Goal: Task Accomplishment & Management: Manage account settings

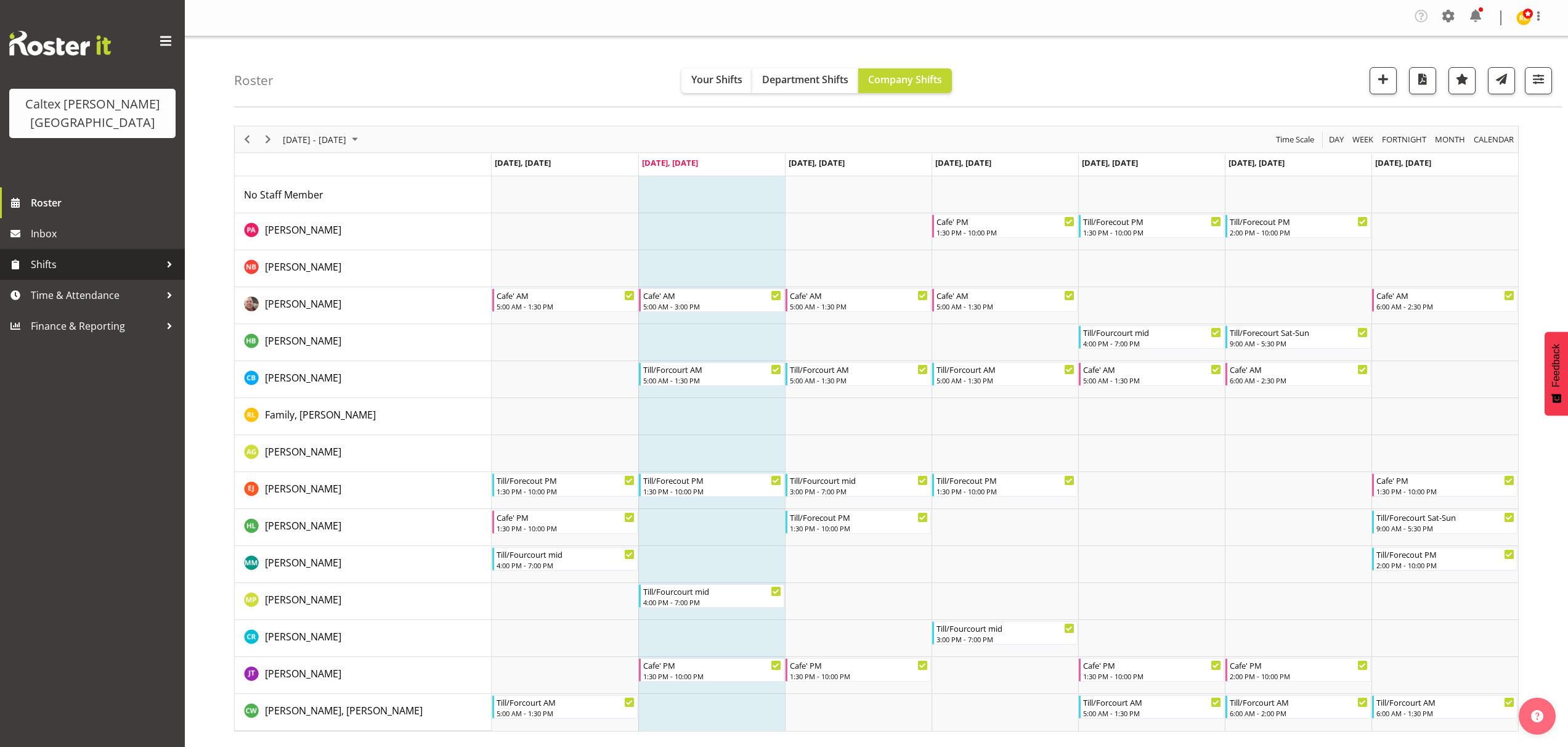
click at [170, 255] on div at bounding box center [169, 264] width 18 height 18
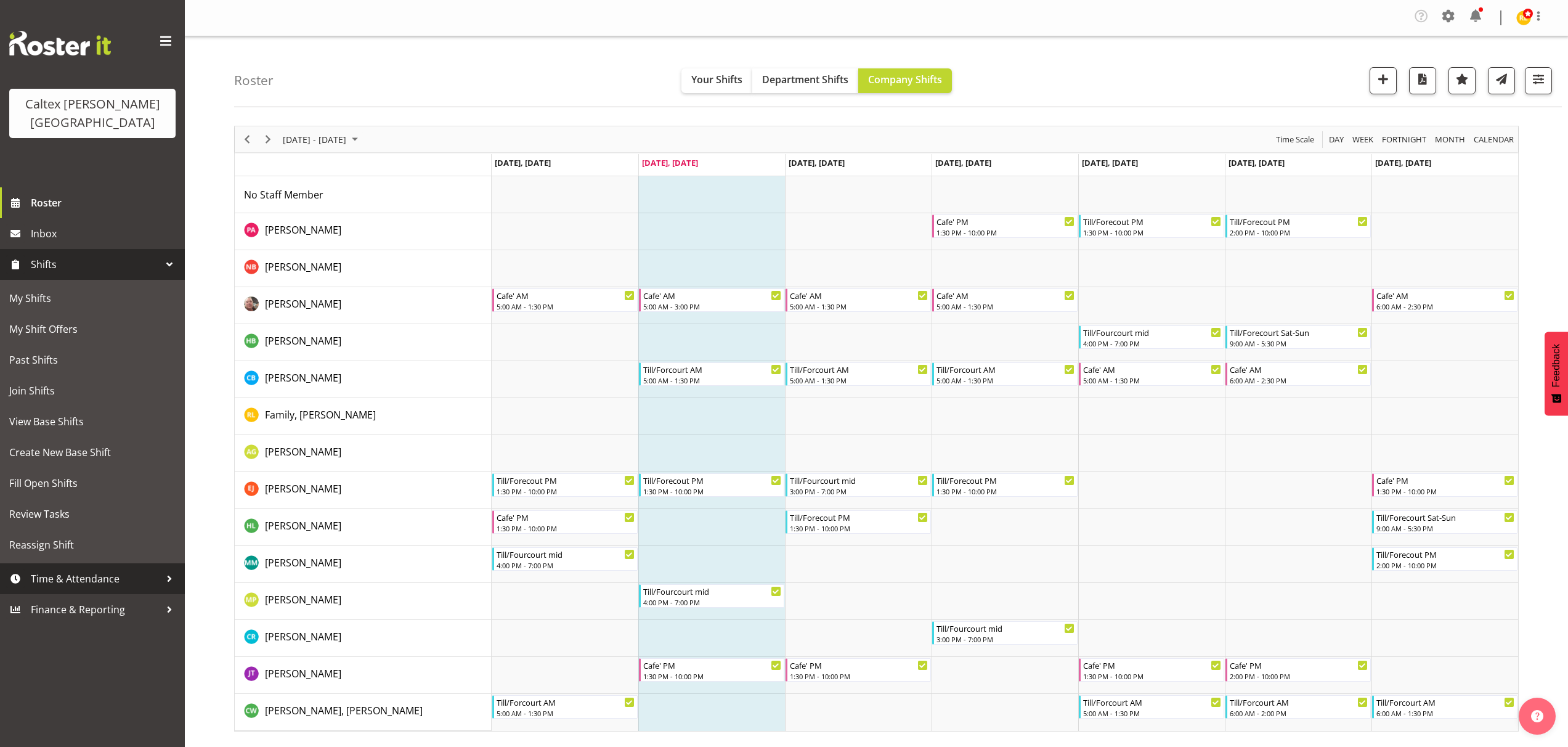
click at [129, 569] on span "Time & Attendance" at bounding box center [95, 578] width 129 height 18
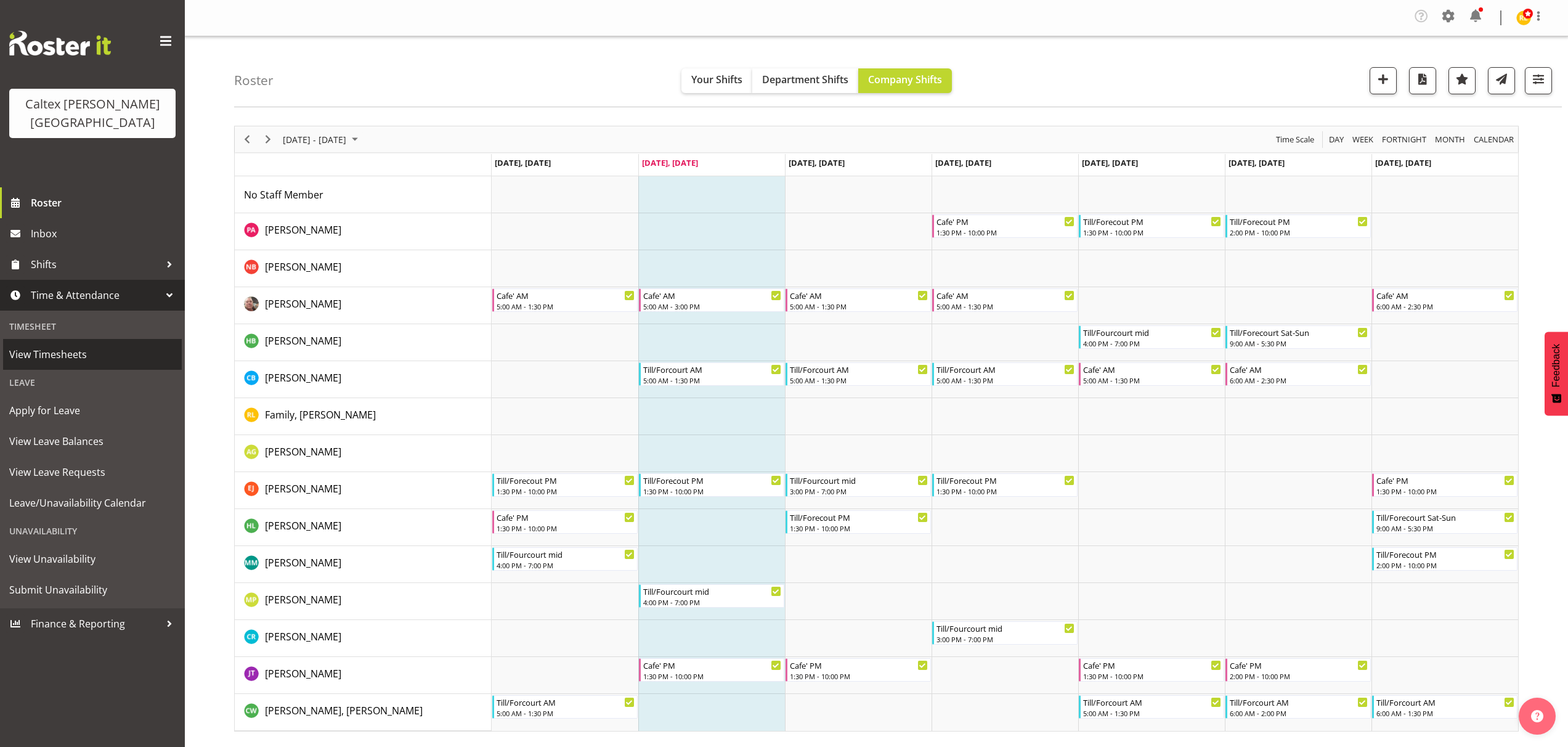
click at [41, 345] on span "View Timesheets" at bounding box center [93, 354] width 167 height 18
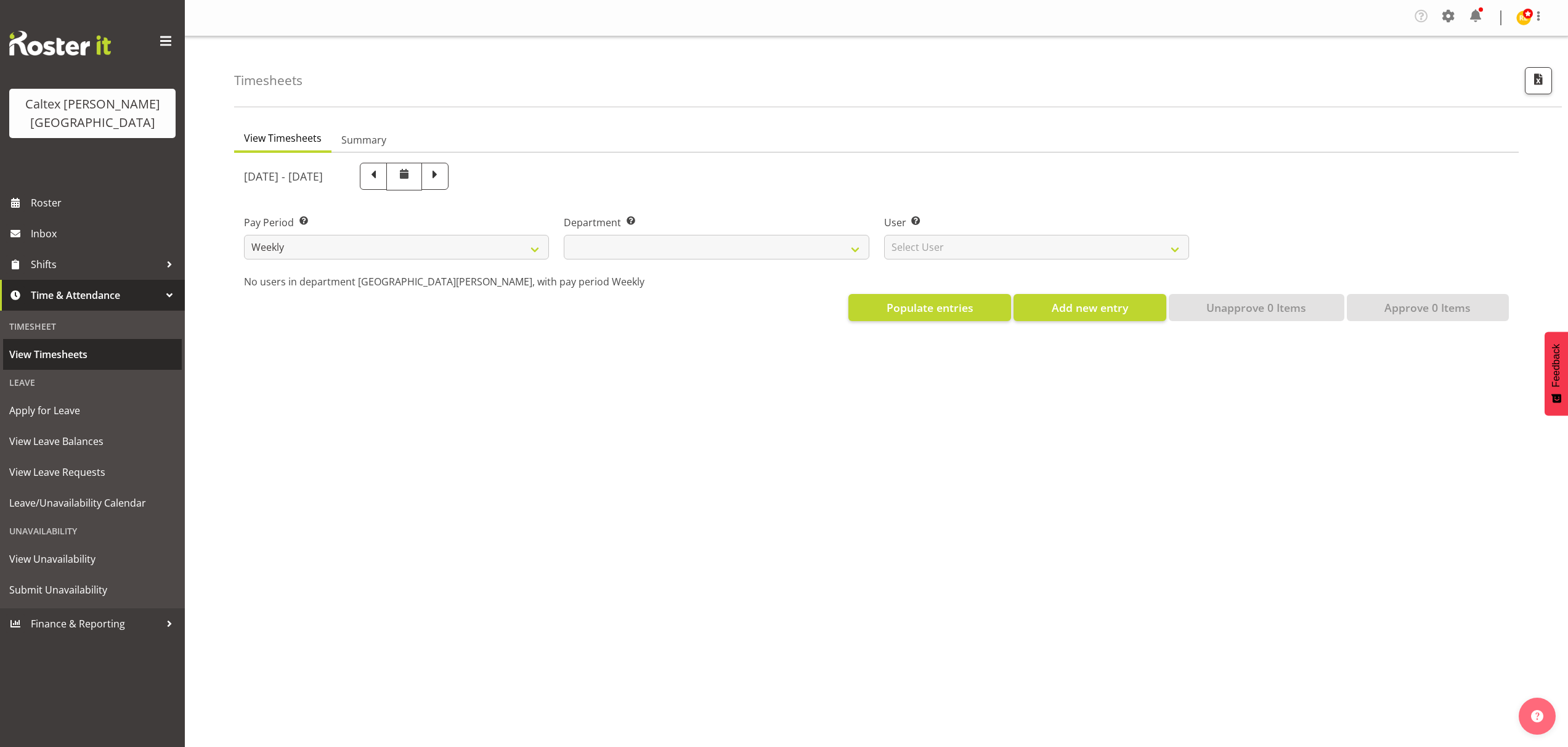
select select
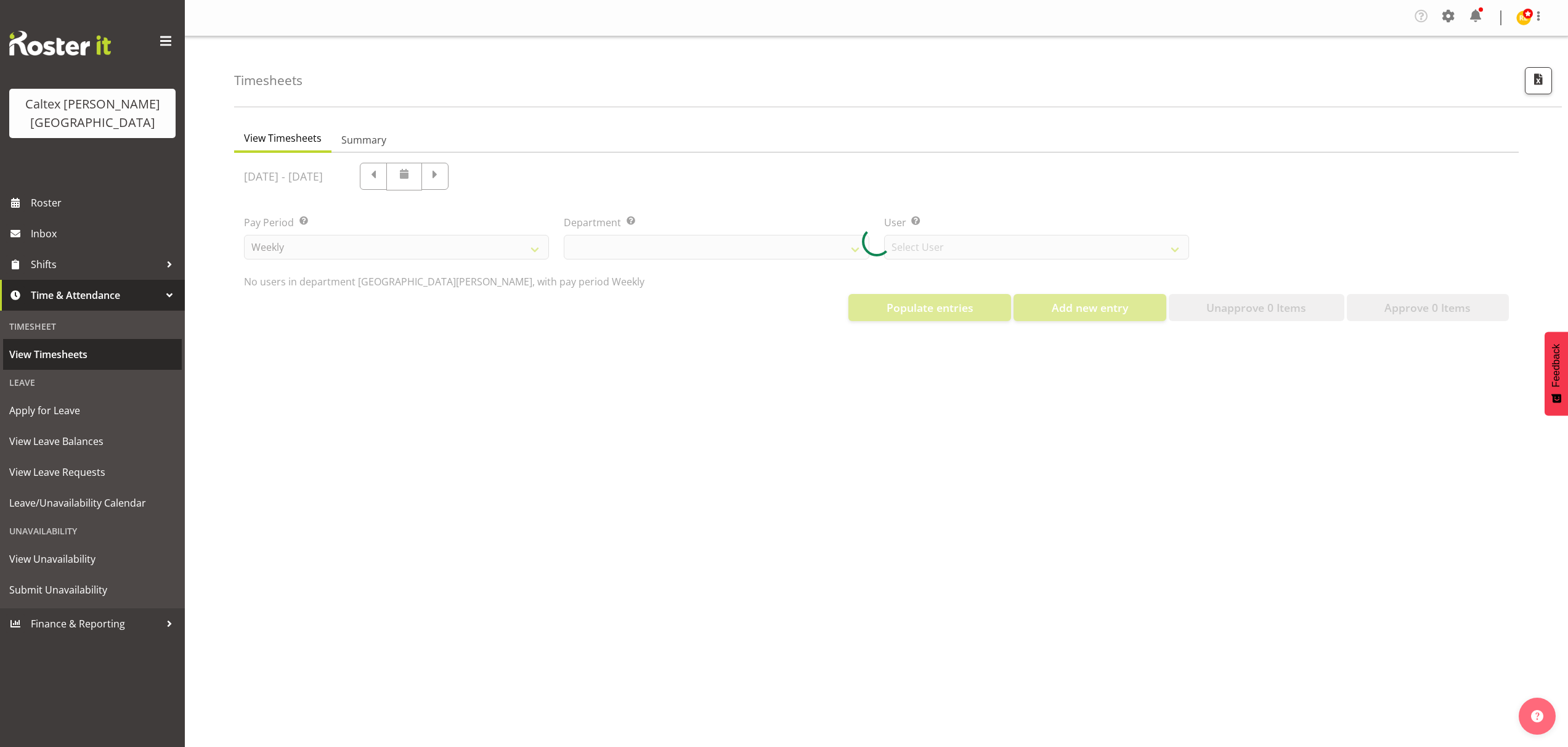
select select "10953"
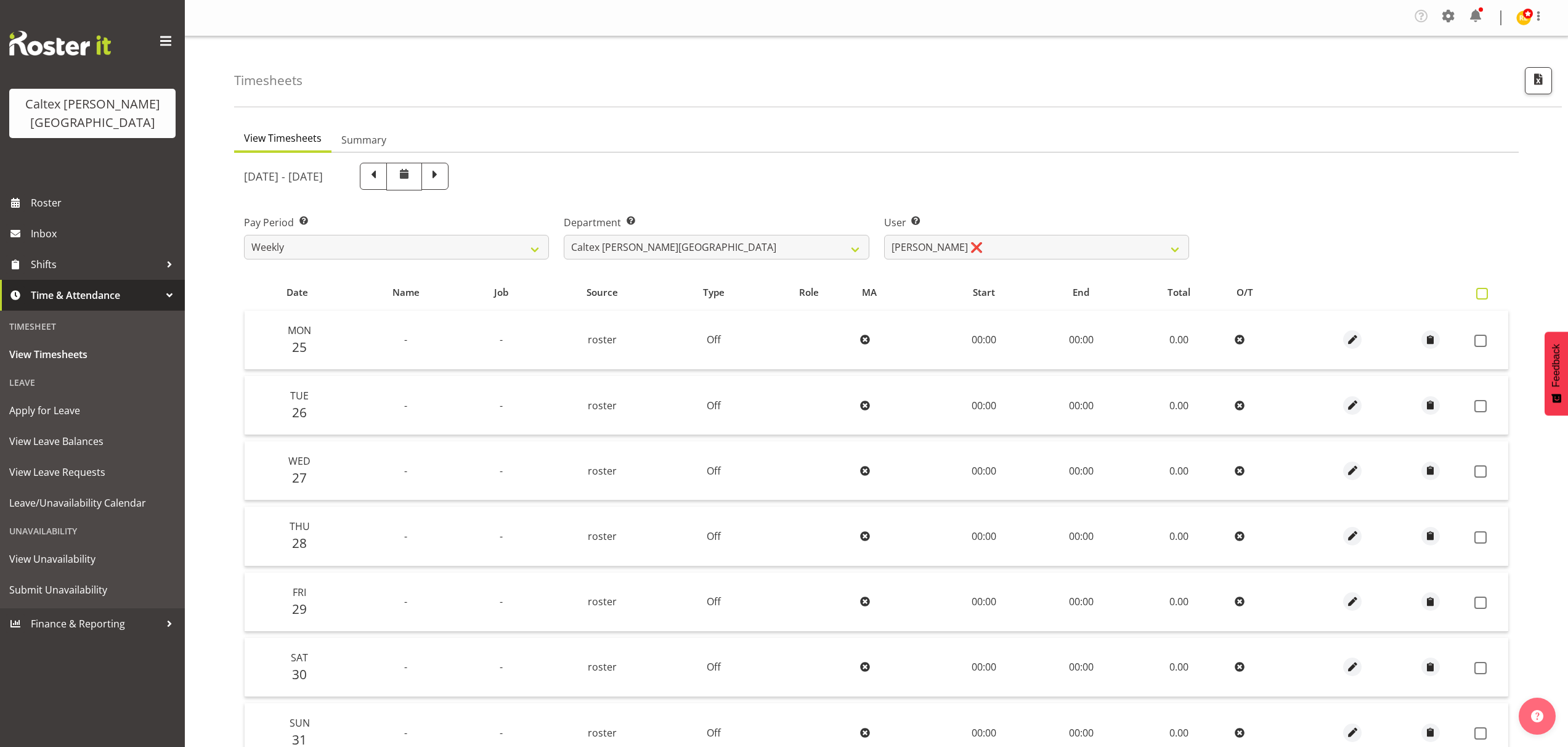
click at [1482, 293] on span at bounding box center [1482, 293] width 11 height 11
click at [1482, 293] on input "checkbox" at bounding box center [1480, 293] width 8 height 8
checkbox input "true"
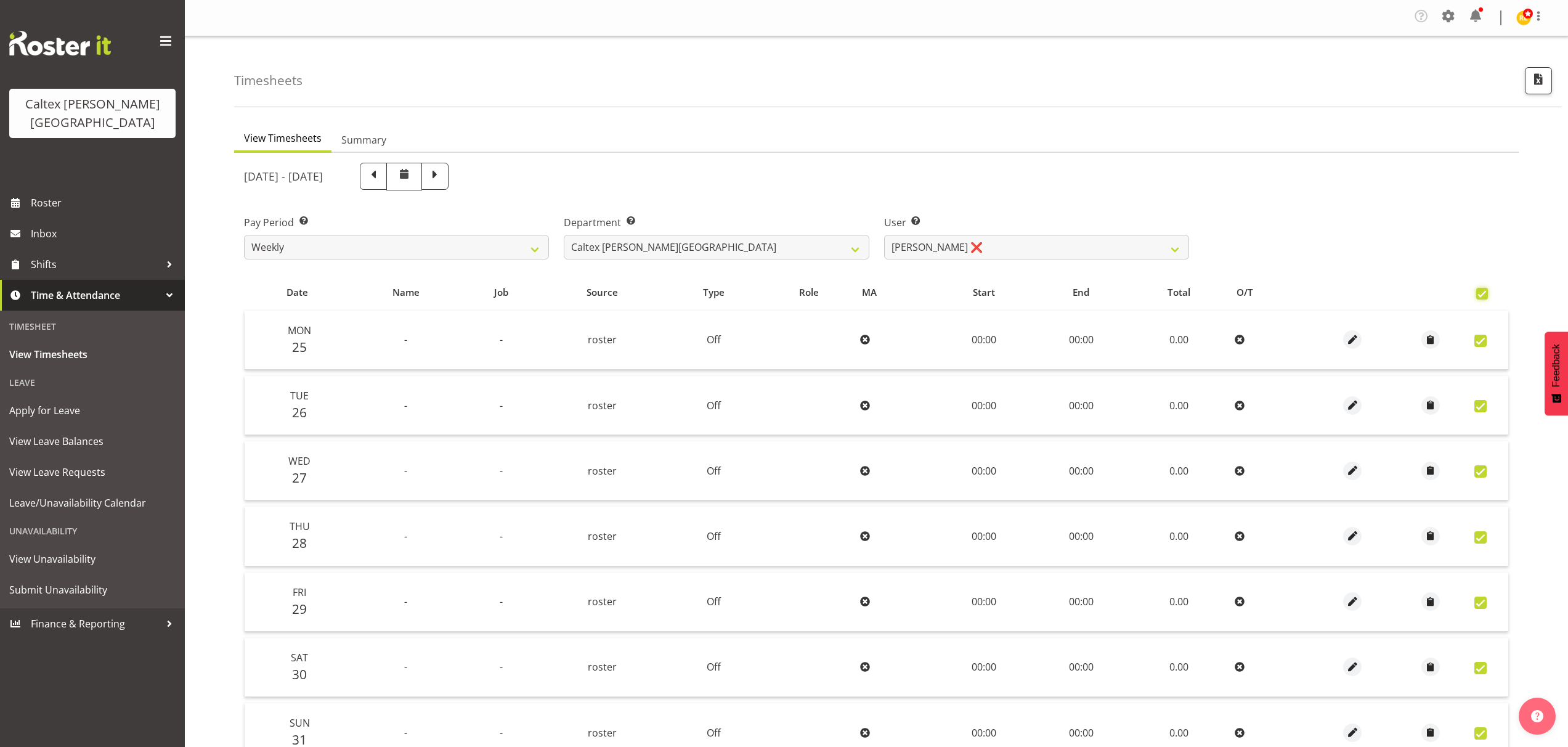
checkbox input "true"
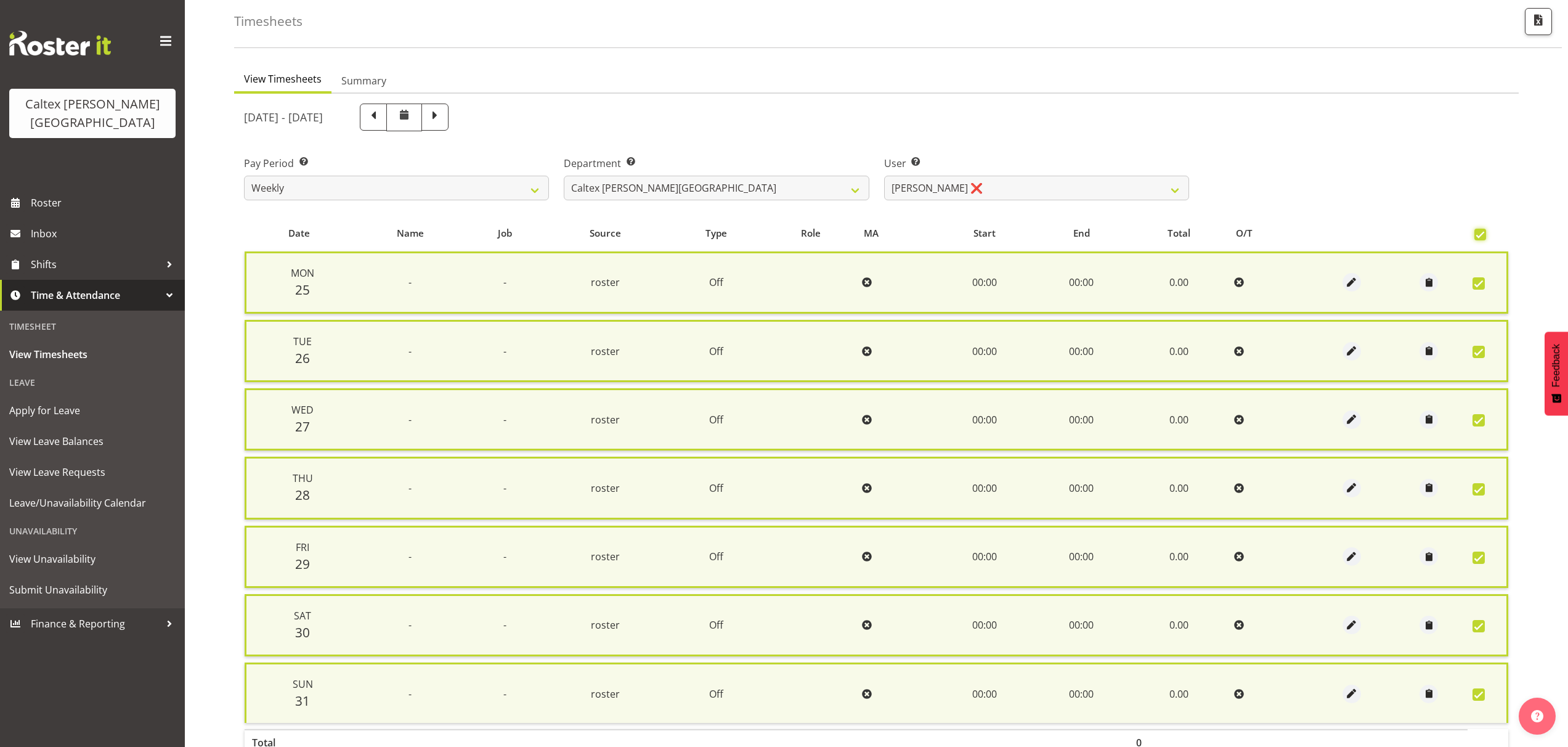
scroll to position [144, 0]
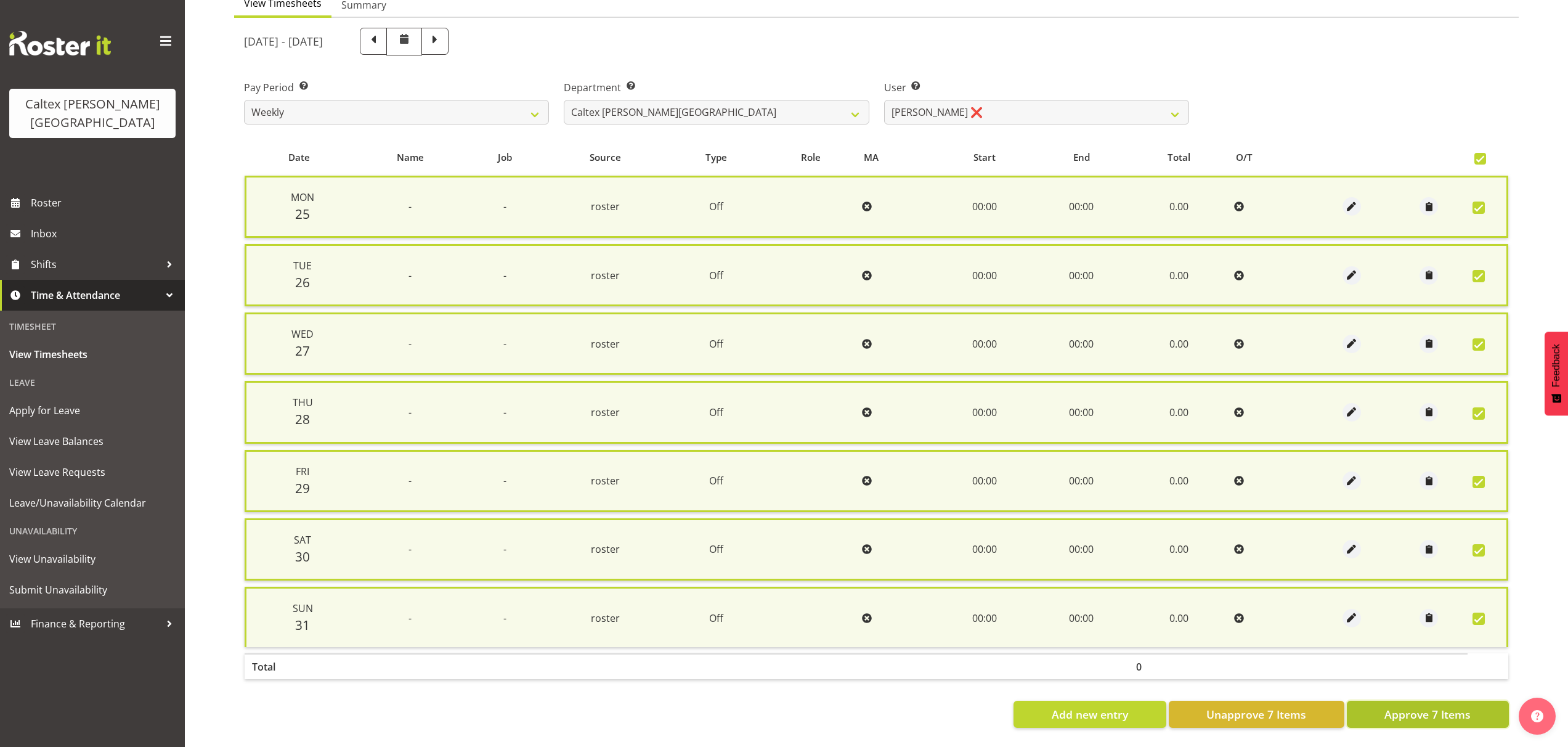
click at [1429, 710] on span "Approve 7 Items" at bounding box center [1428, 714] width 87 height 16
checkbox input "false"
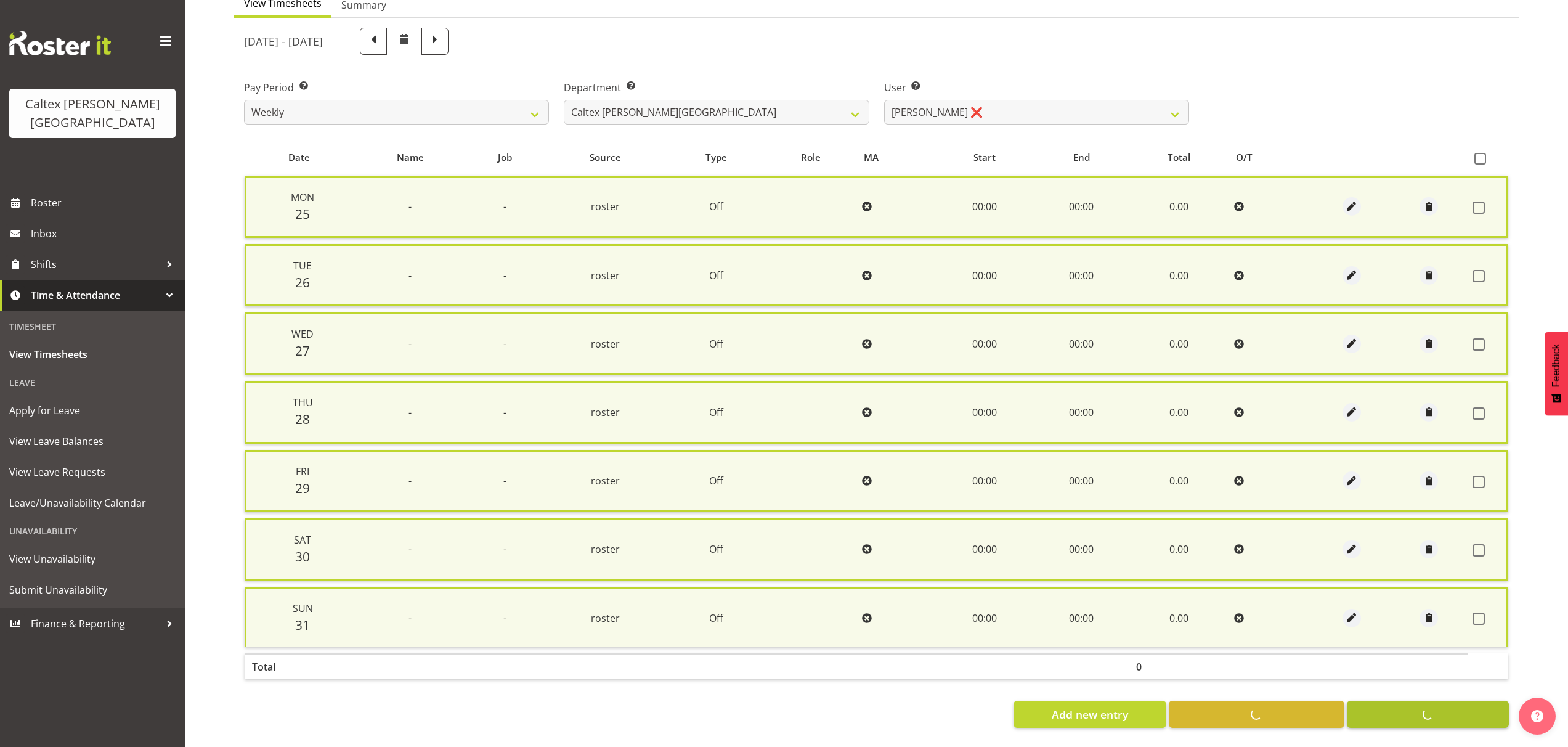
checkbox input "false"
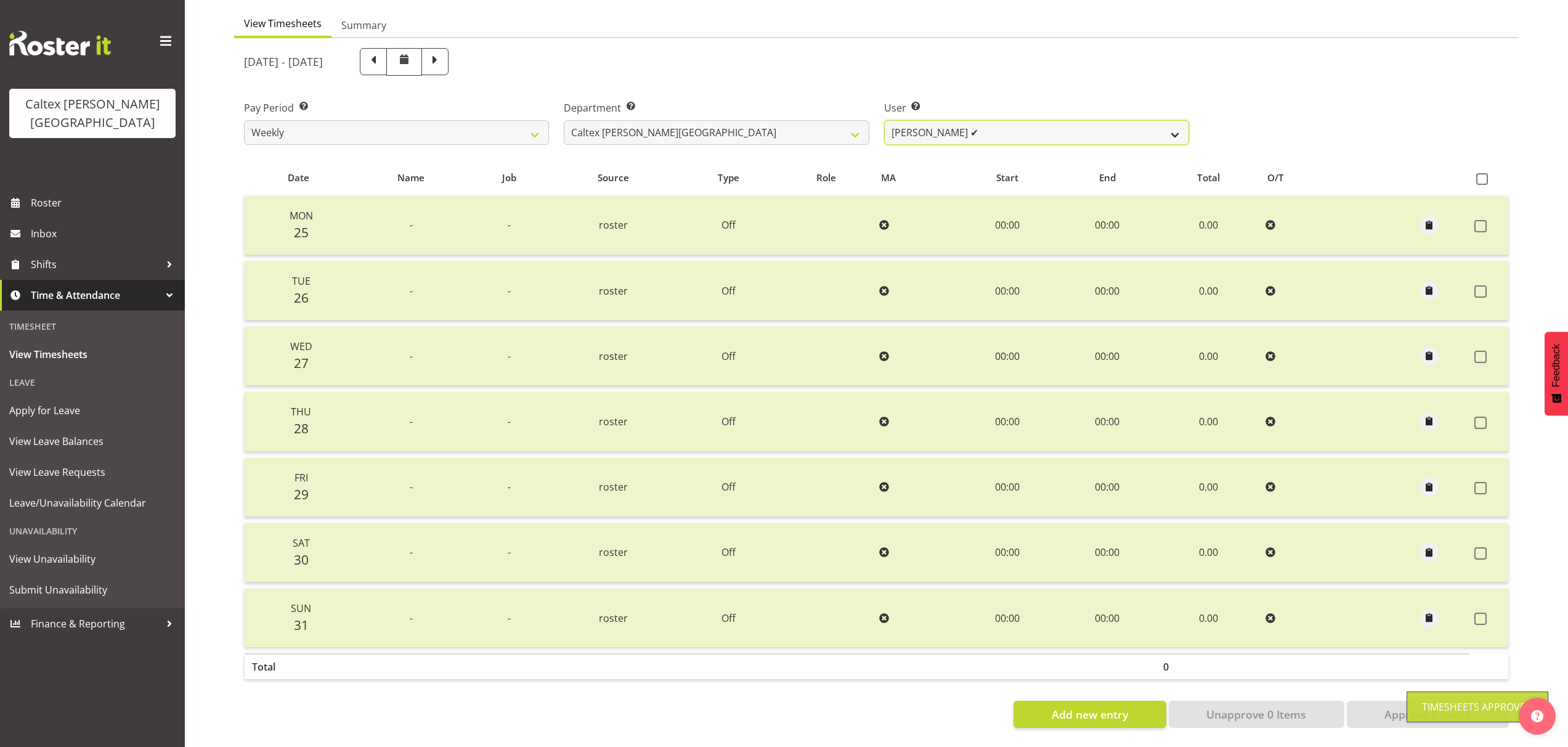
click at [1177, 122] on select "[PERSON_NAME] ✔ [PERSON_NAME] ❌ [PERSON_NAME] ❌ [PERSON_NAME], [PERSON_NAME] ❌ …" at bounding box center [1036, 132] width 305 height 25
select select "10954"
click at [884, 120] on select "[PERSON_NAME] ✔ [PERSON_NAME] ❌ [PERSON_NAME] ❌ [PERSON_NAME], [PERSON_NAME] ❌ …" at bounding box center [1036, 132] width 305 height 25
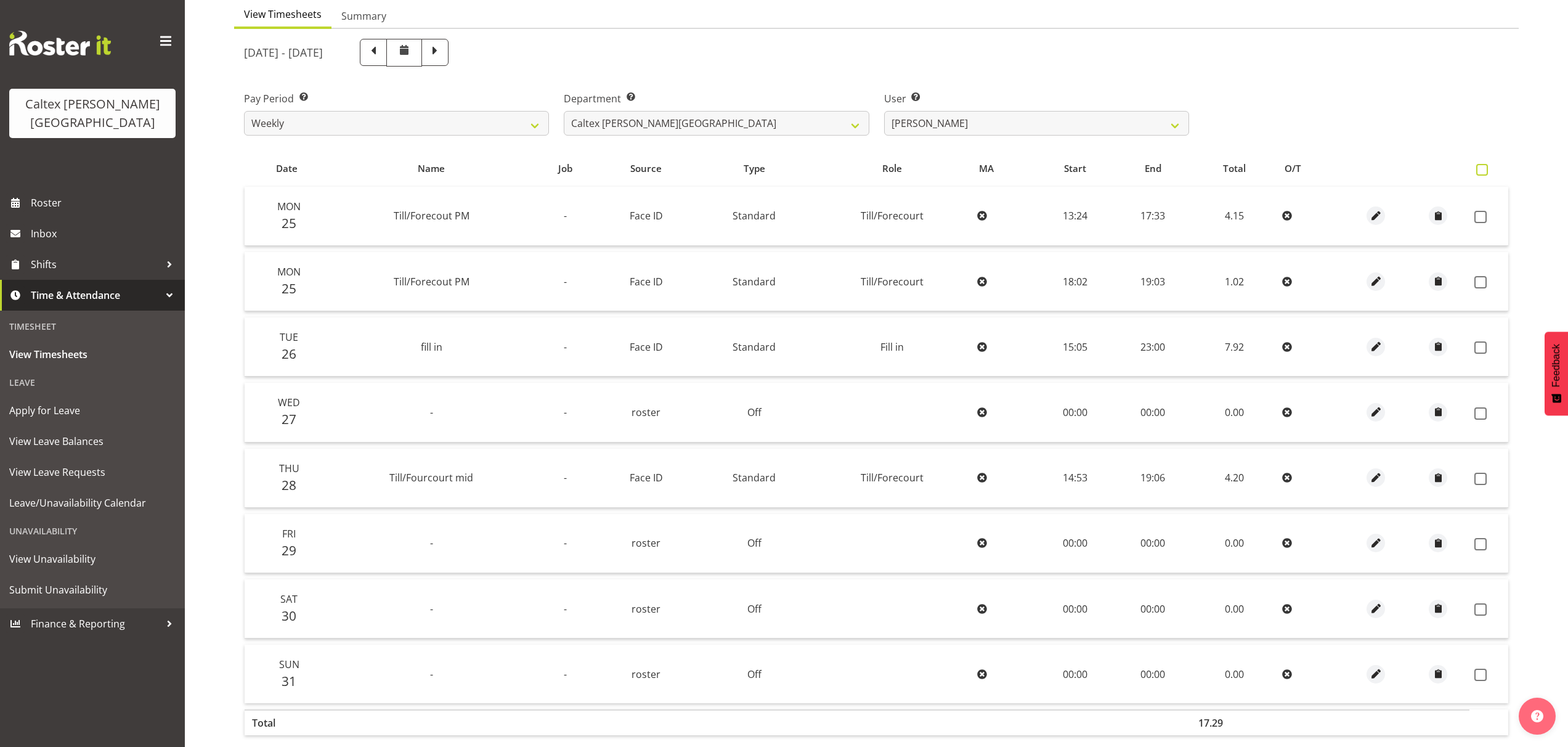
click at [1481, 169] on span at bounding box center [1482, 170] width 11 height 11
click at [1481, 169] on input "checkbox" at bounding box center [1480, 170] width 8 height 8
checkbox input "true"
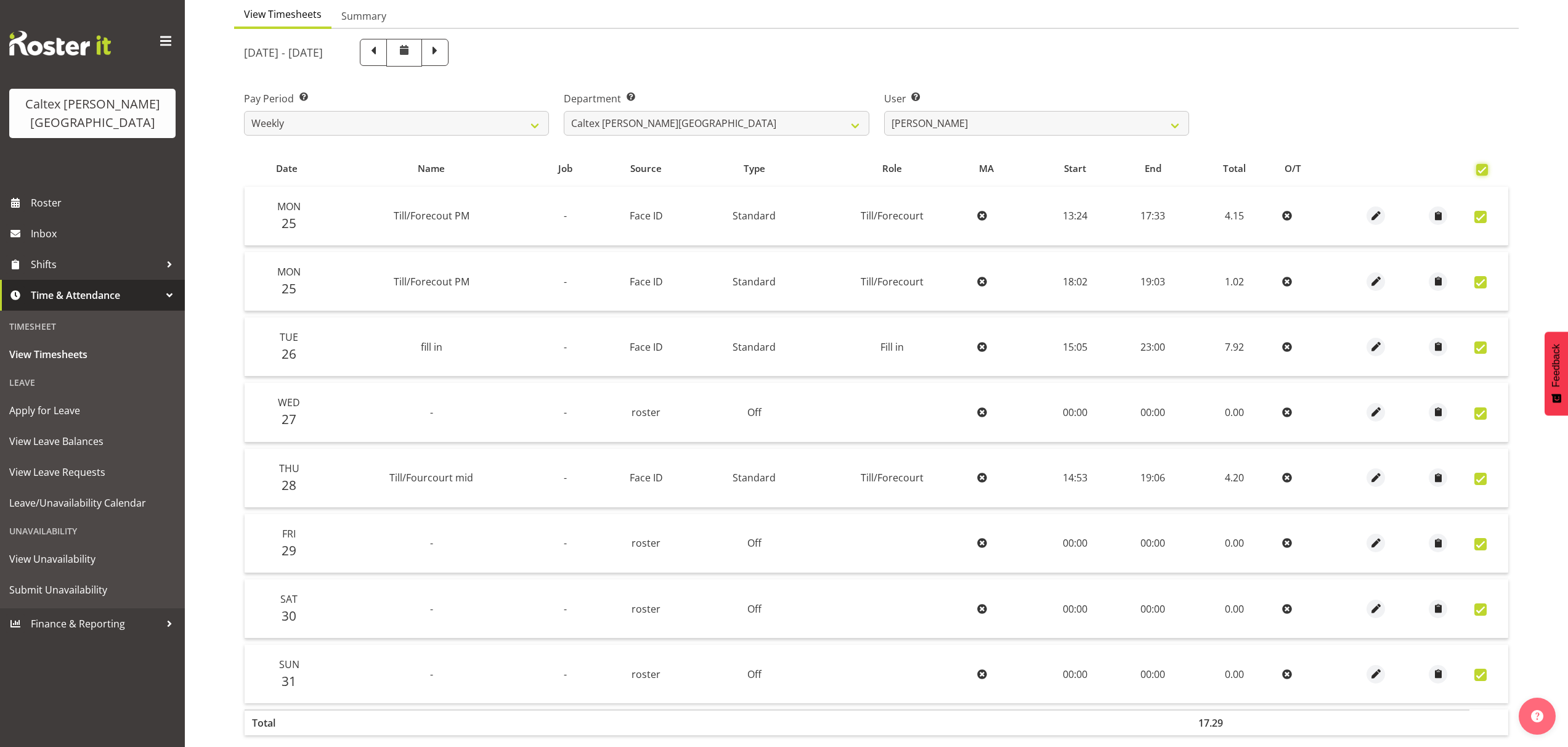
checkbox input "true"
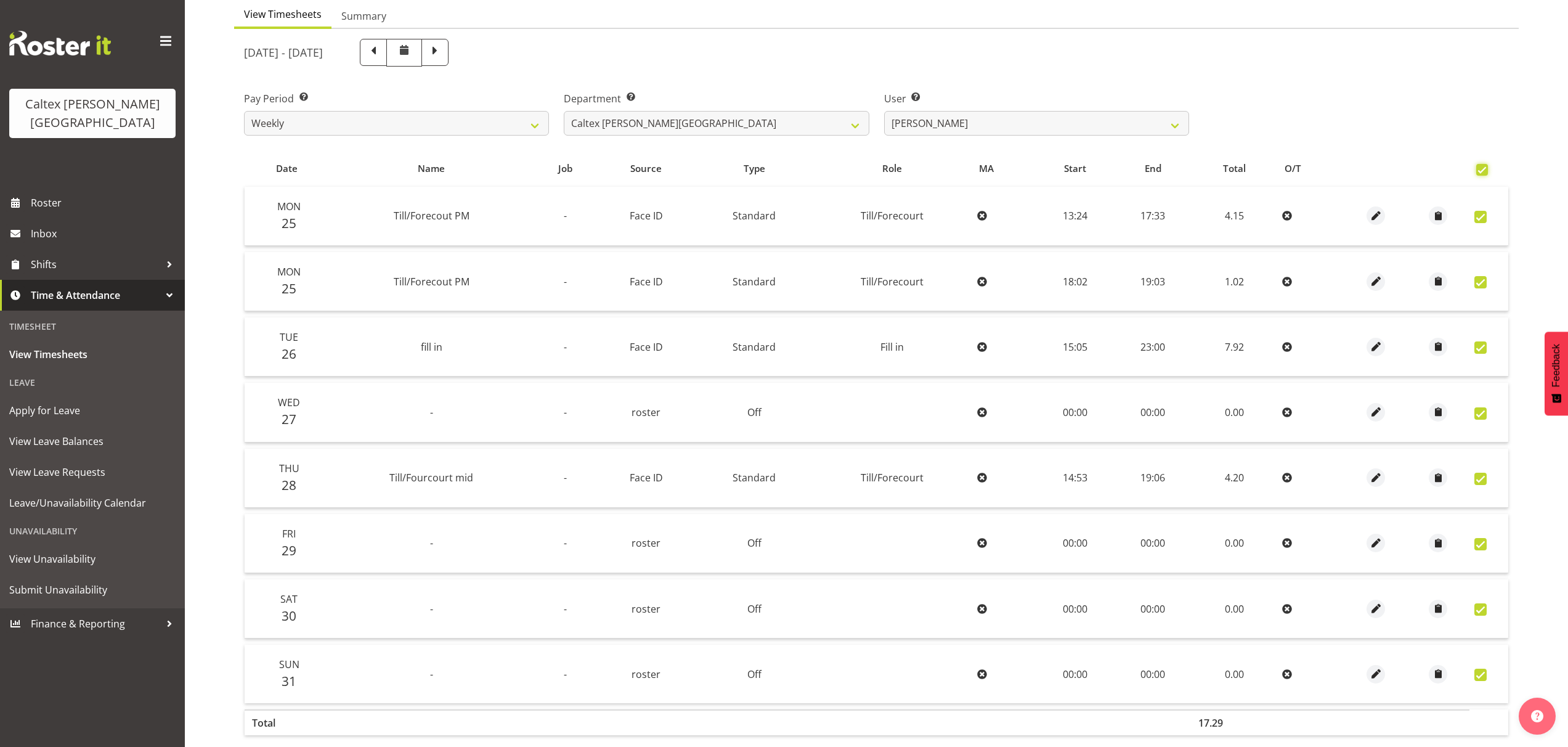
checkbox input "true"
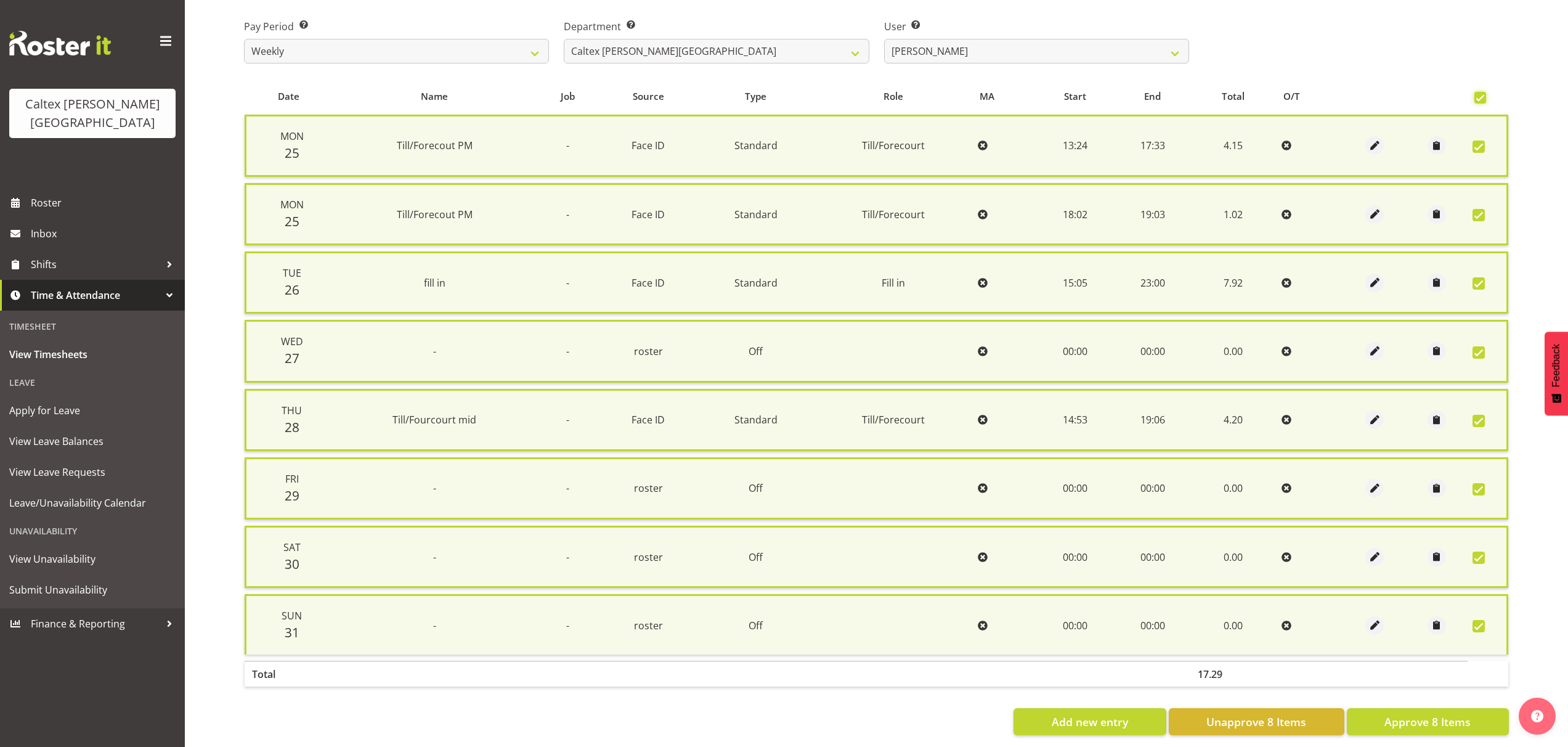
scroll to position [213, 0]
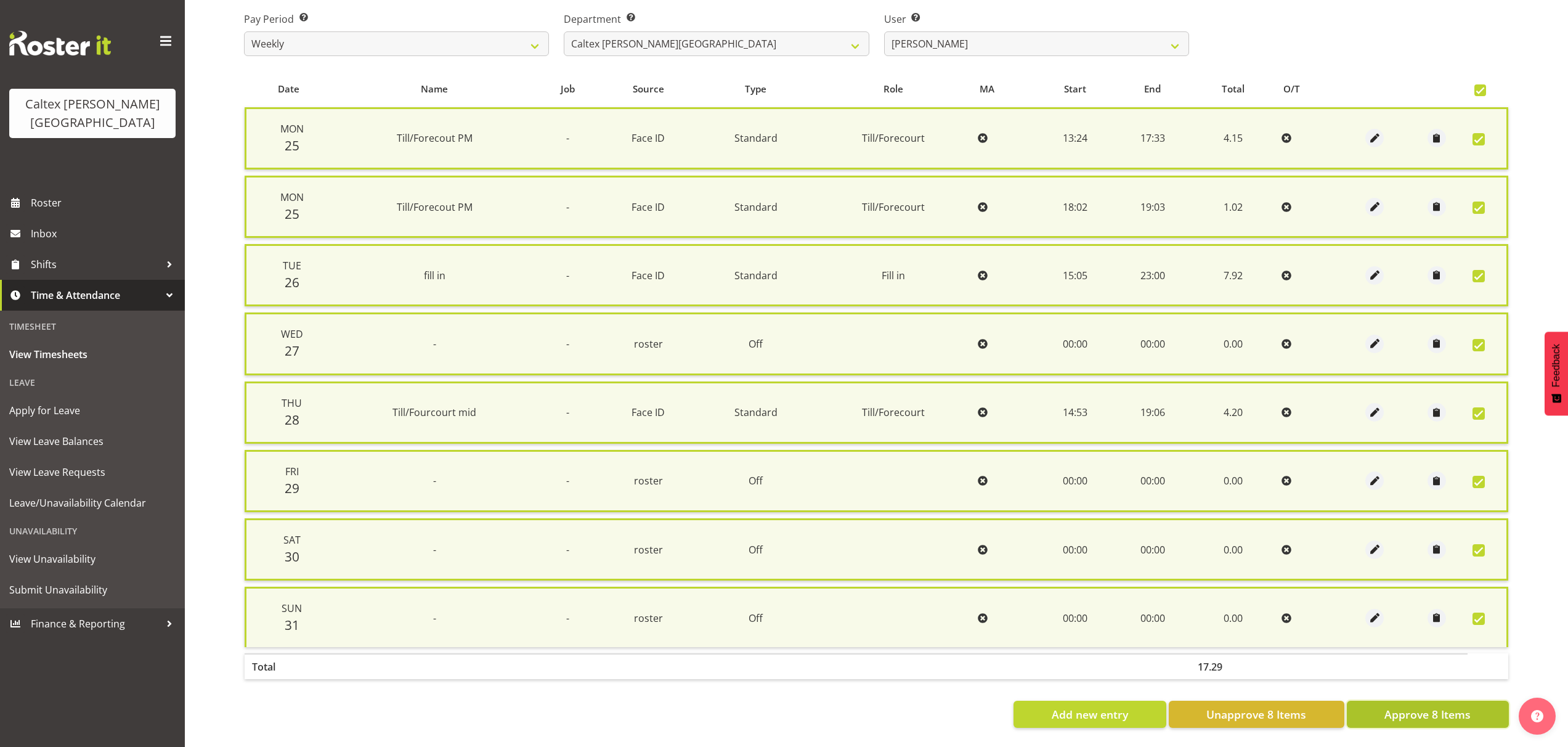
click at [1434, 706] on span "Approve 8 Items" at bounding box center [1428, 714] width 87 height 16
checkbox input "false"
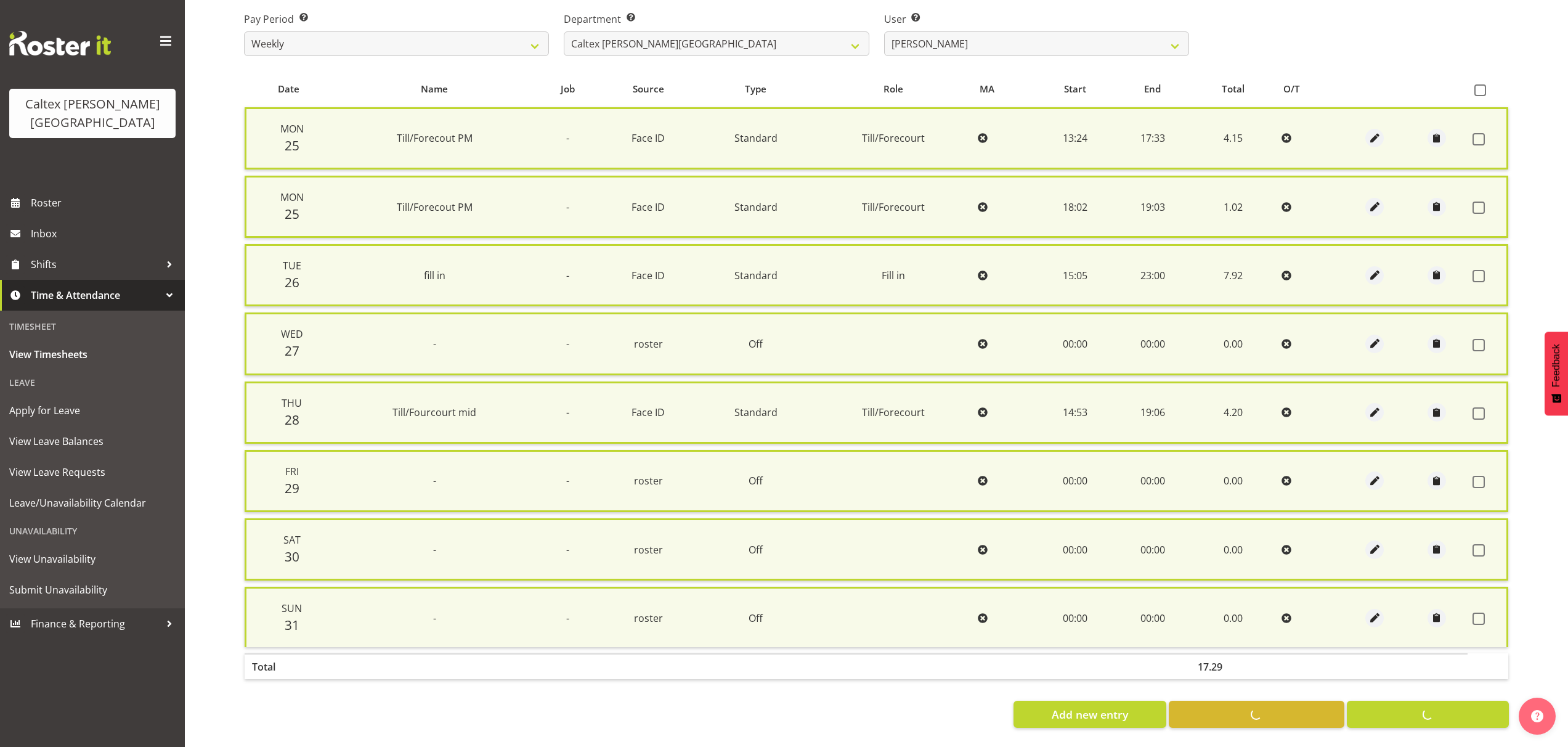
checkbox input "false"
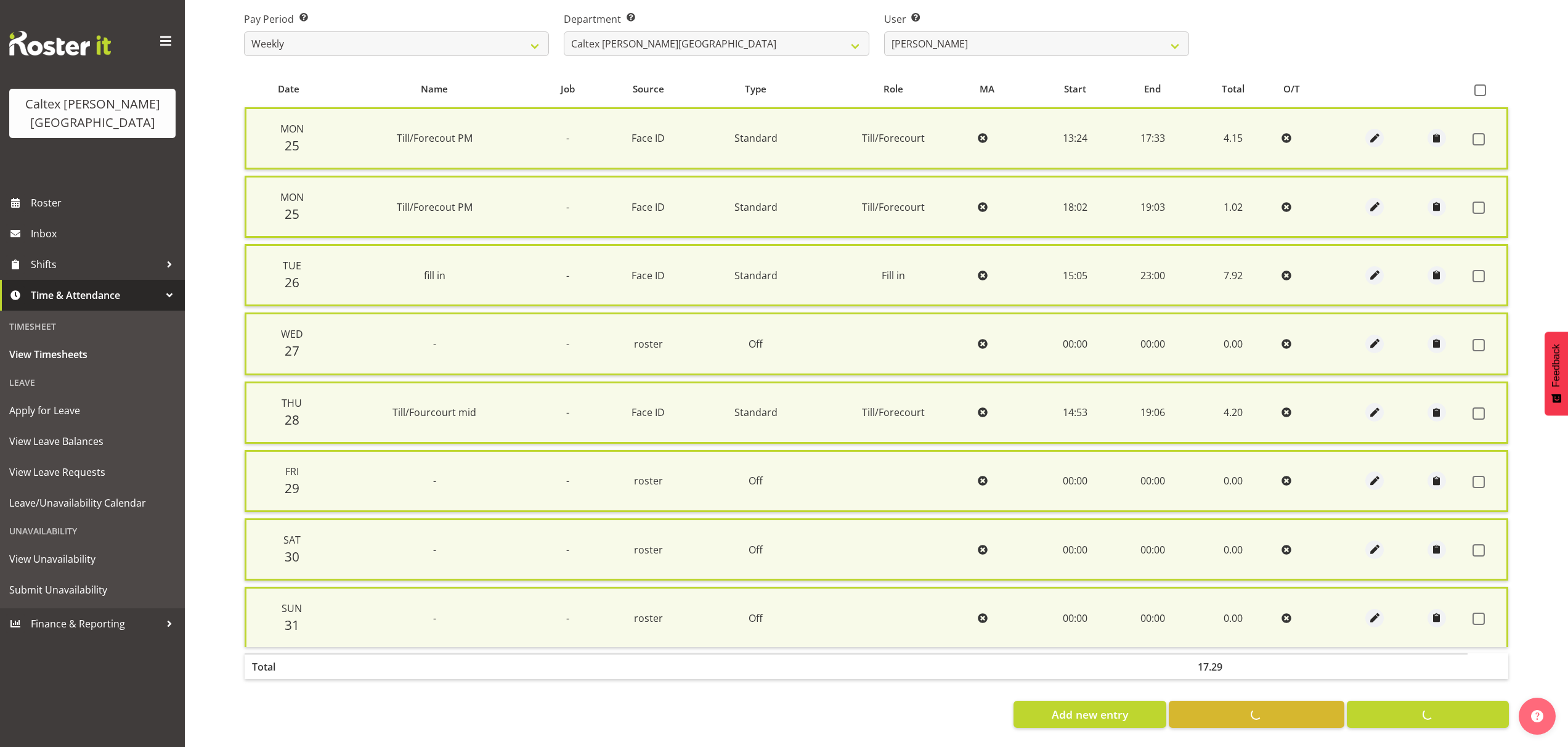
scroll to position [189, 0]
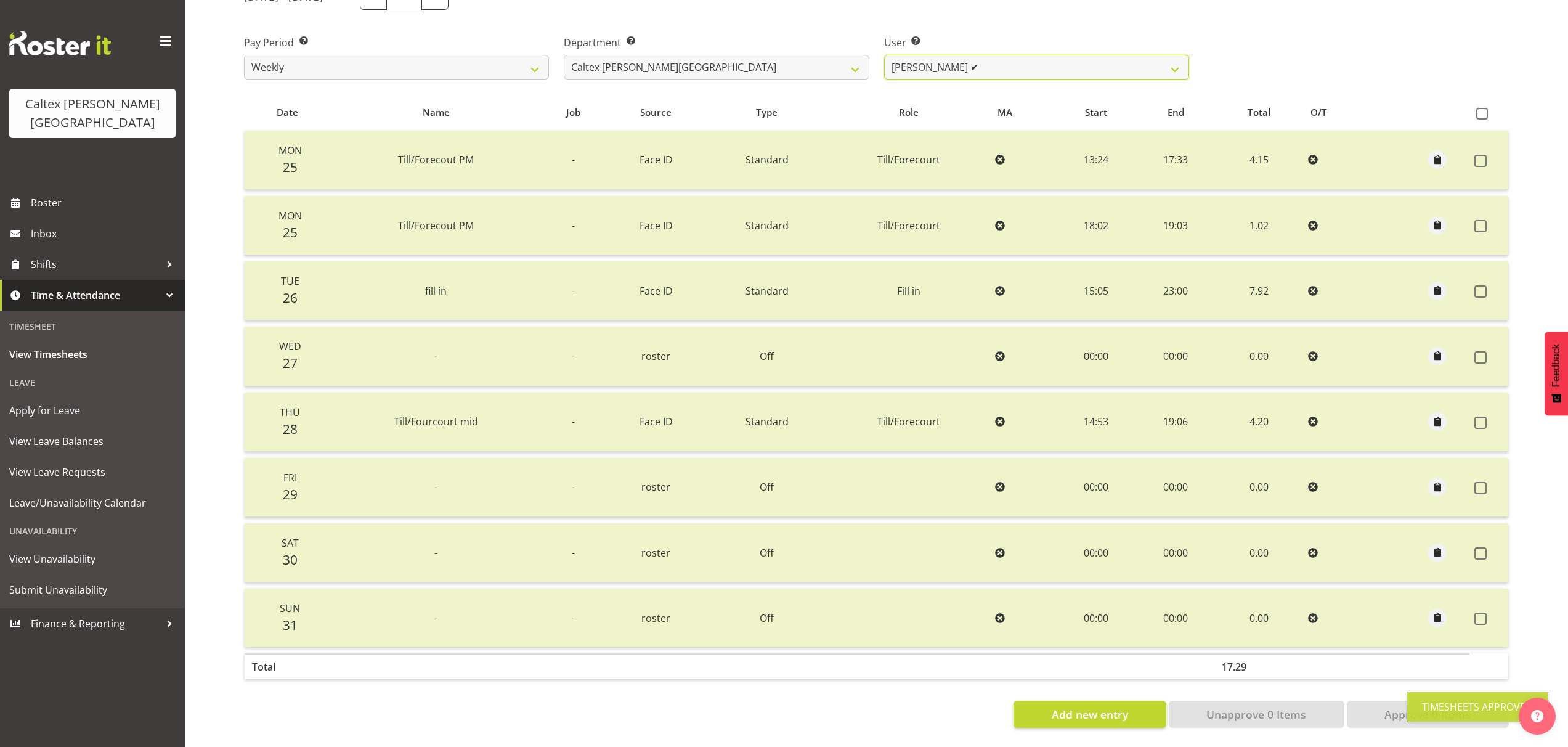
click at [1172, 59] on select "[PERSON_NAME] ✔ [PERSON_NAME] ✔ [PERSON_NAME] ❌ [PERSON_NAME], [PERSON_NAME] ❌ …" at bounding box center [1036, 67] width 305 height 25
select select "10955"
click at [884, 55] on select "[PERSON_NAME] ✔ [PERSON_NAME] ✔ [PERSON_NAME] ❌ [PERSON_NAME], [PERSON_NAME] ❌ …" at bounding box center [1036, 67] width 305 height 25
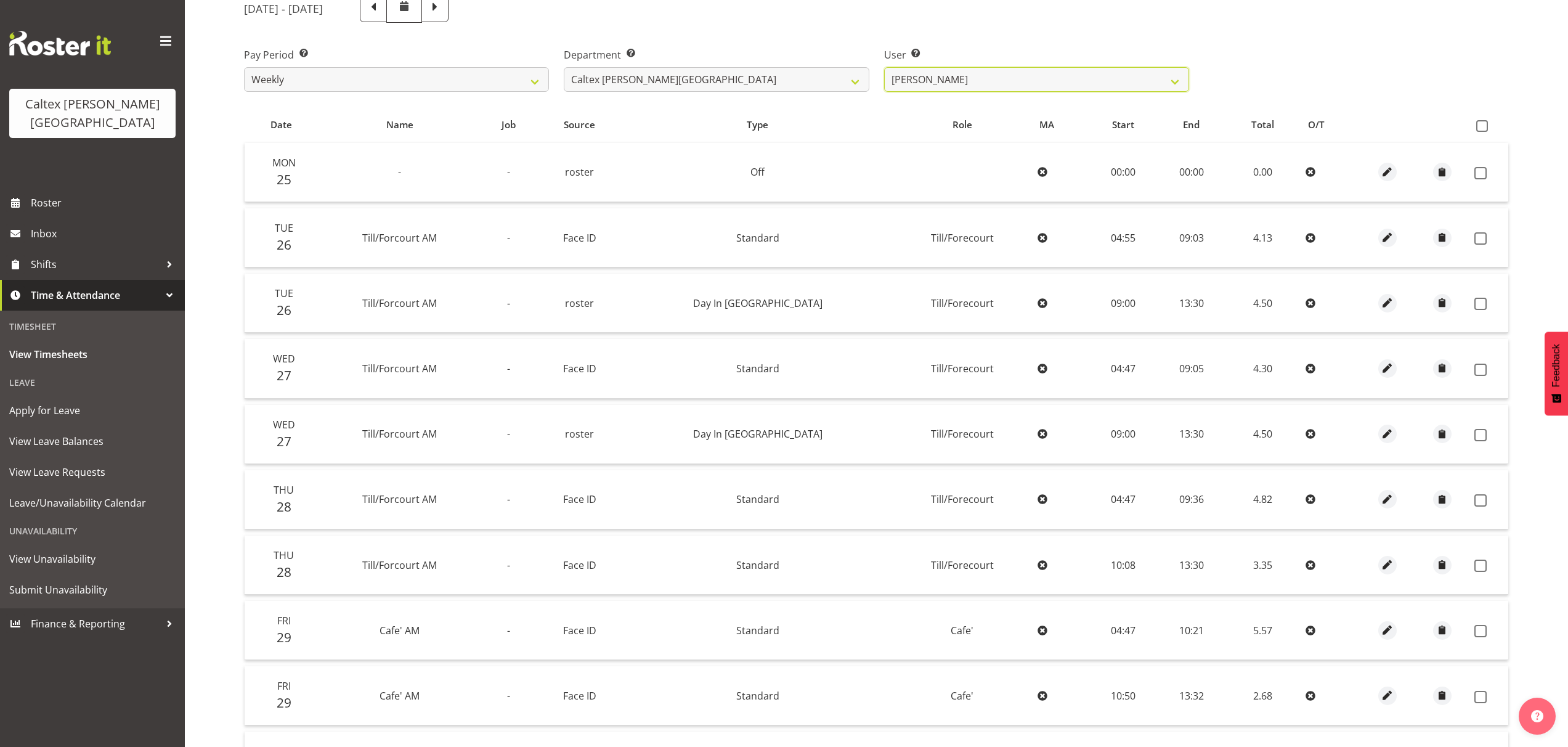
scroll to position [87, 0]
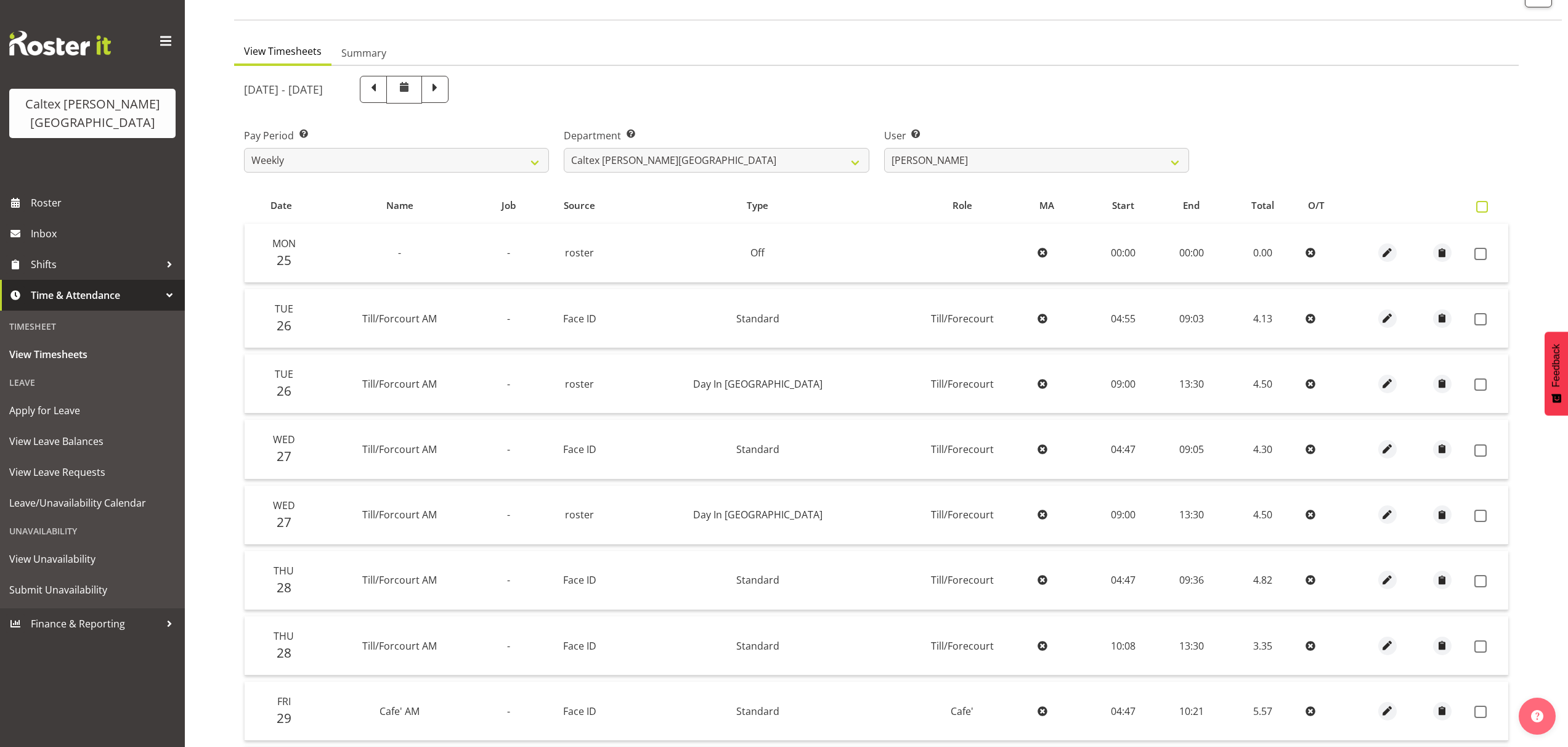
click at [1488, 206] on label at bounding box center [1485, 207] width 18 height 11
click at [1484, 206] on input "checkbox" at bounding box center [1480, 207] width 8 height 8
checkbox input "true"
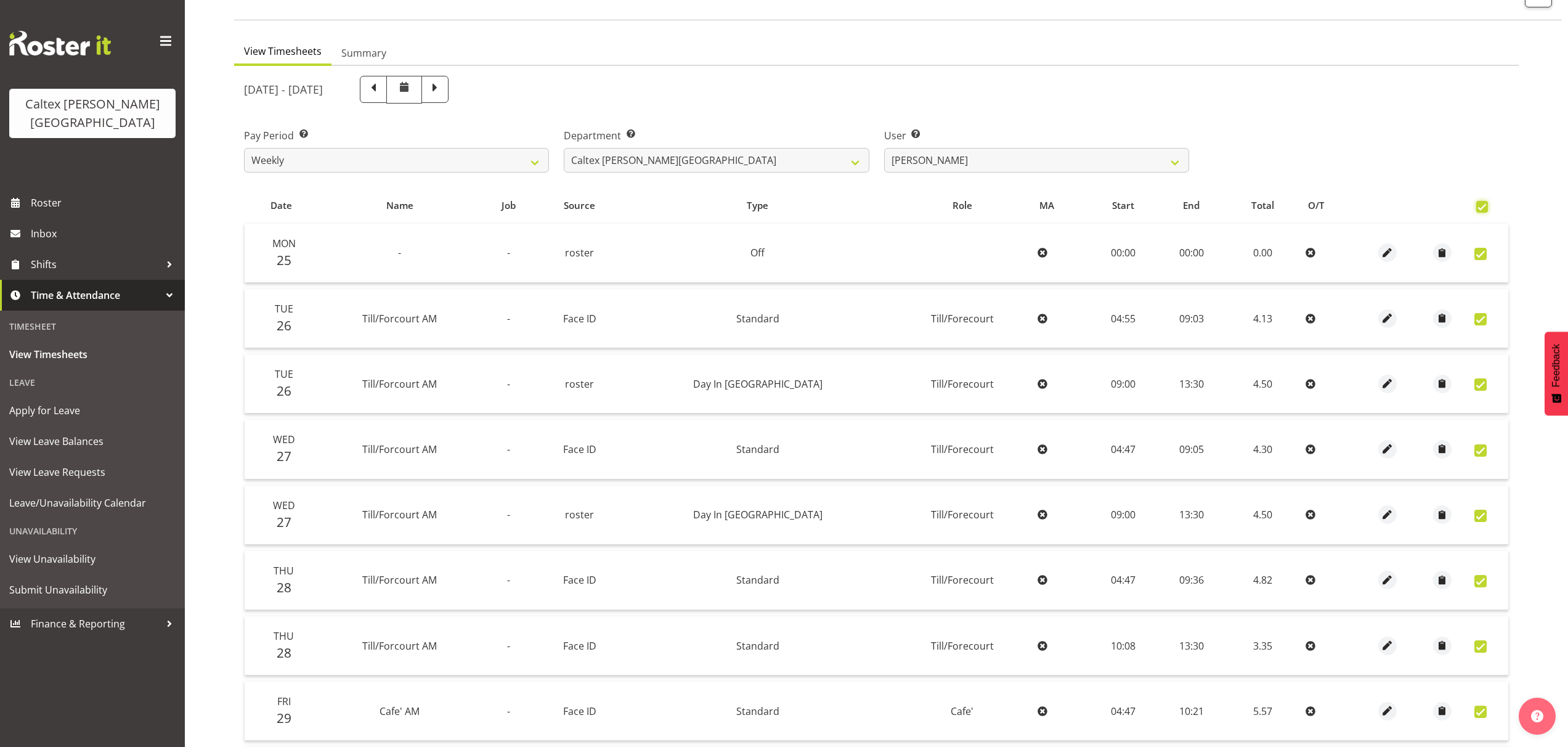
checkbox input "true"
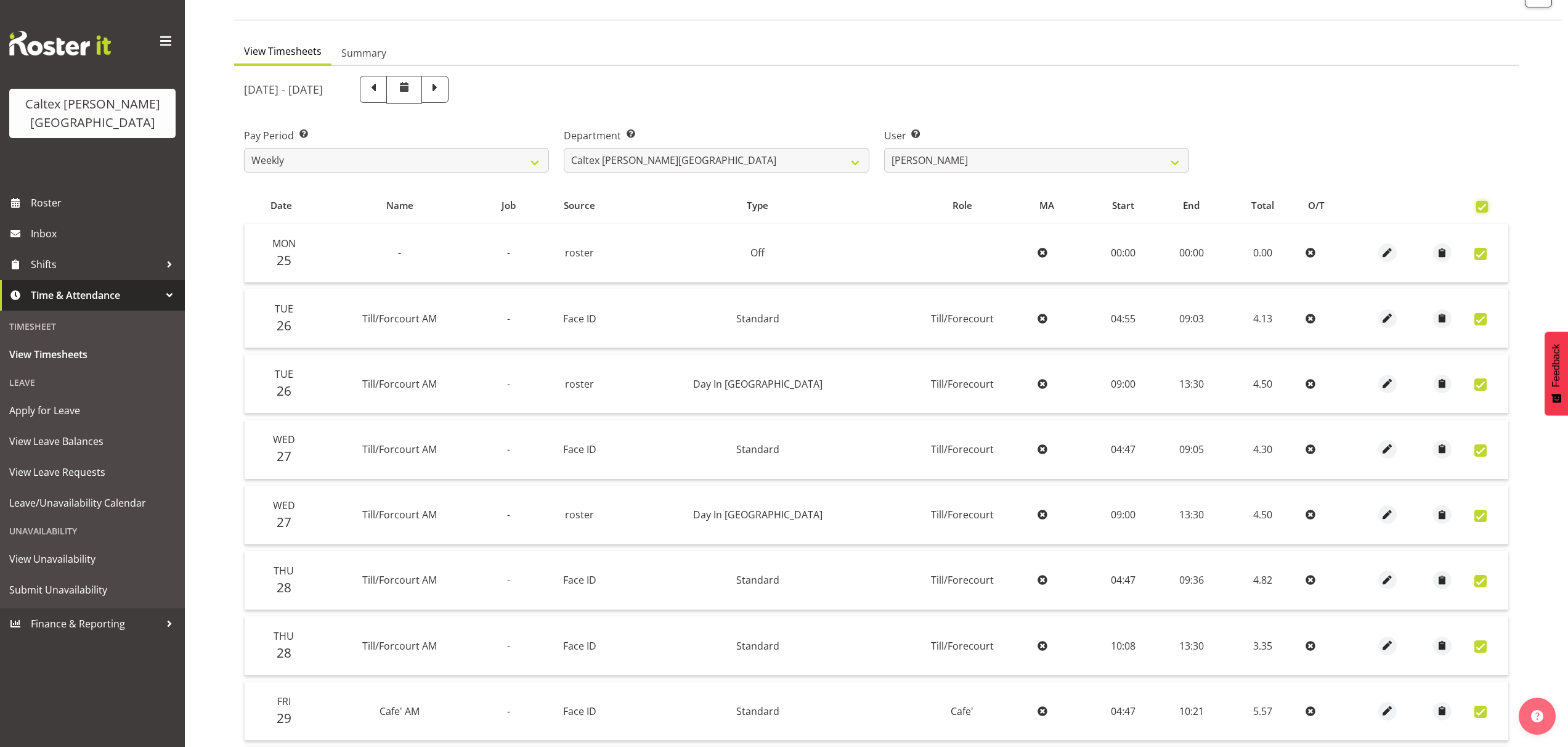
checkbox input "true"
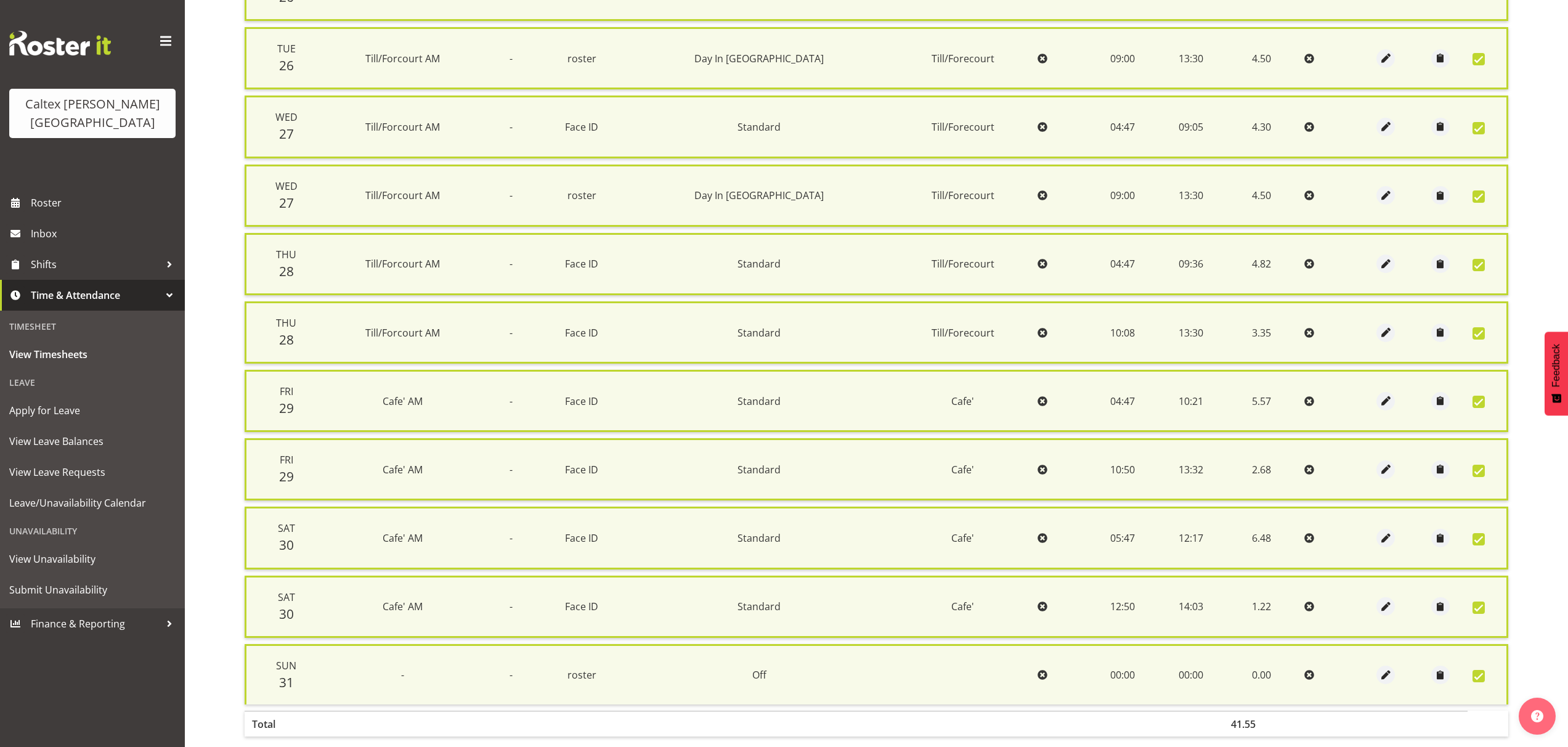
scroll to position [487, 0]
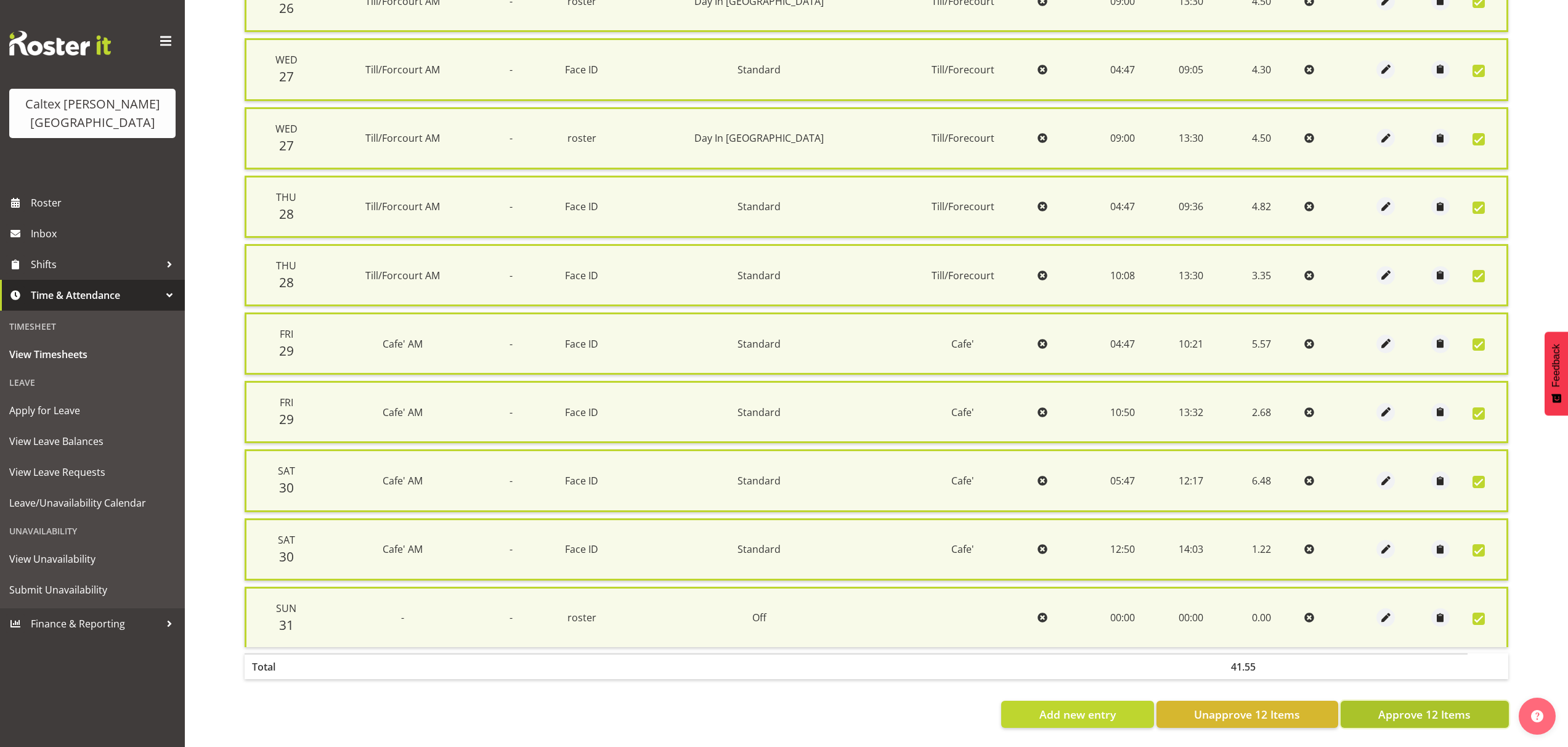
click at [1415, 709] on span "Approve 12 Items" at bounding box center [1424, 714] width 92 height 16
checkbox input "false"
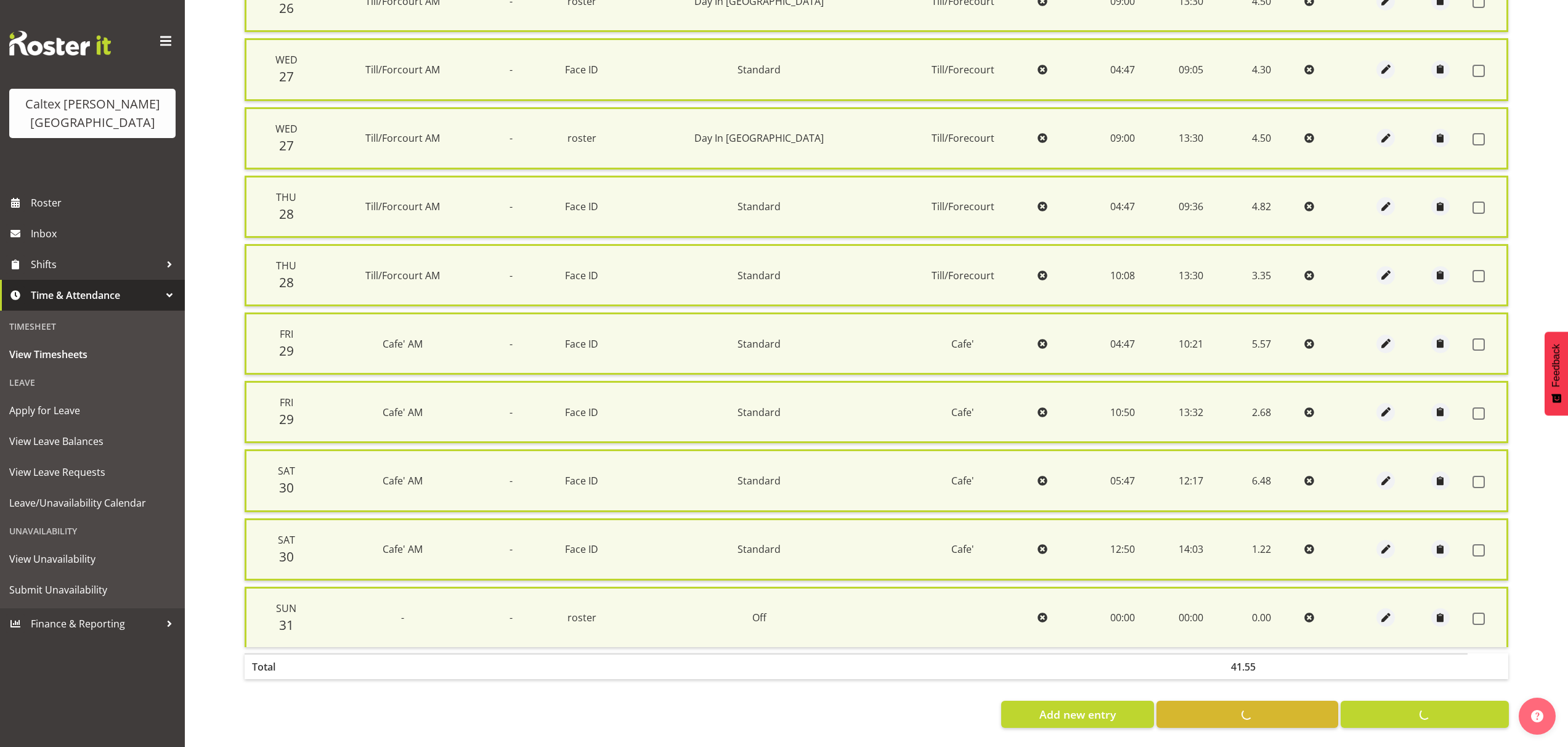
checkbox input "false"
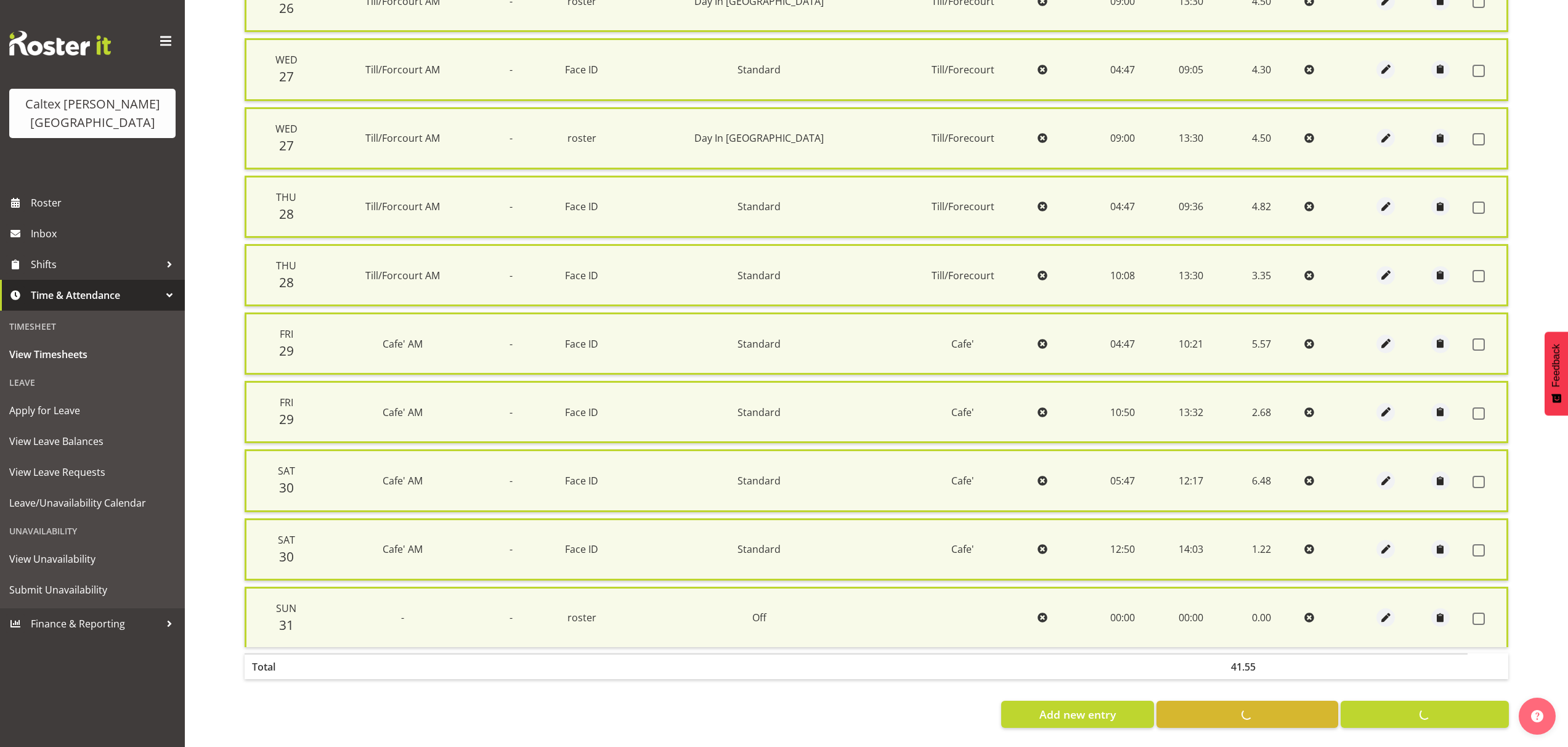
checkbox input "false"
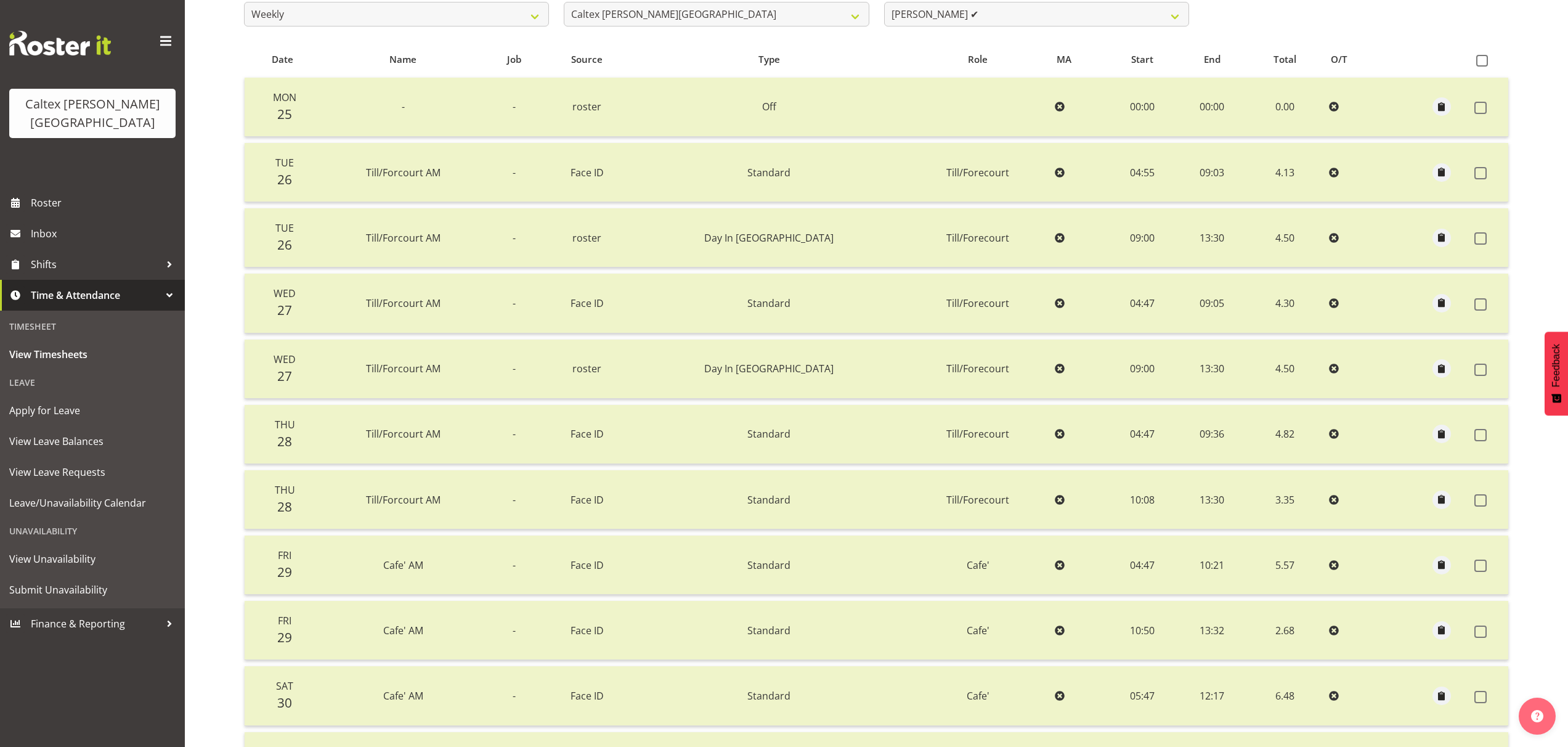
scroll to position [190, 0]
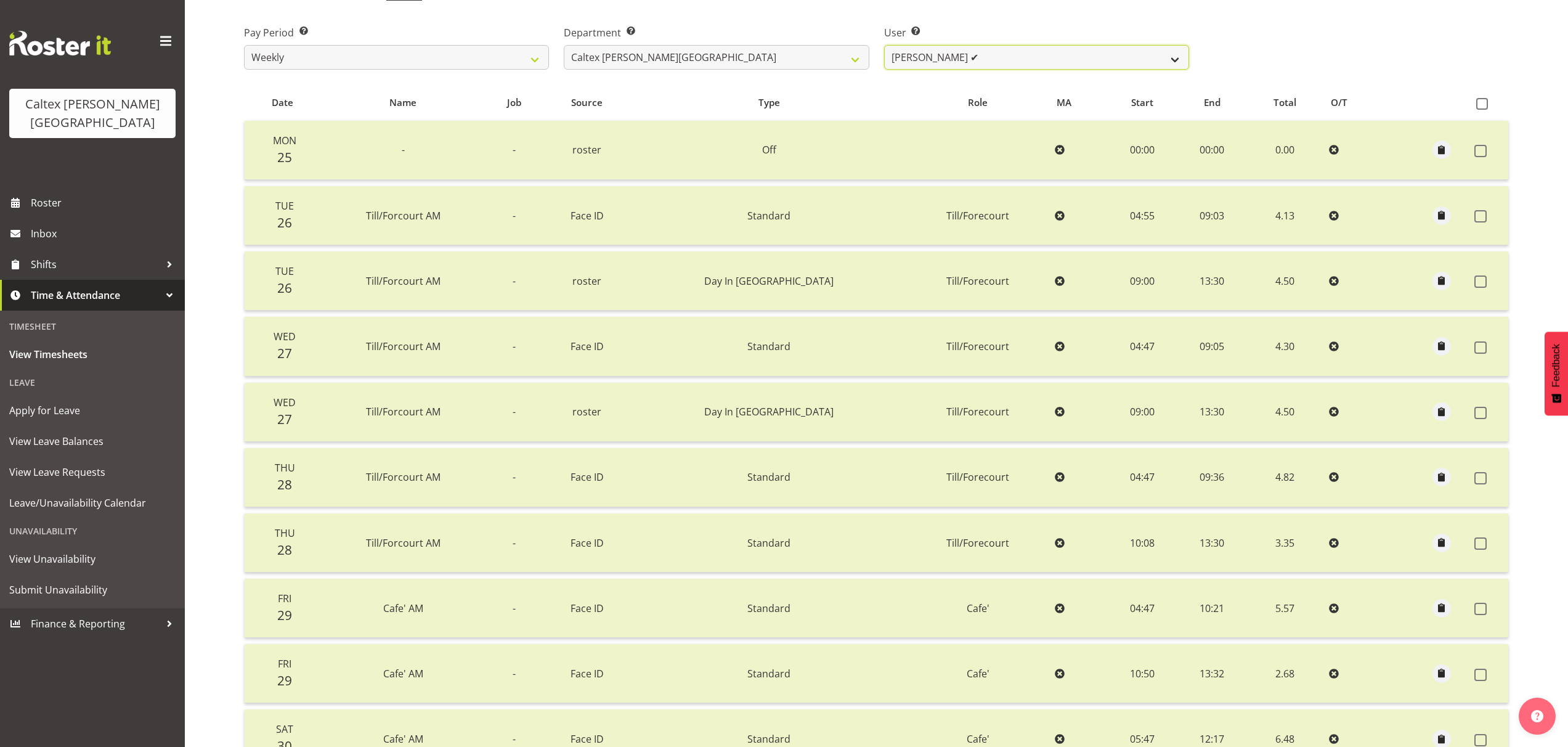
click at [1176, 63] on select "[PERSON_NAME] ✔ [PERSON_NAME] ✔ [PERSON_NAME] ✔ [PERSON_NAME], [PERSON_NAME] ❌ …" at bounding box center [1036, 57] width 305 height 25
select select "10956"
click at [884, 45] on select "[PERSON_NAME] ✔ [PERSON_NAME] ✔ [PERSON_NAME] ✔ [PERSON_NAME], [PERSON_NAME] ❌ …" at bounding box center [1036, 57] width 305 height 25
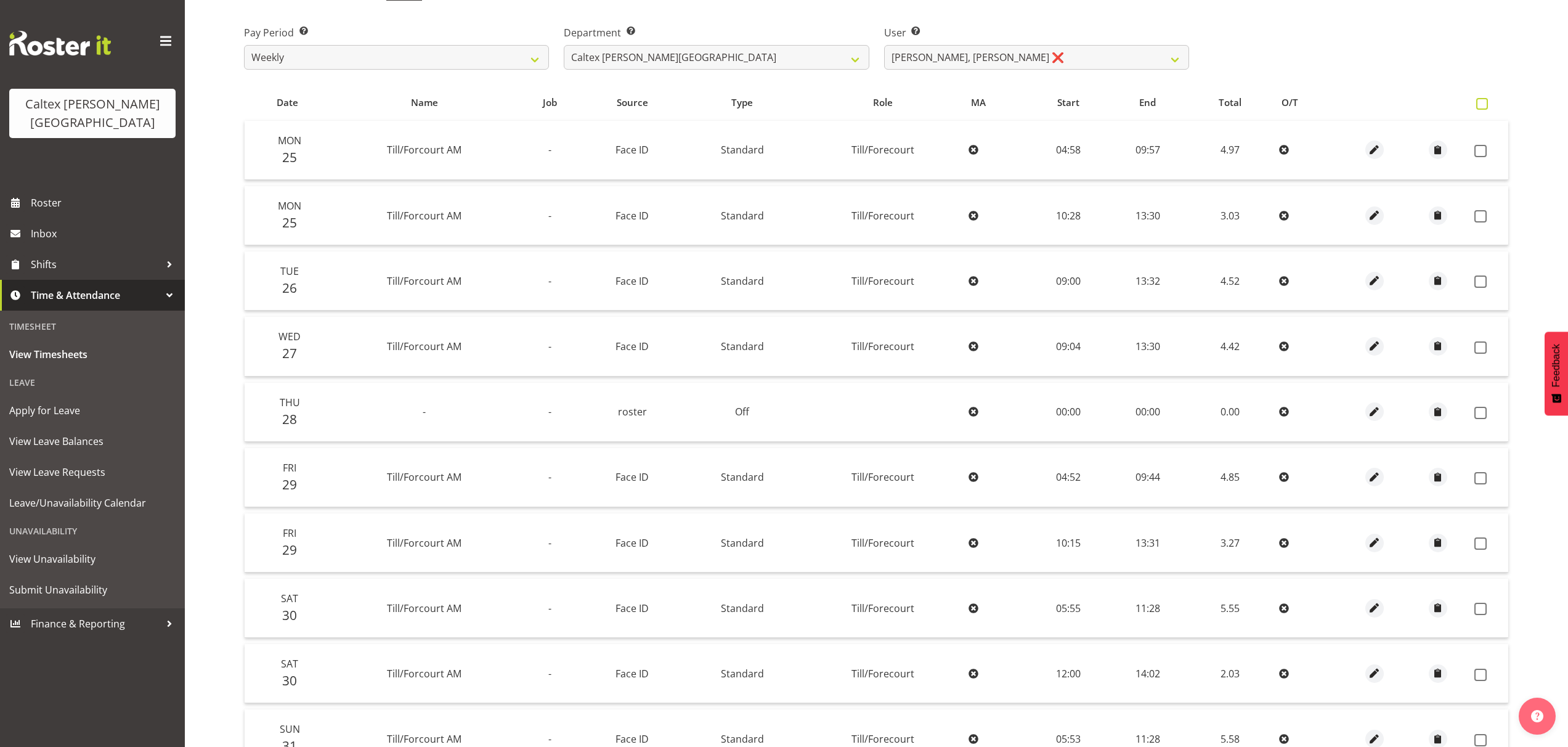
click at [1487, 104] on span at bounding box center [1482, 104] width 11 height 11
click at [1484, 104] on input "checkbox" at bounding box center [1480, 104] width 8 height 8
checkbox input "true"
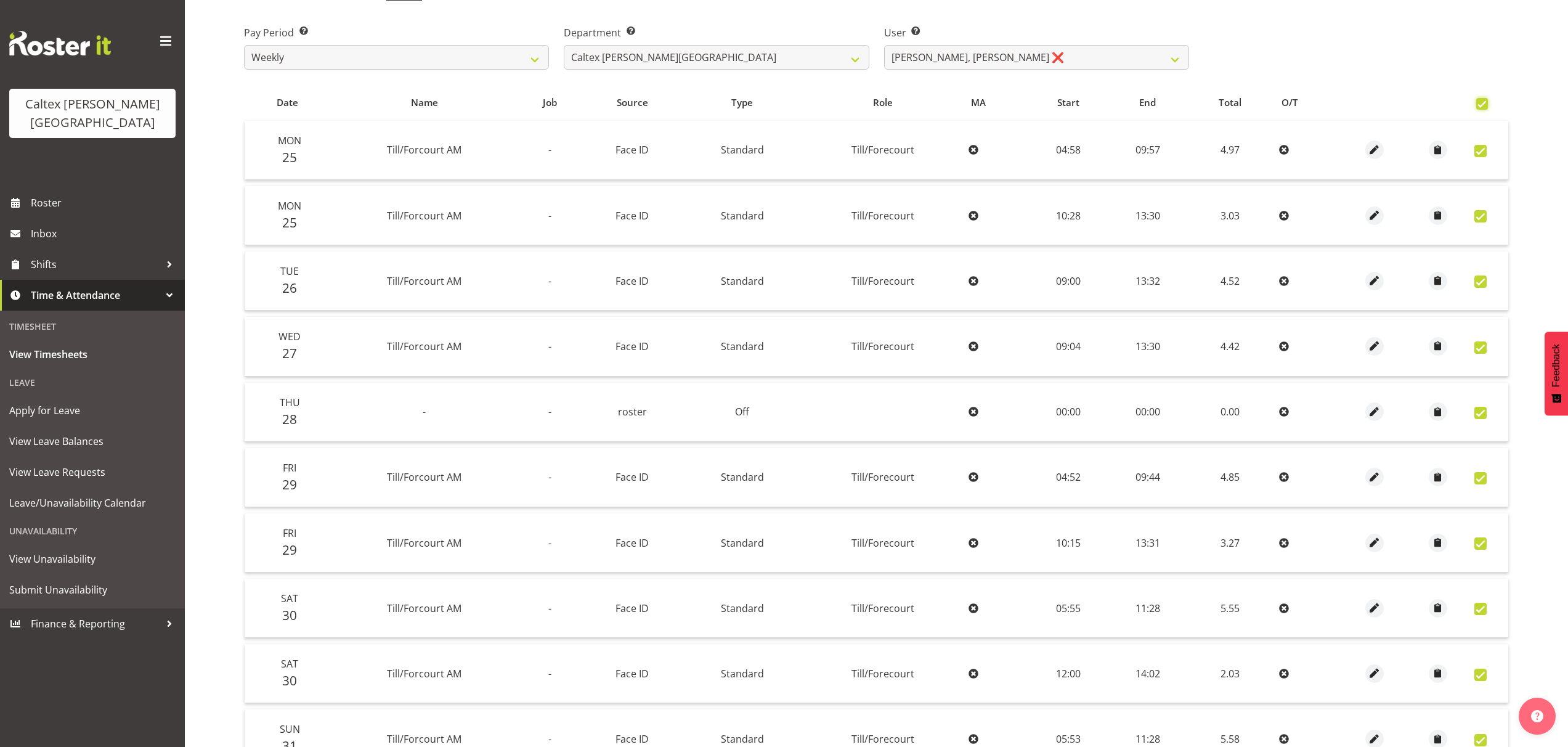
checkbox input "true"
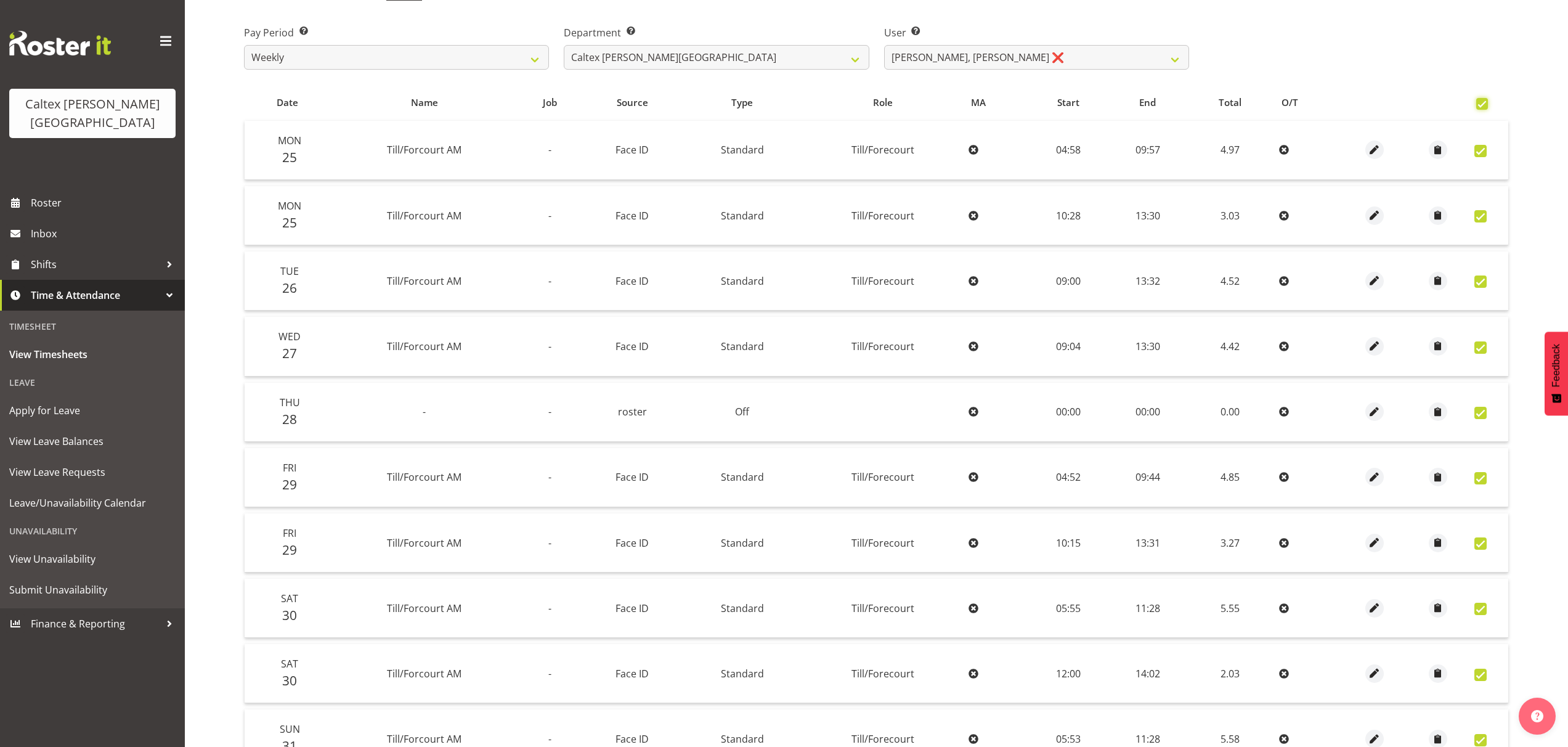
checkbox input "true"
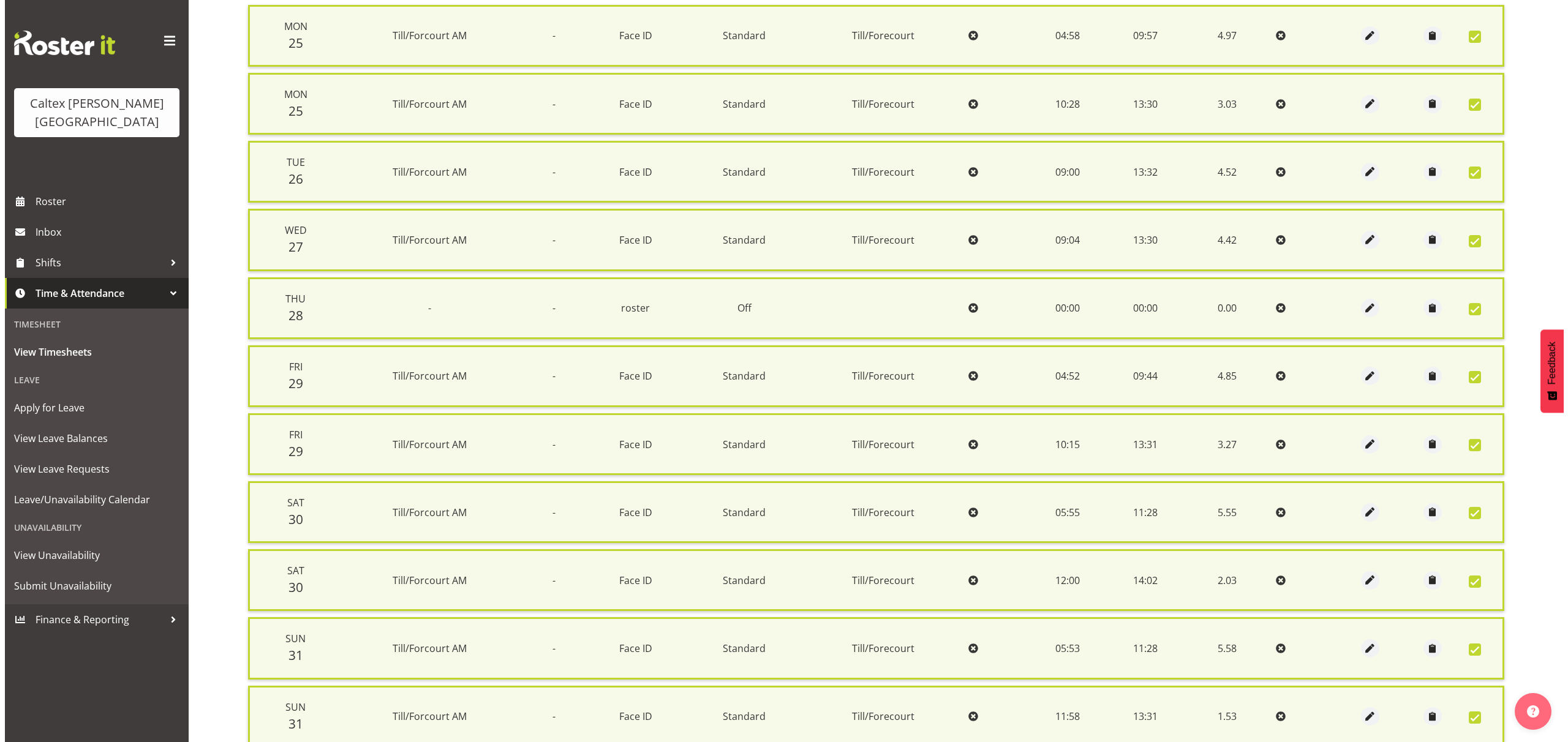
scroll to position [322, 0]
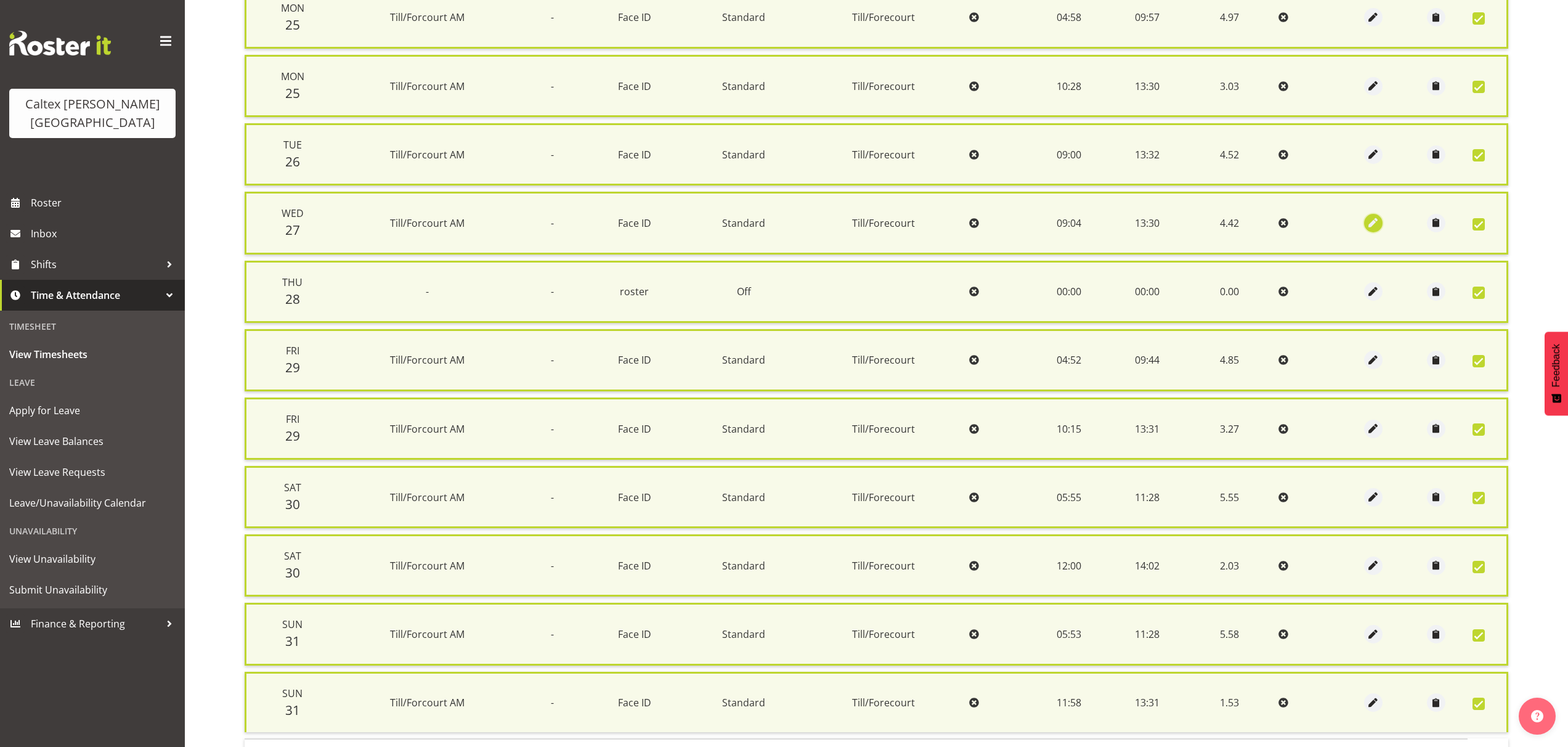
click at [1377, 227] on span "button" at bounding box center [1373, 223] width 14 height 14
select select "1414"
select select "Standard"
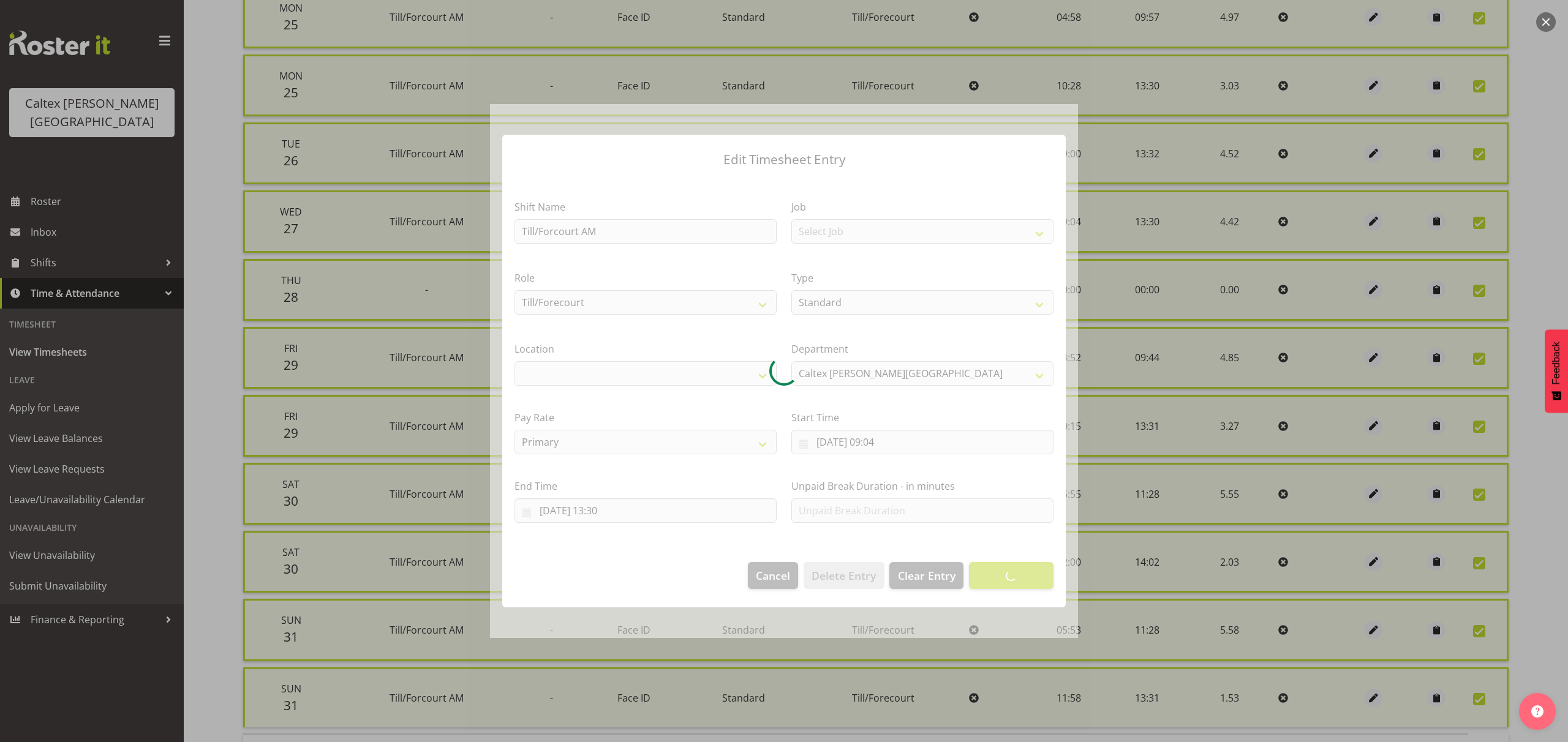
select select "1239"
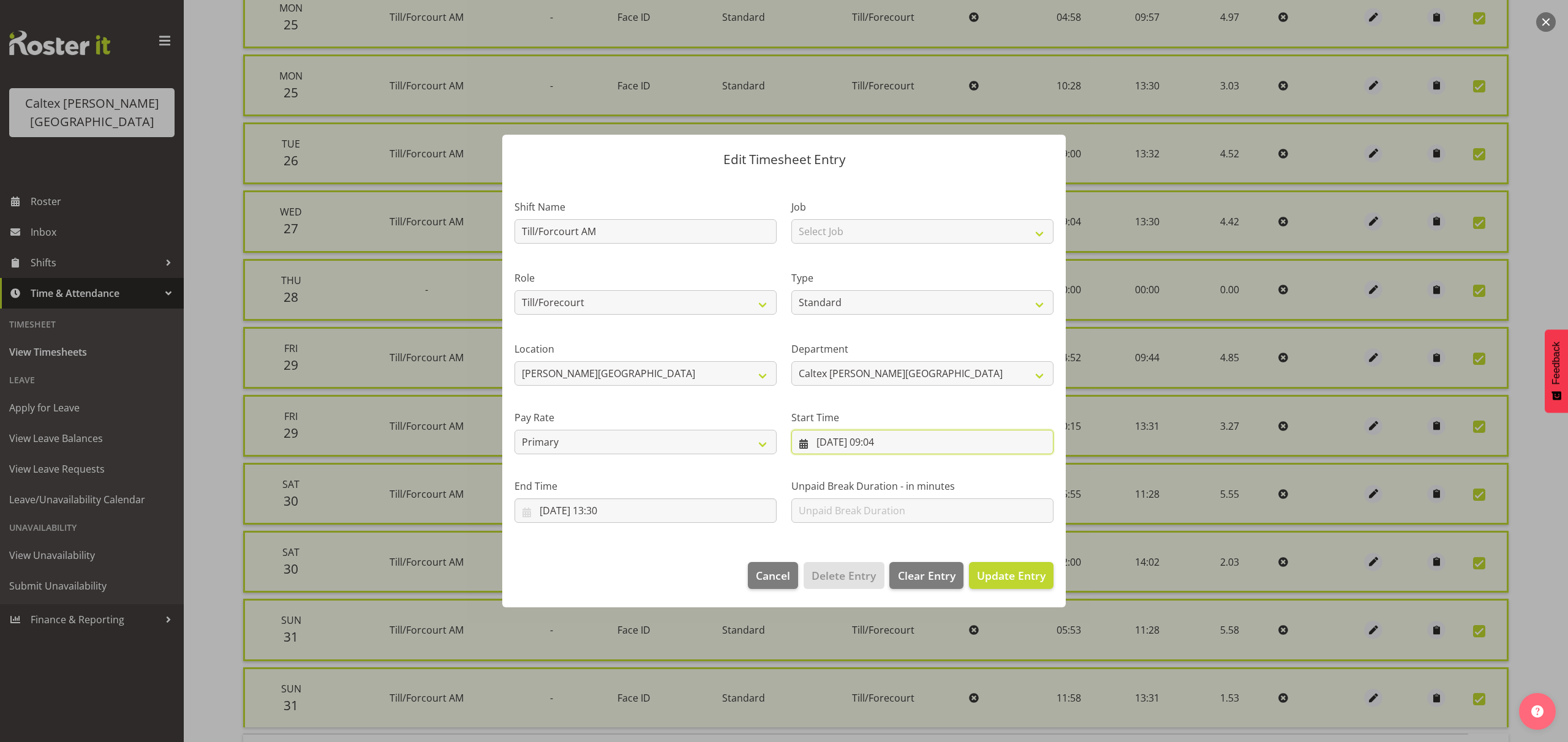
click at [907, 443] on input "[DATE] 09:04" at bounding box center [922, 442] width 262 height 25
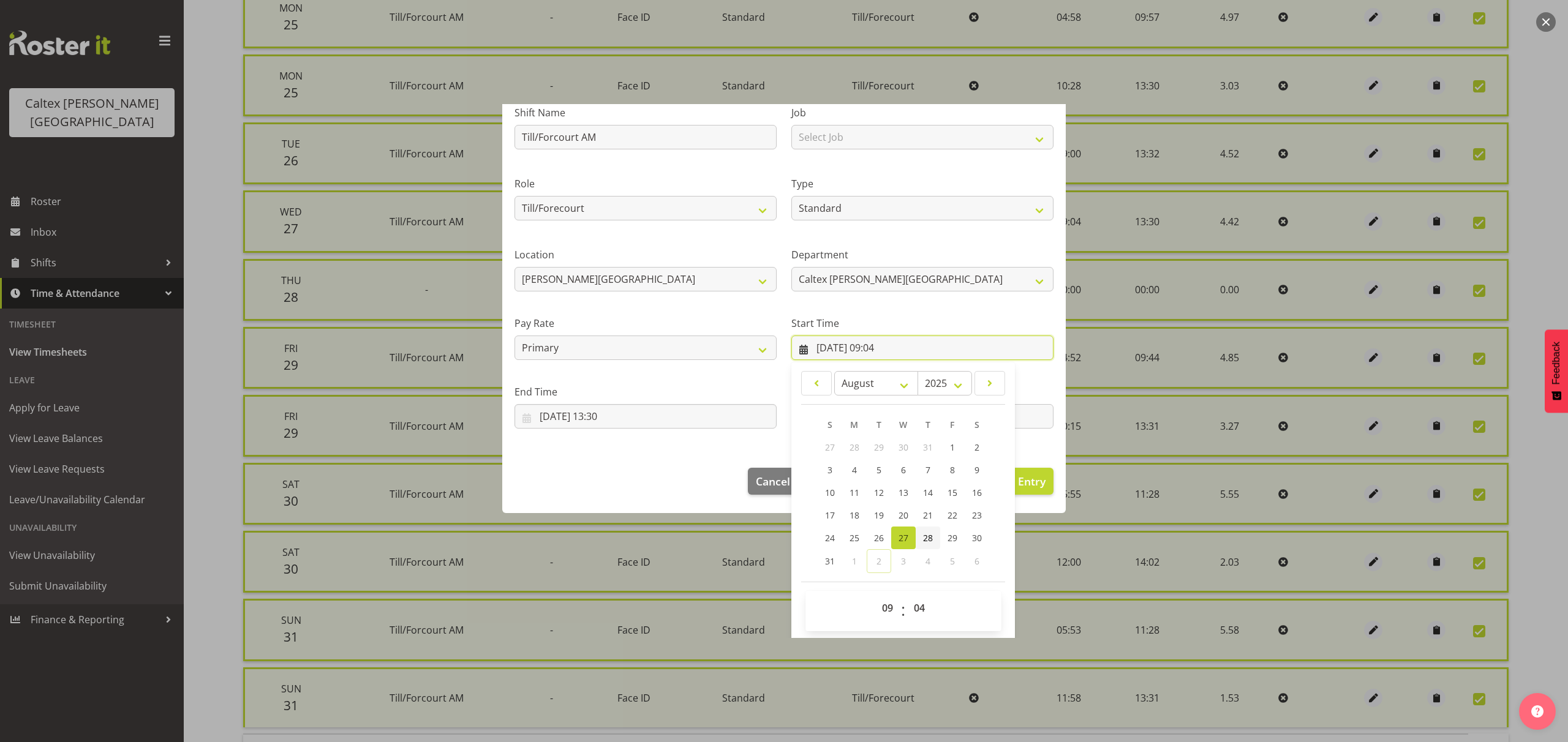
scroll to position [96, 0]
click at [920, 607] on select "00 01 02 03 04 05 06 07 08 09 10 11 12 13 14 15 16 17 18 19 20 21 22 23 24 25 2…" at bounding box center [921, 606] width 28 height 25
select select "0"
click at [907, 594] on select "00 01 02 03 04 05 06 07 08 09 10 11 12 13 14 15 16 17 18 19 20 21 22 23 24 25 2…" at bounding box center [921, 606] width 28 height 25
type input "[DATE] 09:00"
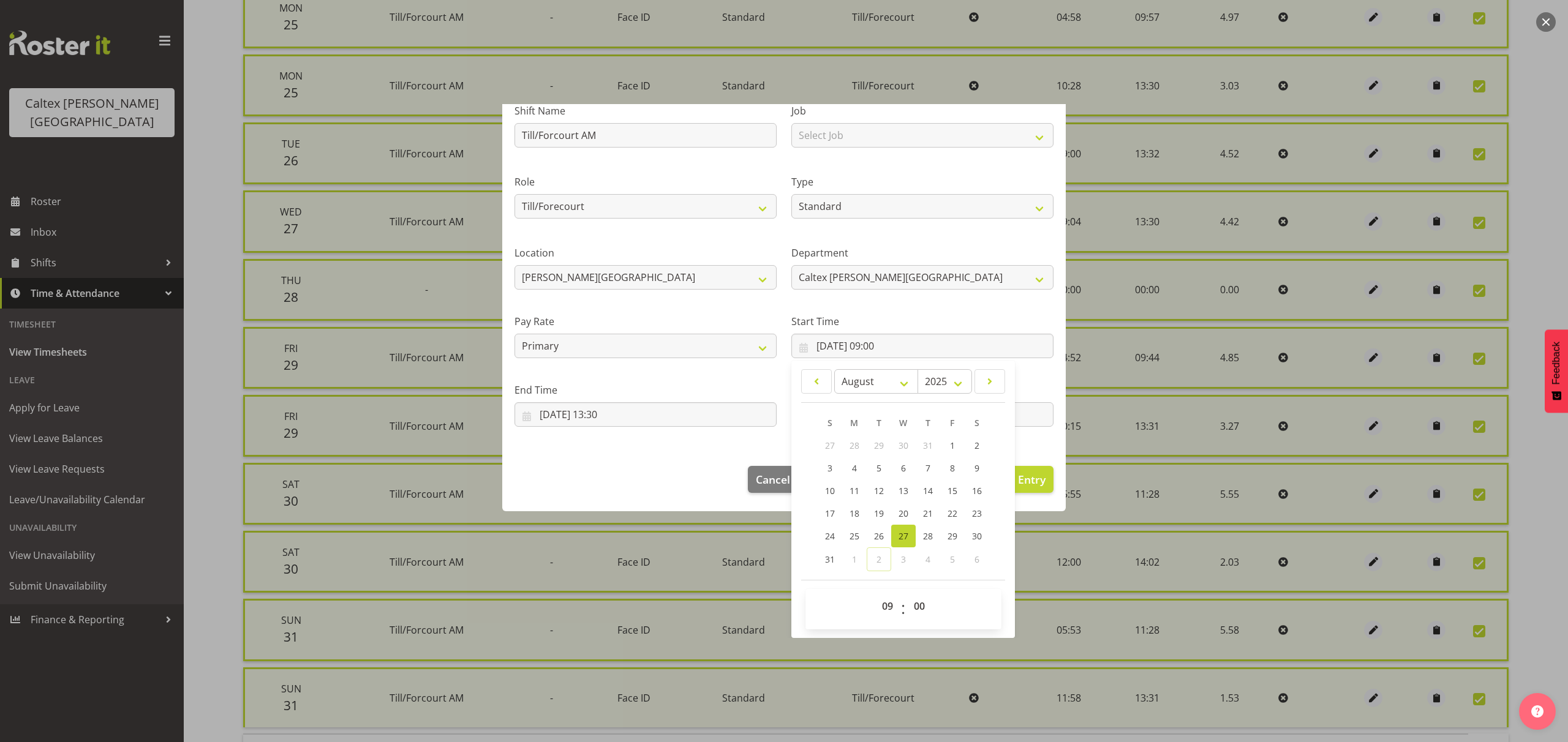
click at [1032, 442] on section "Shift Name Till/Forcourt AM Job Select Job traning Role Cafe' Fill in Staff mee…" at bounding box center [783, 267] width 563 height 372
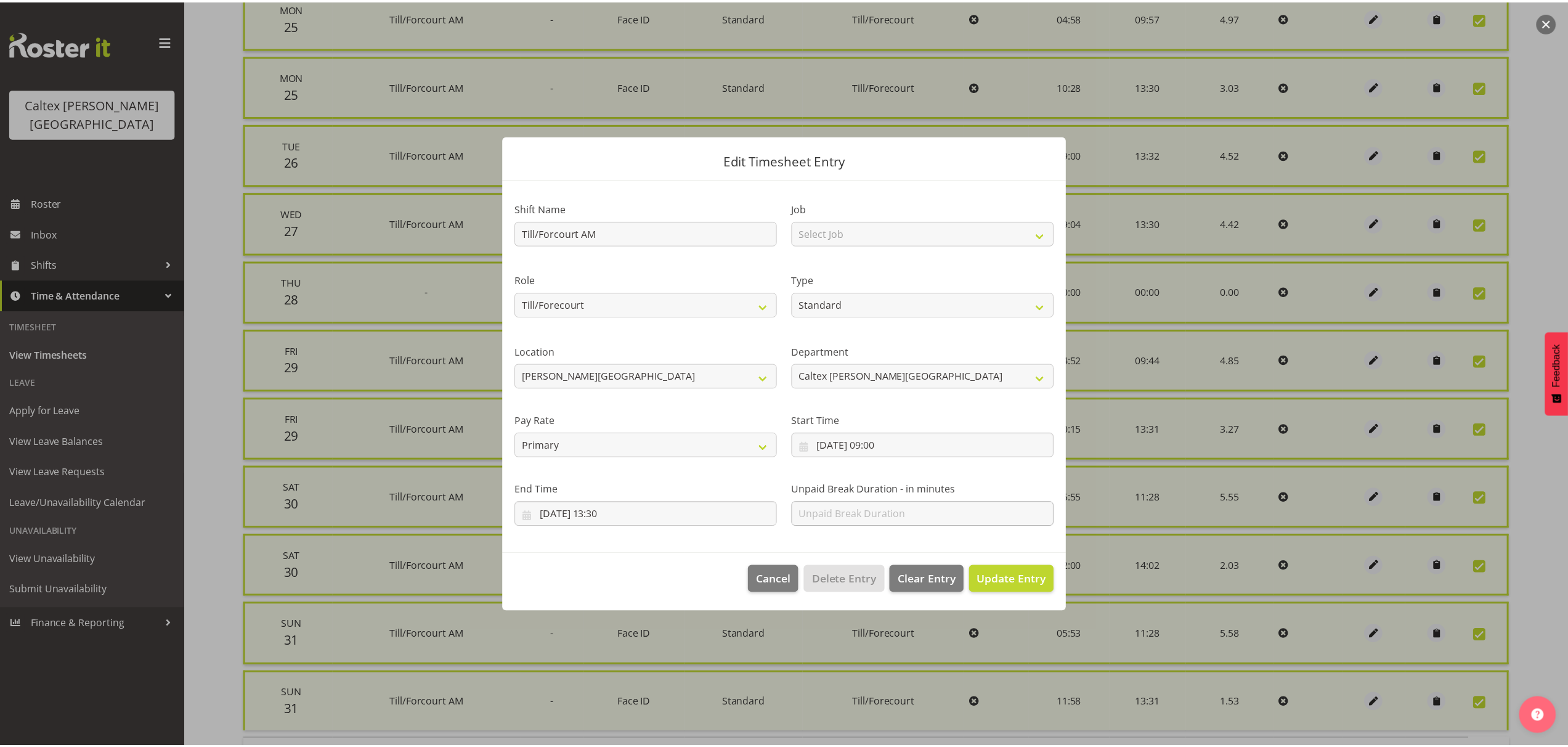
scroll to position [0, 0]
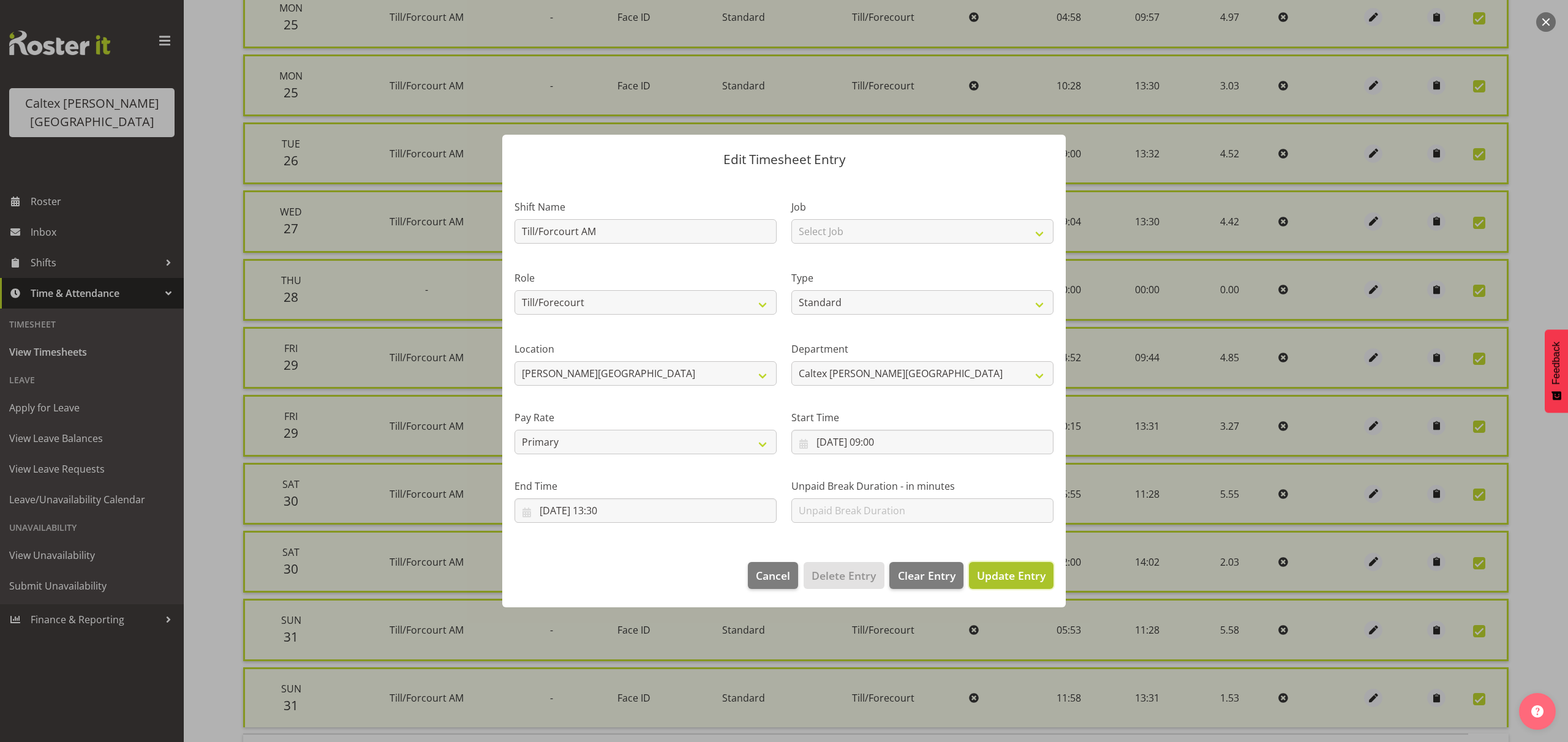
click at [1014, 568] on span "Update Entry" at bounding box center [1011, 575] width 68 height 15
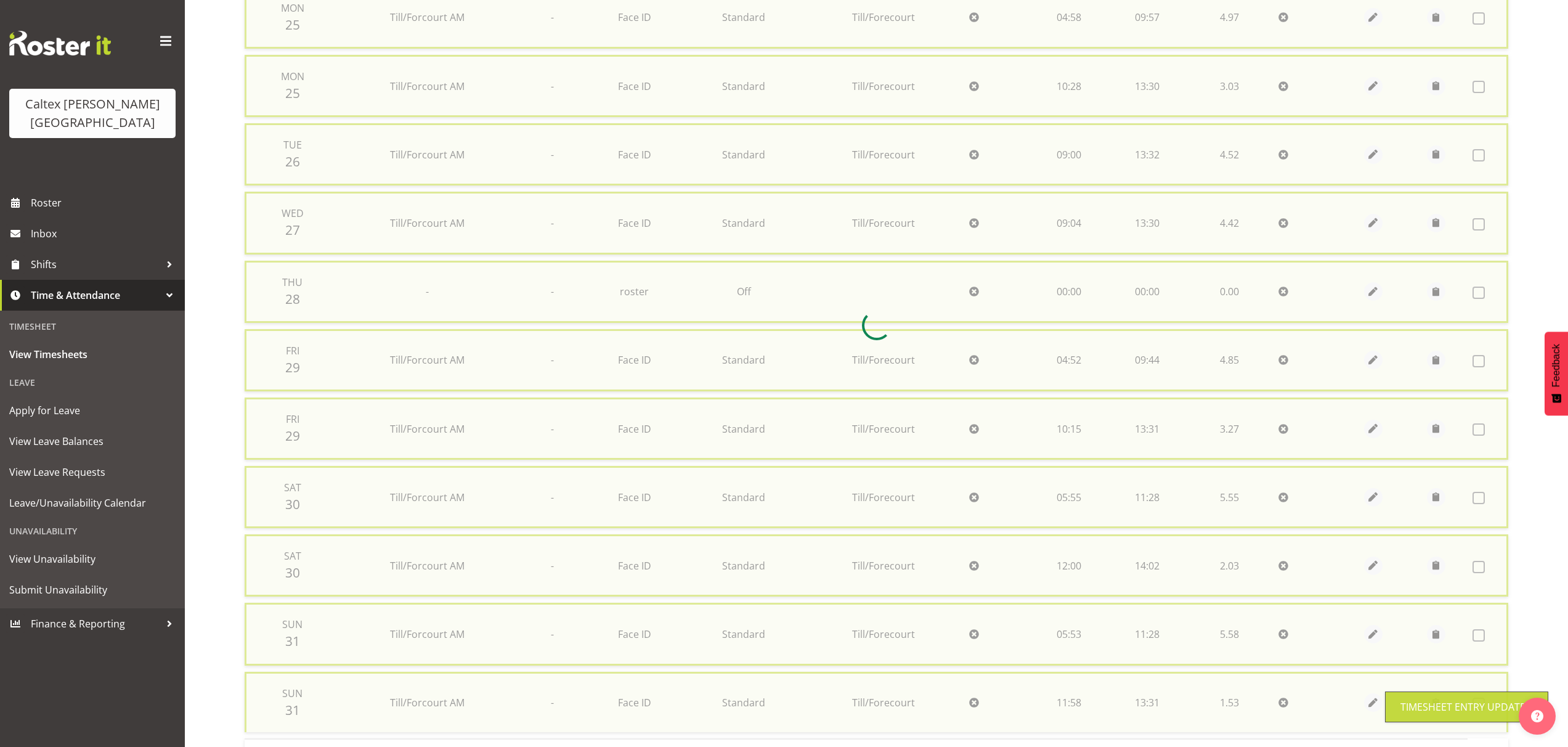
checkbox input "false"
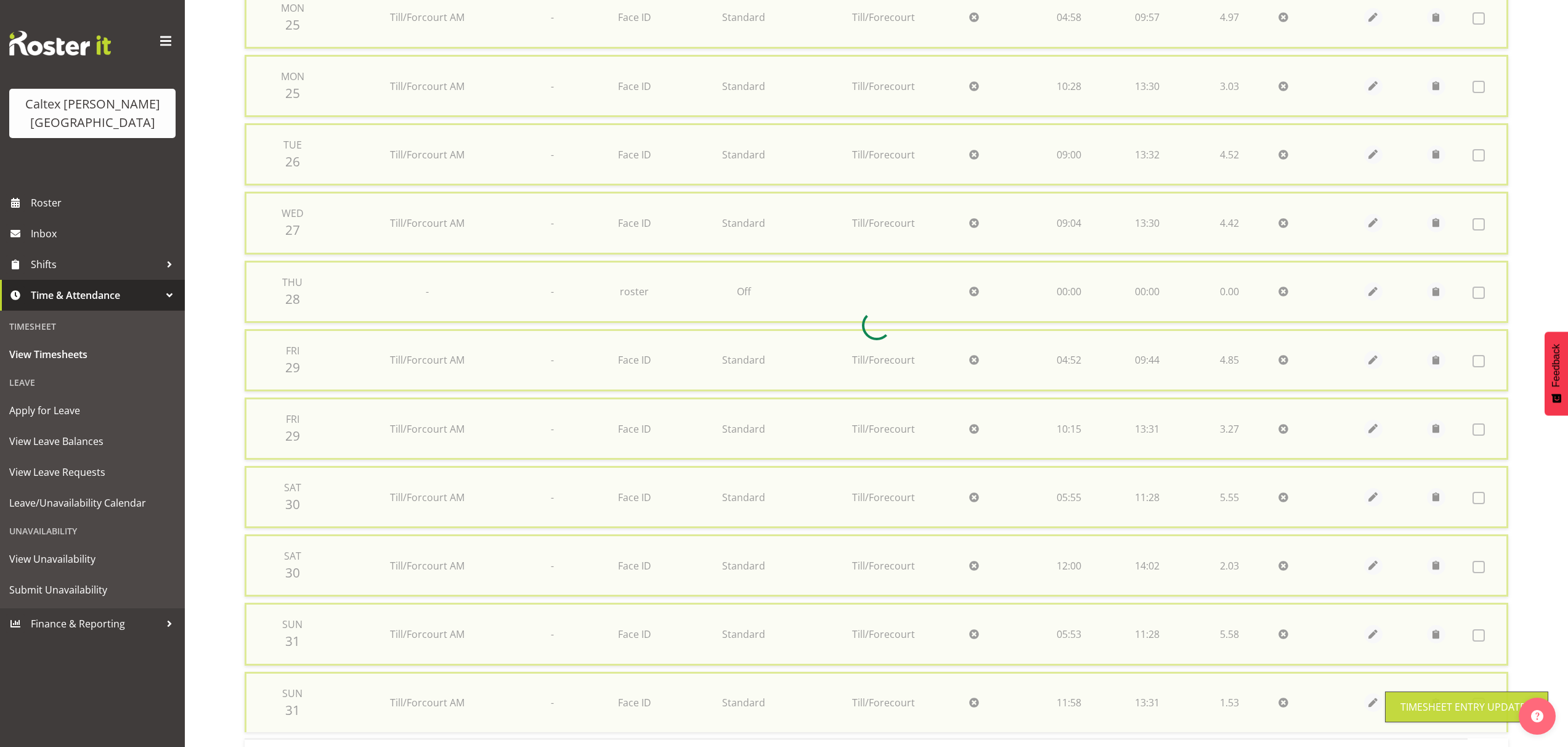
checkbox input "false"
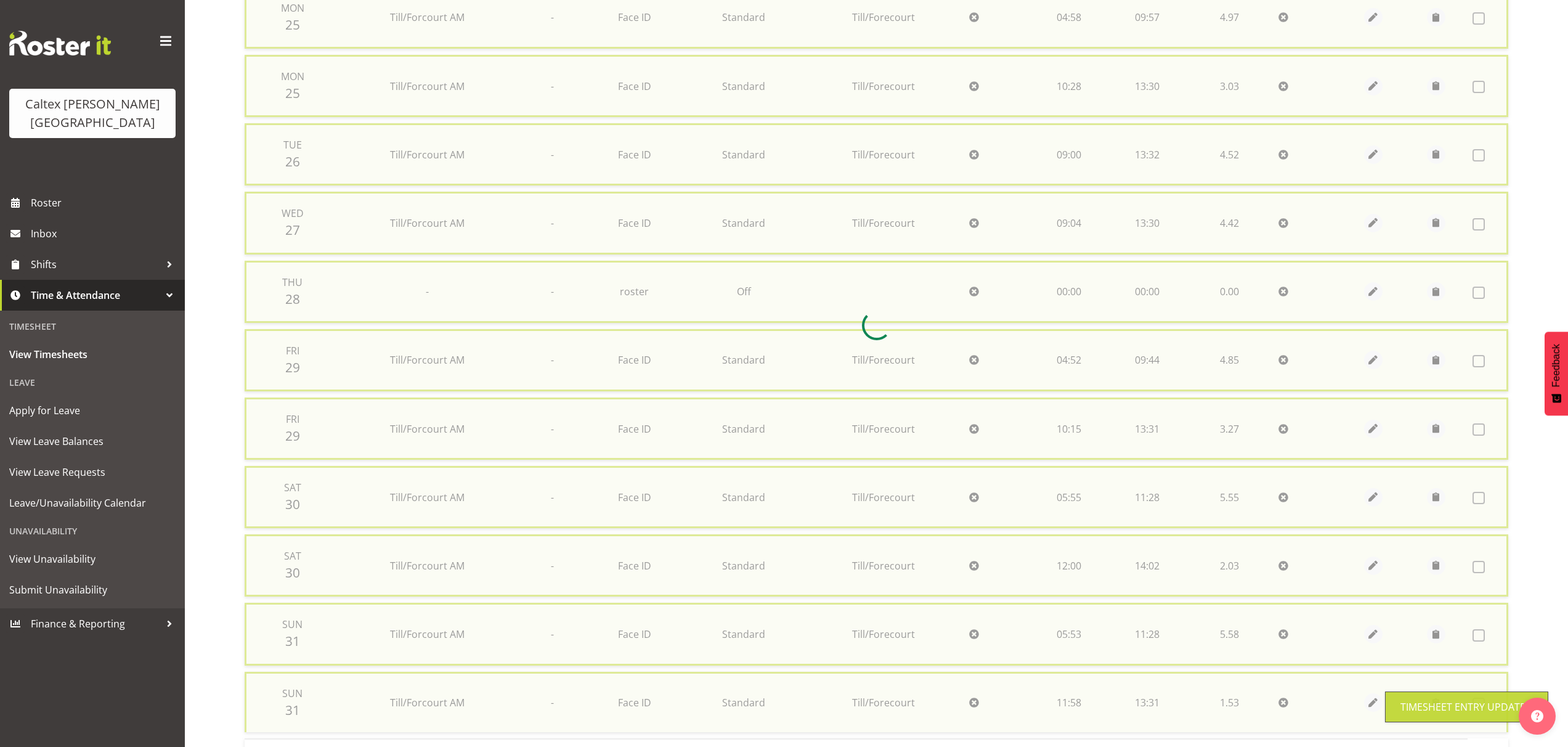
checkbox input "false"
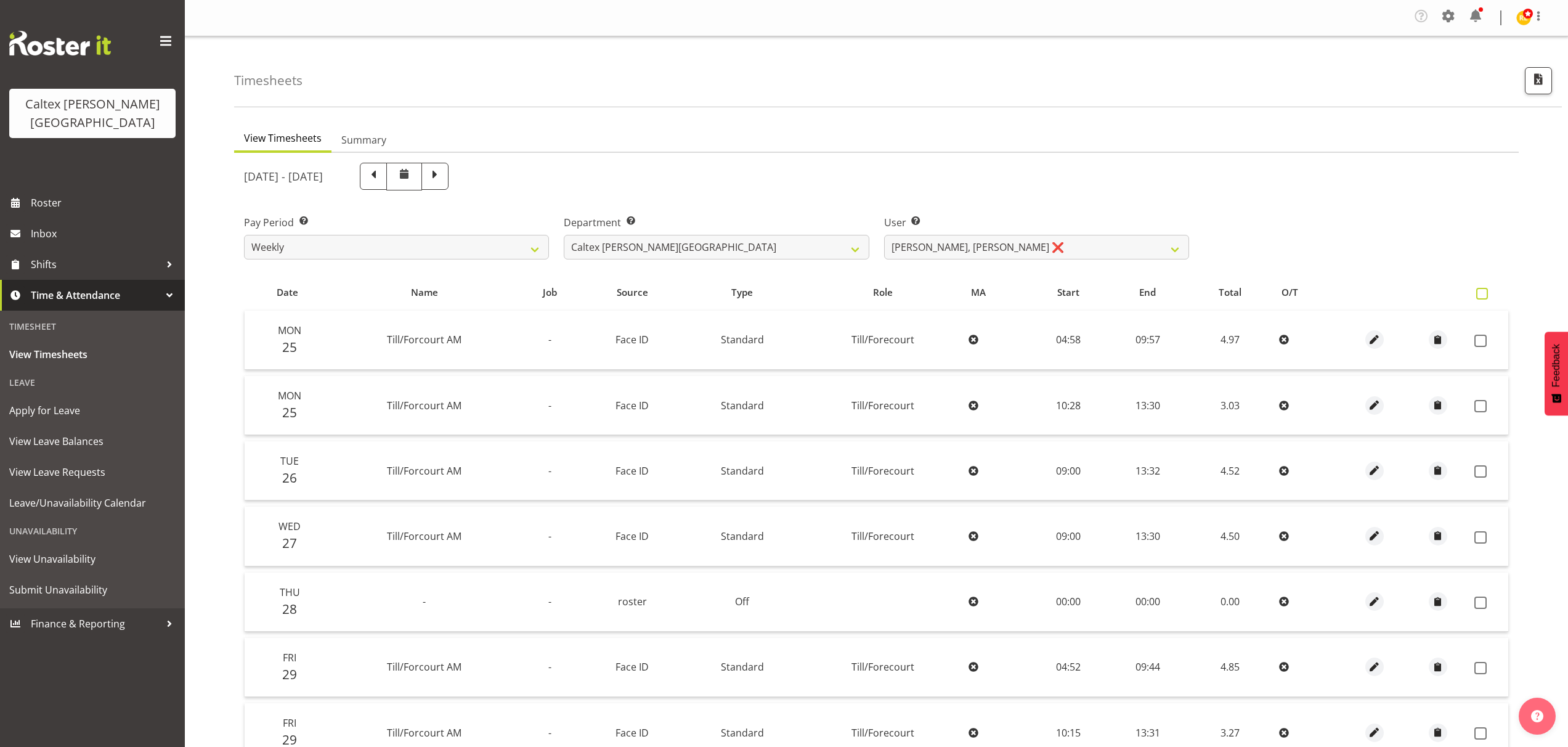
click at [1483, 291] on span at bounding box center [1482, 293] width 11 height 11
click at [1483, 291] on input "checkbox" at bounding box center [1480, 293] width 8 height 8
checkbox input "true"
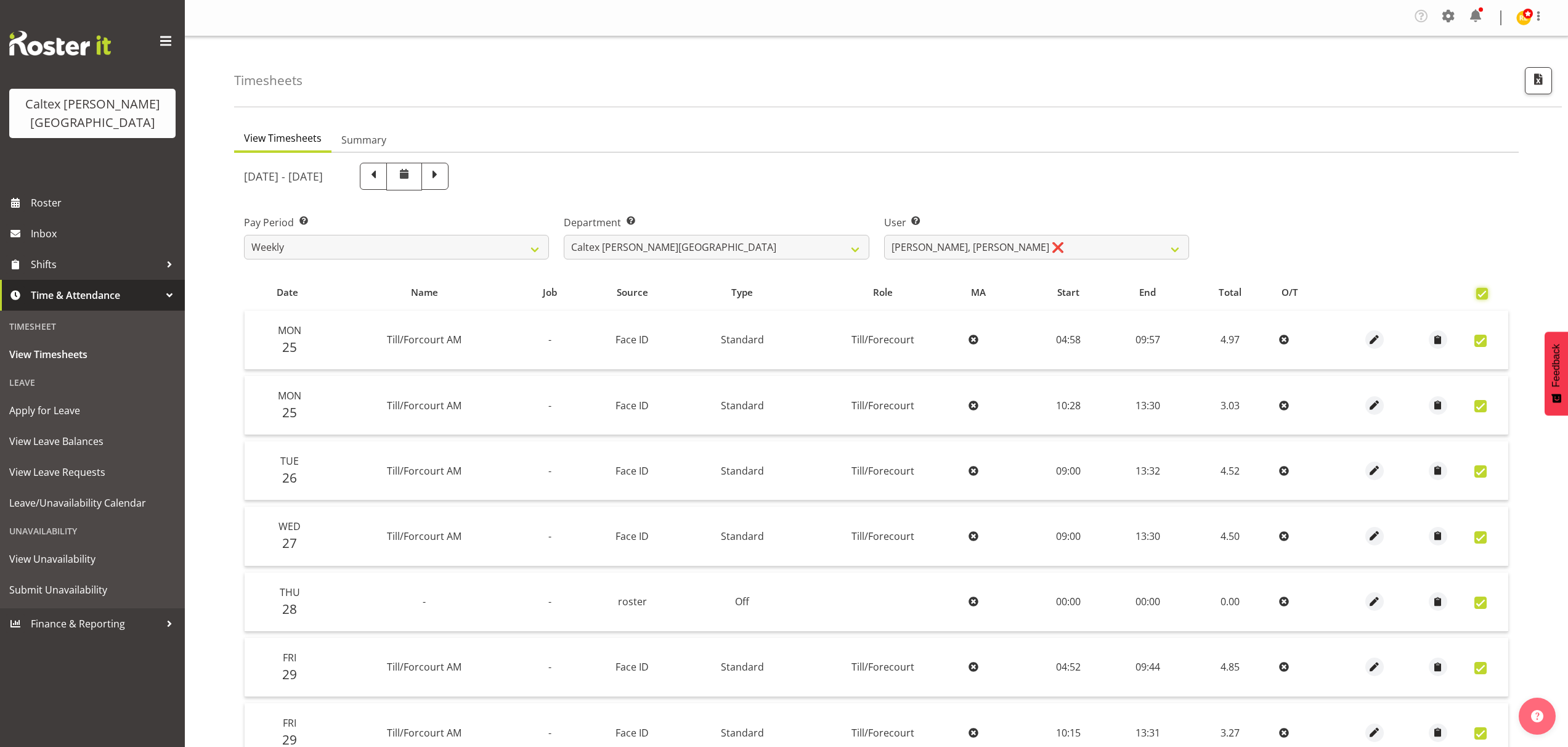
checkbox input "true"
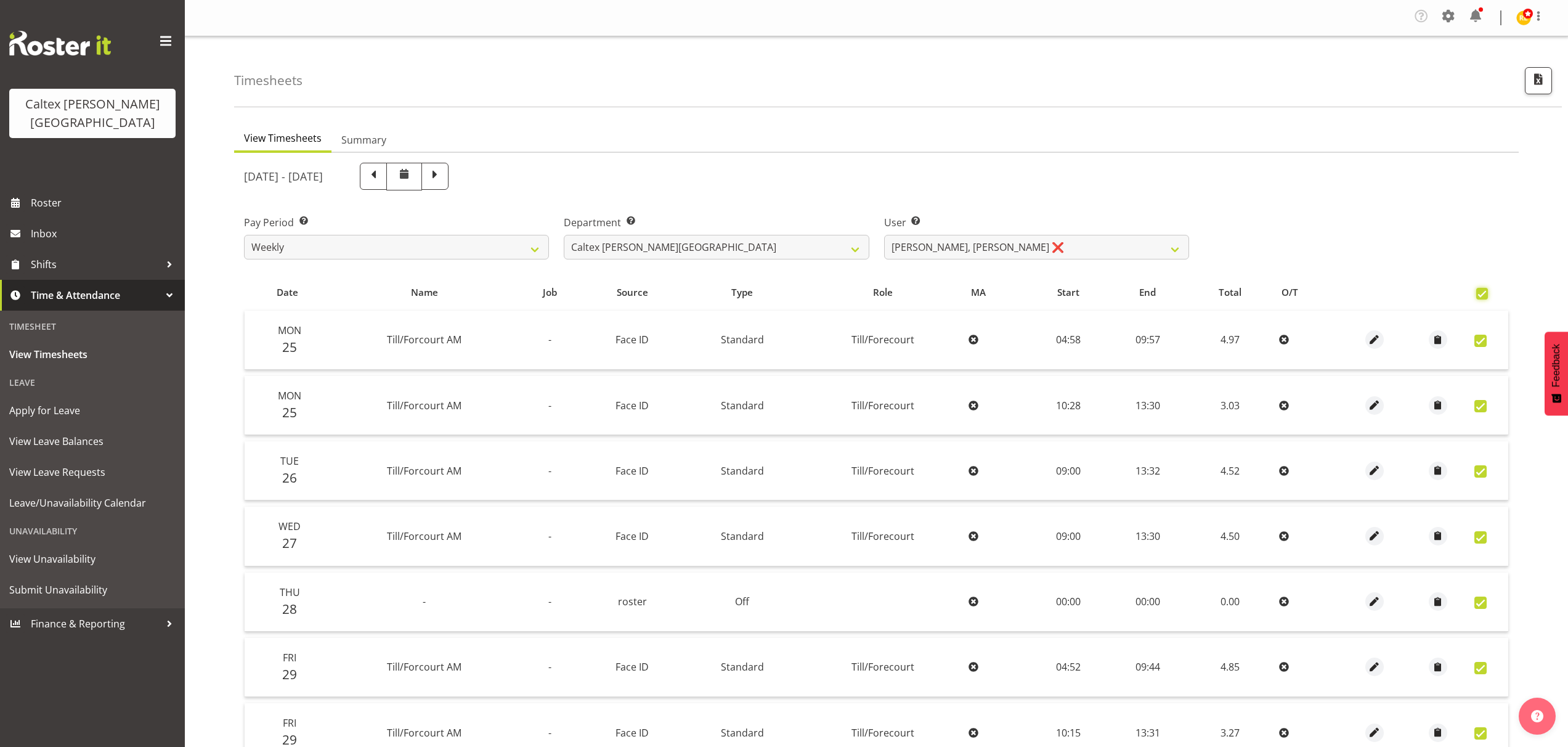
checkbox input "true"
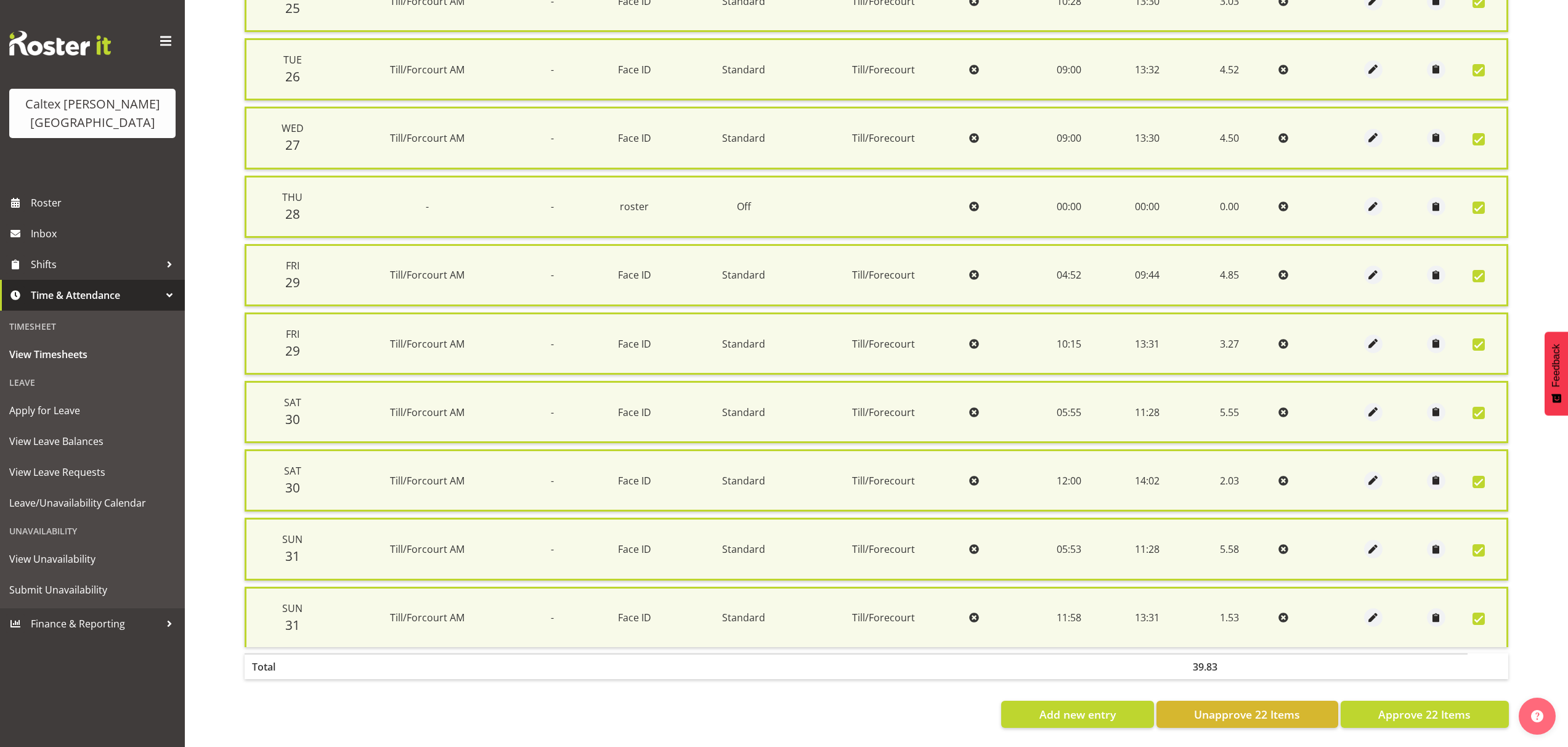
scroll to position [419, 0]
click at [1438, 706] on span "Approve 22 Items" at bounding box center [1424, 714] width 92 height 16
checkbox input "false"
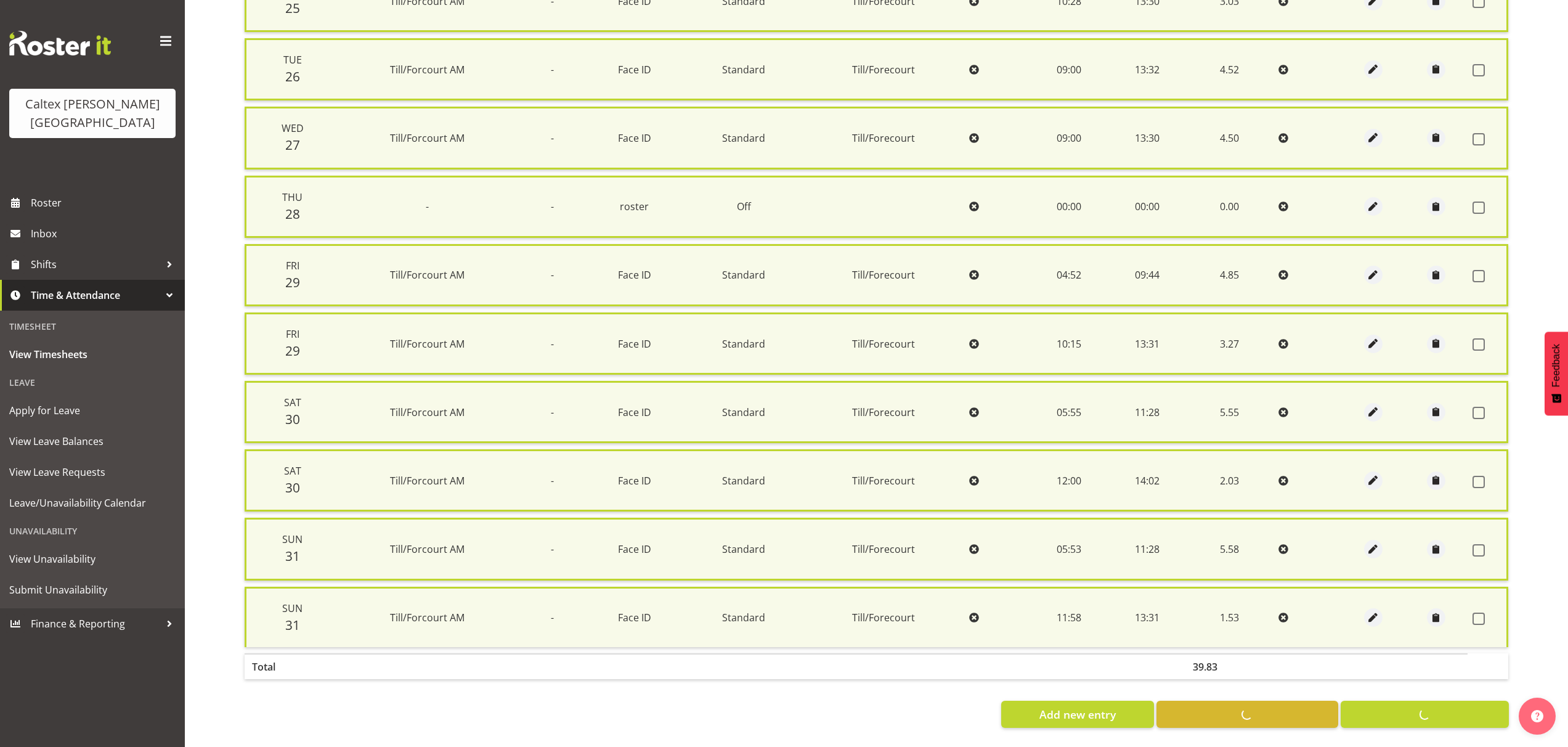
checkbox input "false"
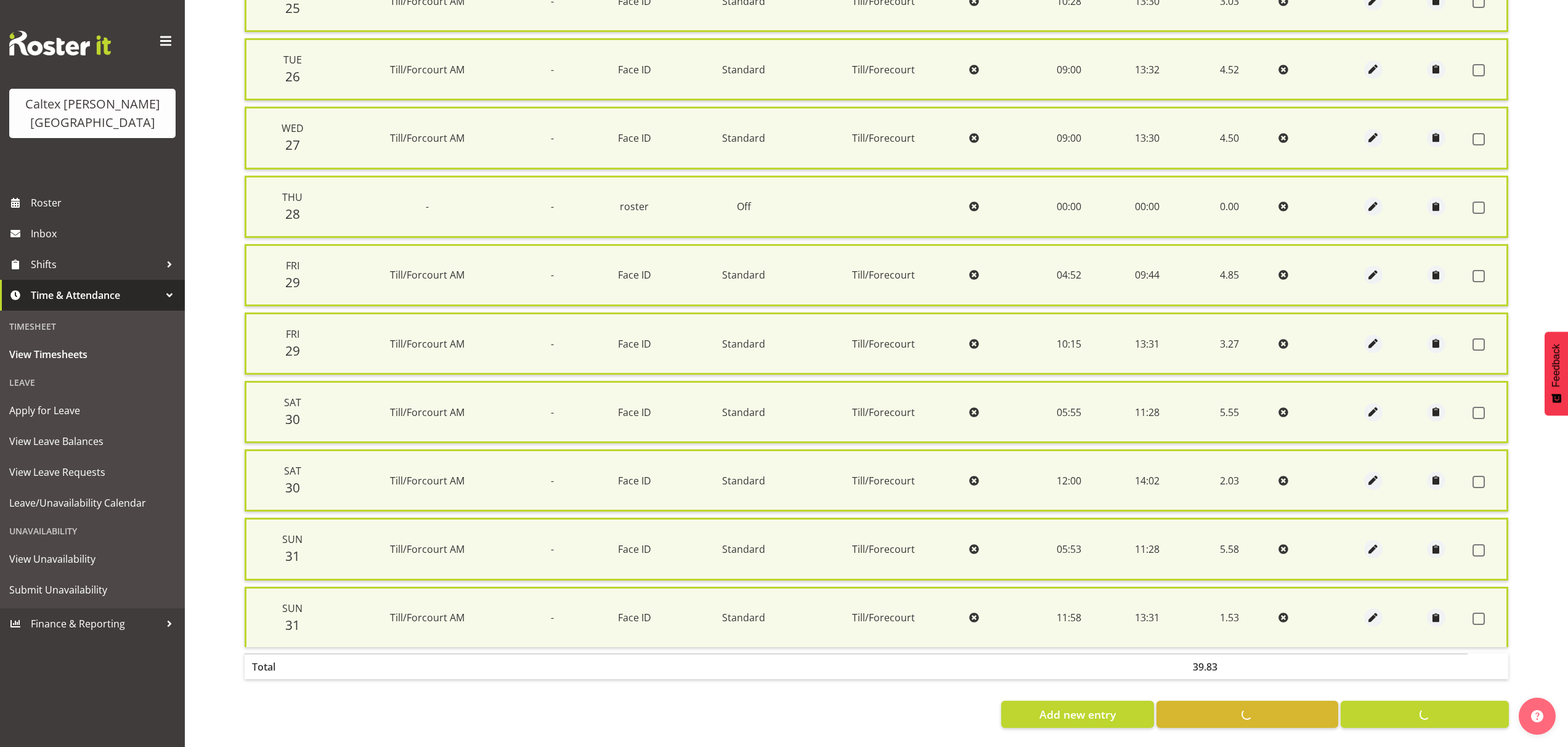
checkbox input "false"
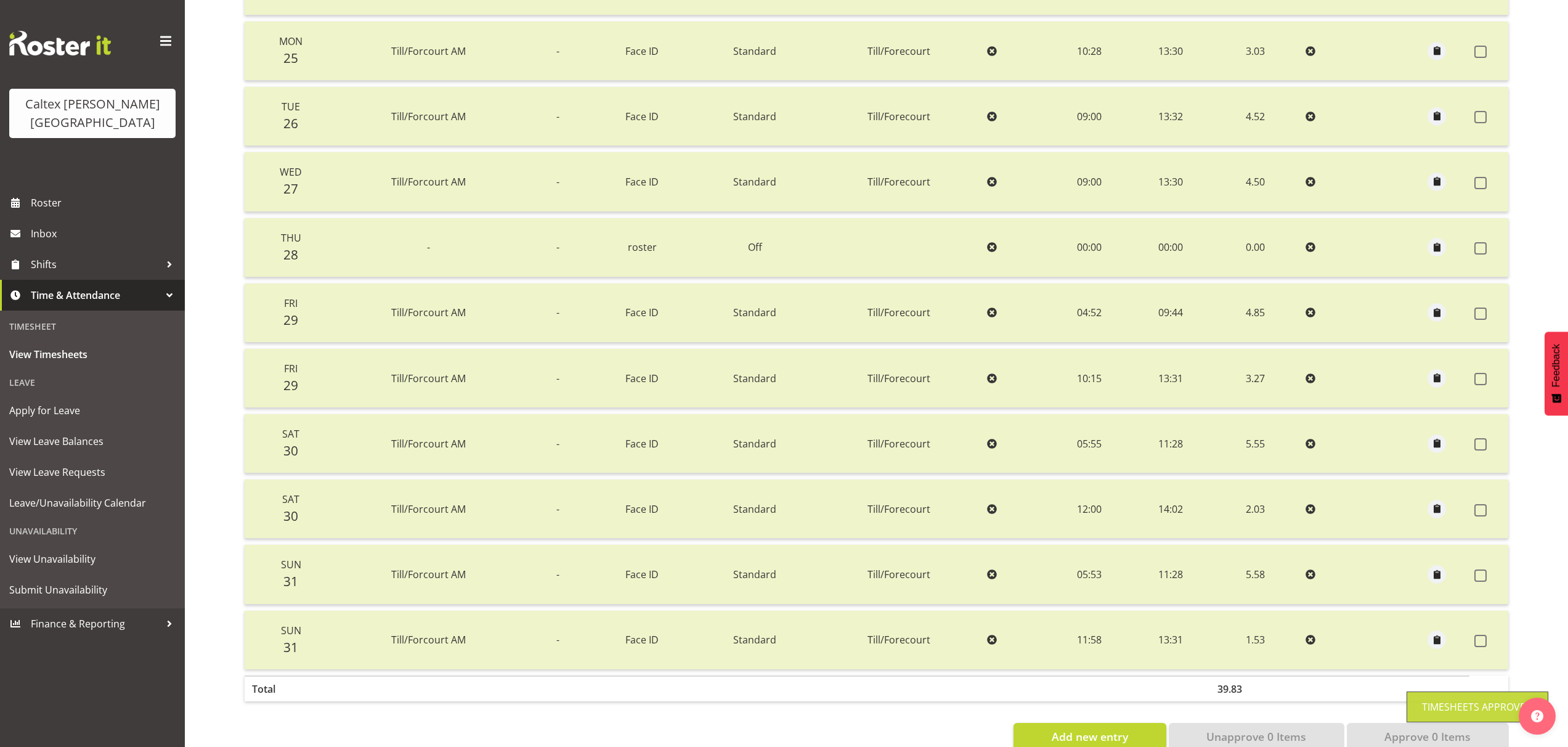
scroll to position [76, 0]
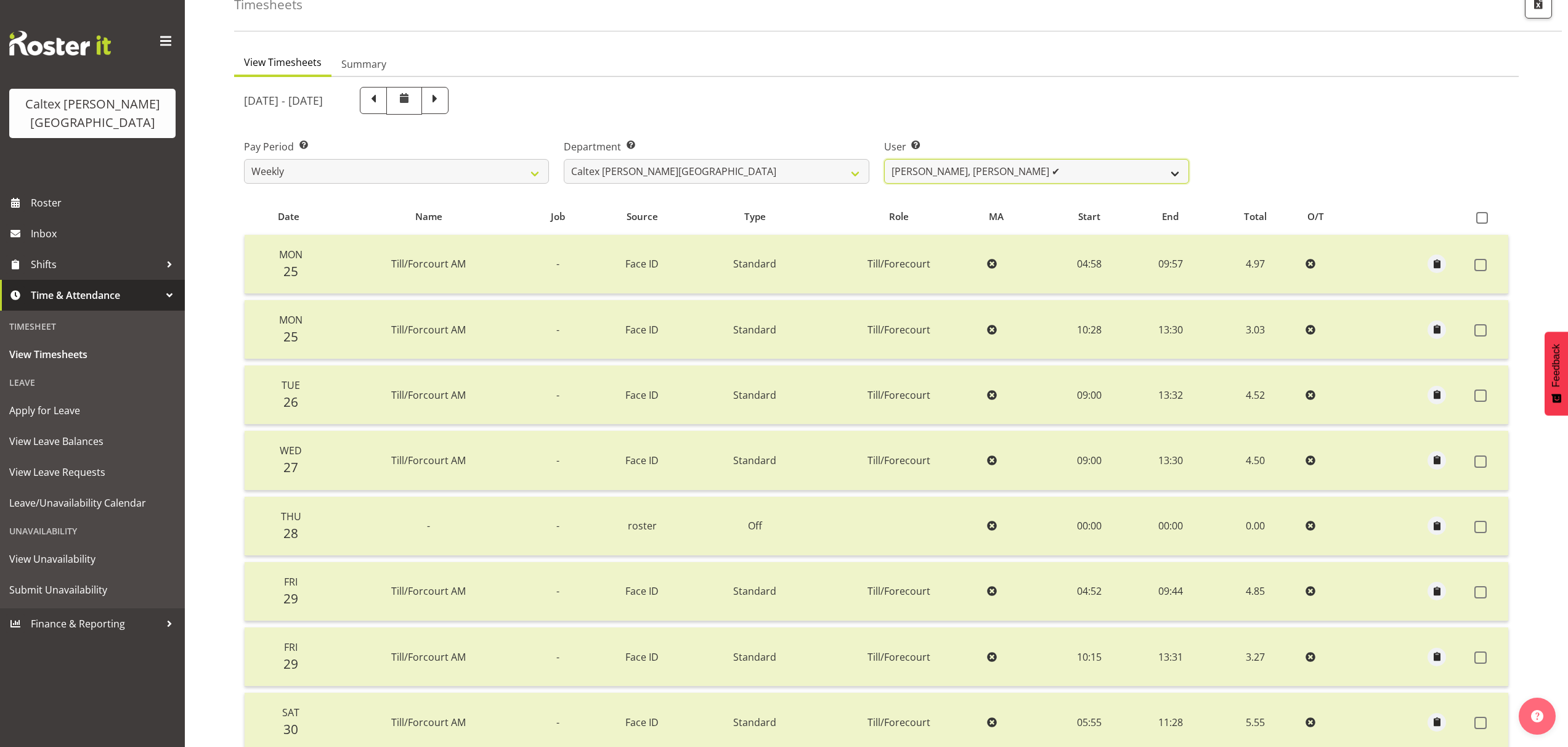
click at [1181, 170] on select "[PERSON_NAME] ✔ [PERSON_NAME] ✔ [PERSON_NAME] ✔ [PERSON_NAME], [PERSON_NAME] ✔ …" at bounding box center [1036, 171] width 305 height 25
select select "10957"
click at [884, 159] on select "[PERSON_NAME] ✔ [PERSON_NAME] ✔ [PERSON_NAME] ✔ [PERSON_NAME], [PERSON_NAME] ✔ …" at bounding box center [1036, 171] width 305 height 25
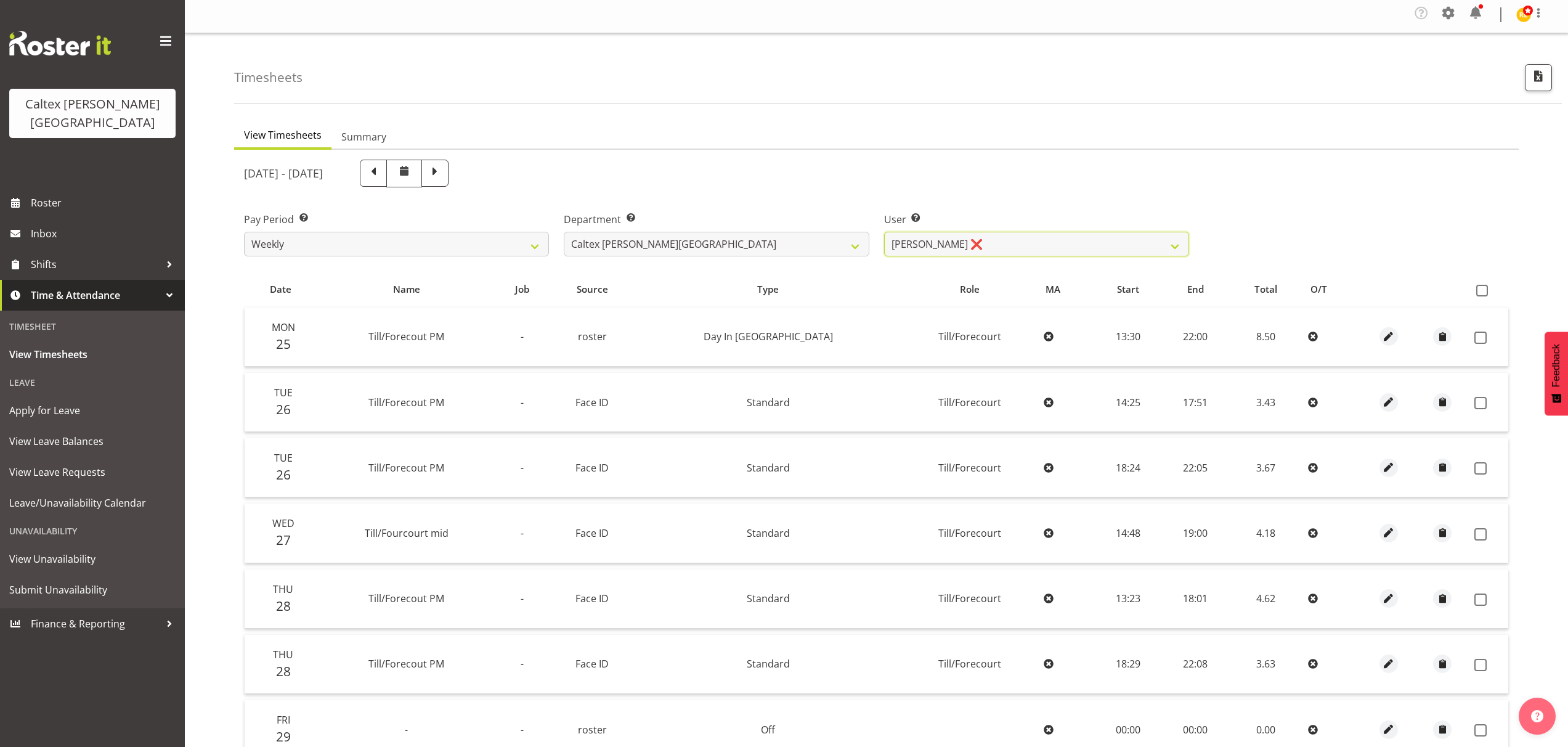
scroll to position [0, 0]
click at [1481, 294] on span at bounding box center [1482, 293] width 11 height 11
click at [1481, 294] on input "checkbox" at bounding box center [1480, 293] width 8 height 8
checkbox input "true"
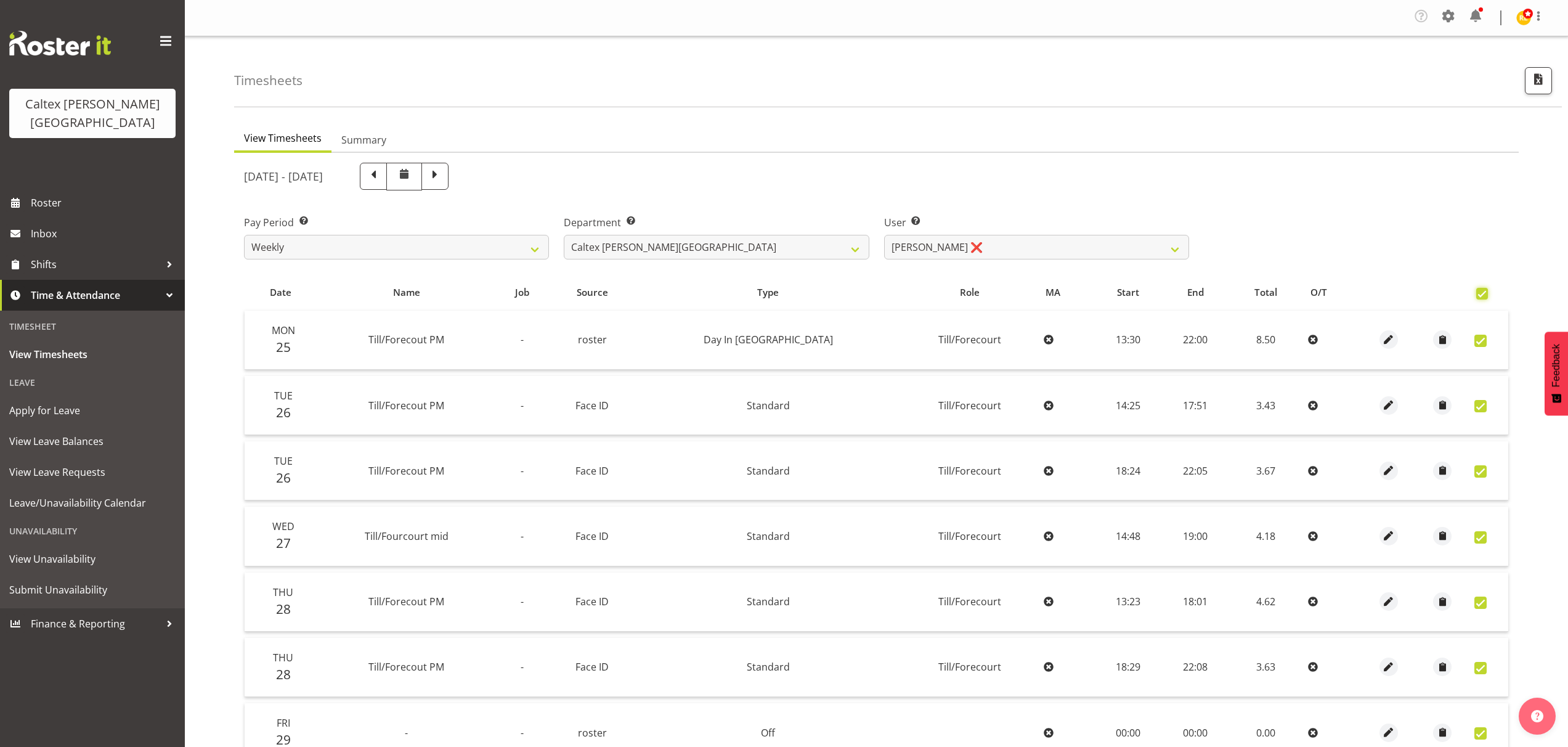
checkbox input "true"
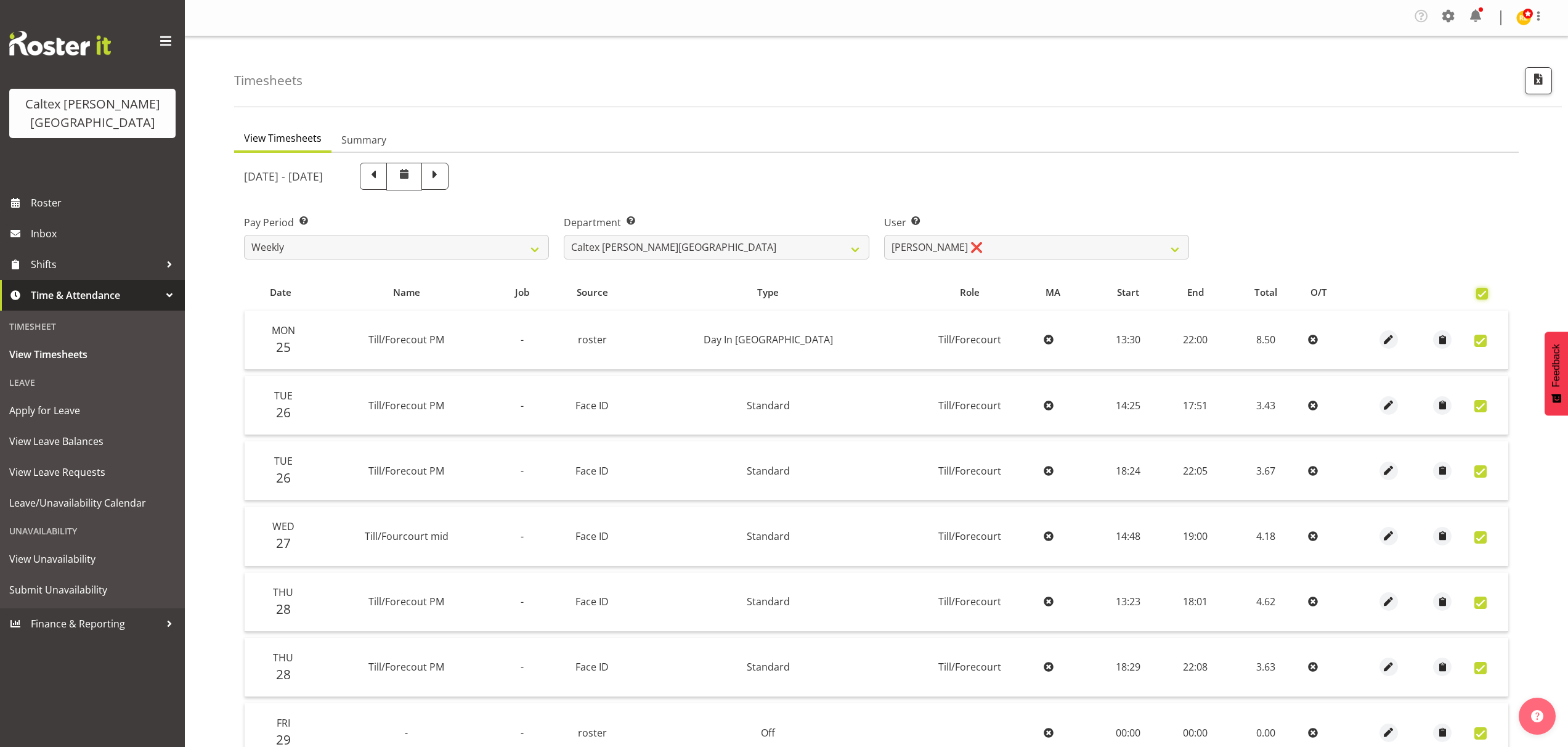
checkbox input "true"
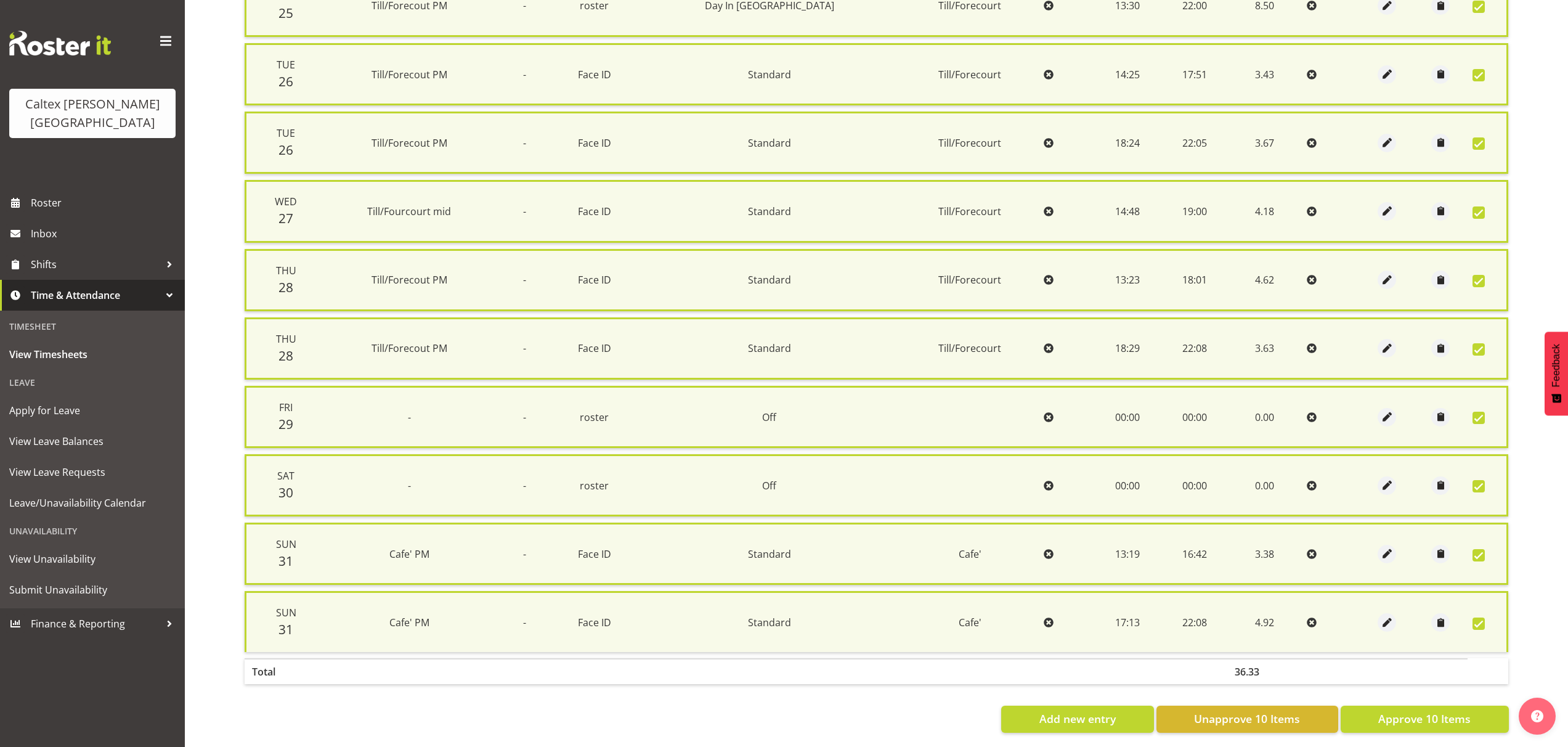
scroll to position [350, 0]
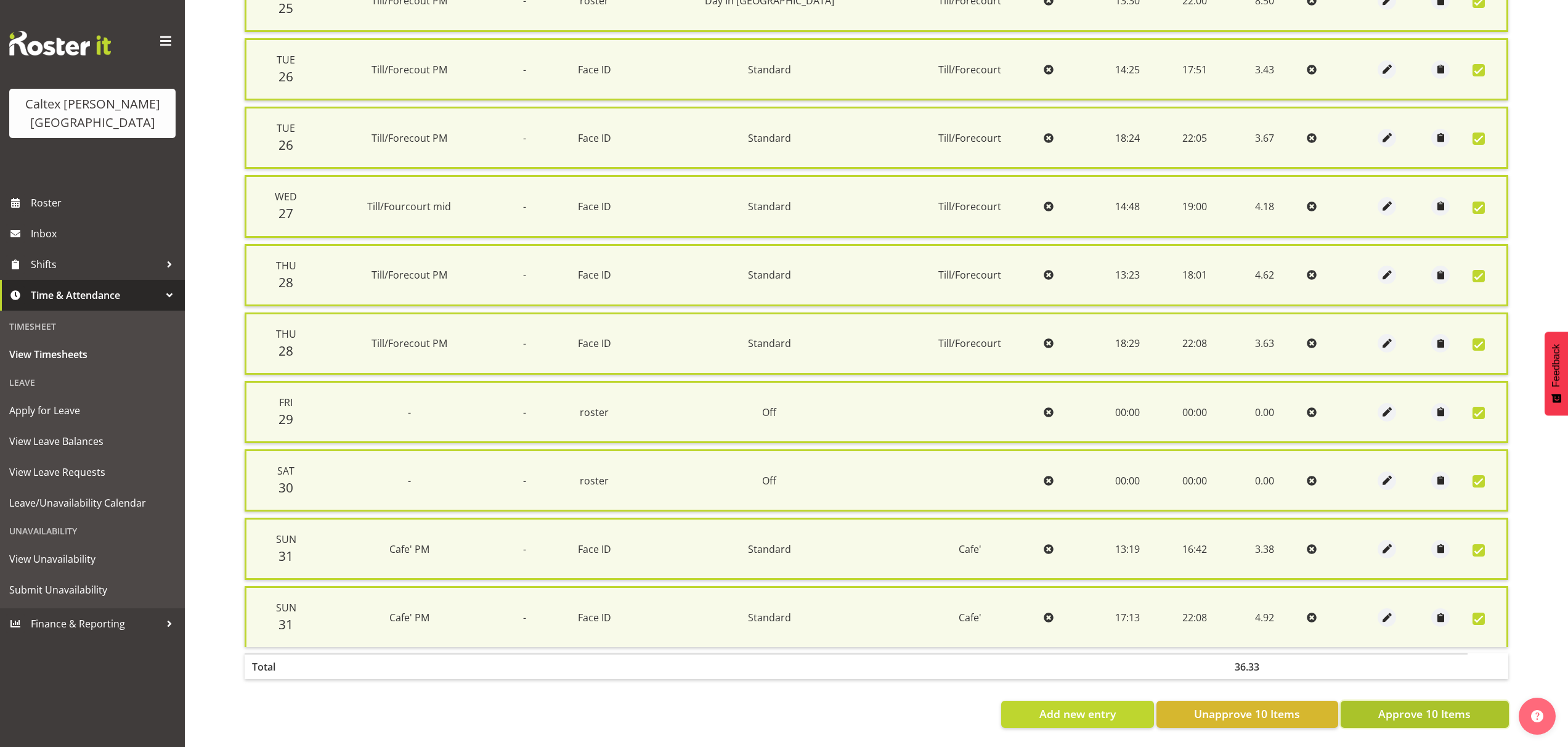
click at [1415, 711] on span "Approve 10 Items" at bounding box center [1424, 713] width 92 height 16
checkbox input "false"
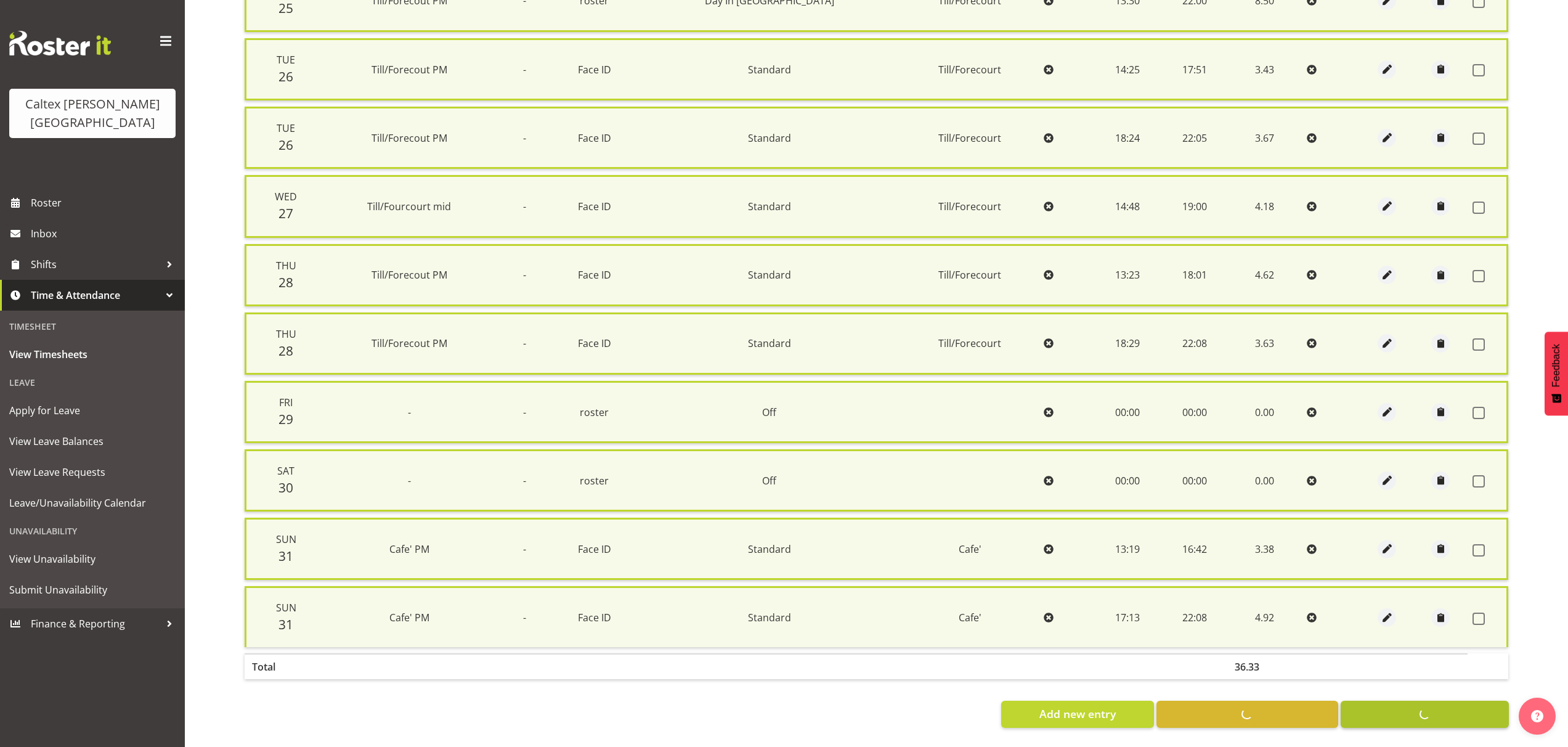
checkbox input "false"
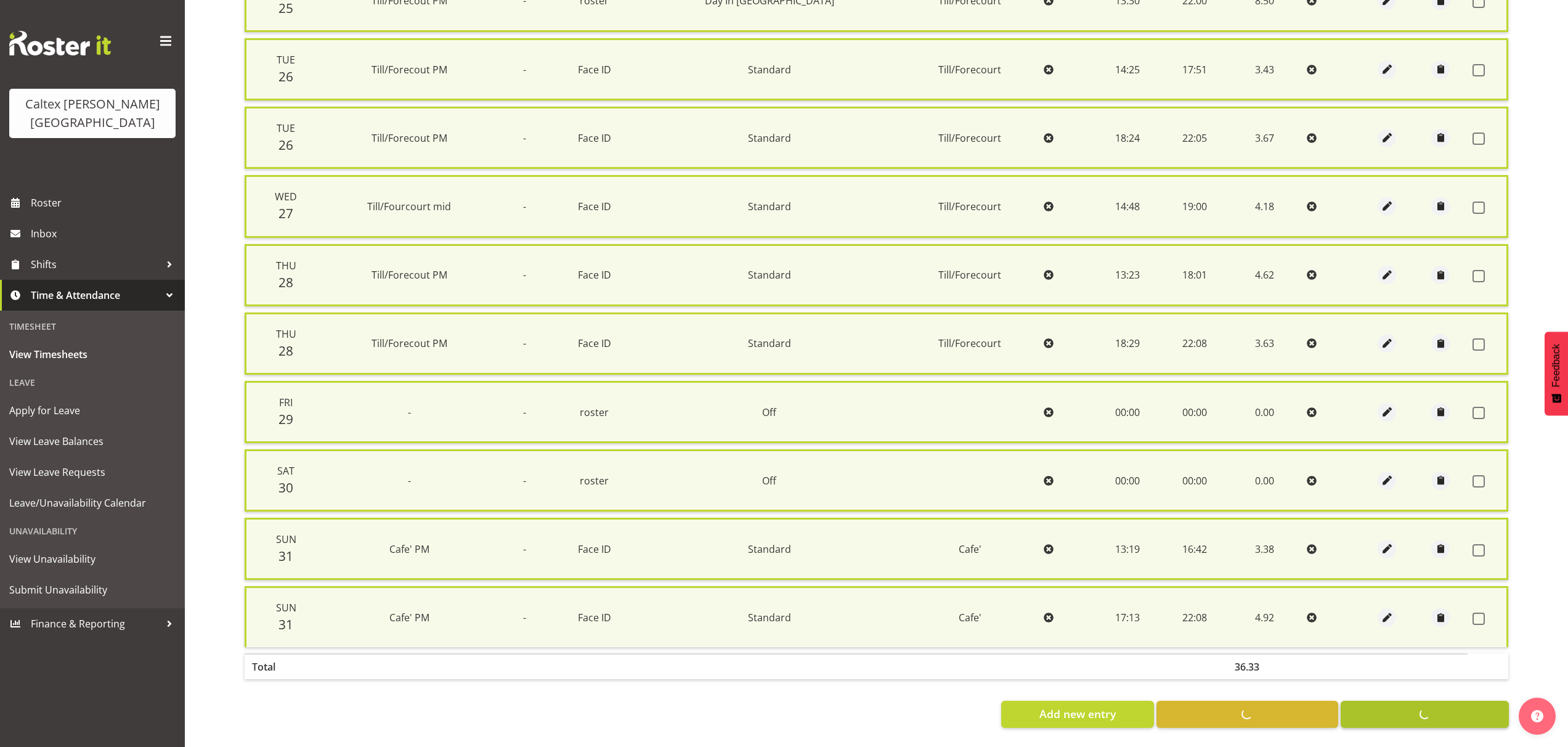
checkbox input "false"
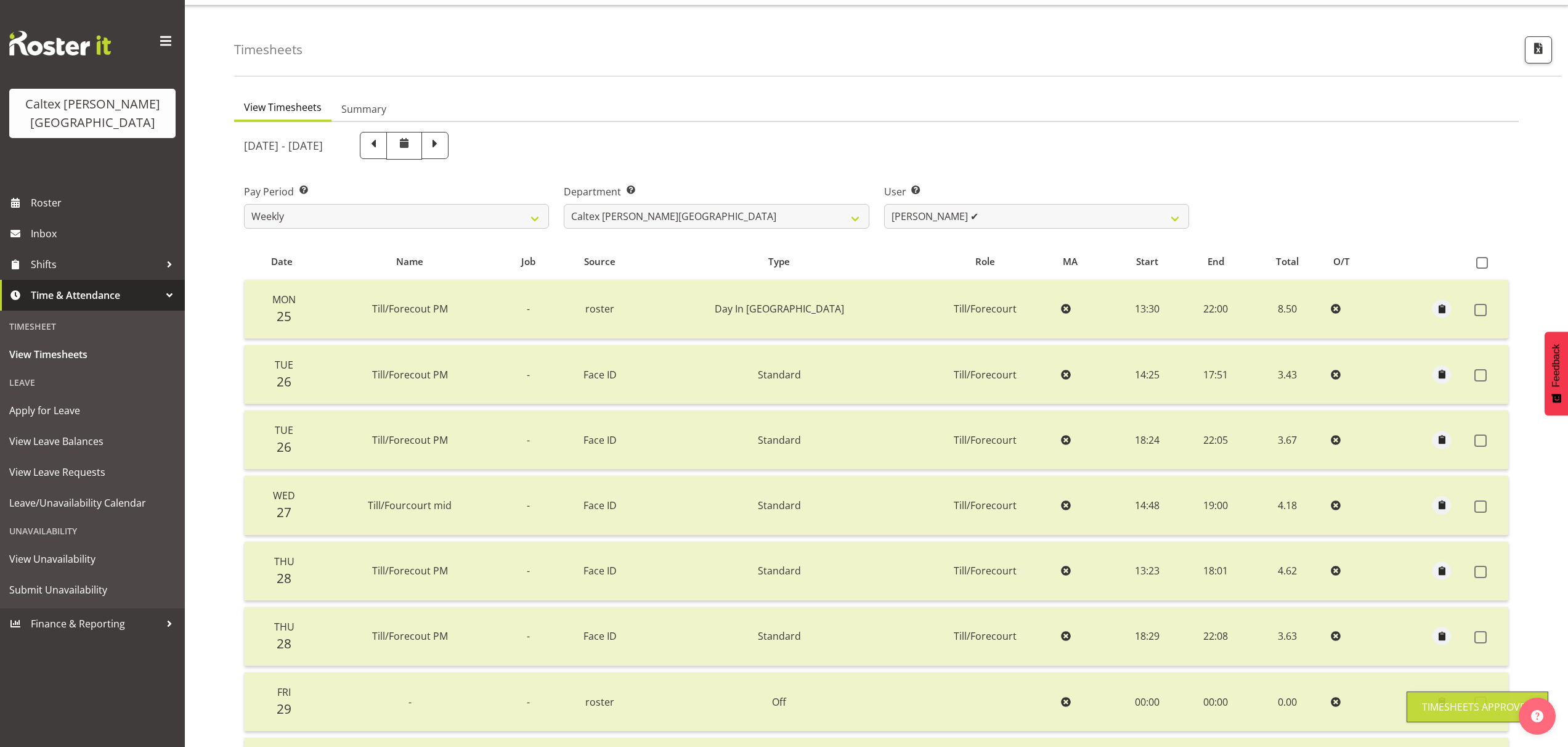
scroll to position [0, 0]
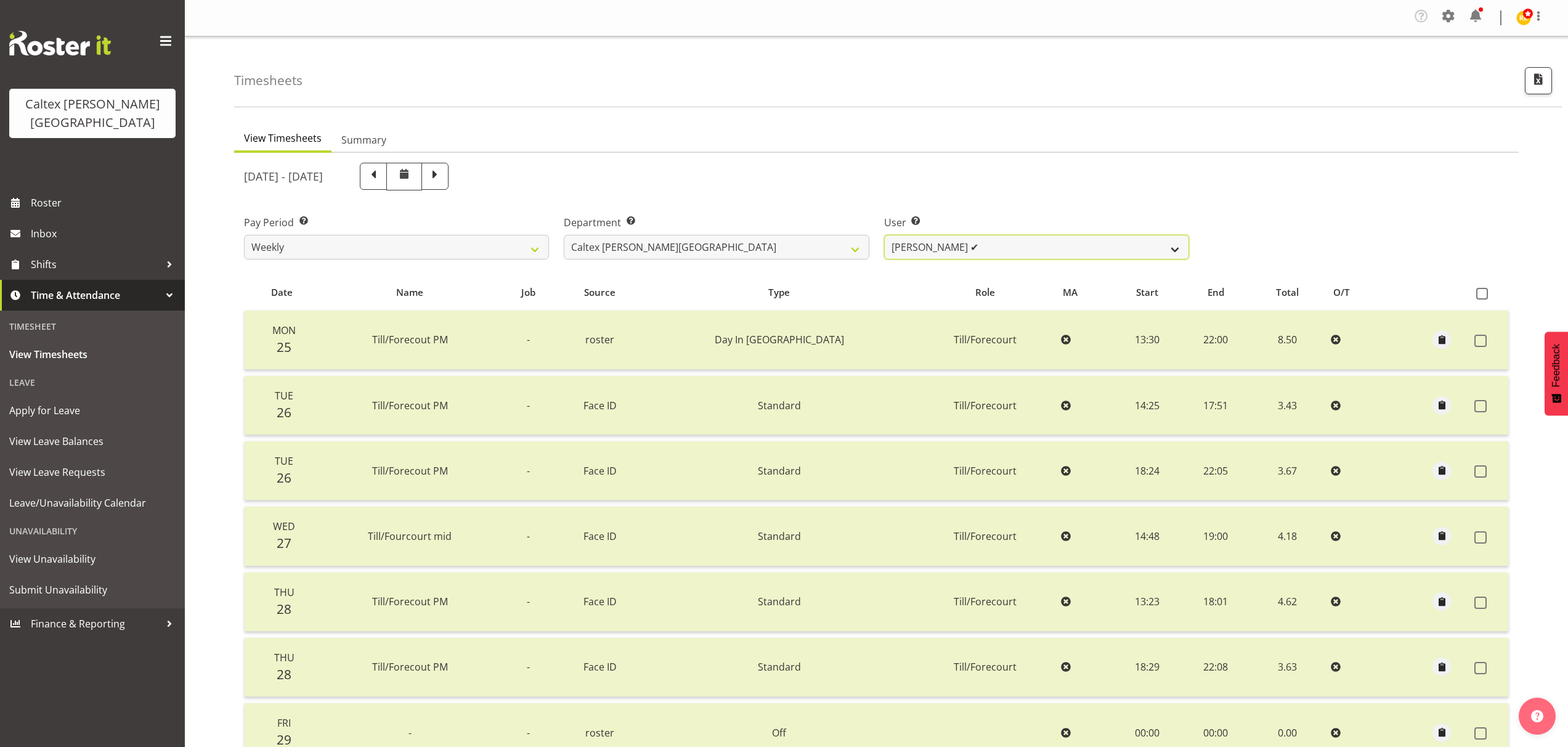
click at [1183, 246] on select "[PERSON_NAME] ✔ [PERSON_NAME] ✔ [PERSON_NAME] ✔ [PERSON_NAME], [PERSON_NAME] ✔ …" at bounding box center [1036, 247] width 305 height 25
select select "10958"
click at [884, 235] on select "[PERSON_NAME] ✔ [PERSON_NAME] ✔ [PERSON_NAME] ✔ [PERSON_NAME], [PERSON_NAME] ✔ …" at bounding box center [1036, 247] width 305 height 25
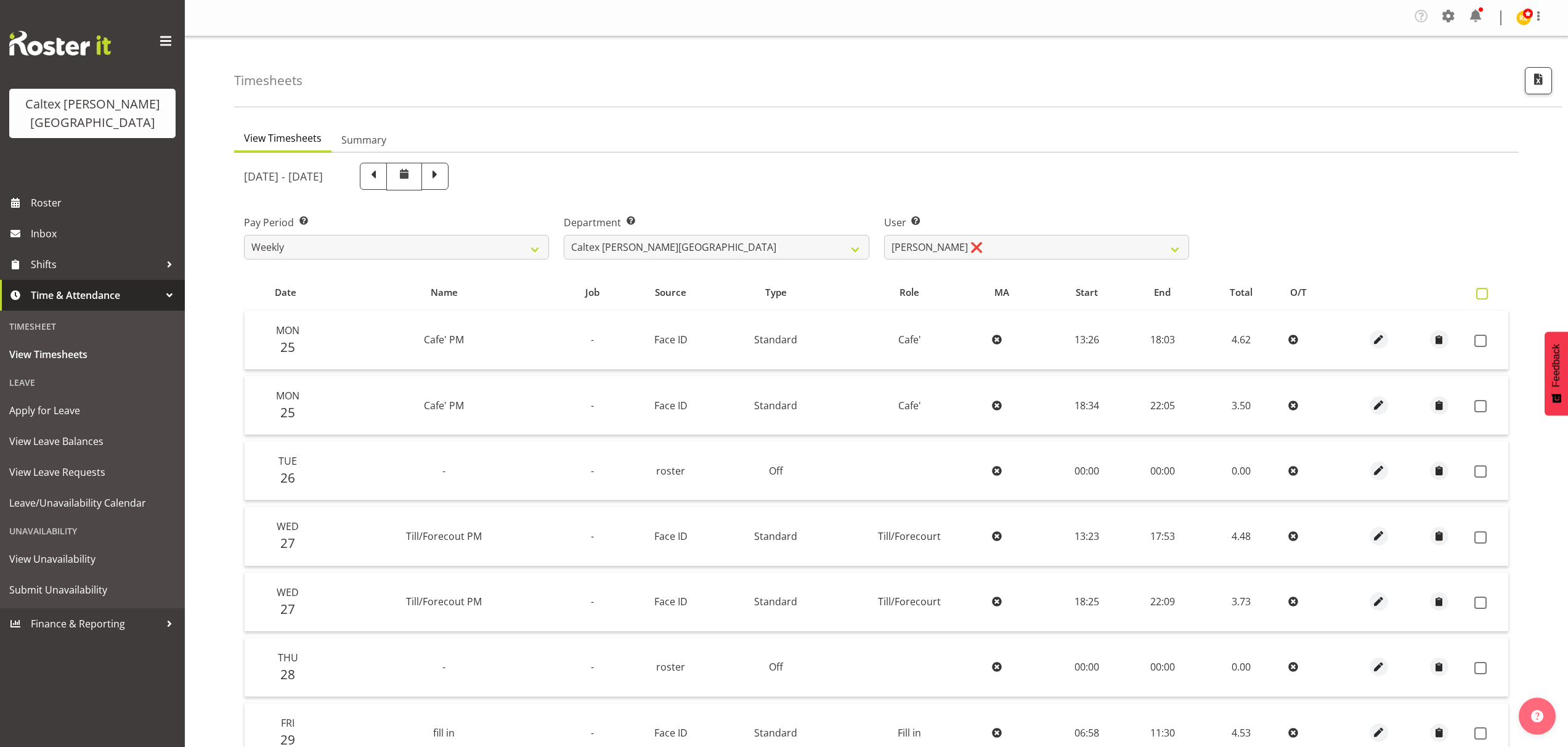
click at [1485, 295] on span at bounding box center [1482, 293] width 11 height 11
click at [1484, 295] on input "checkbox" at bounding box center [1480, 293] width 8 height 8
checkbox input "true"
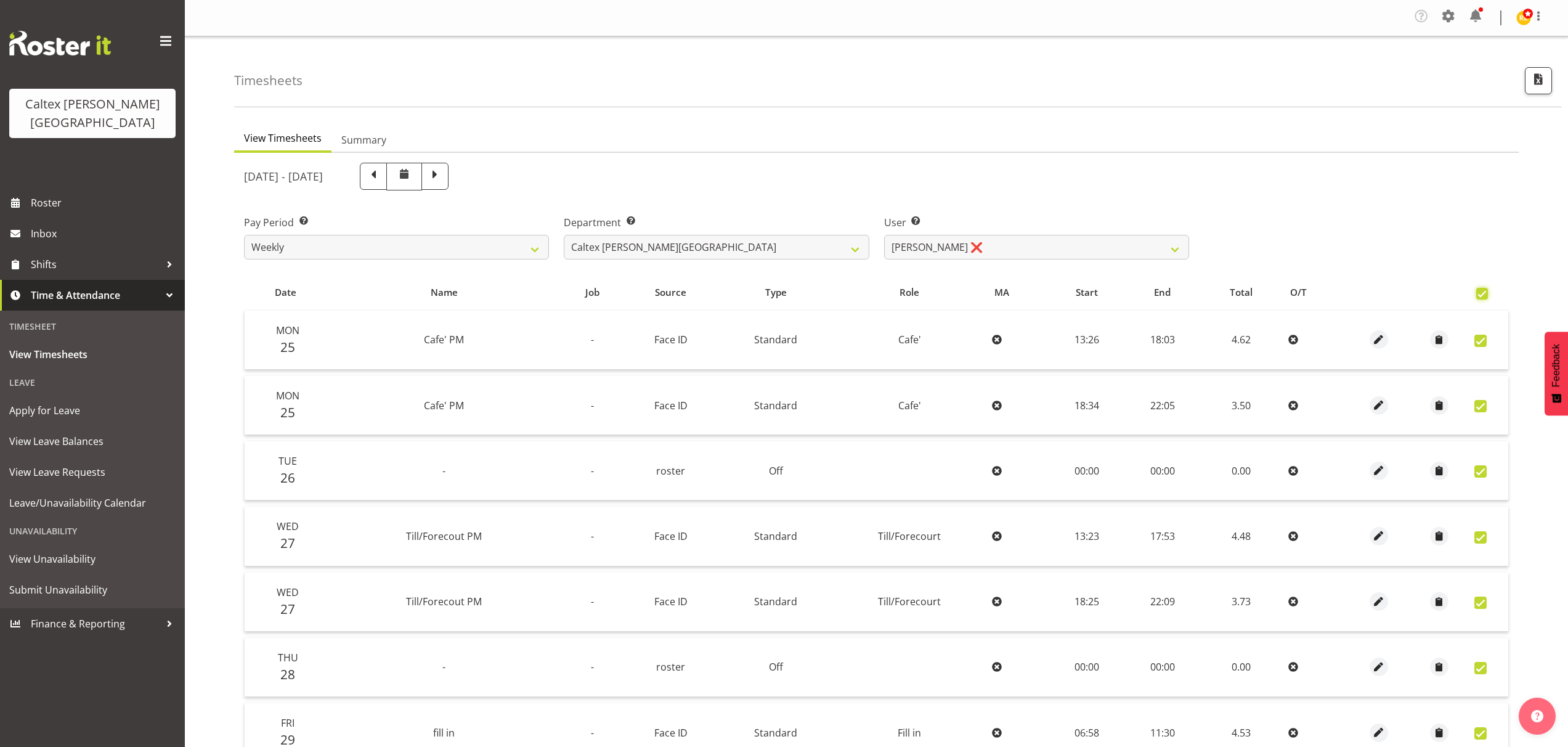
checkbox input "true"
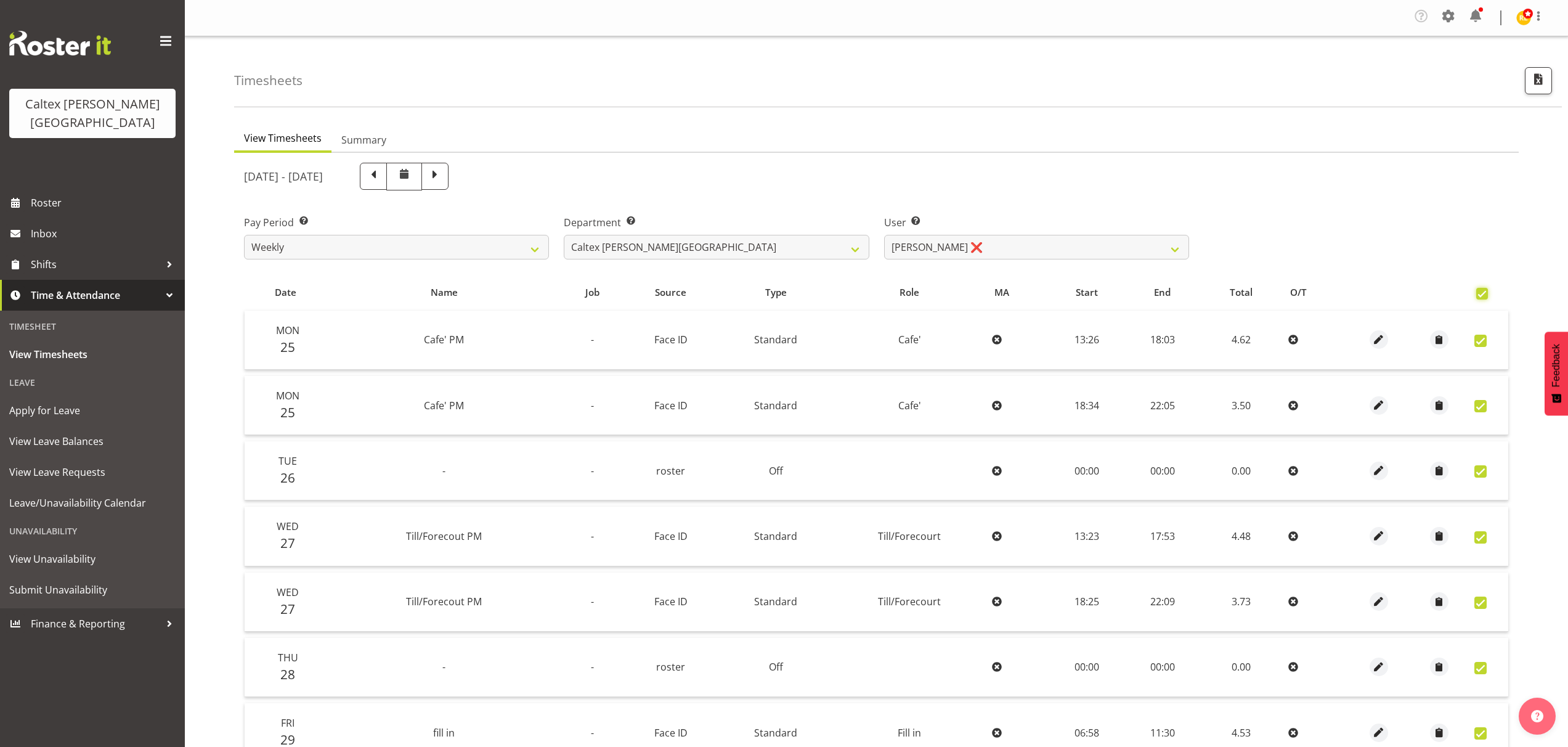
checkbox input "true"
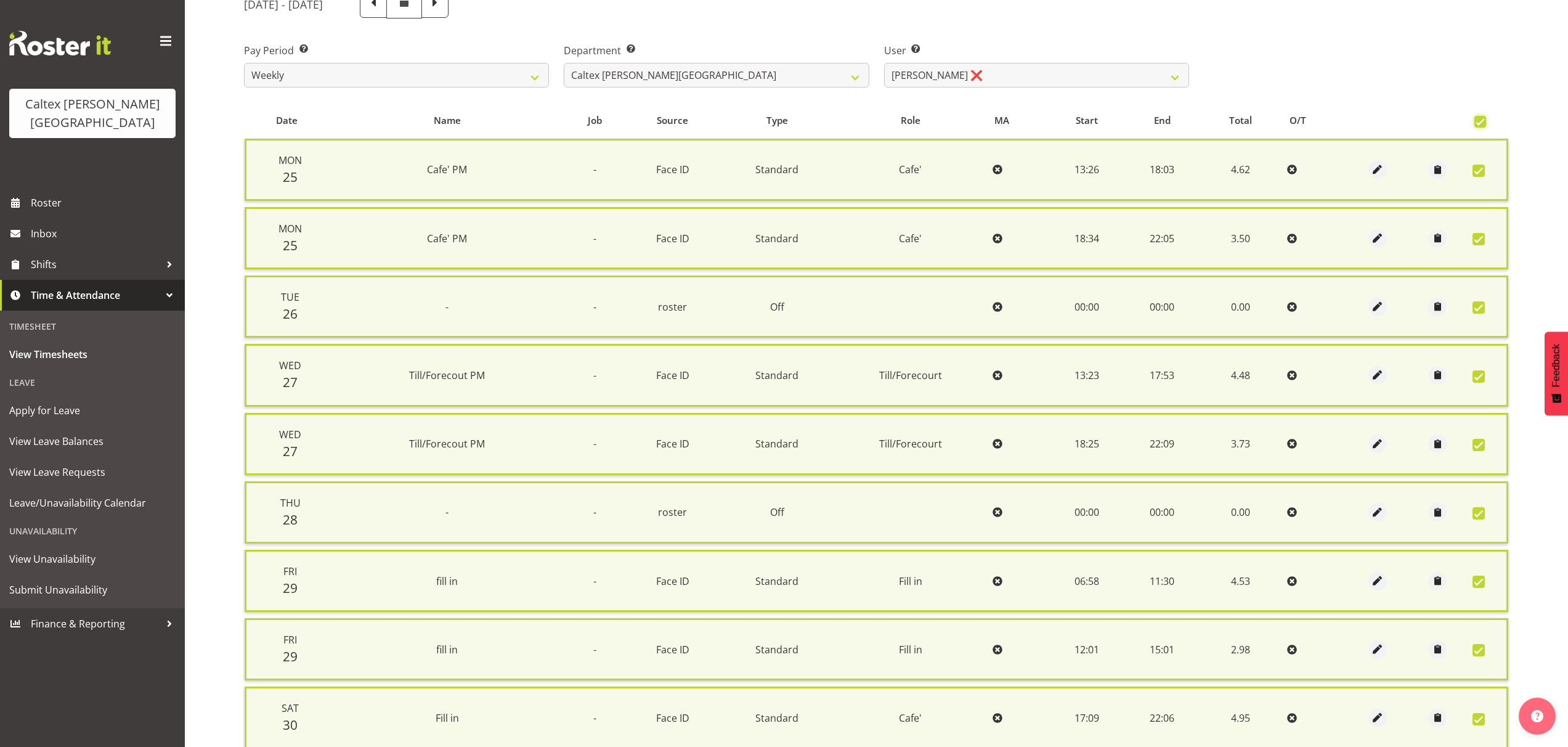
scroll to position [419, 0]
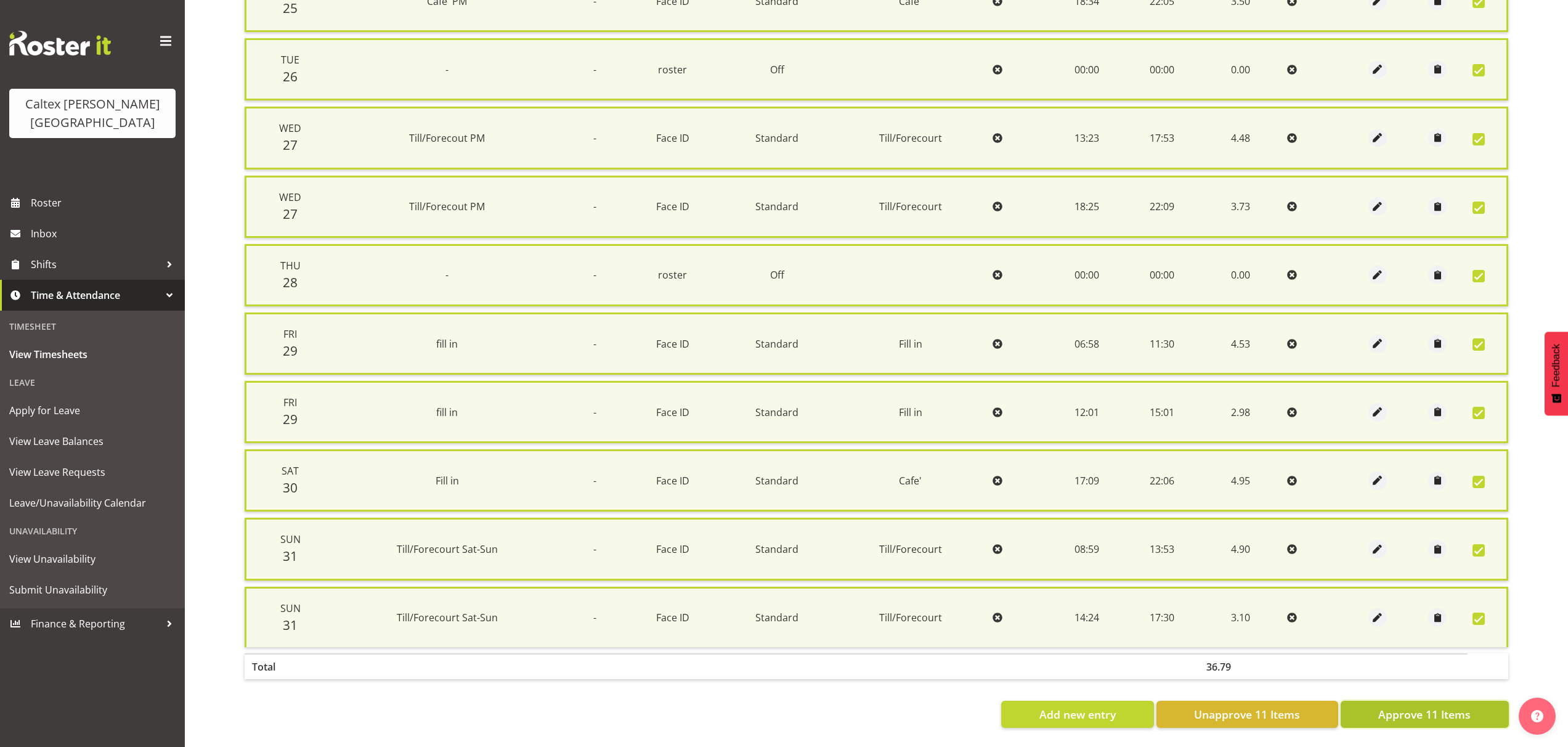
click at [1443, 715] on button "Approve 11 Items" at bounding box center [1425, 714] width 168 height 27
checkbox input "false"
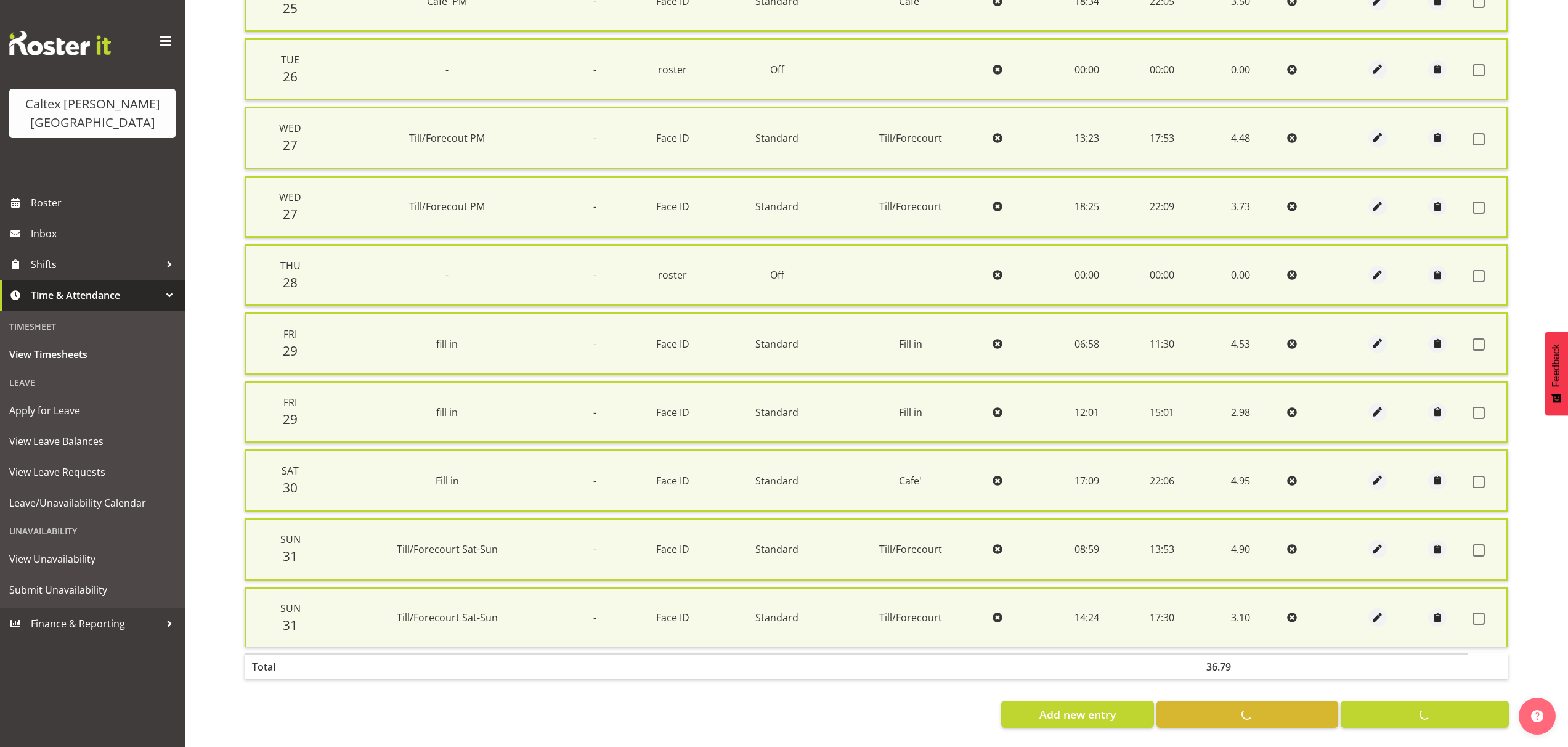
checkbox input "false"
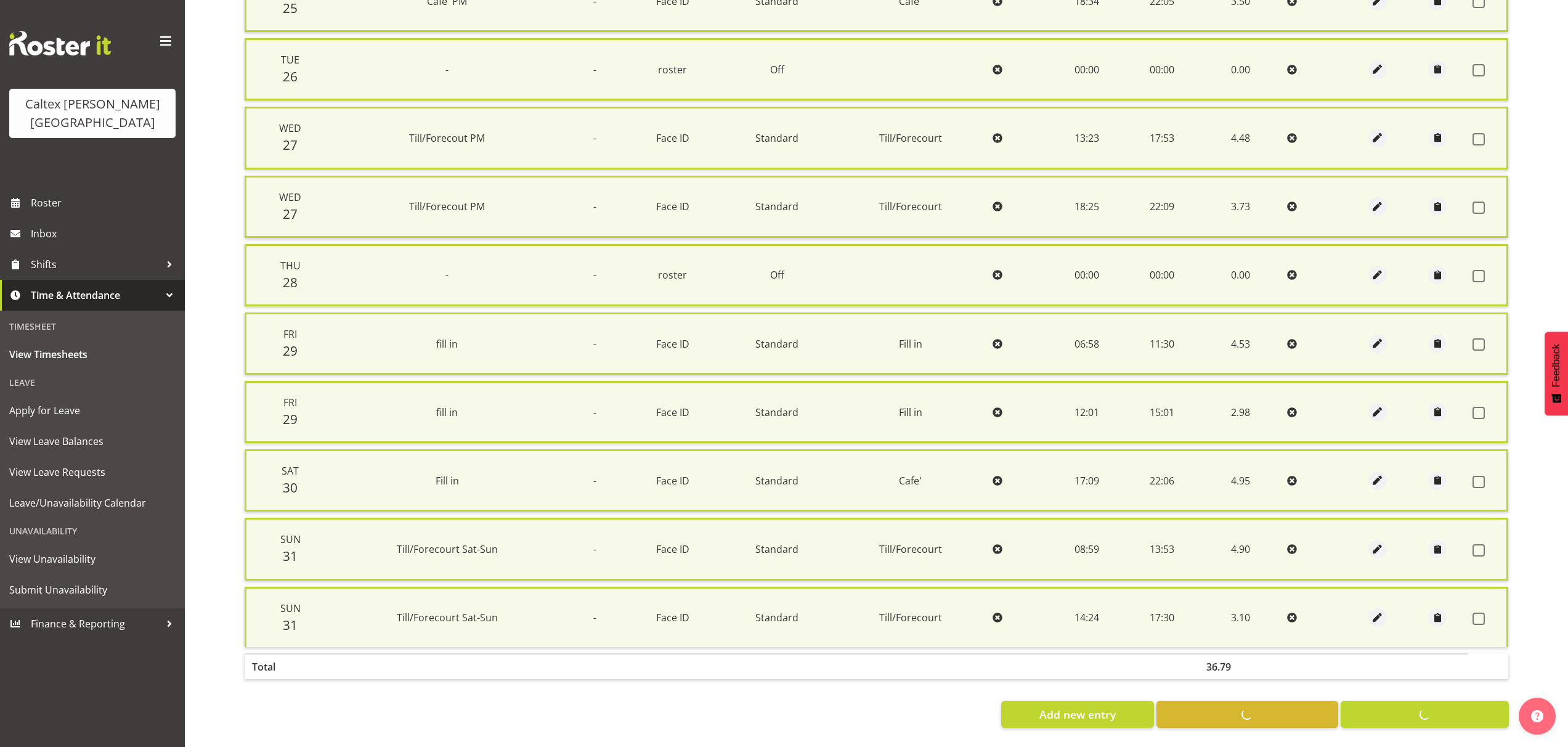
checkbox input "false"
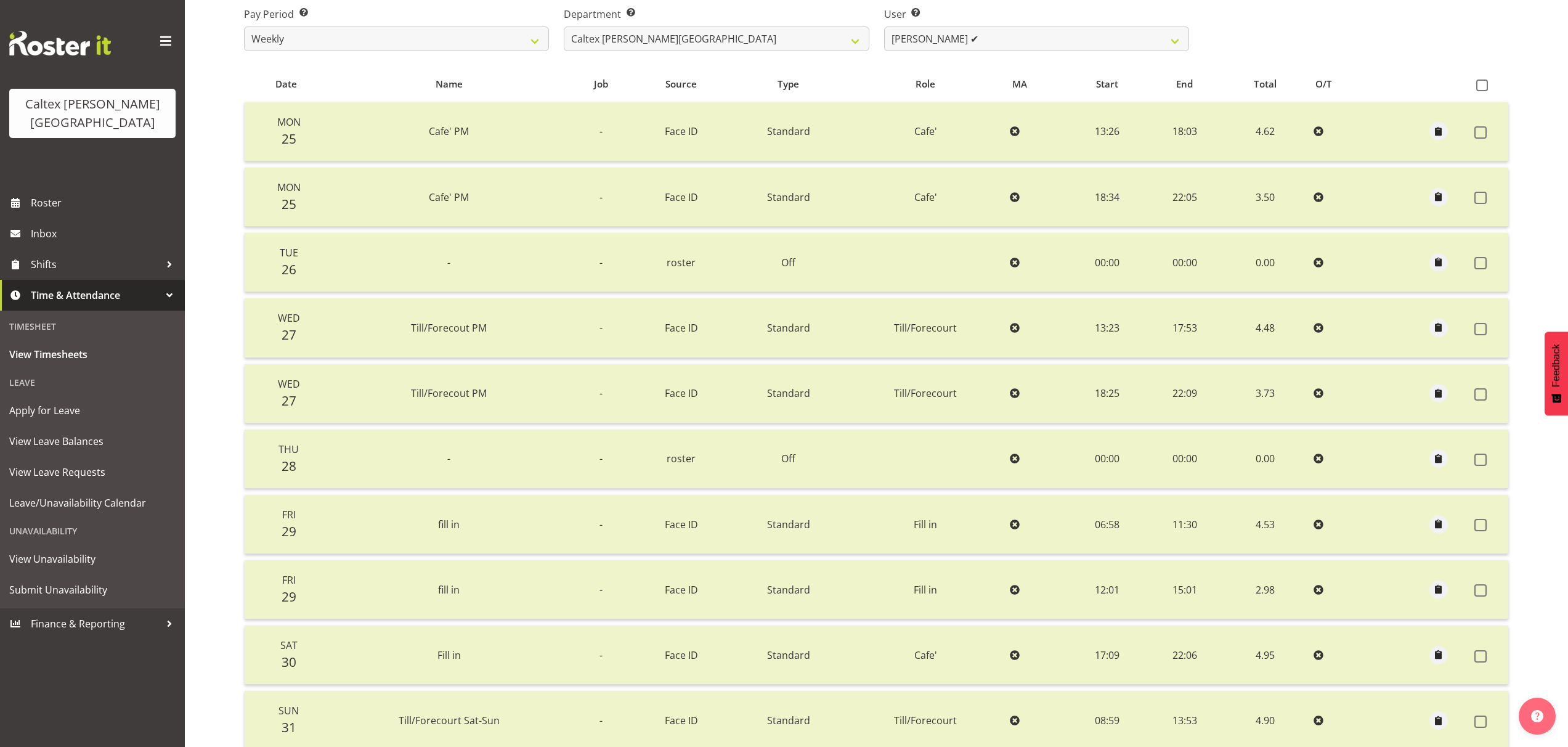
scroll to position [0, 0]
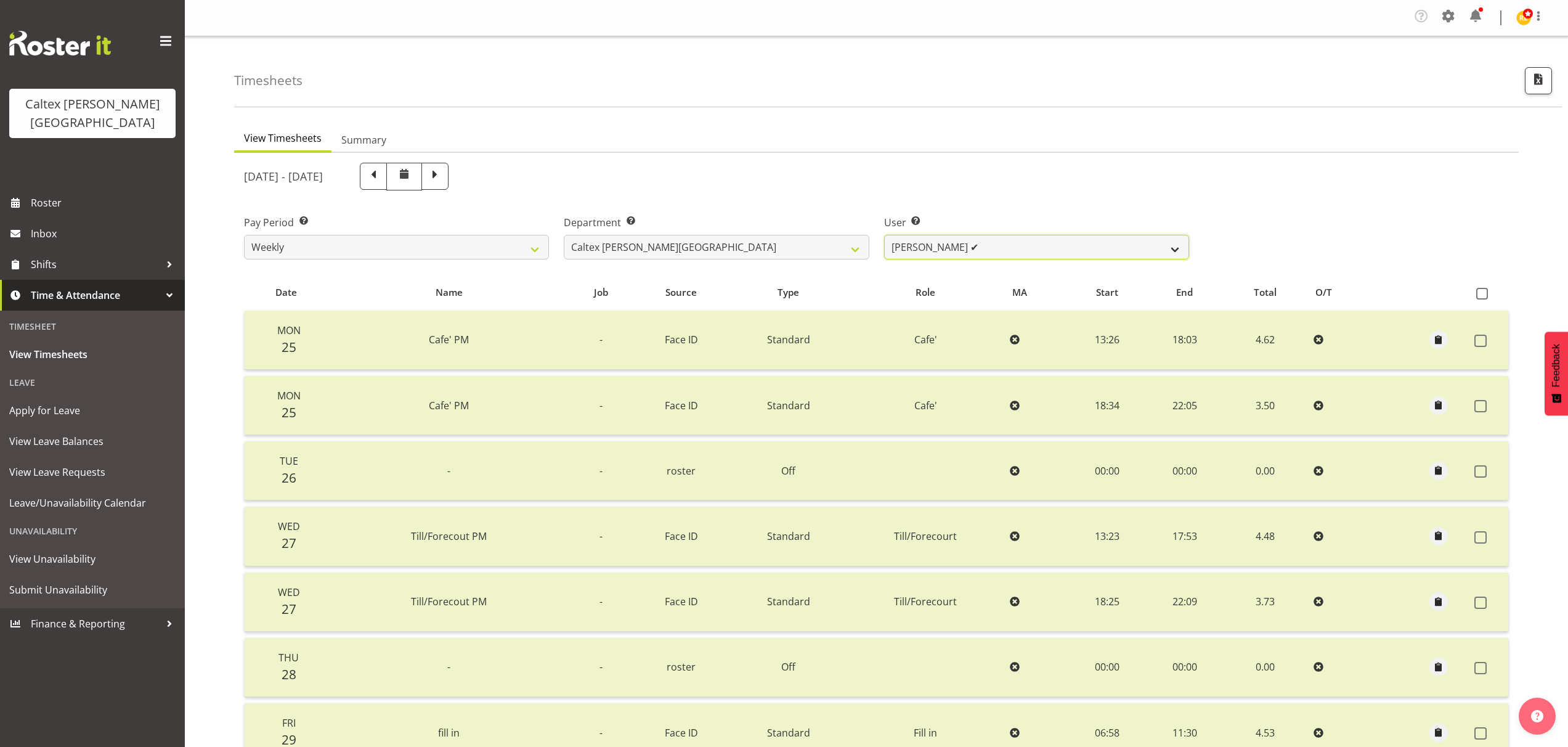
click at [1170, 243] on select "[PERSON_NAME] ✔ [PERSON_NAME] ✔ [PERSON_NAME] ✔ [PERSON_NAME], [PERSON_NAME] ✔ …" at bounding box center [1036, 247] width 305 height 25
select select "10959"
click at [884, 235] on select "[PERSON_NAME] ✔ [PERSON_NAME] ✔ [PERSON_NAME] ✔ [PERSON_NAME], [PERSON_NAME] ✔ …" at bounding box center [1036, 247] width 305 height 25
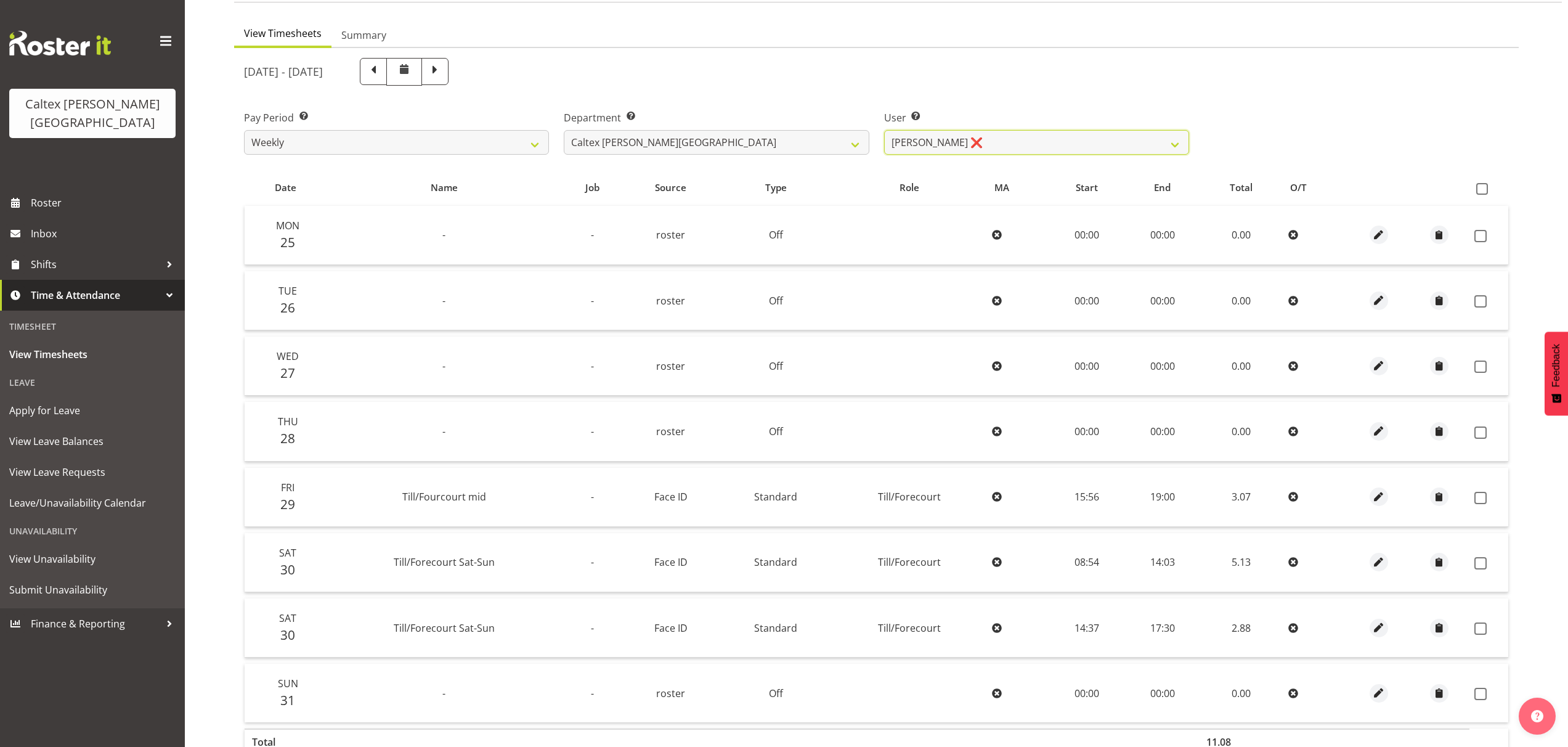
scroll to position [108, 0]
click at [1480, 184] on span at bounding box center [1482, 186] width 11 height 11
click at [1480, 184] on input "checkbox" at bounding box center [1480, 186] width 8 height 8
checkbox input "true"
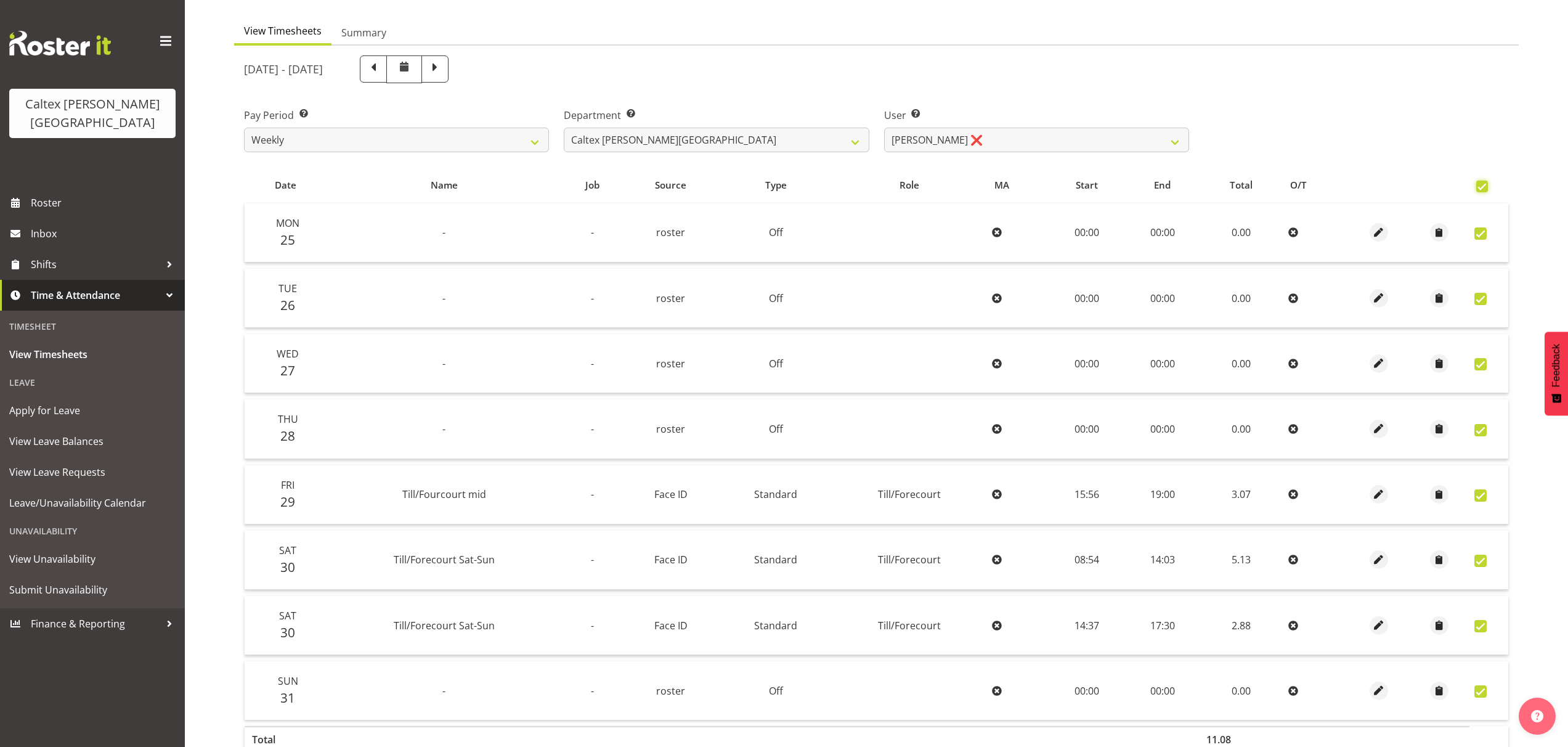
checkbox input "true"
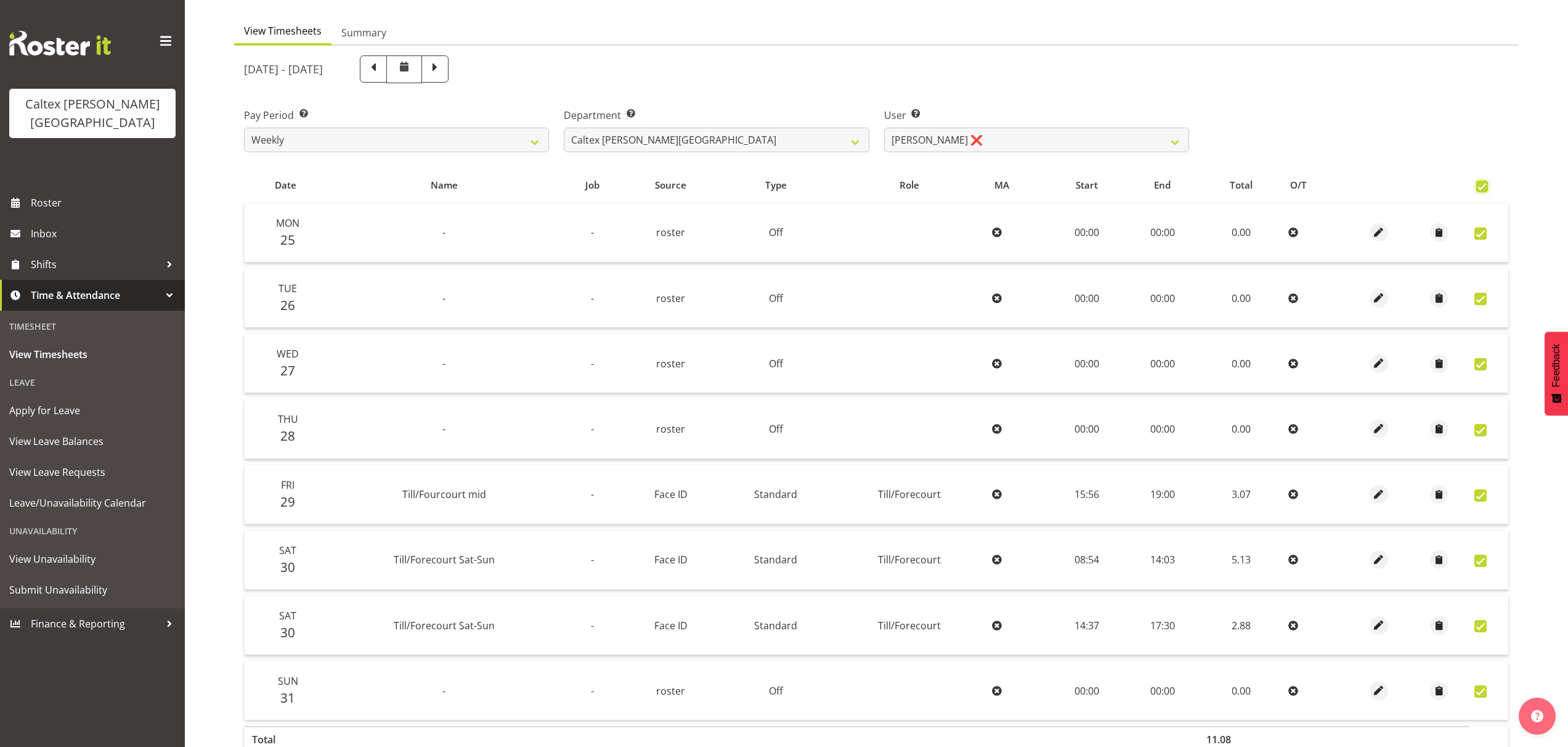
checkbox input "true"
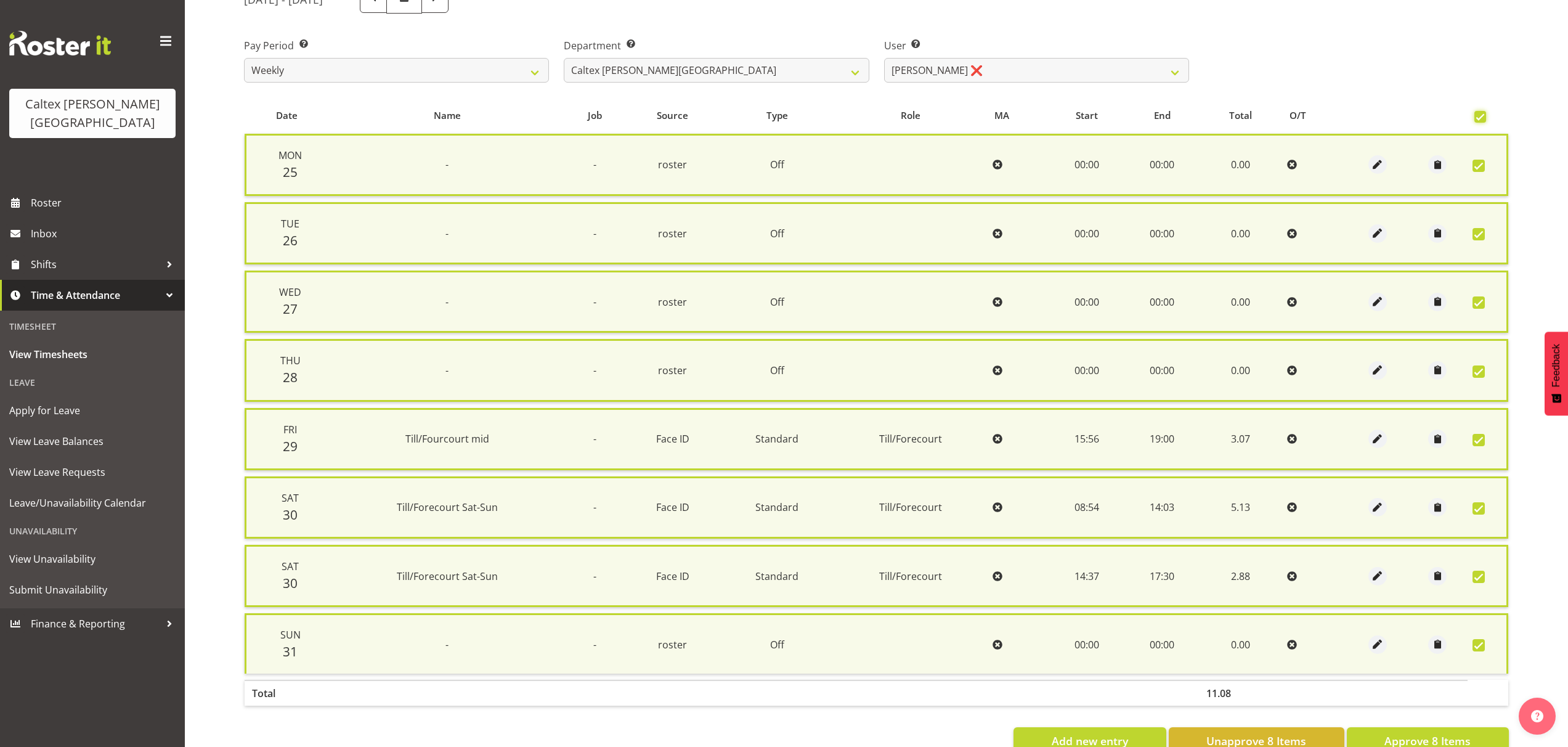
scroll to position [213, 0]
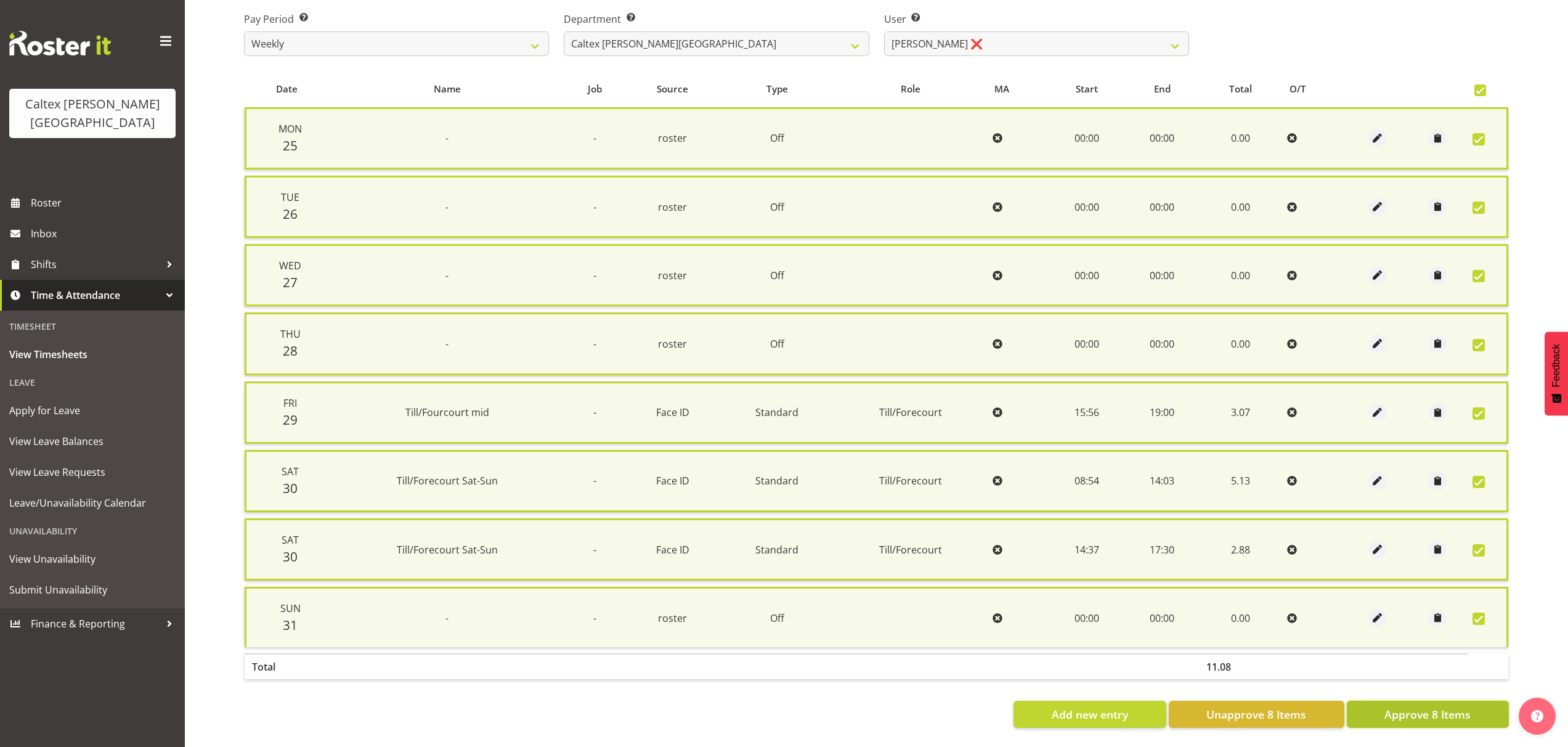
click at [1436, 708] on span "Approve 8 Items" at bounding box center [1428, 714] width 87 height 16
checkbox input "false"
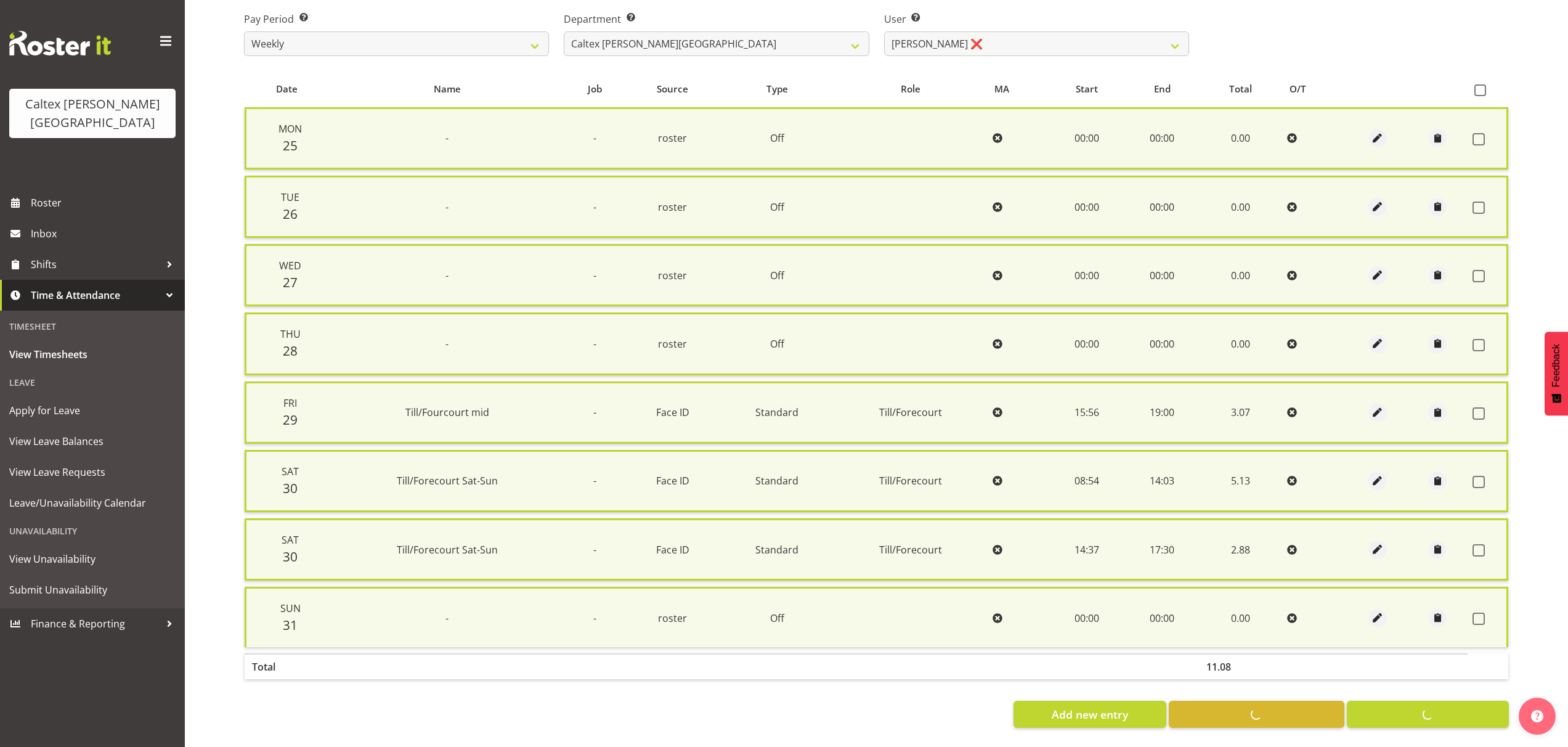
checkbox input "false"
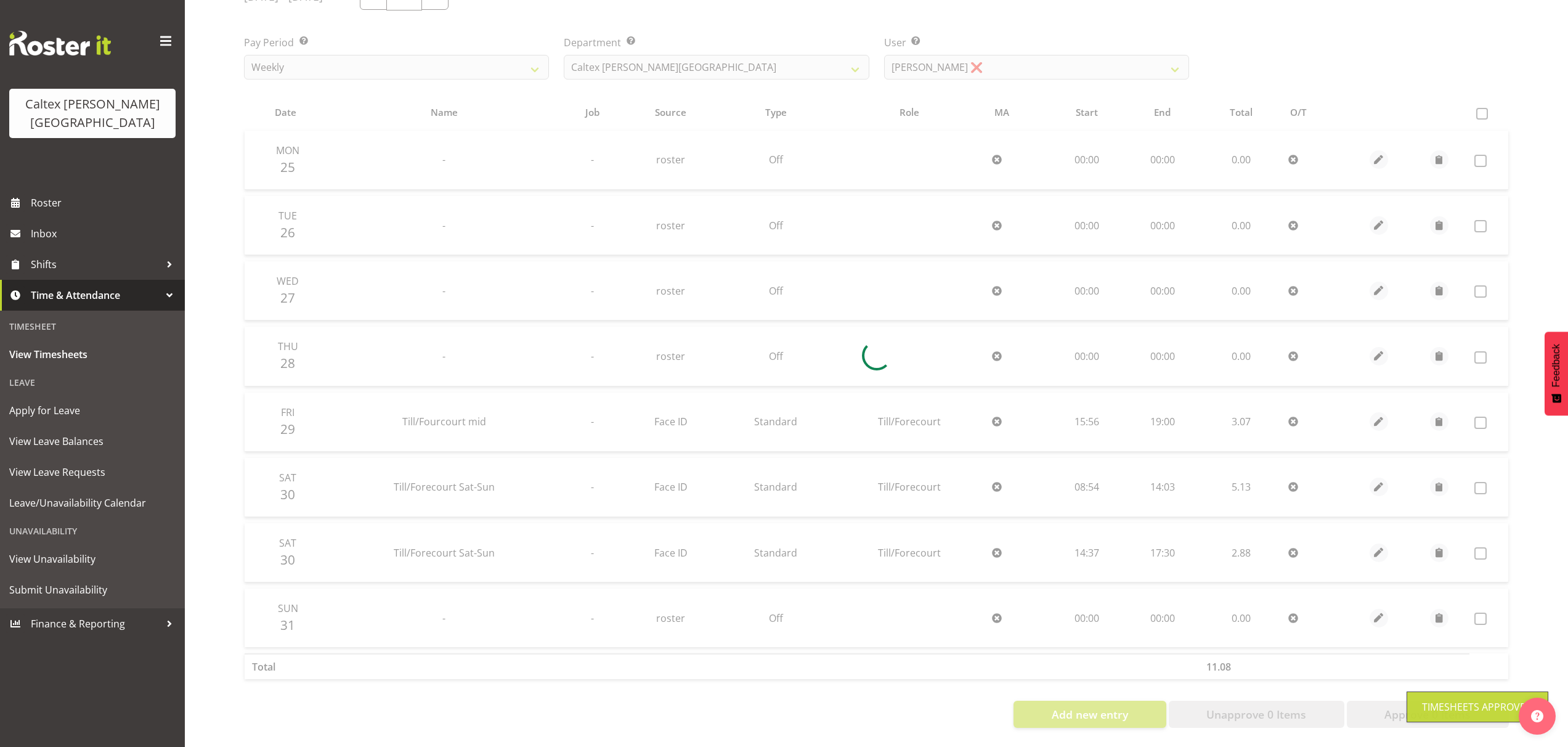
scroll to position [189, 0]
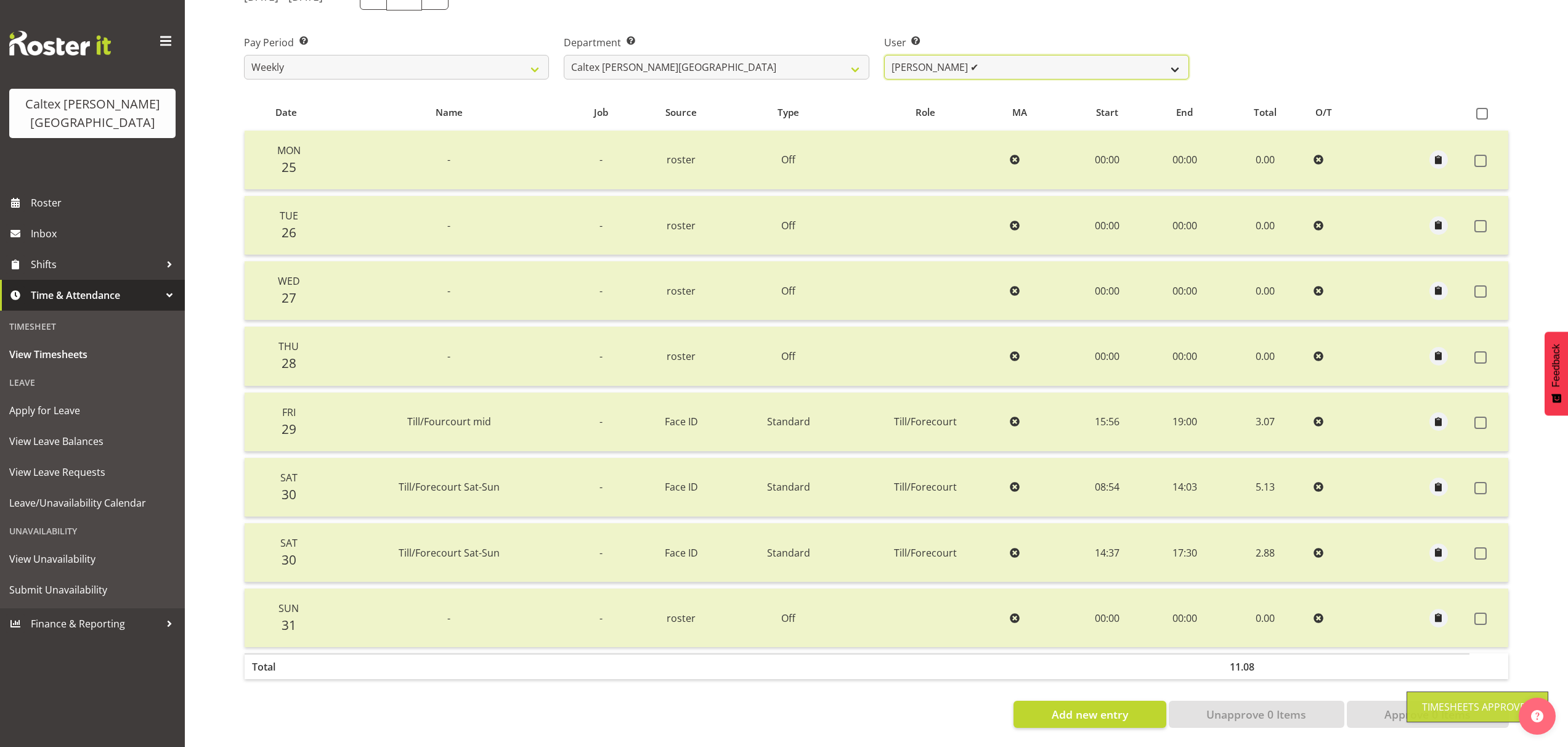
click at [1170, 59] on select "[PERSON_NAME] ✔ [PERSON_NAME] ✔ [PERSON_NAME] ✔ [PERSON_NAME], [PERSON_NAME] ✔ …" at bounding box center [1036, 67] width 305 height 25
select select "10960"
click at [884, 55] on select "[PERSON_NAME] ✔ [PERSON_NAME] ✔ [PERSON_NAME] ✔ [PERSON_NAME], [PERSON_NAME] ✔ …" at bounding box center [1036, 67] width 305 height 25
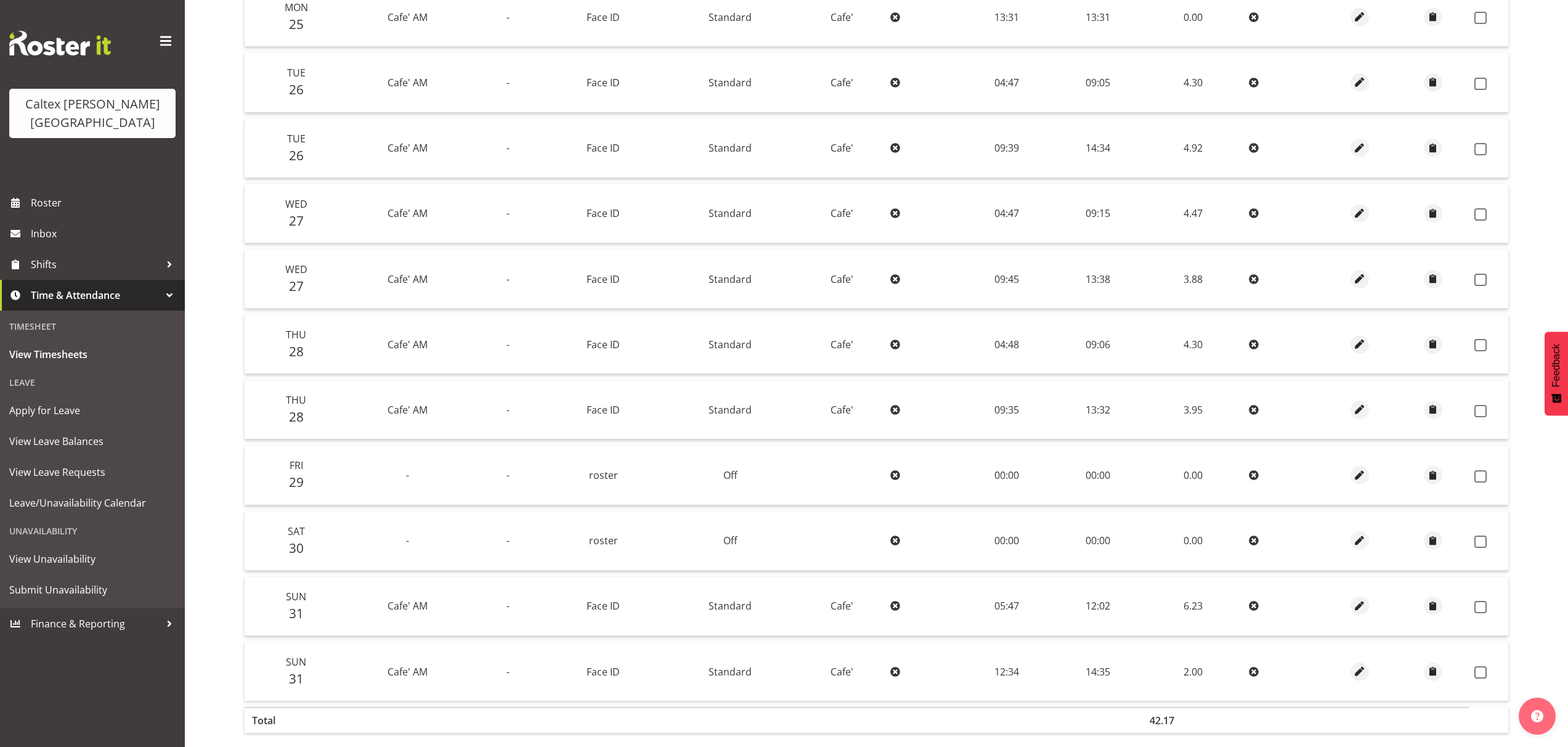
scroll to position [164, 0]
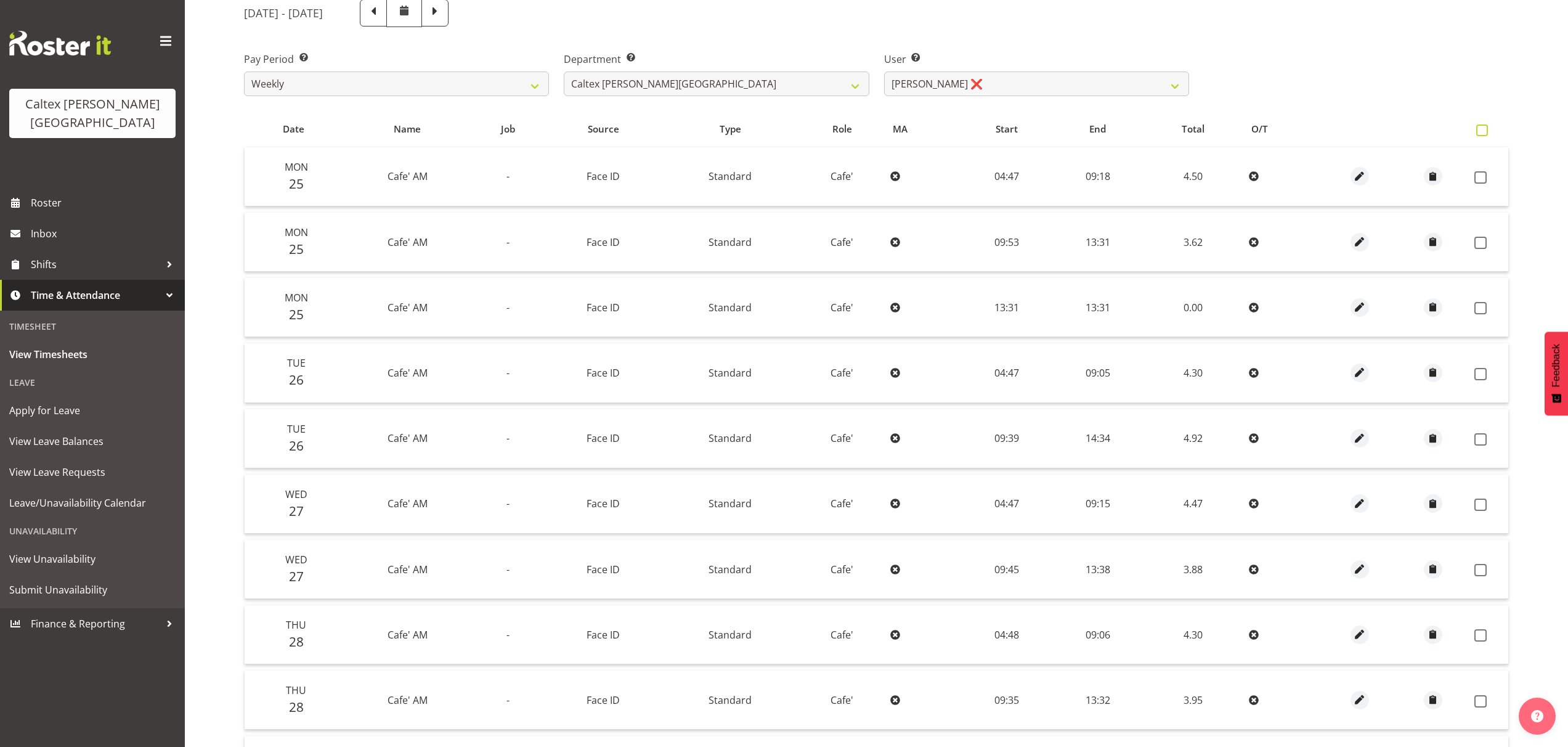
click at [1488, 128] on label at bounding box center [1485, 130] width 18 height 11
click at [1484, 128] on input "checkbox" at bounding box center [1480, 130] width 8 height 8
checkbox input "true"
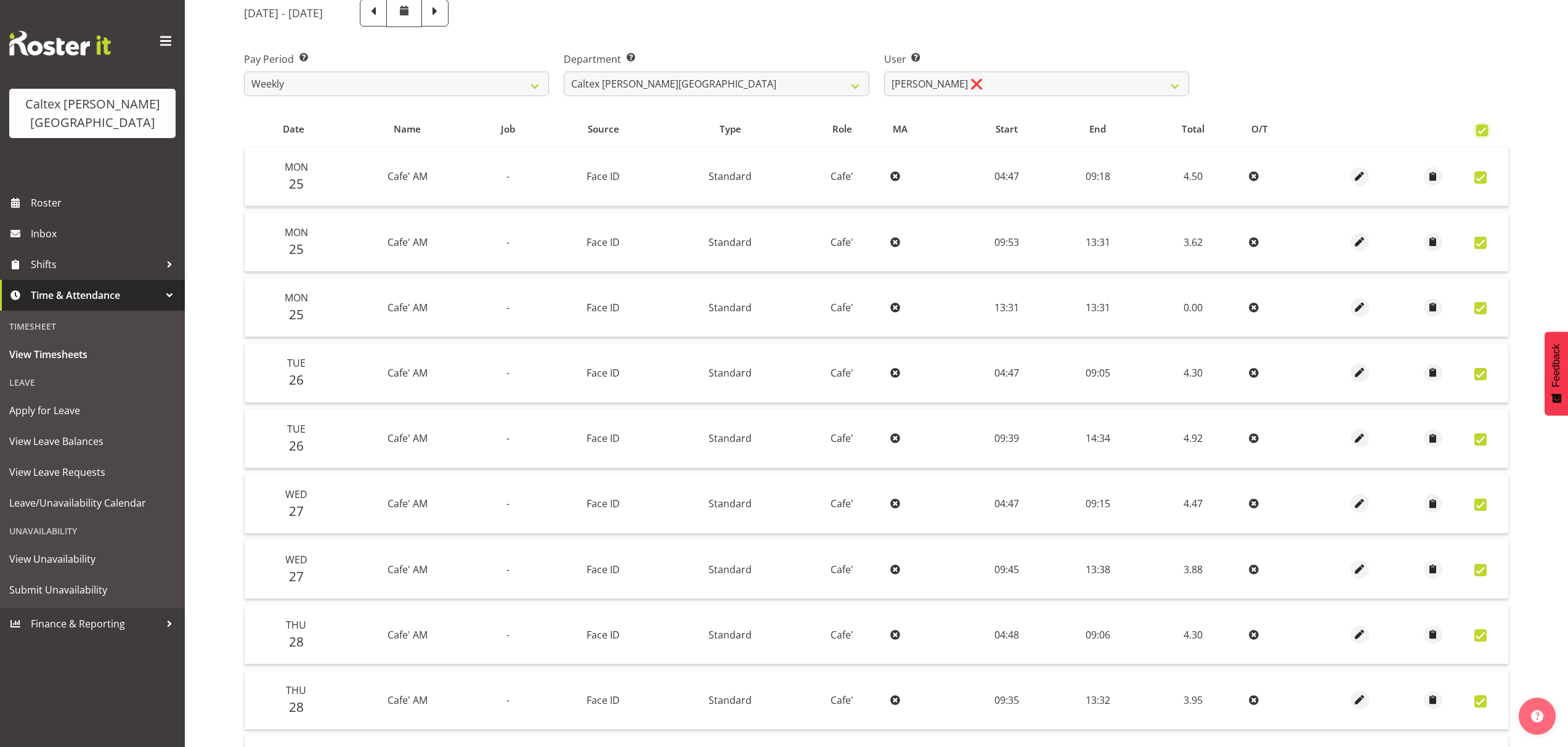
checkbox input "true"
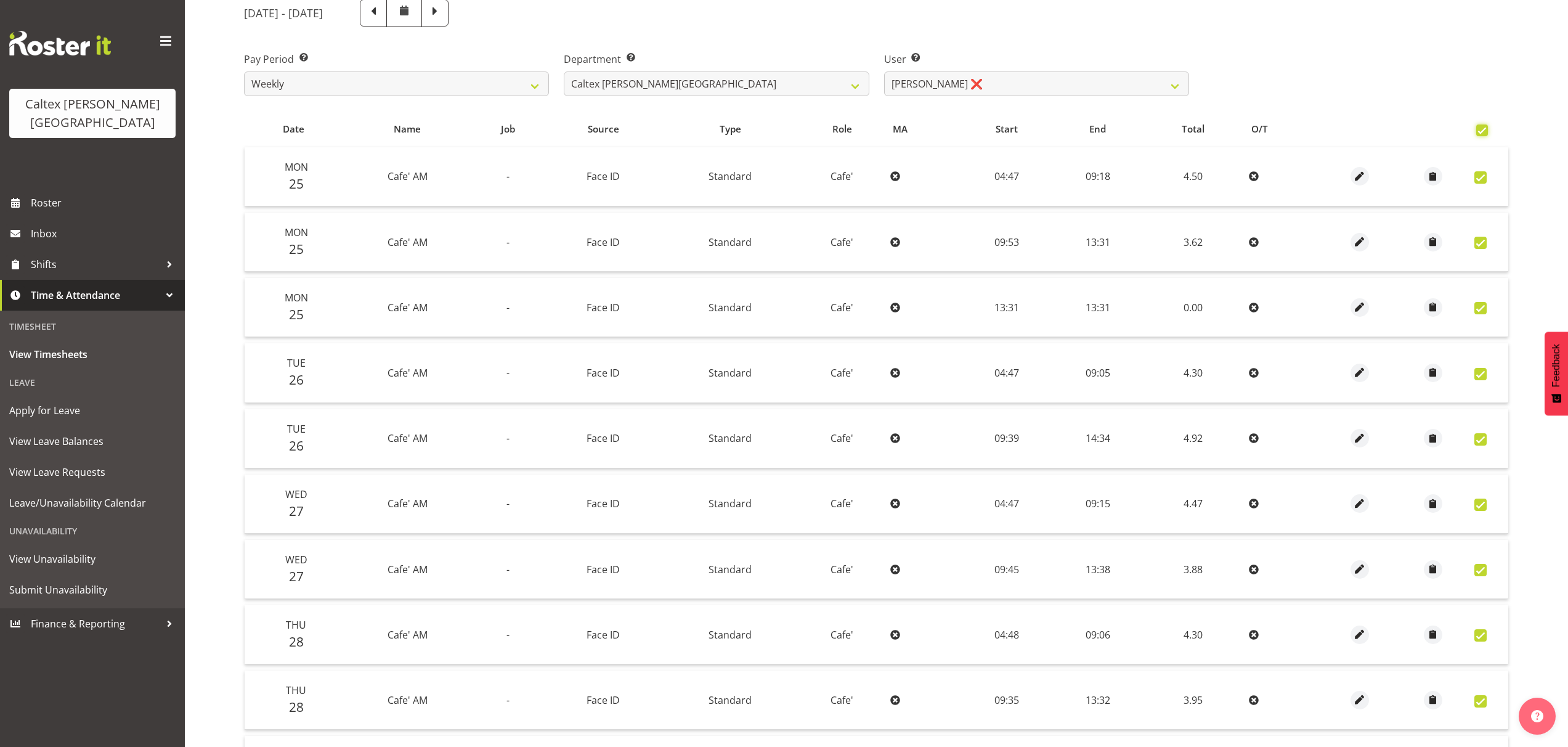
checkbox input "true"
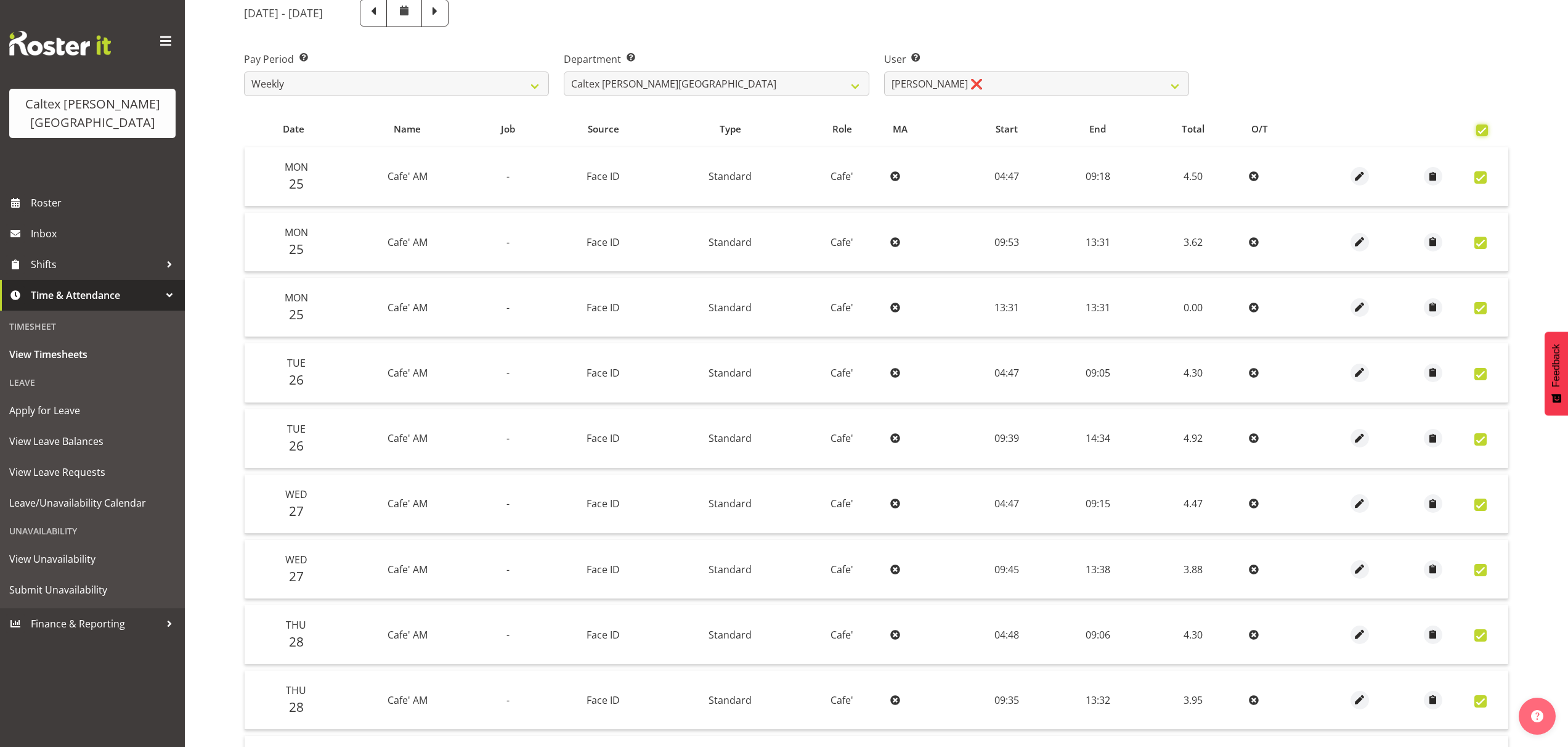
checkbox input "true"
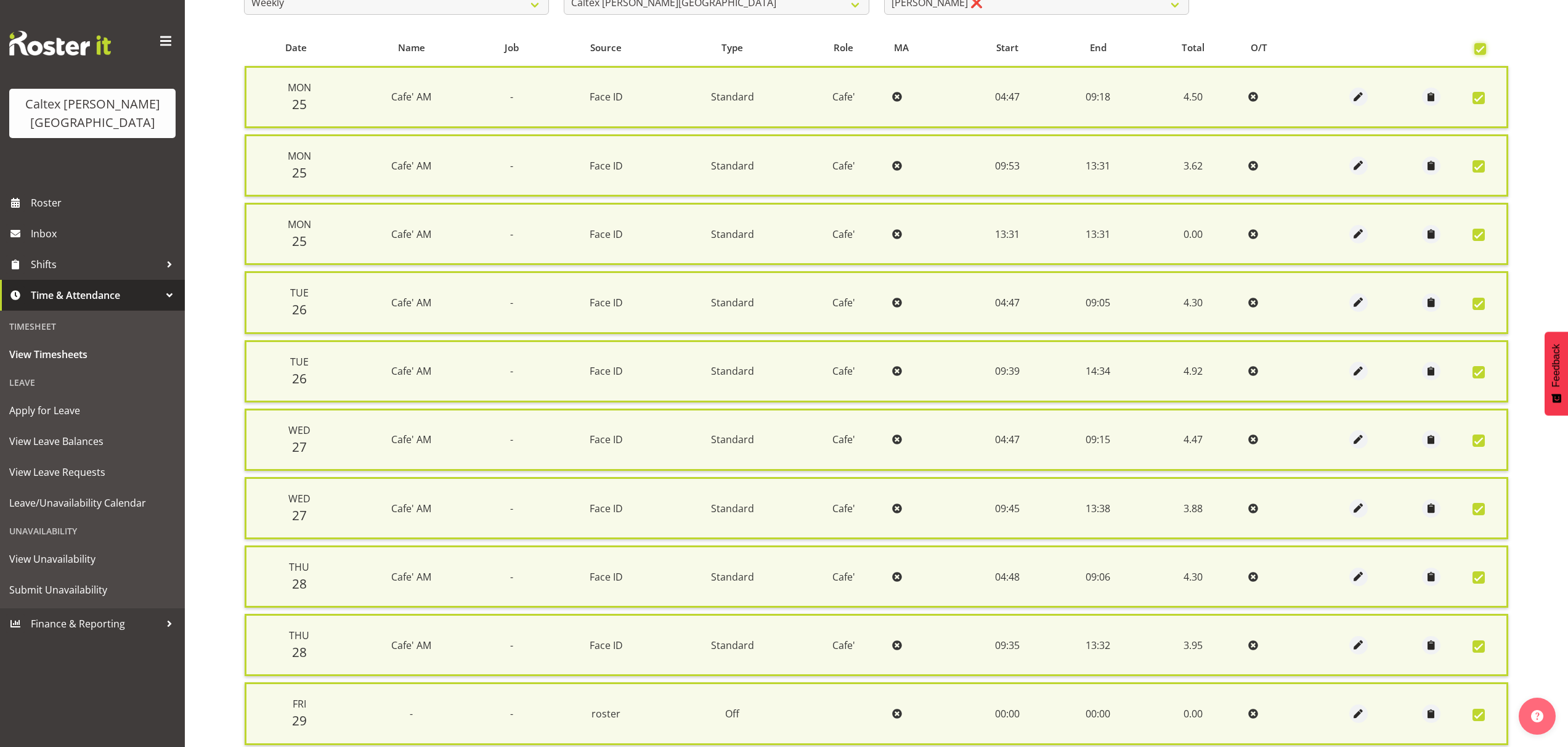
scroll to position [206, 0]
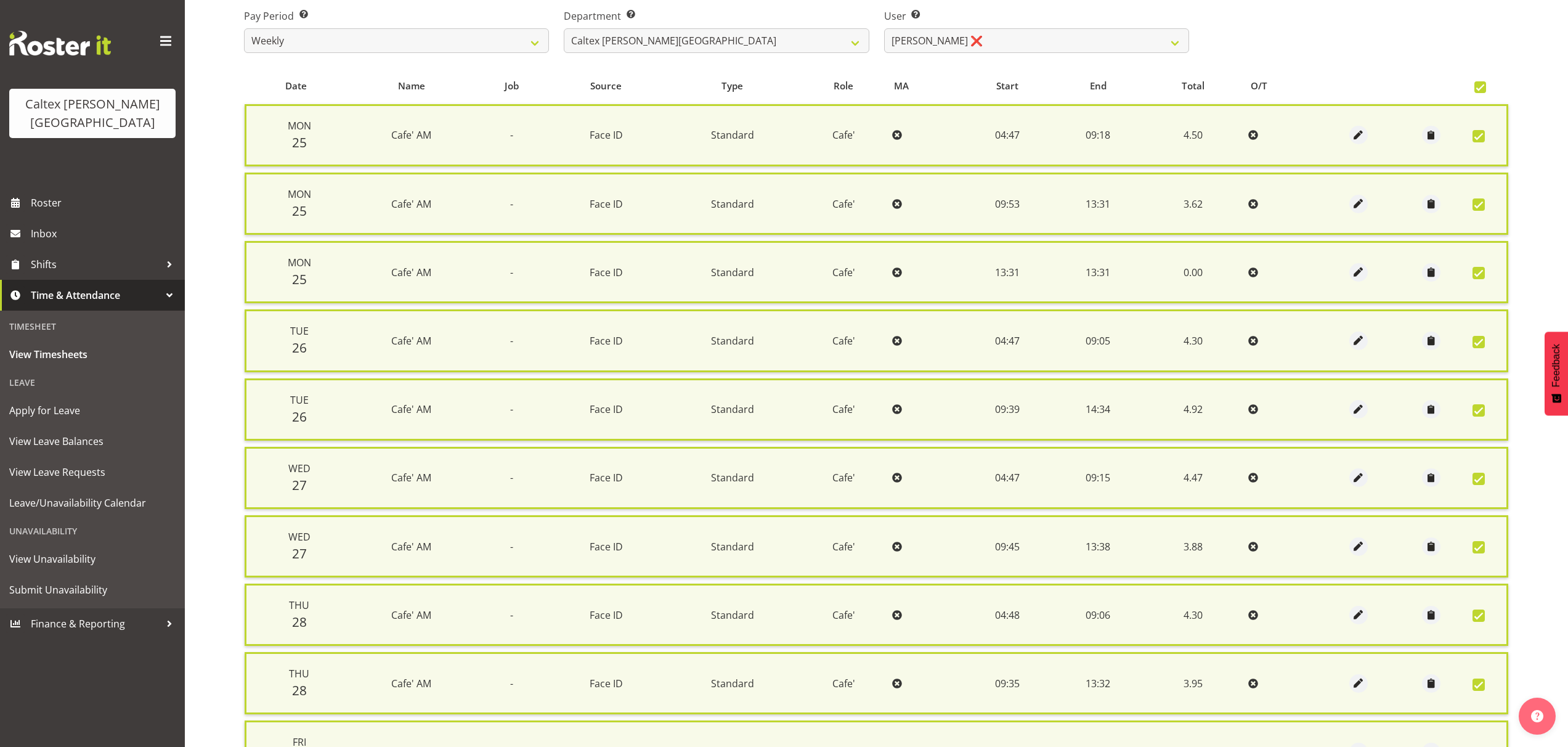
click at [1477, 90] on span at bounding box center [1480, 87] width 11 height 11
click at [1477, 90] on input "checkbox" at bounding box center [1478, 87] width 8 height 8
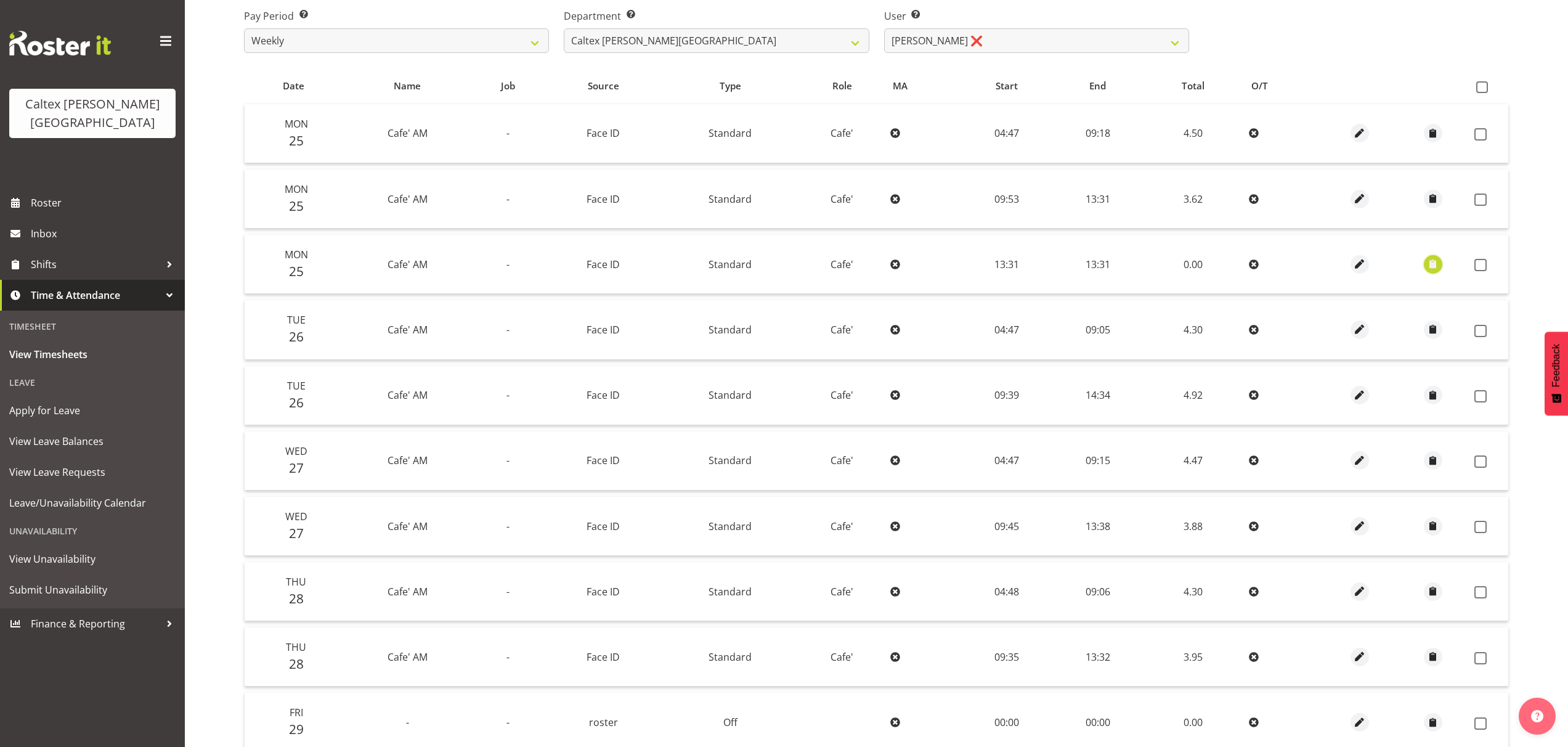
click at [1431, 267] on span "button" at bounding box center [1433, 264] width 14 height 14
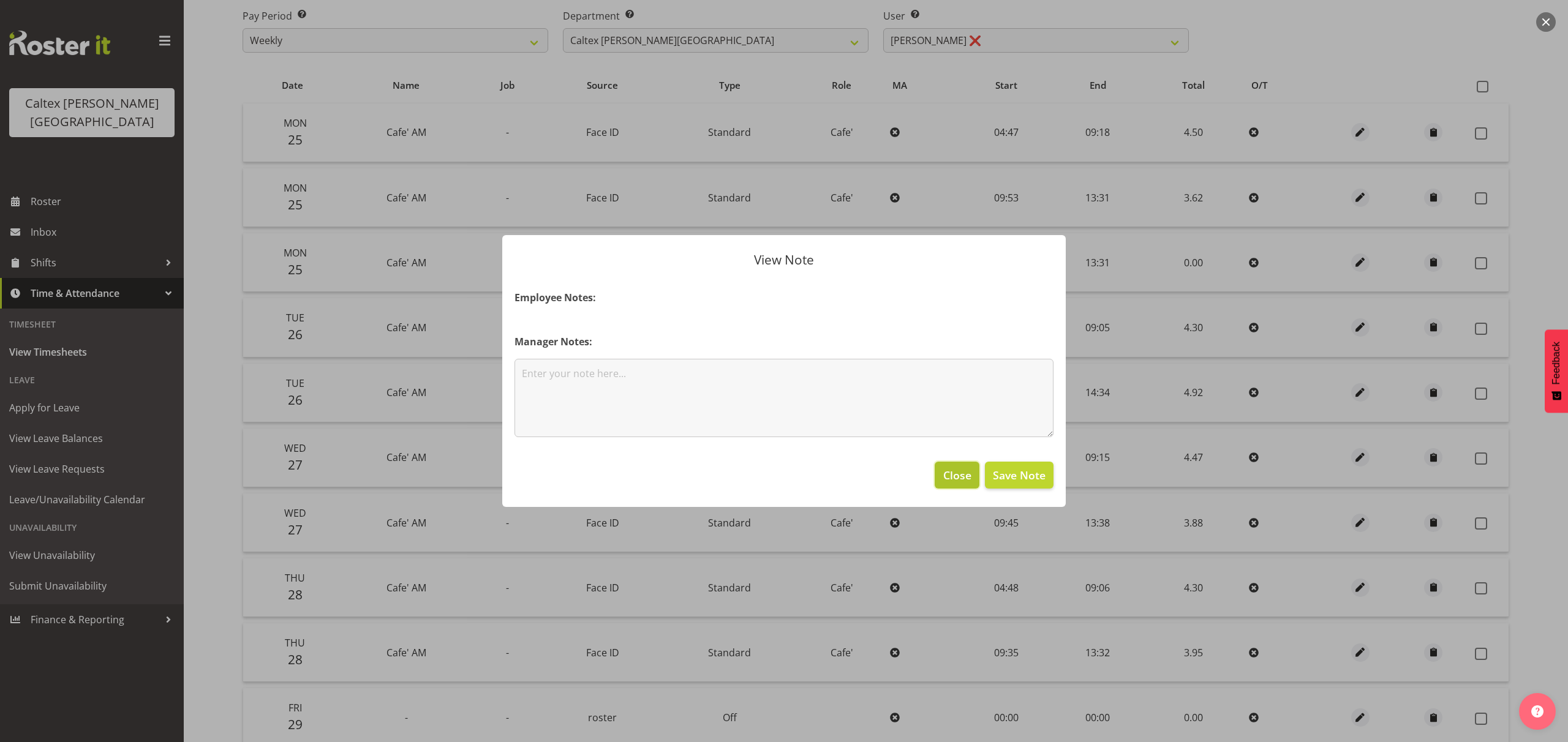
click at [959, 479] on span "Close" at bounding box center [957, 475] width 28 height 16
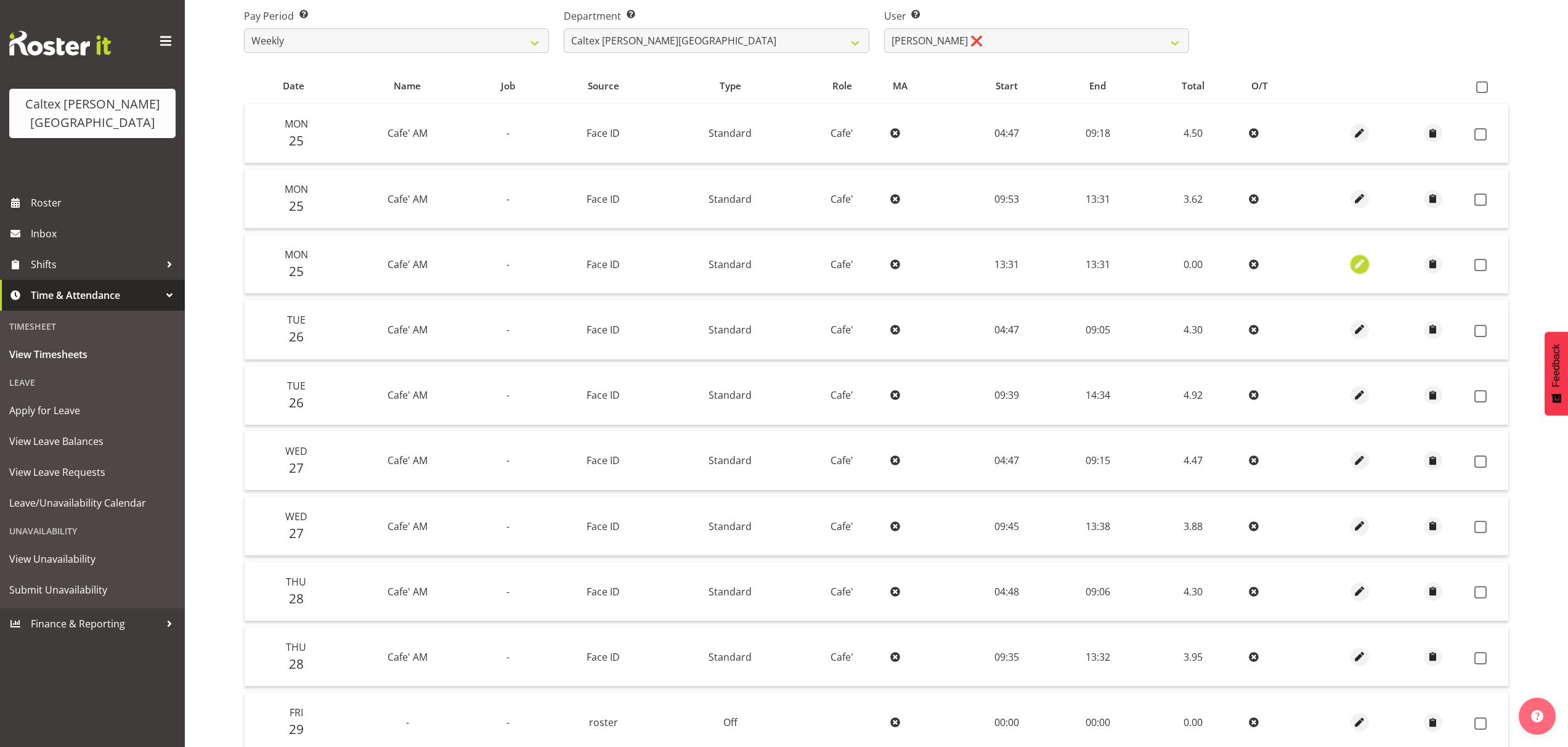
click at [1356, 266] on span "button" at bounding box center [1360, 264] width 14 height 14
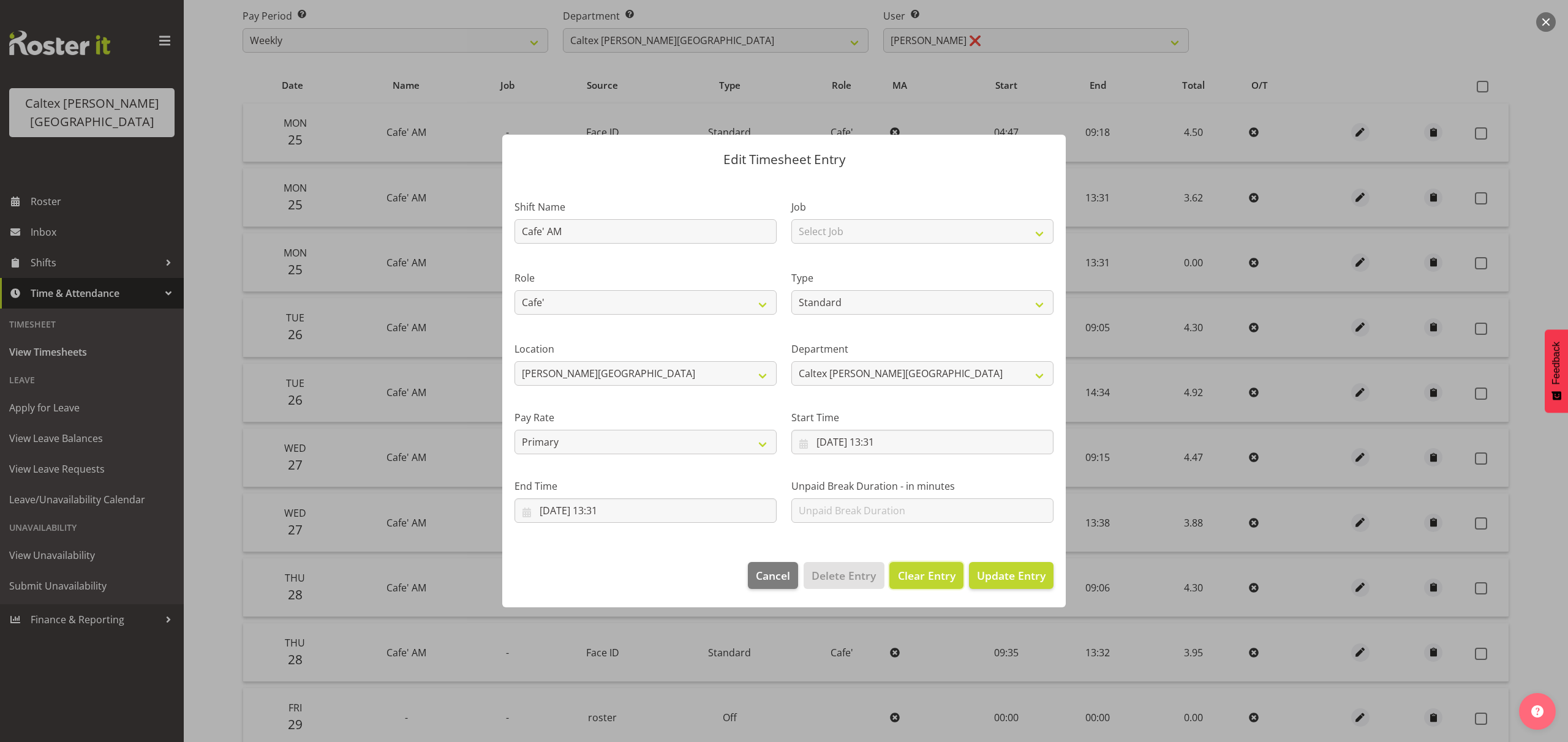
click at [914, 578] on span "Clear Entry" at bounding box center [926, 575] width 58 height 16
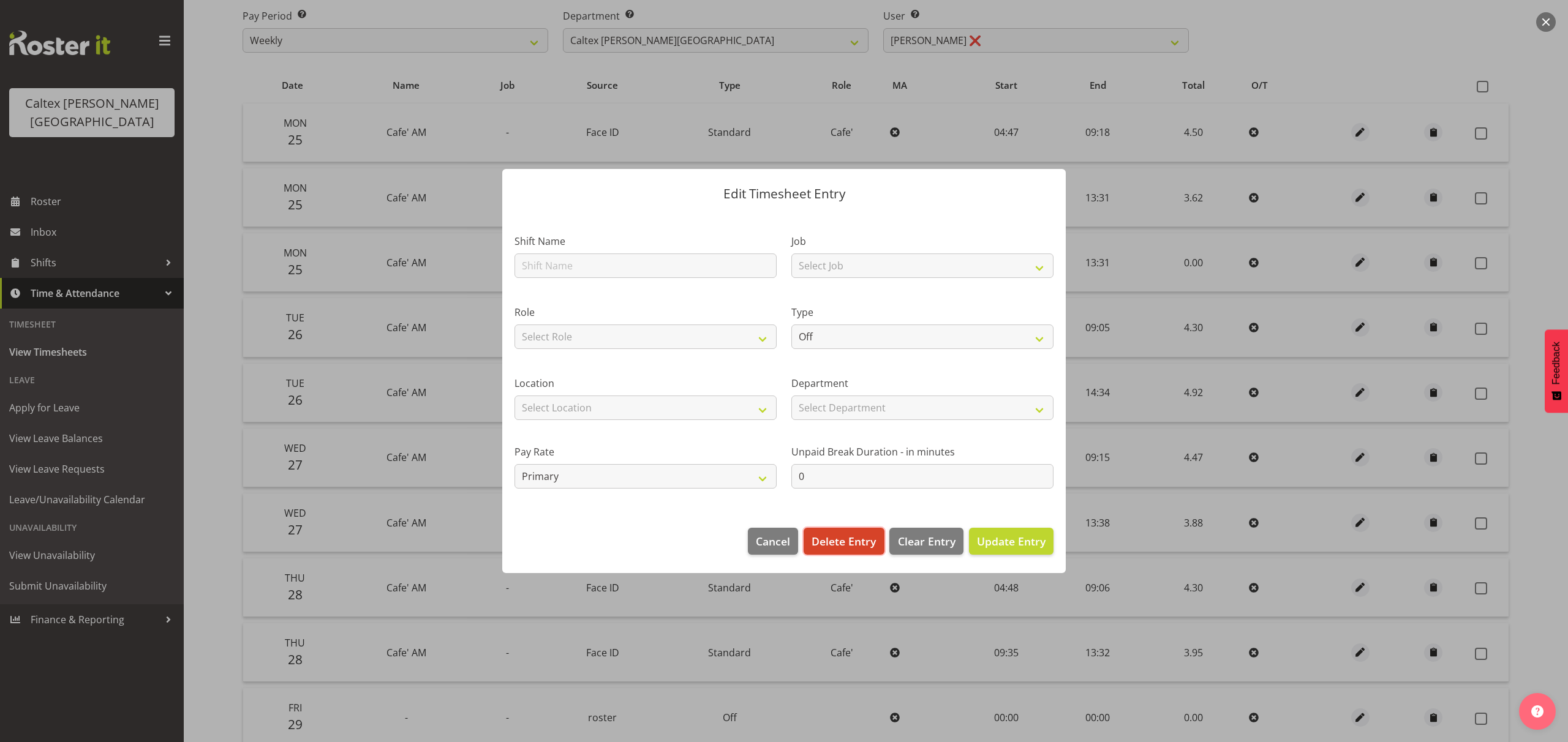
click at [862, 546] on span "Delete Entry" at bounding box center [843, 541] width 64 height 16
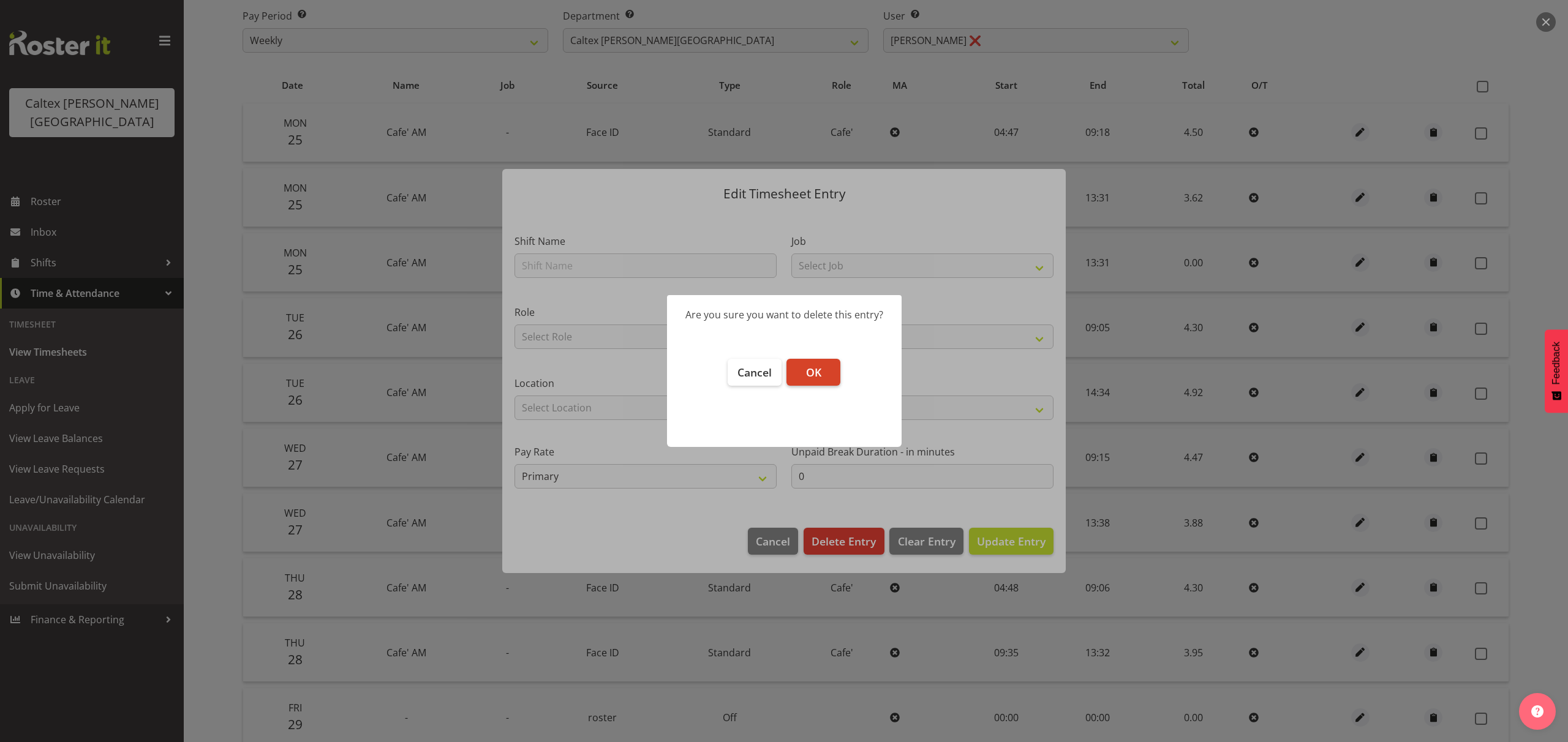
click at [821, 373] on button "OK" at bounding box center [813, 372] width 54 height 27
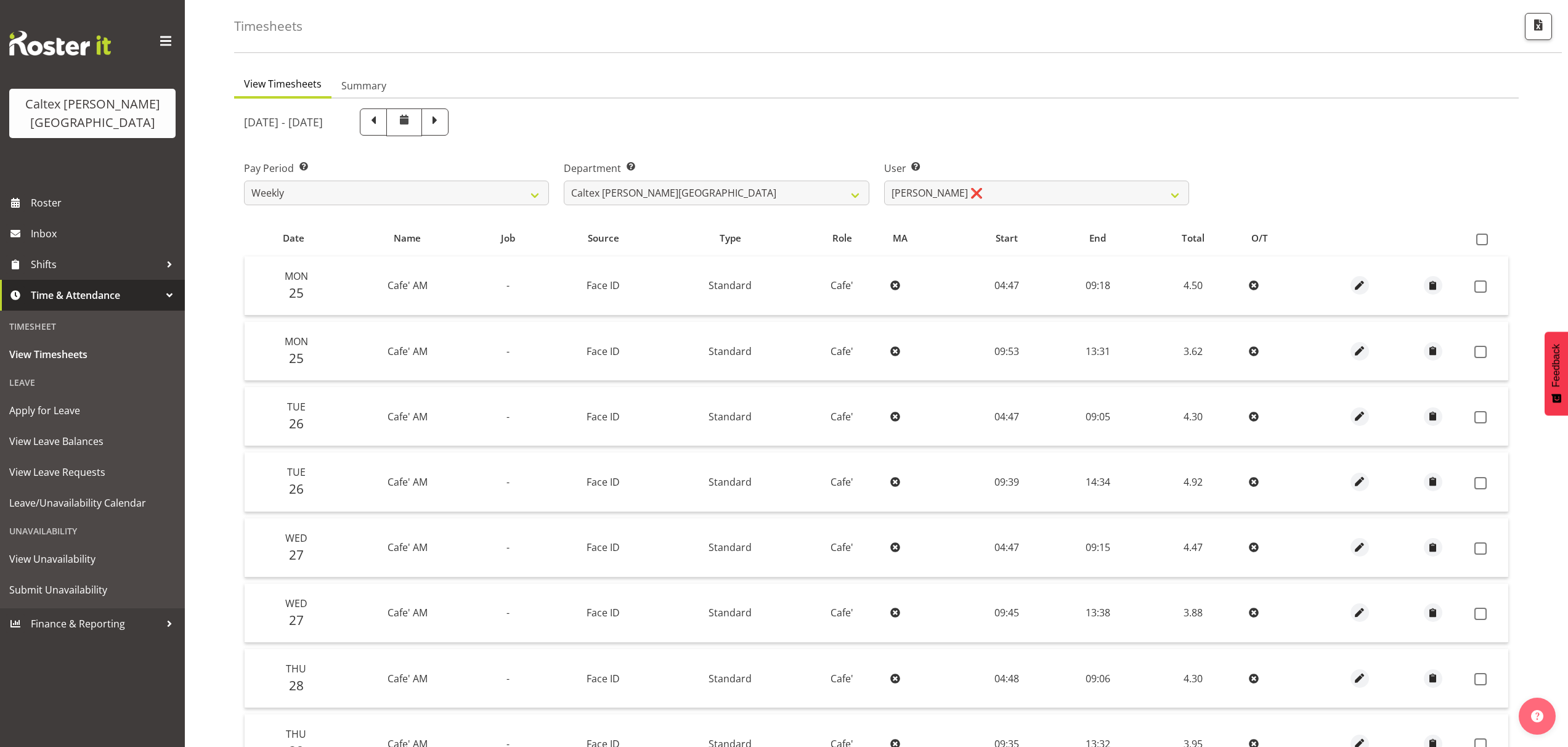
scroll to position [0, 0]
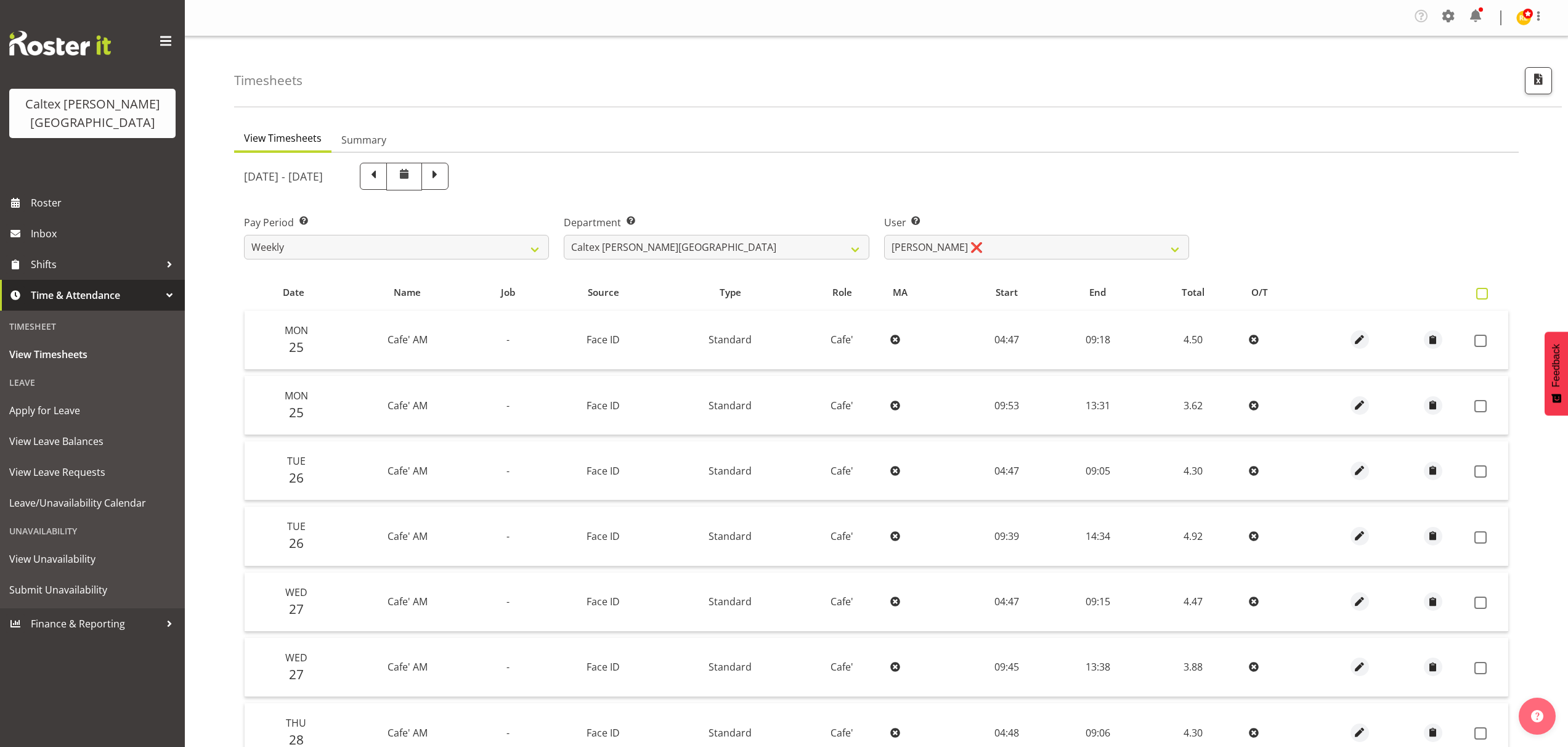
click at [1485, 292] on span at bounding box center [1482, 293] width 11 height 11
click at [1484, 292] on input "checkbox" at bounding box center [1480, 293] width 8 height 8
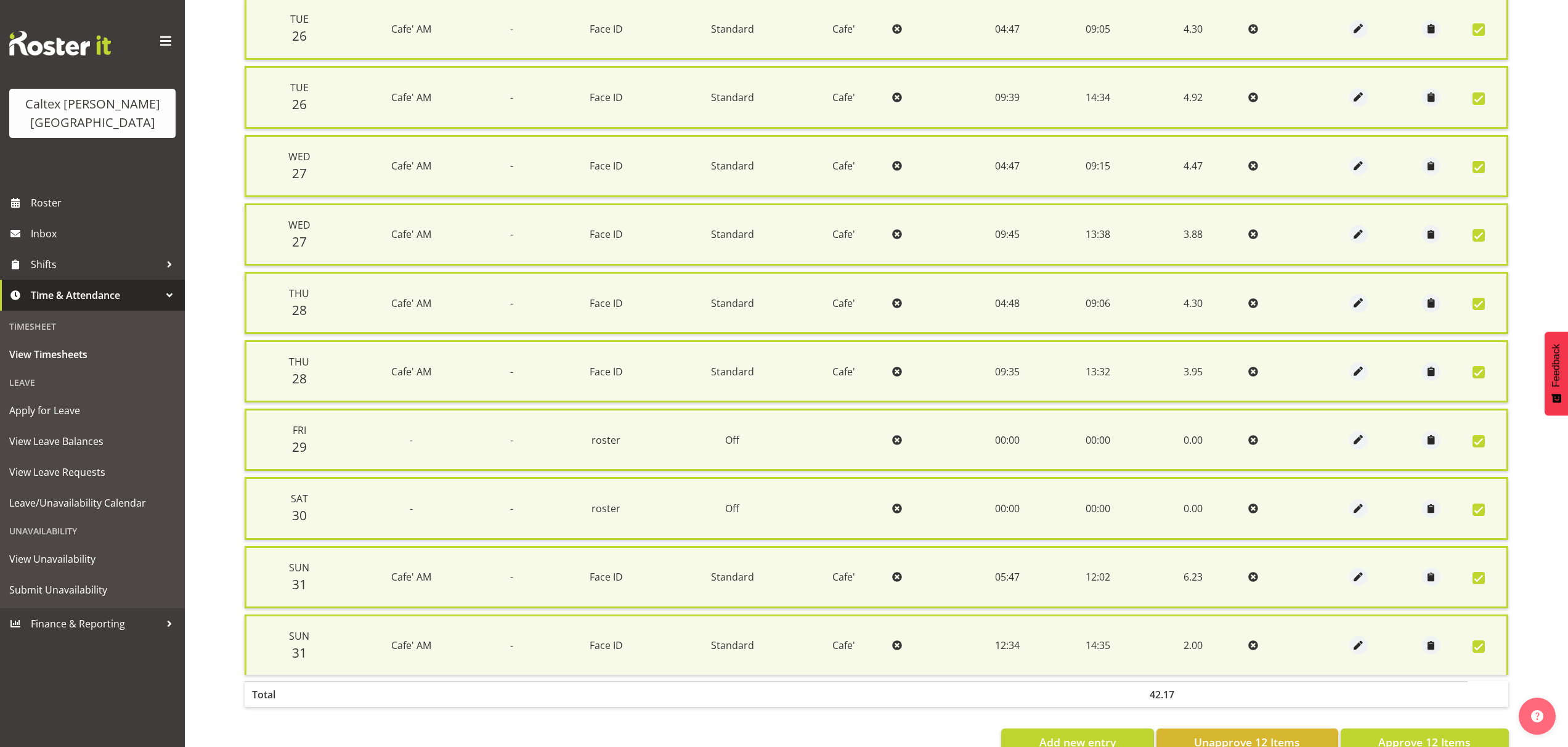
scroll to position [482, 0]
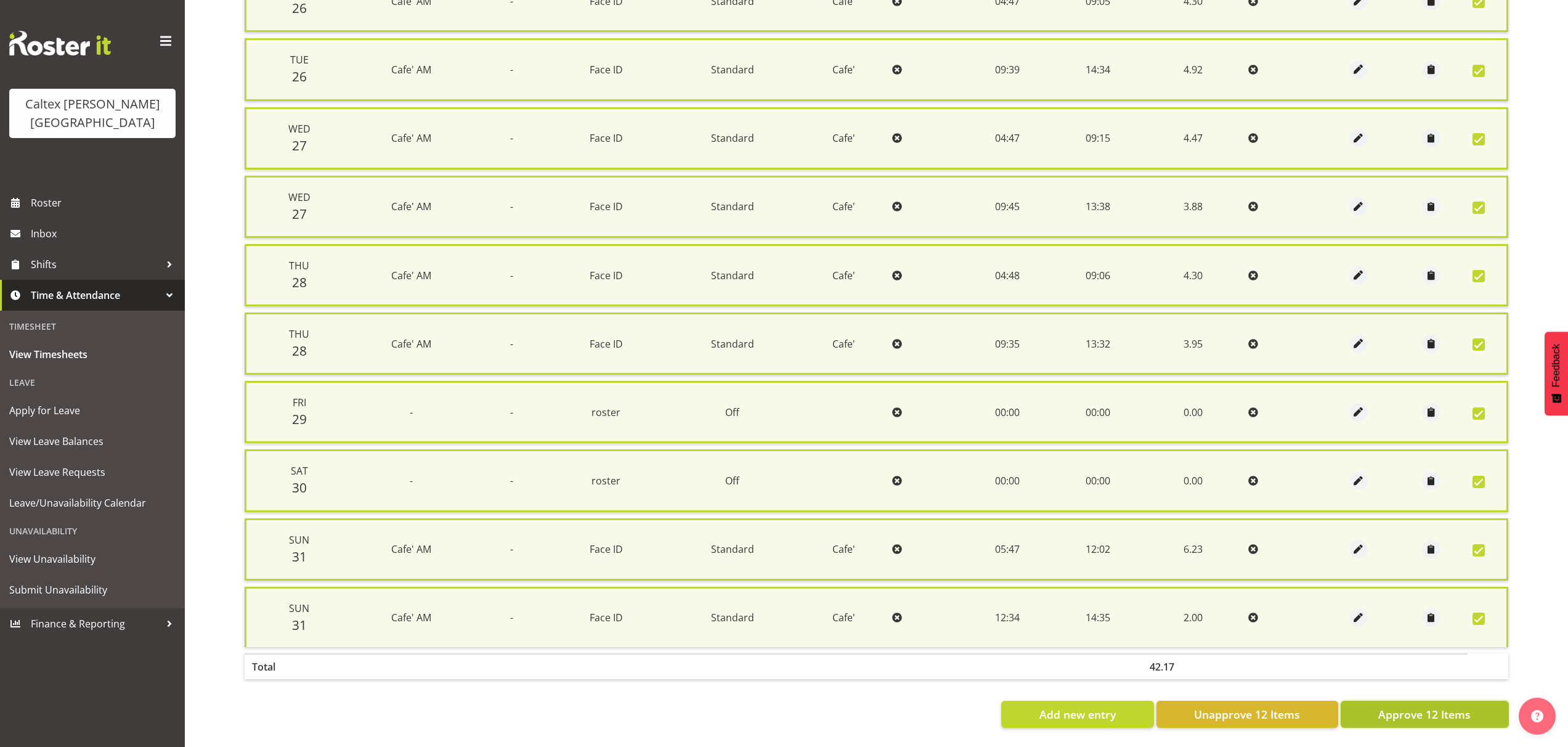
click at [1420, 707] on span "Approve 12 Items" at bounding box center [1424, 714] width 92 height 16
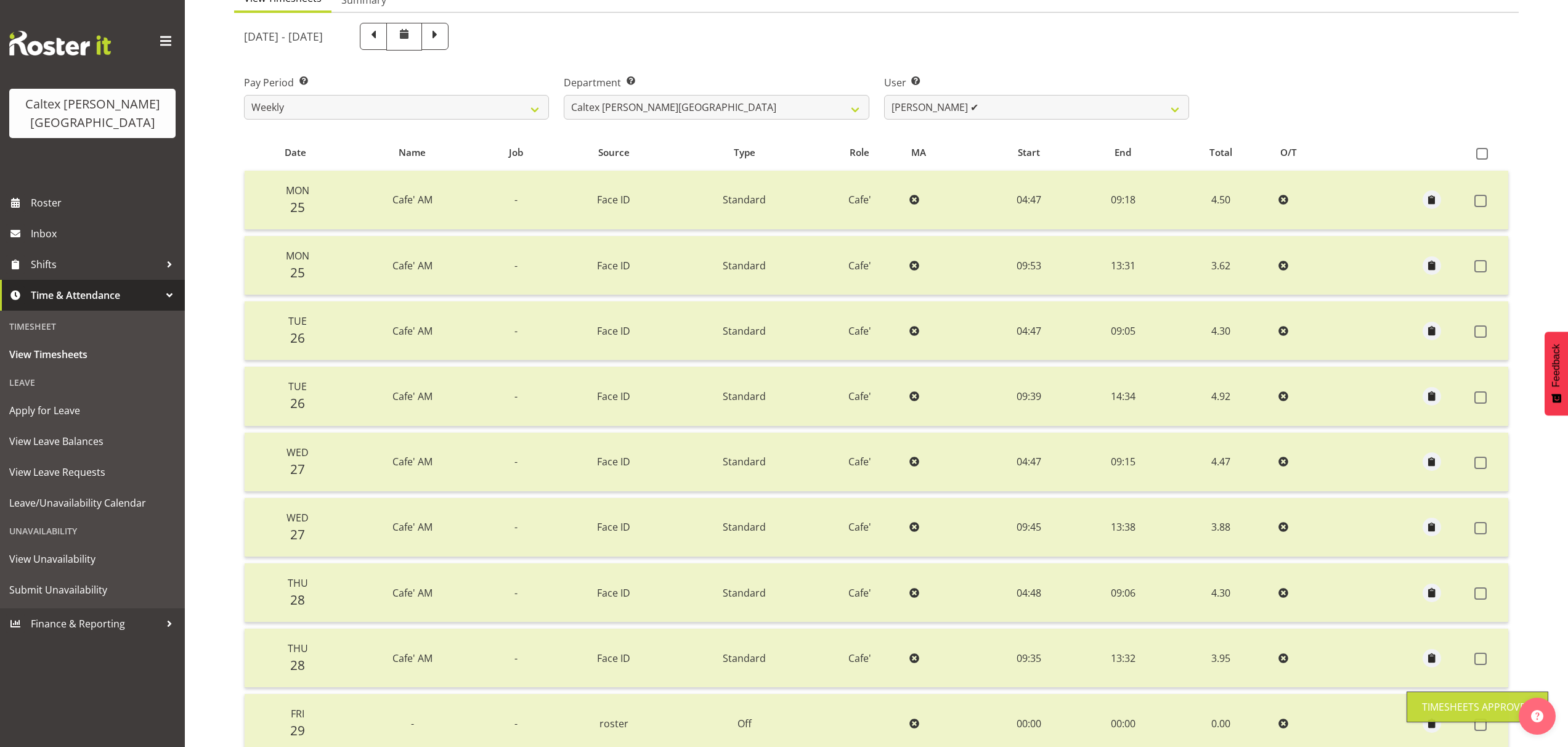
scroll to position [0, 0]
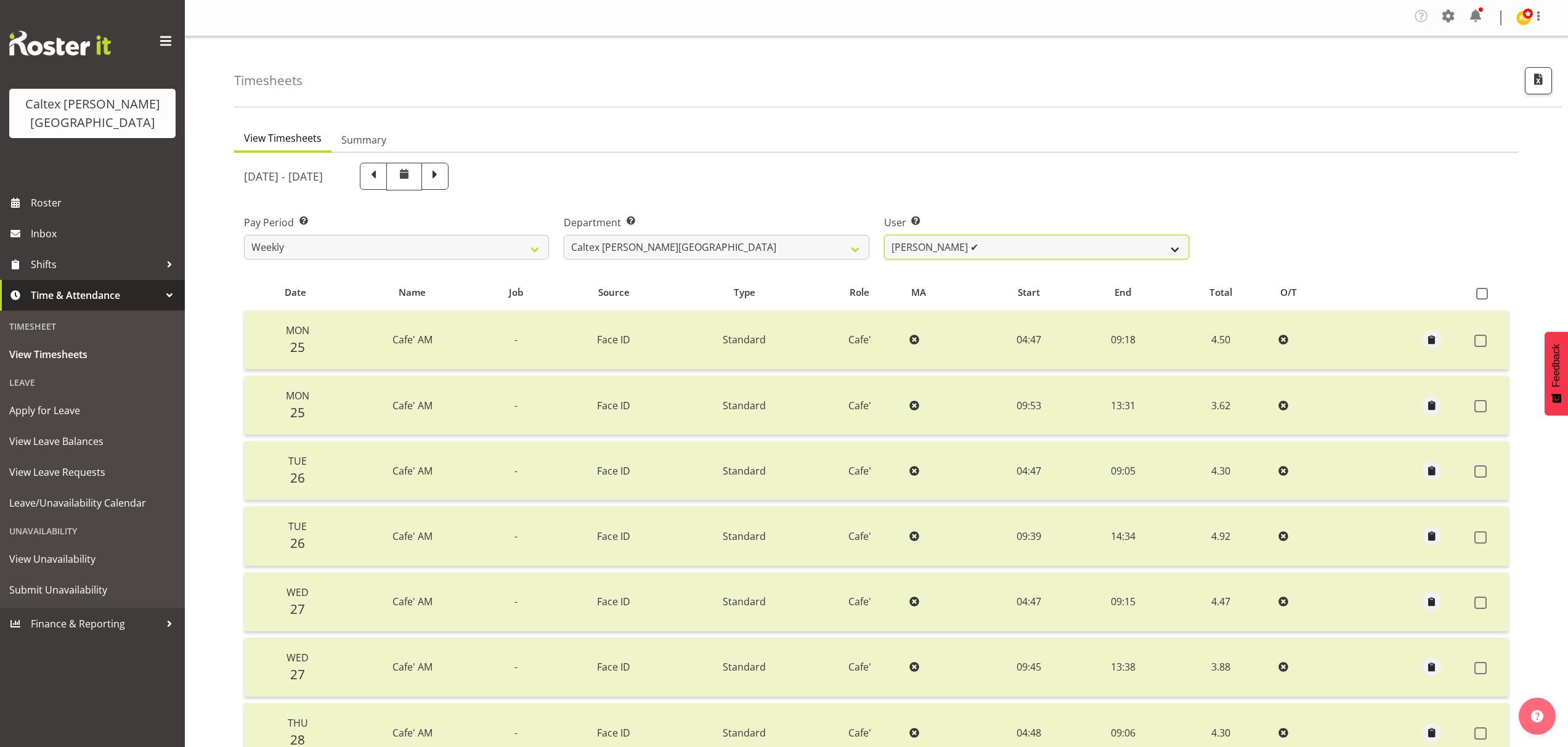
click at [1181, 245] on select "[PERSON_NAME] ✔ [PERSON_NAME] ✔ [PERSON_NAME] ✔ [PERSON_NAME], [PERSON_NAME] ✔ …" at bounding box center [1036, 247] width 305 height 25
click at [884, 235] on select "[PERSON_NAME] ✔ [PERSON_NAME] ✔ [PERSON_NAME] ✔ [PERSON_NAME], [PERSON_NAME] ✔ …" at bounding box center [1036, 247] width 305 height 25
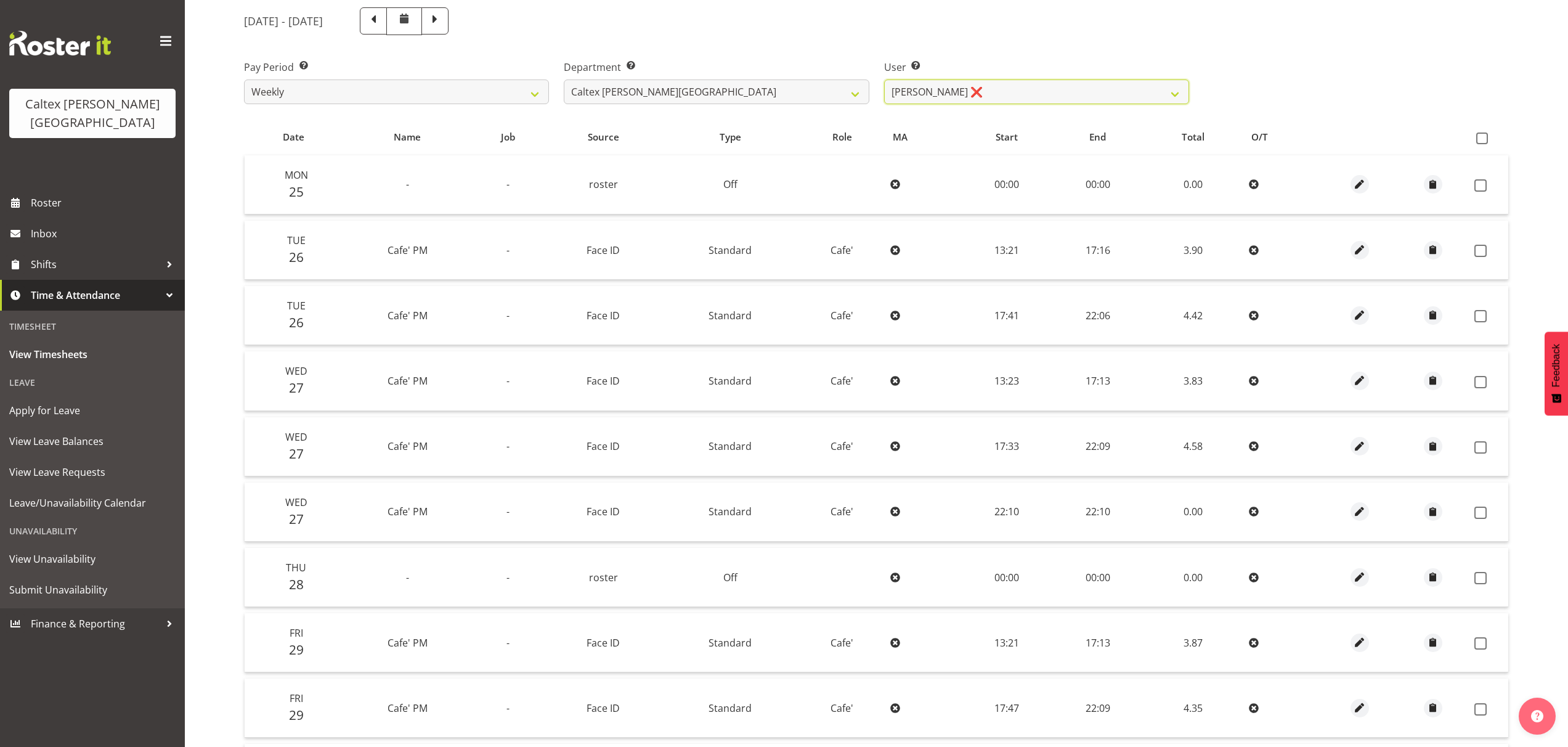
scroll to position [185, 0]
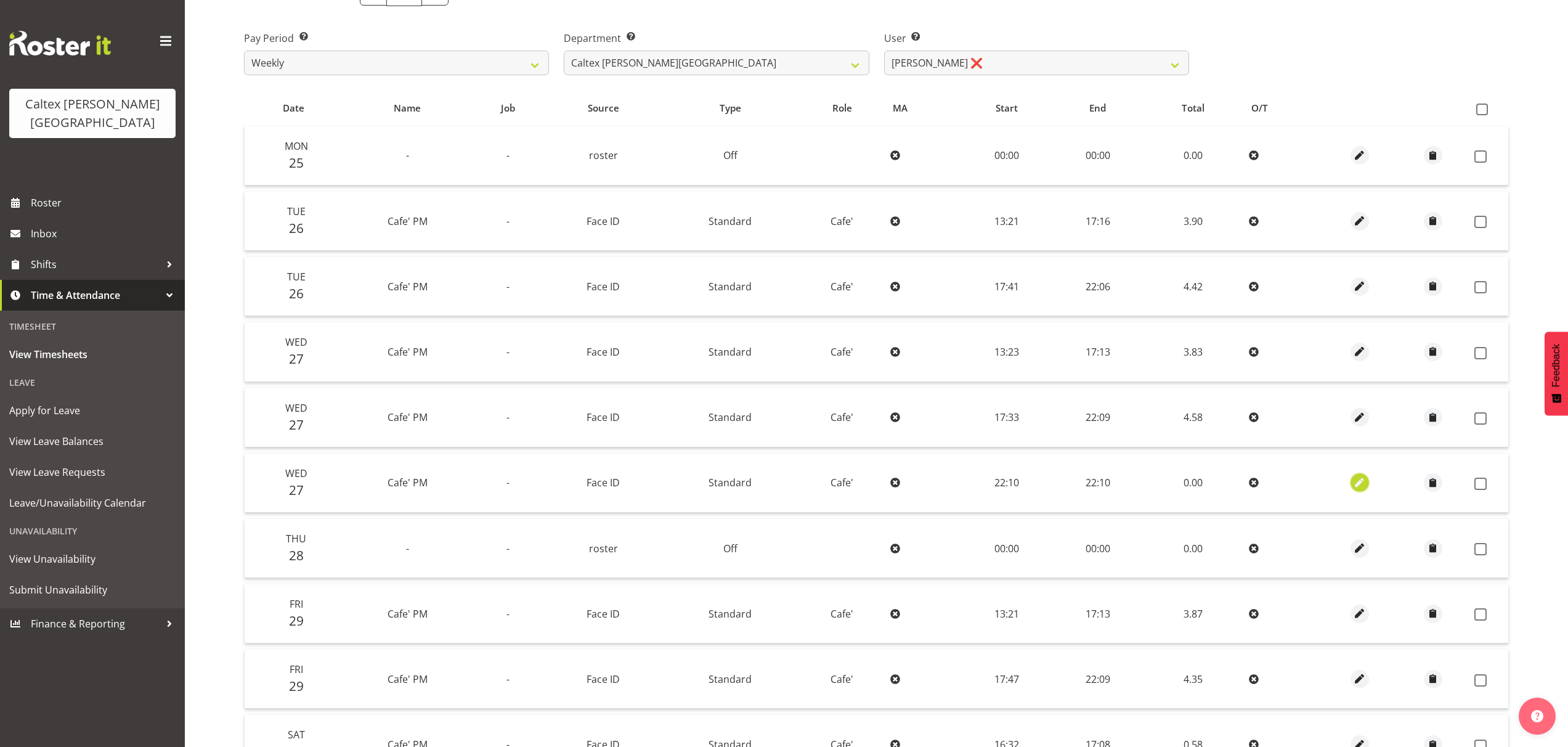
click at [1354, 482] on span "button" at bounding box center [1360, 483] width 14 height 14
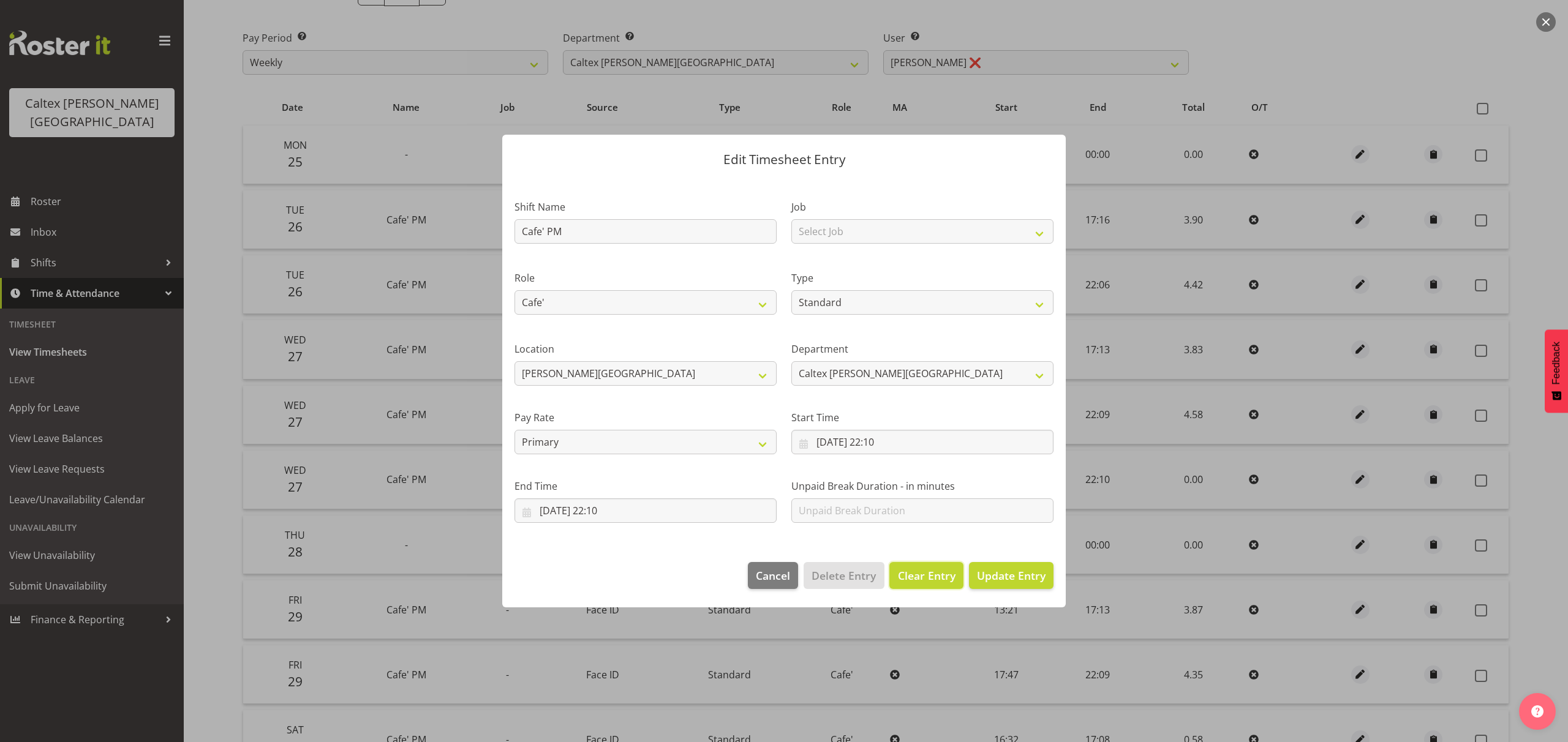
click at [952, 578] on span "Clear Entry" at bounding box center [926, 575] width 58 height 16
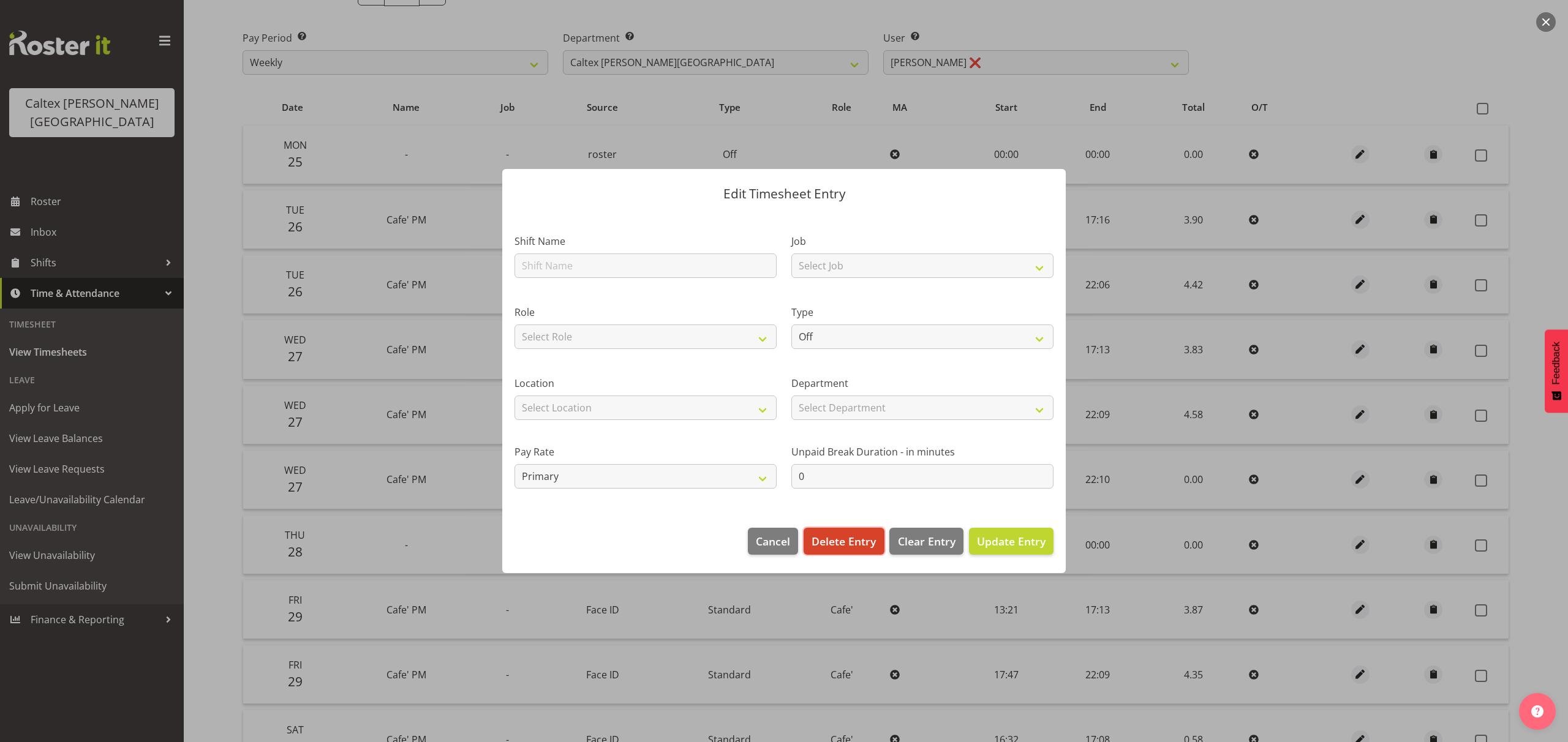
click at [864, 545] on span "Delete Entry" at bounding box center [843, 541] width 64 height 16
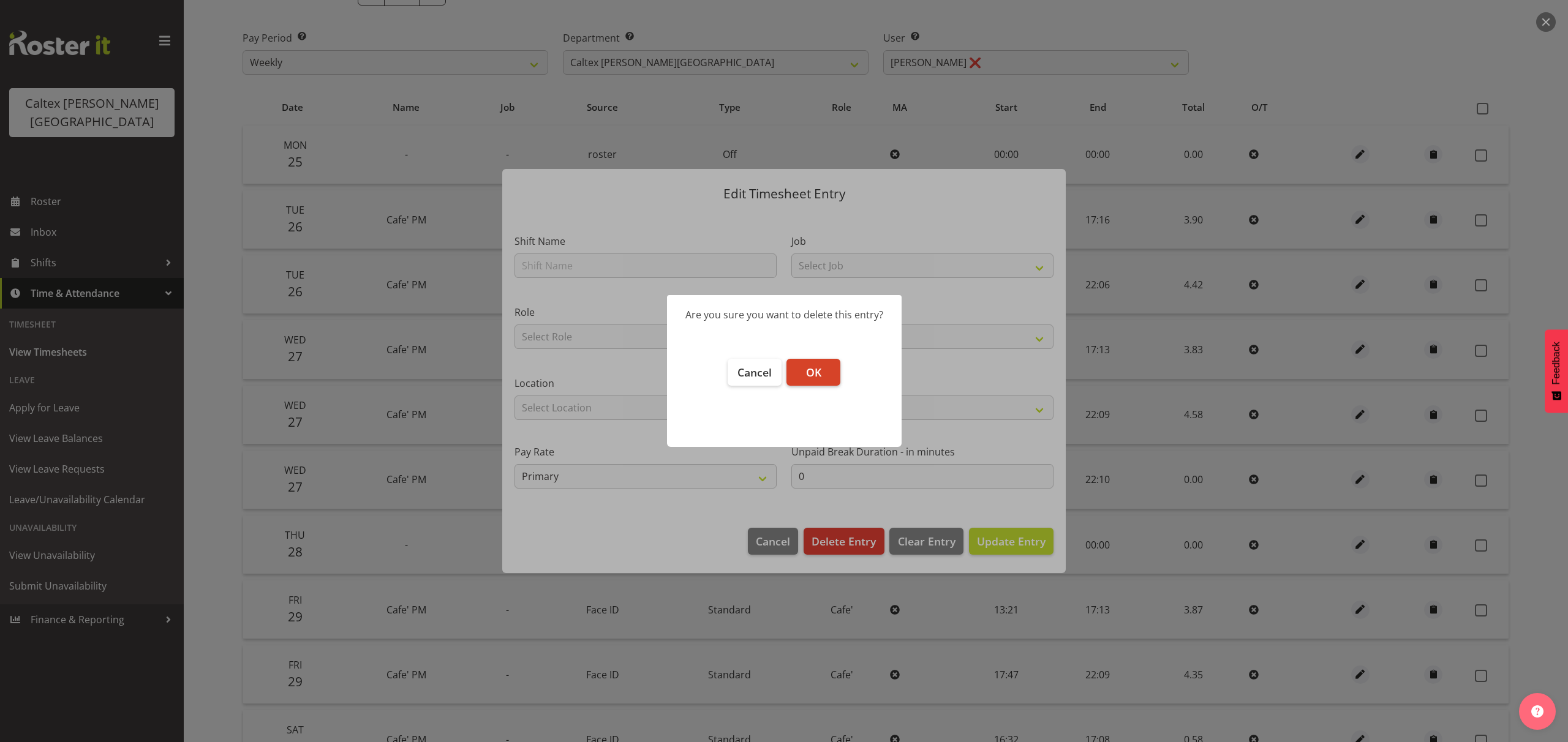
click at [824, 376] on button "OK" at bounding box center [813, 372] width 54 height 27
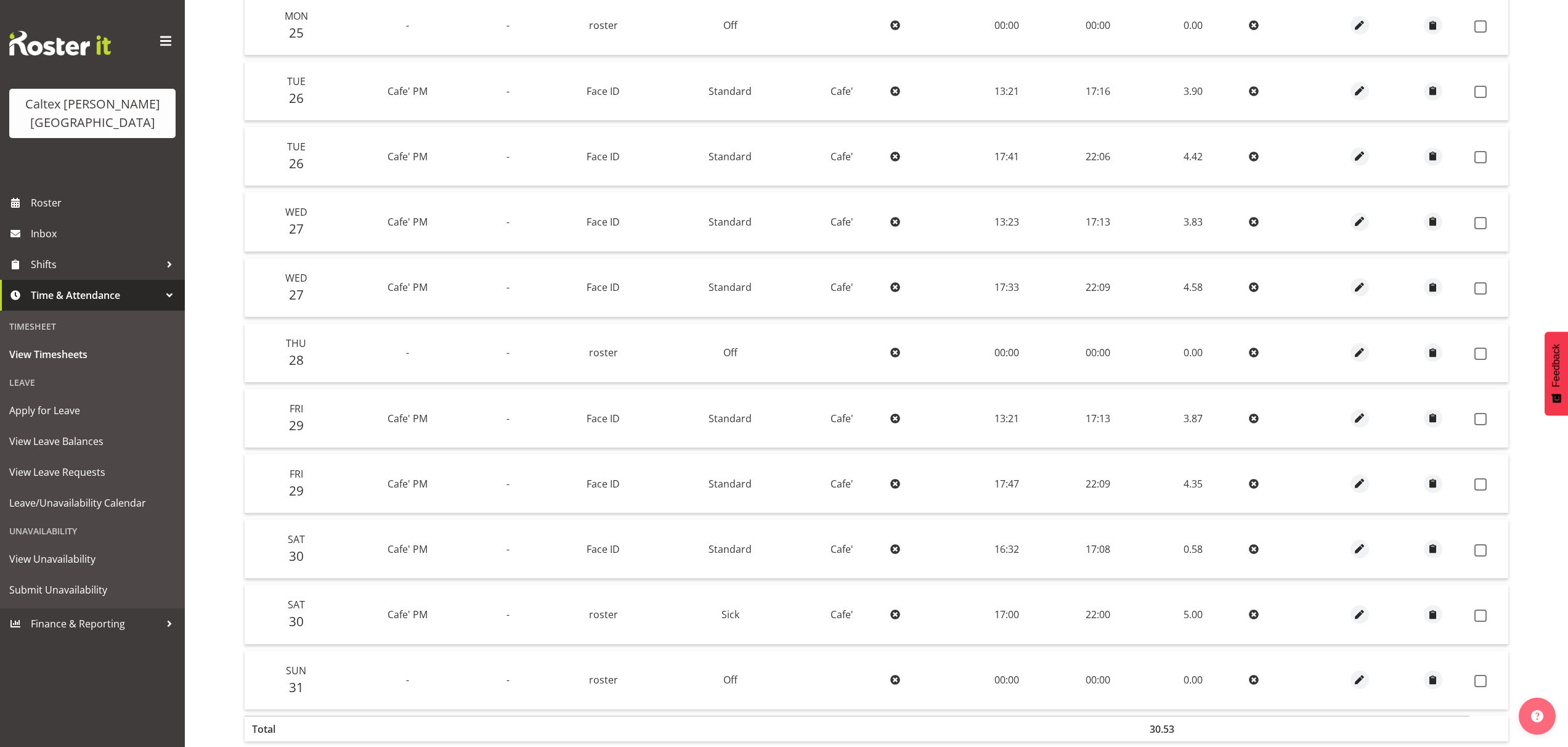
scroll to position [216, 0]
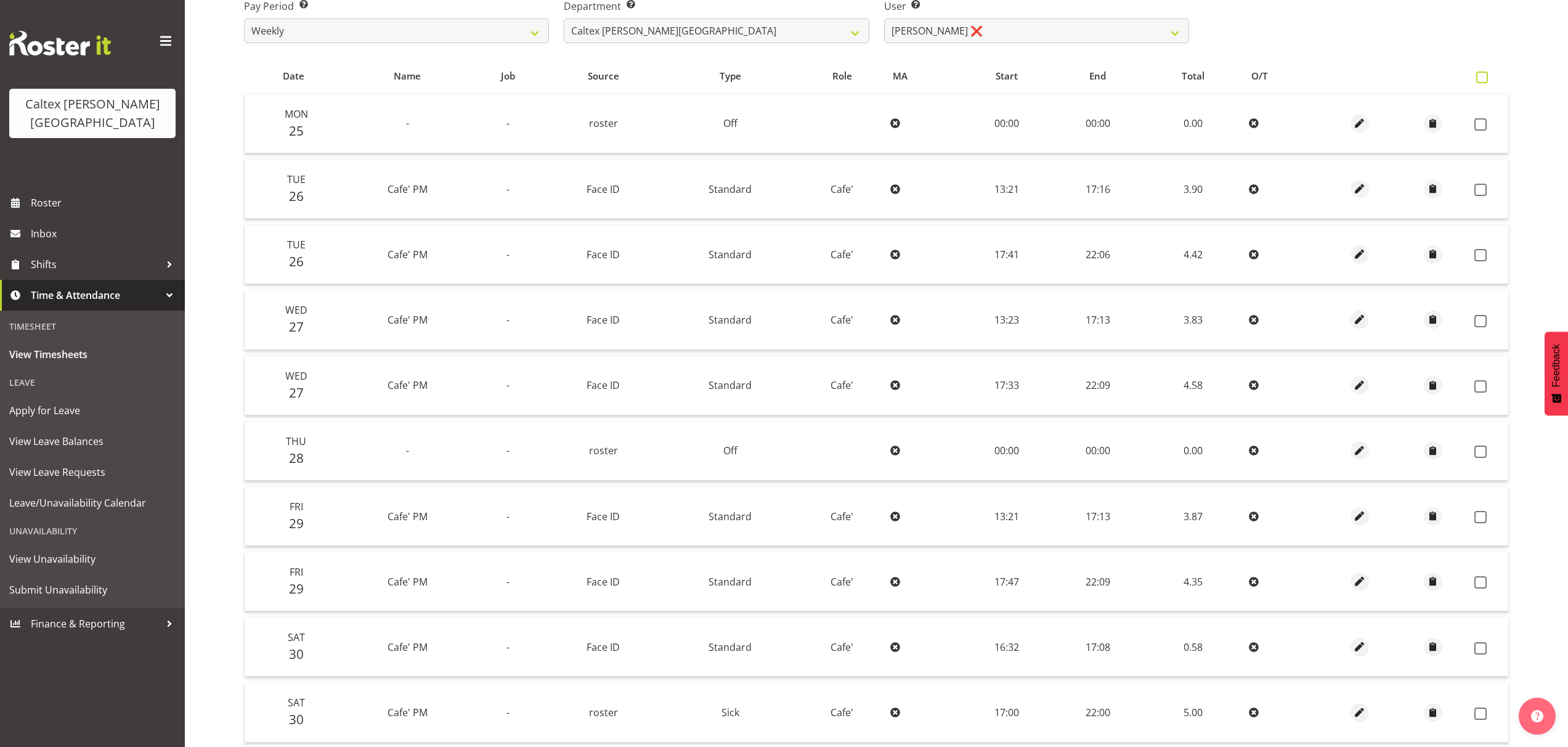
click at [1483, 78] on span at bounding box center [1482, 77] width 11 height 11
click at [1483, 78] on input "checkbox" at bounding box center [1480, 77] width 8 height 8
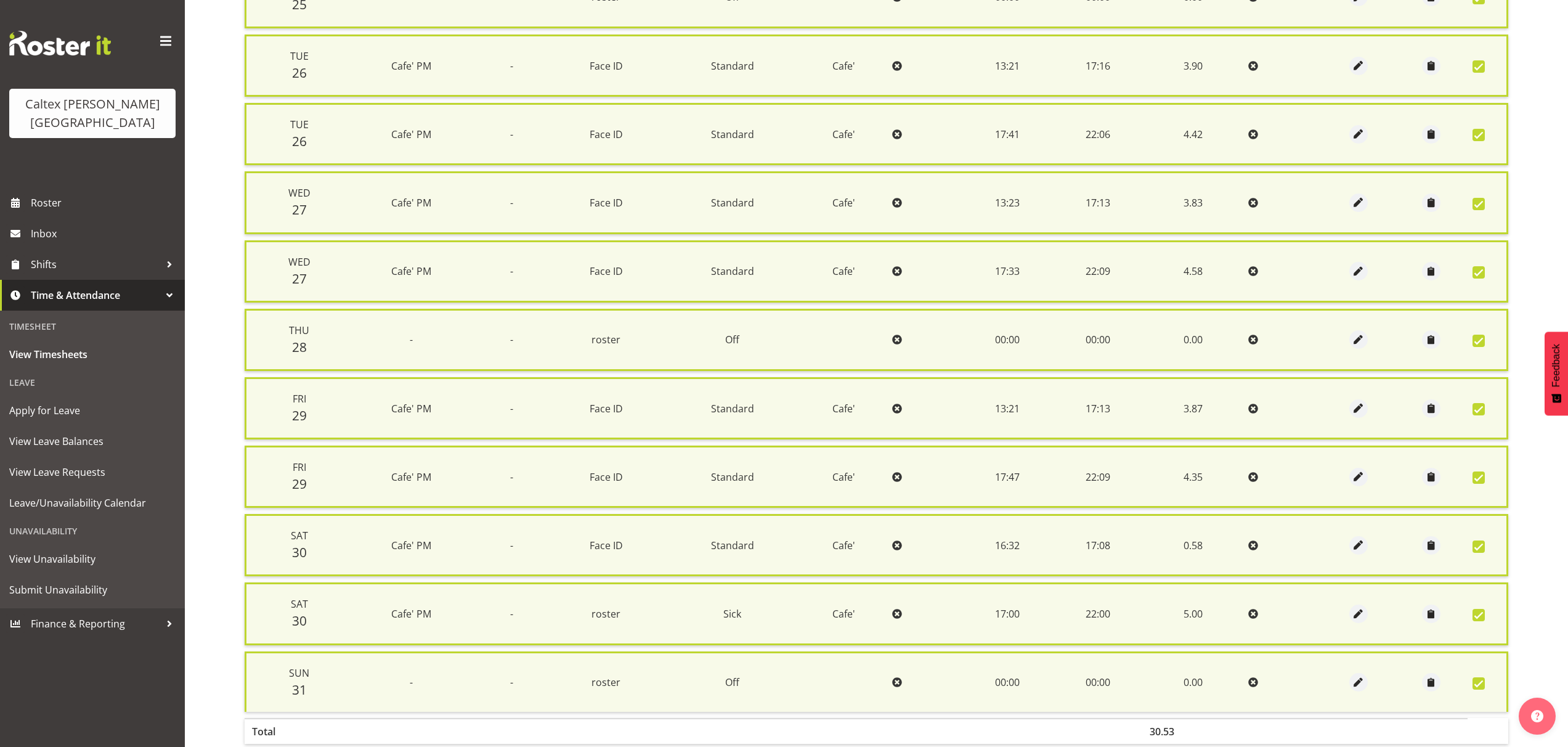
scroll to position [419, 0]
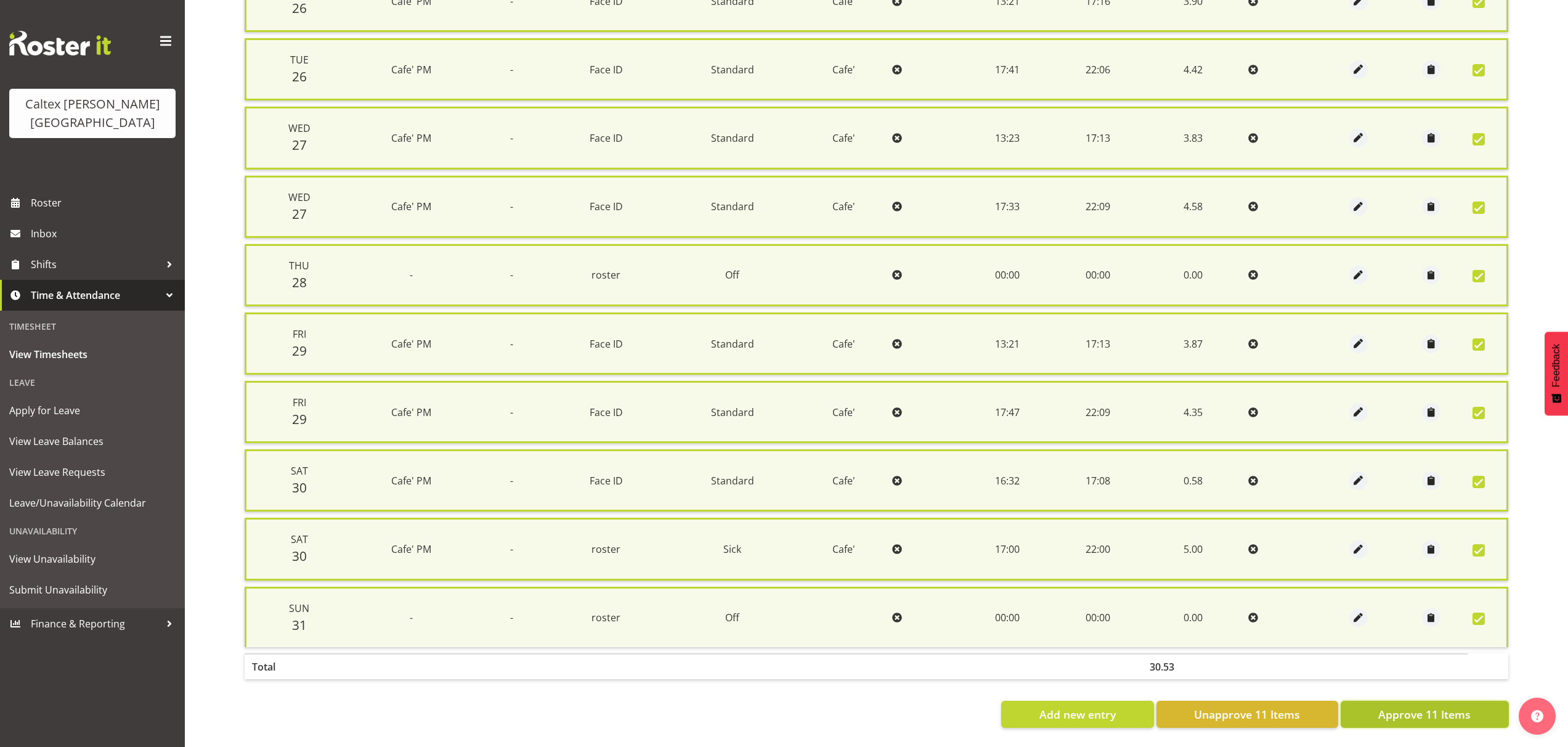
click at [1431, 712] on span "Approve 11 Items" at bounding box center [1424, 714] width 92 height 16
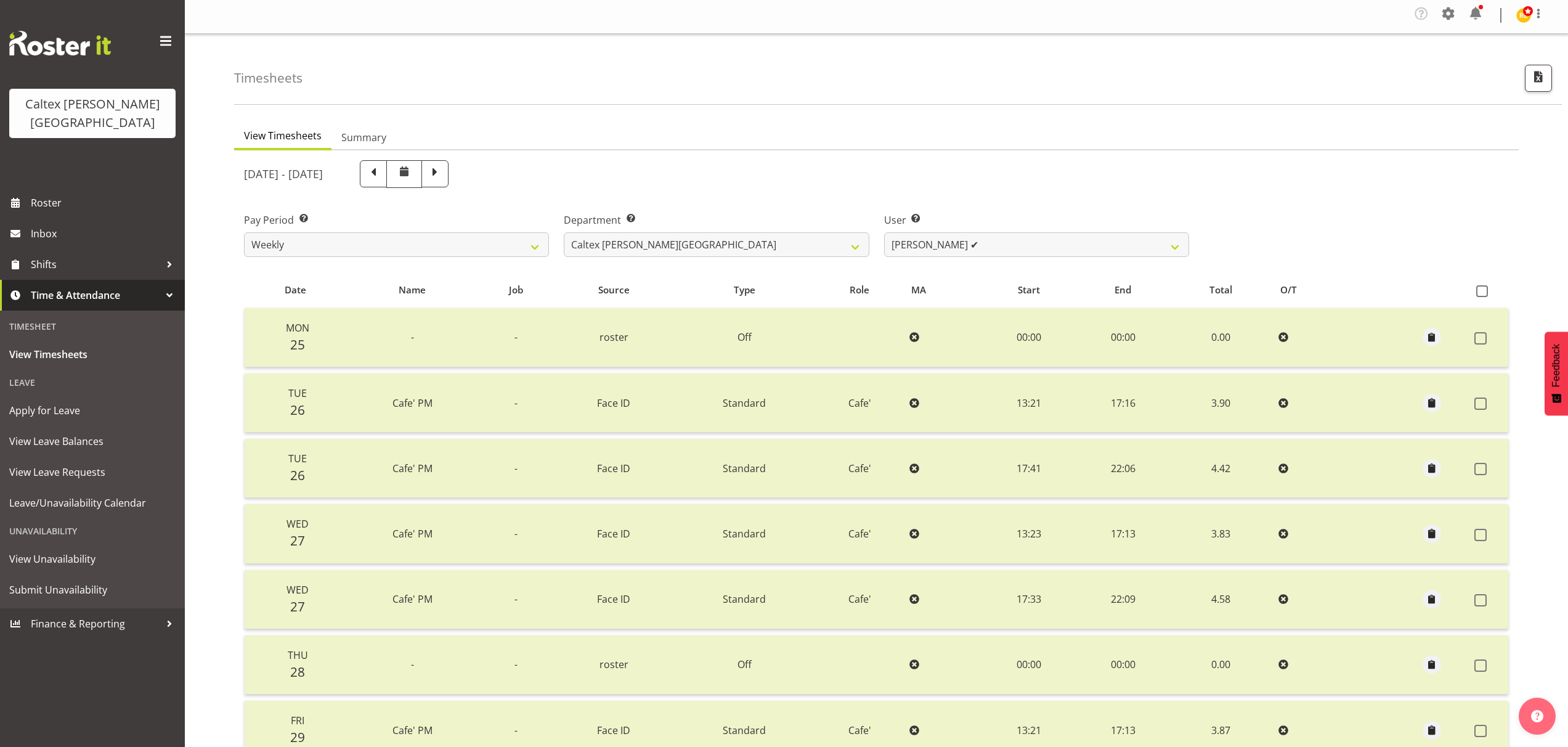
scroll to position [0, 0]
click at [1481, 294] on span at bounding box center [1482, 293] width 11 height 11
click at [1481, 294] on input "checkbox" at bounding box center [1480, 293] width 8 height 8
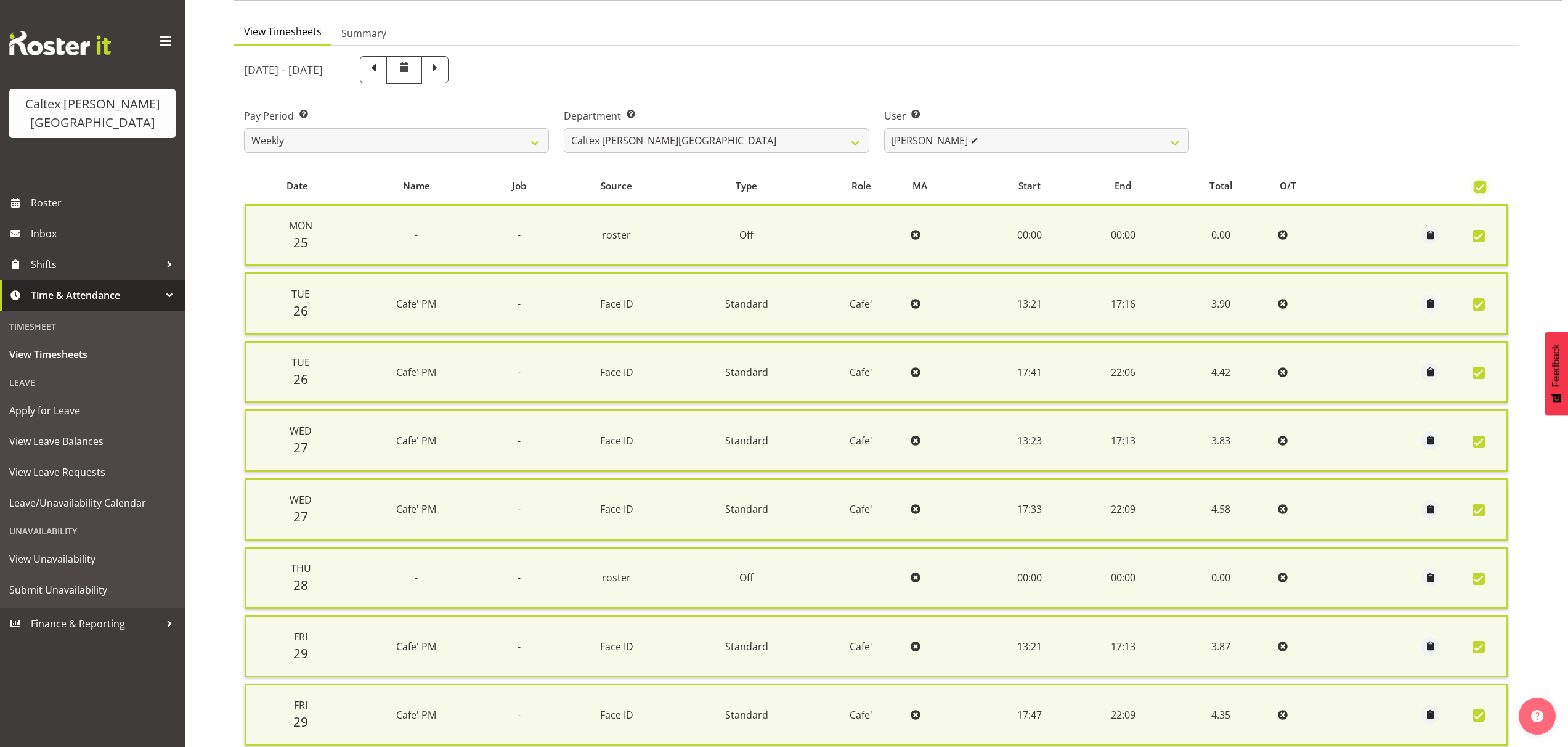
scroll to position [419, 0]
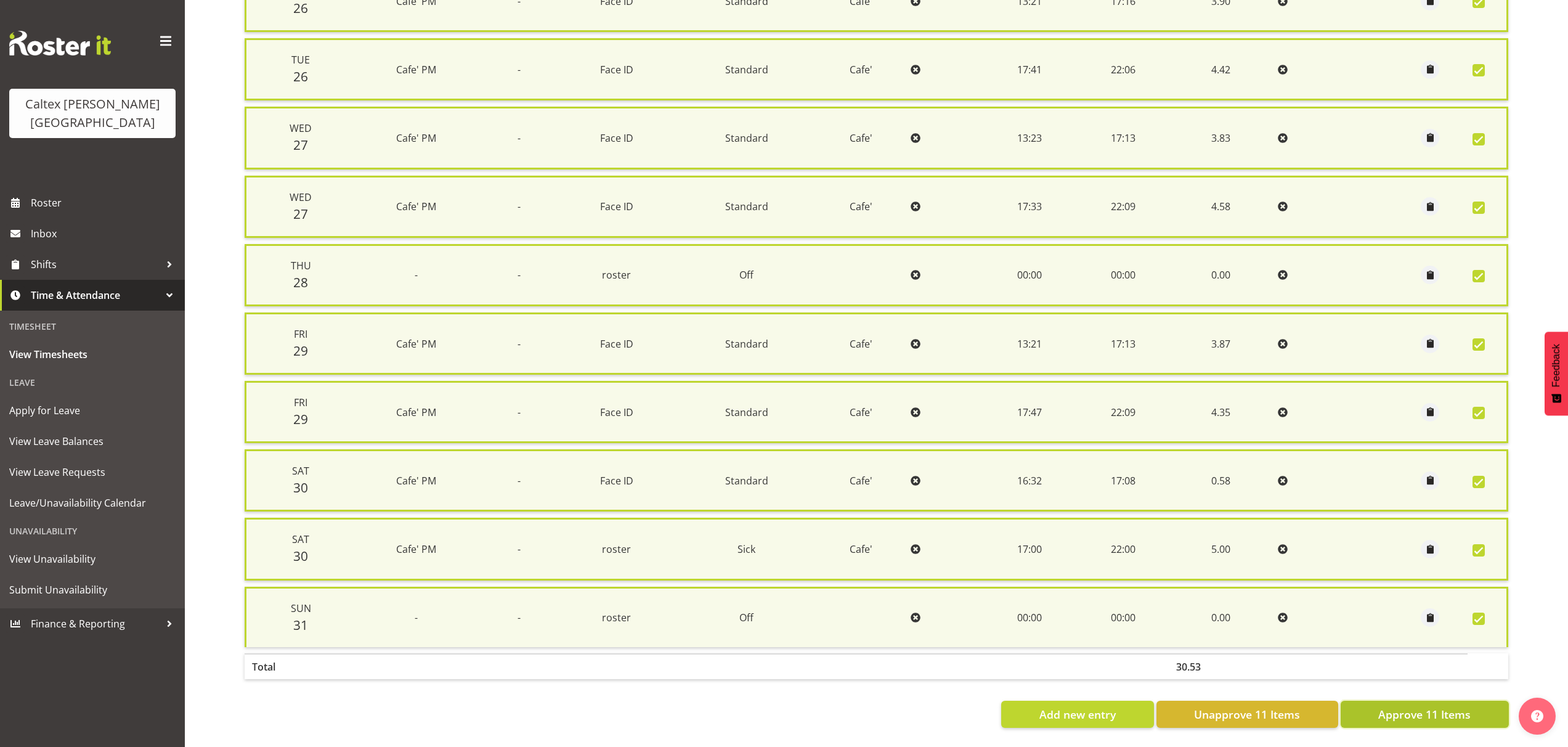
click at [1426, 706] on span "Approve 11 Items" at bounding box center [1424, 714] width 92 height 16
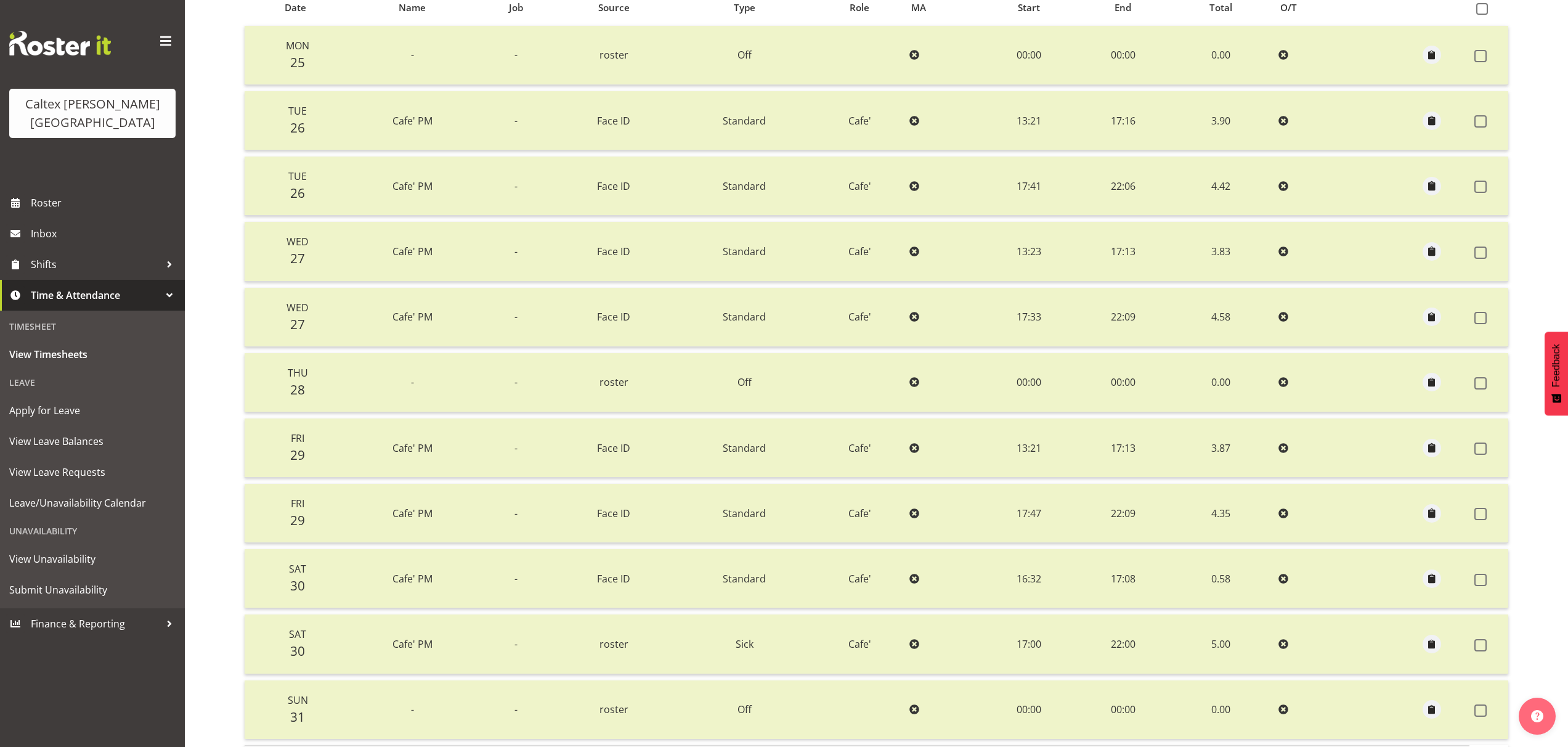
scroll to position [74, 0]
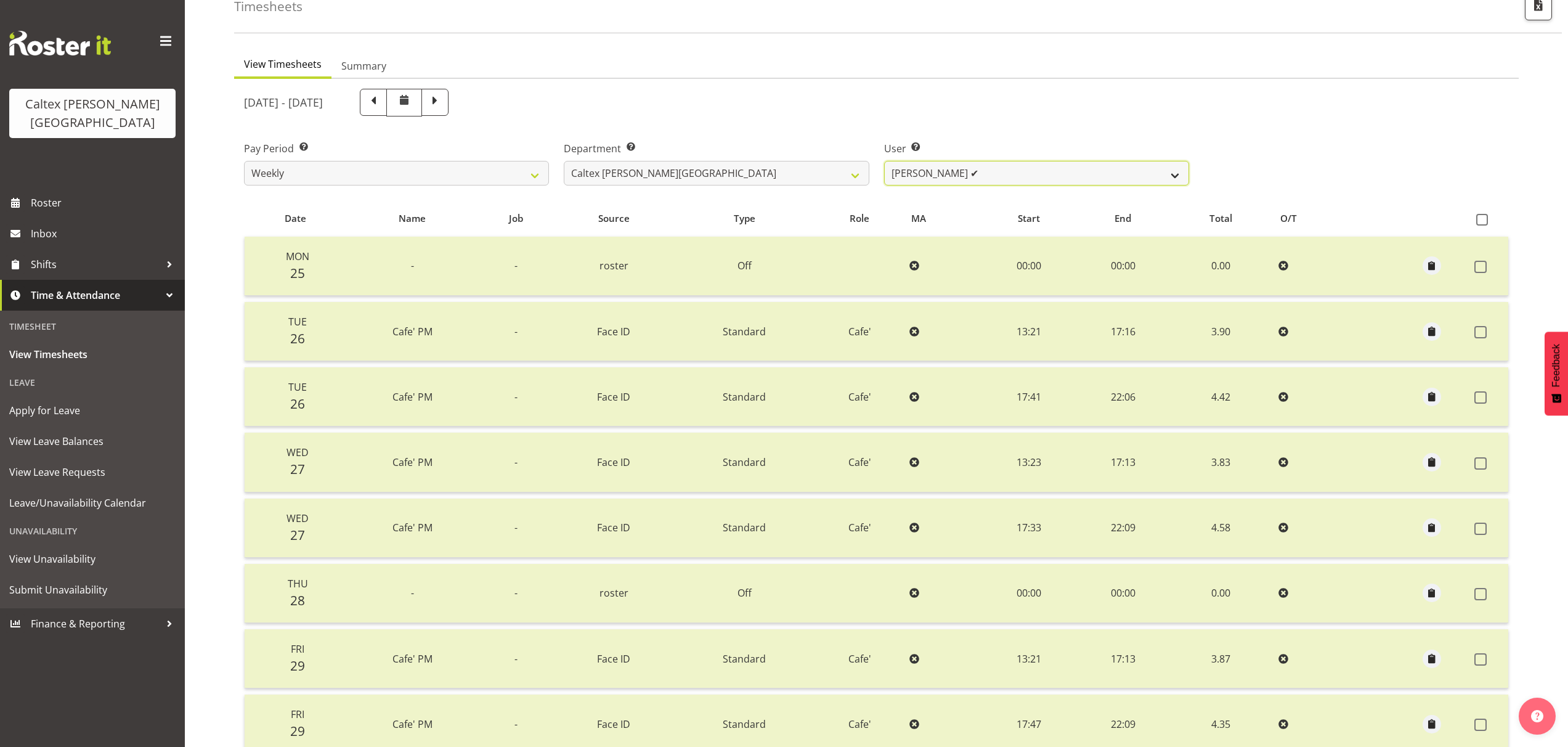
click at [1184, 170] on select "[PERSON_NAME] ✔ [PERSON_NAME] ✔ [PERSON_NAME] ✔ [PERSON_NAME], [PERSON_NAME] ✔ …" at bounding box center [1036, 173] width 305 height 25
click at [884, 161] on select "[PERSON_NAME] ✔ [PERSON_NAME] ✔ [PERSON_NAME] ✔ [PERSON_NAME], [PERSON_NAME] ✔ …" at bounding box center [1036, 173] width 305 height 25
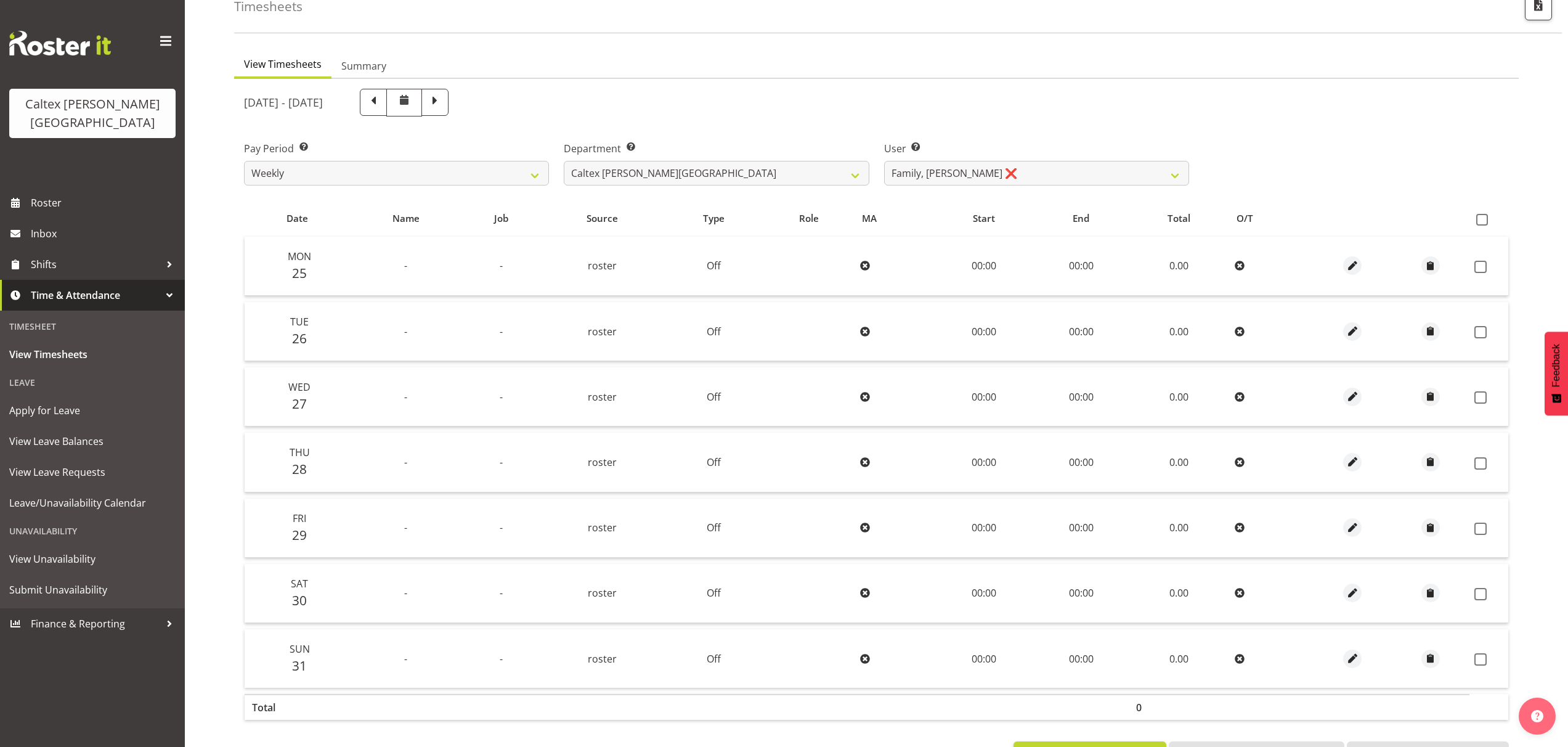
drag, startPoint x: 1485, startPoint y: 221, endPoint x: 1480, endPoint y: 235, distance: 14.9
click at [1485, 221] on span at bounding box center [1482, 220] width 11 height 11
click at [1484, 221] on input "checkbox" at bounding box center [1480, 220] width 8 height 8
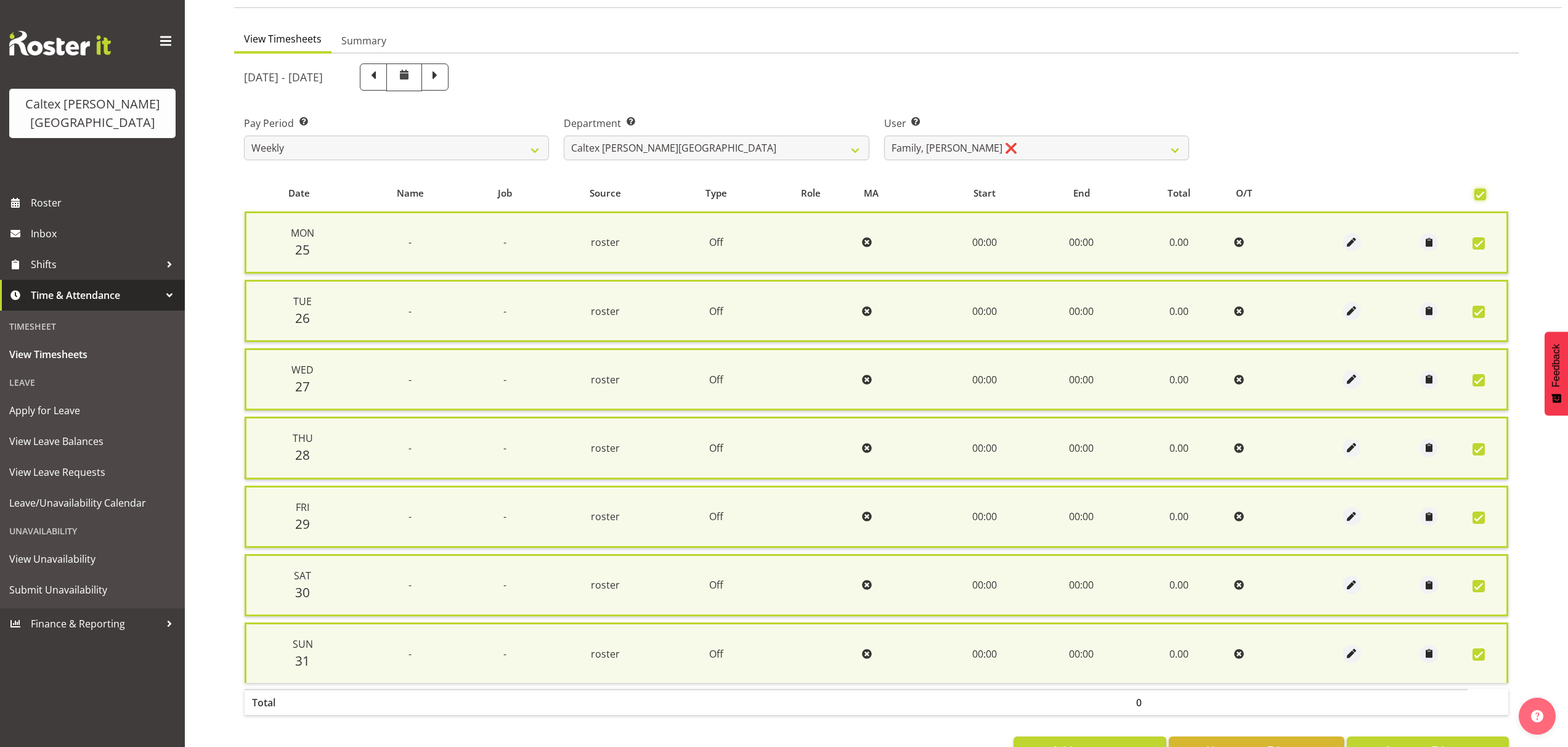
scroll to position [144, 0]
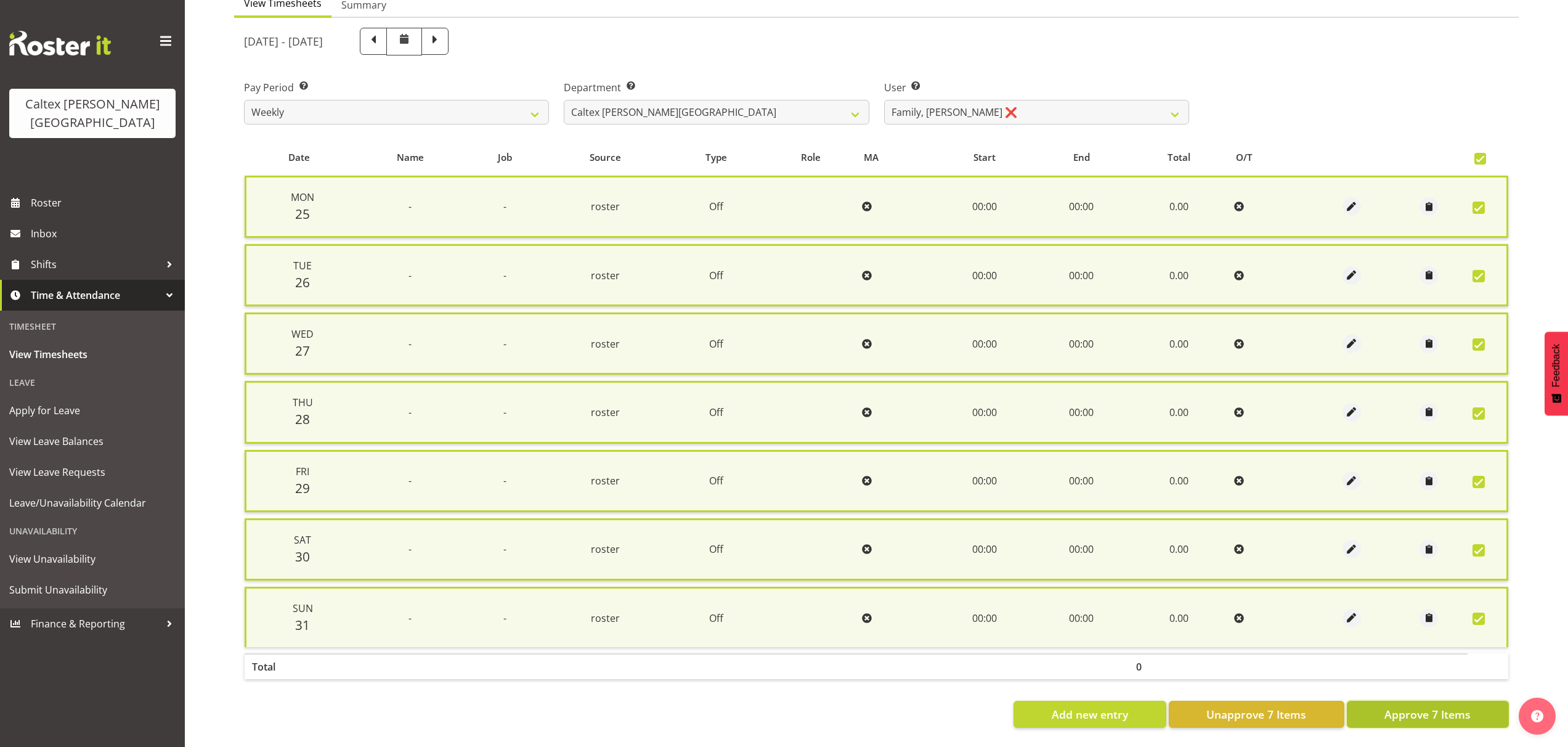
click at [1444, 711] on span "Approve 7 Items" at bounding box center [1428, 714] width 87 height 16
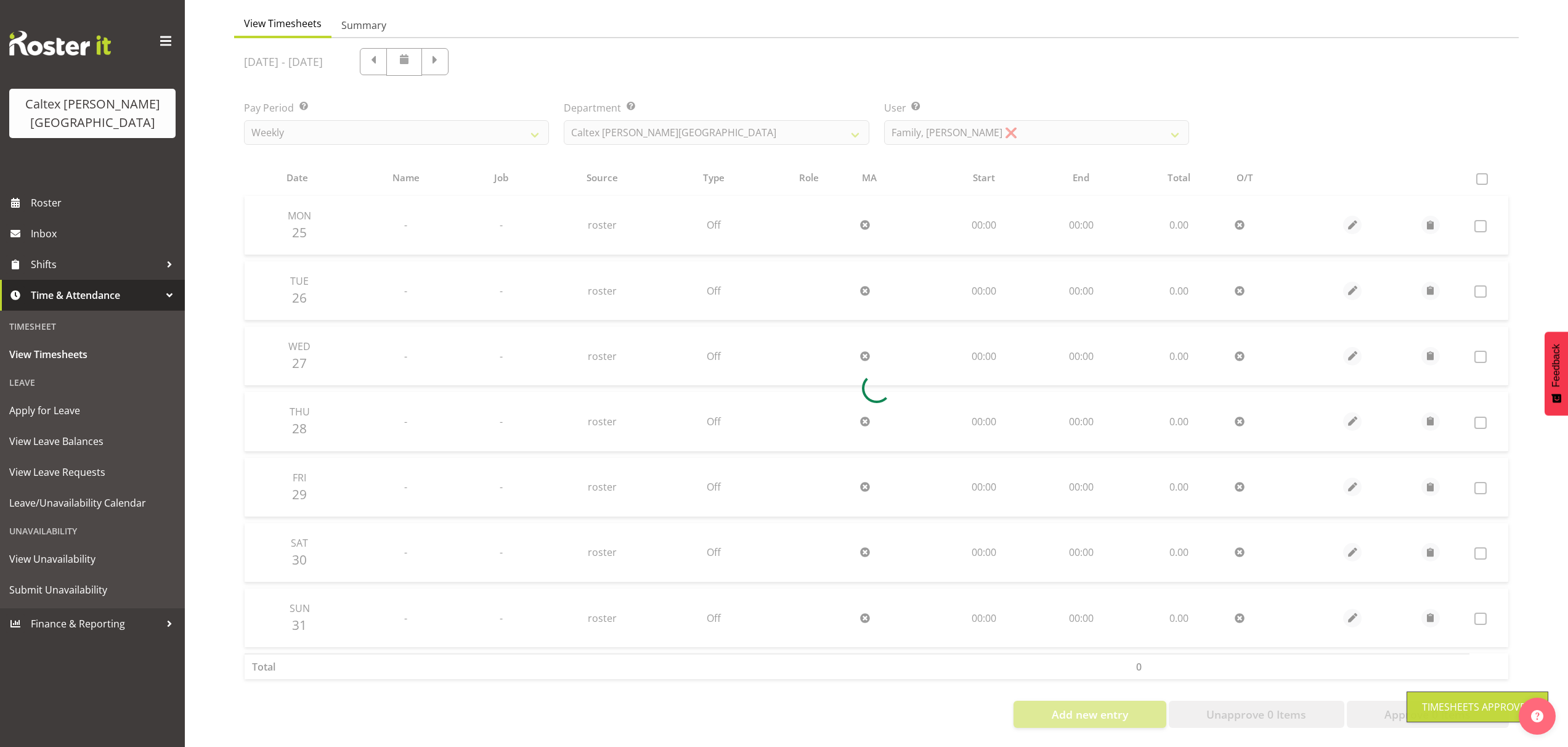
scroll to position [124, 0]
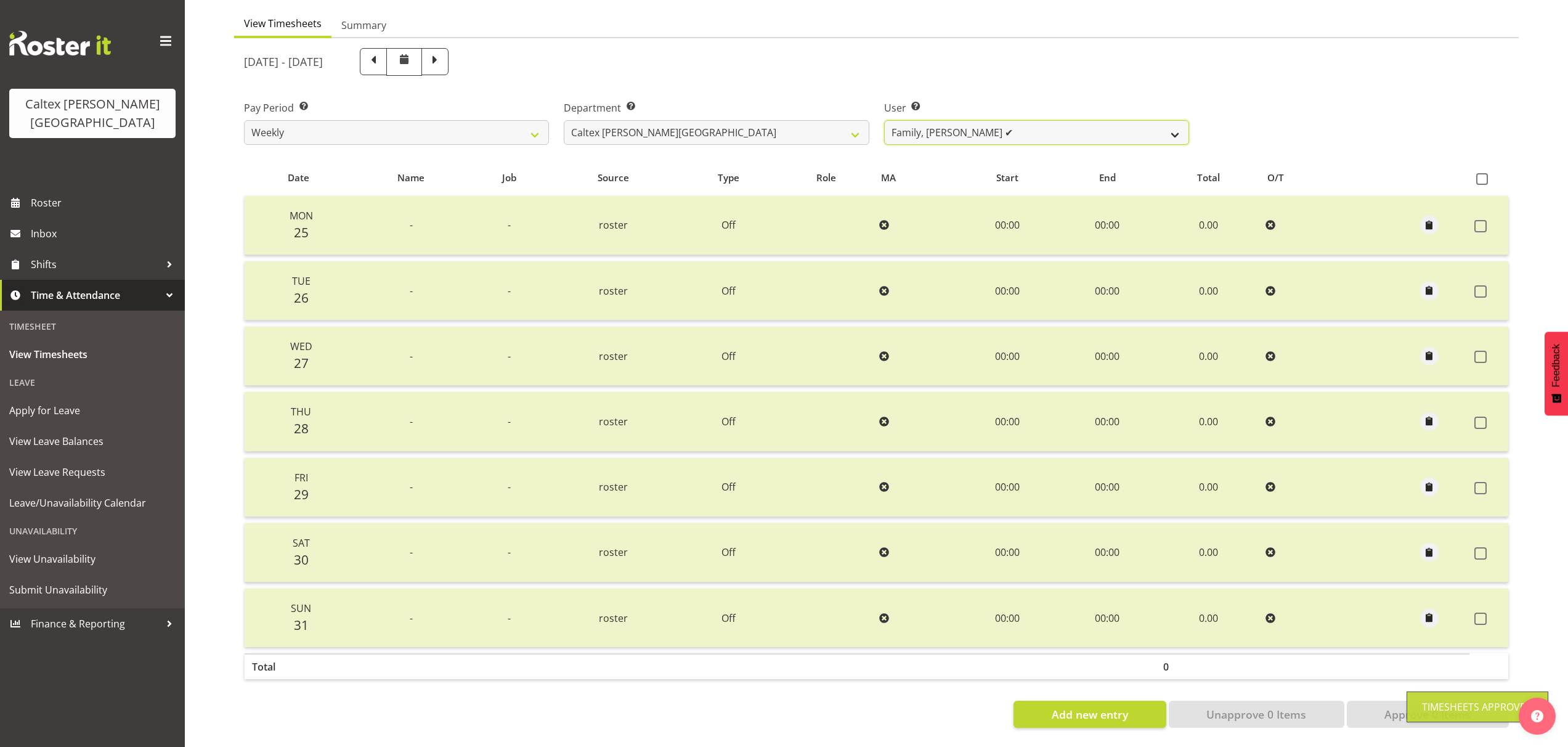
click at [1175, 125] on select "[PERSON_NAME] ✔ [PERSON_NAME] ✔ [PERSON_NAME] ✔ [PERSON_NAME], [PERSON_NAME] ✔ …" at bounding box center [1036, 132] width 305 height 25
click at [884, 120] on select "[PERSON_NAME] ✔ [PERSON_NAME] ✔ [PERSON_NAME] ✔ [PERSON_NAME], [PERSON_NAME] ✔ …" at bounding box center [1036, 132] width 305 height 25
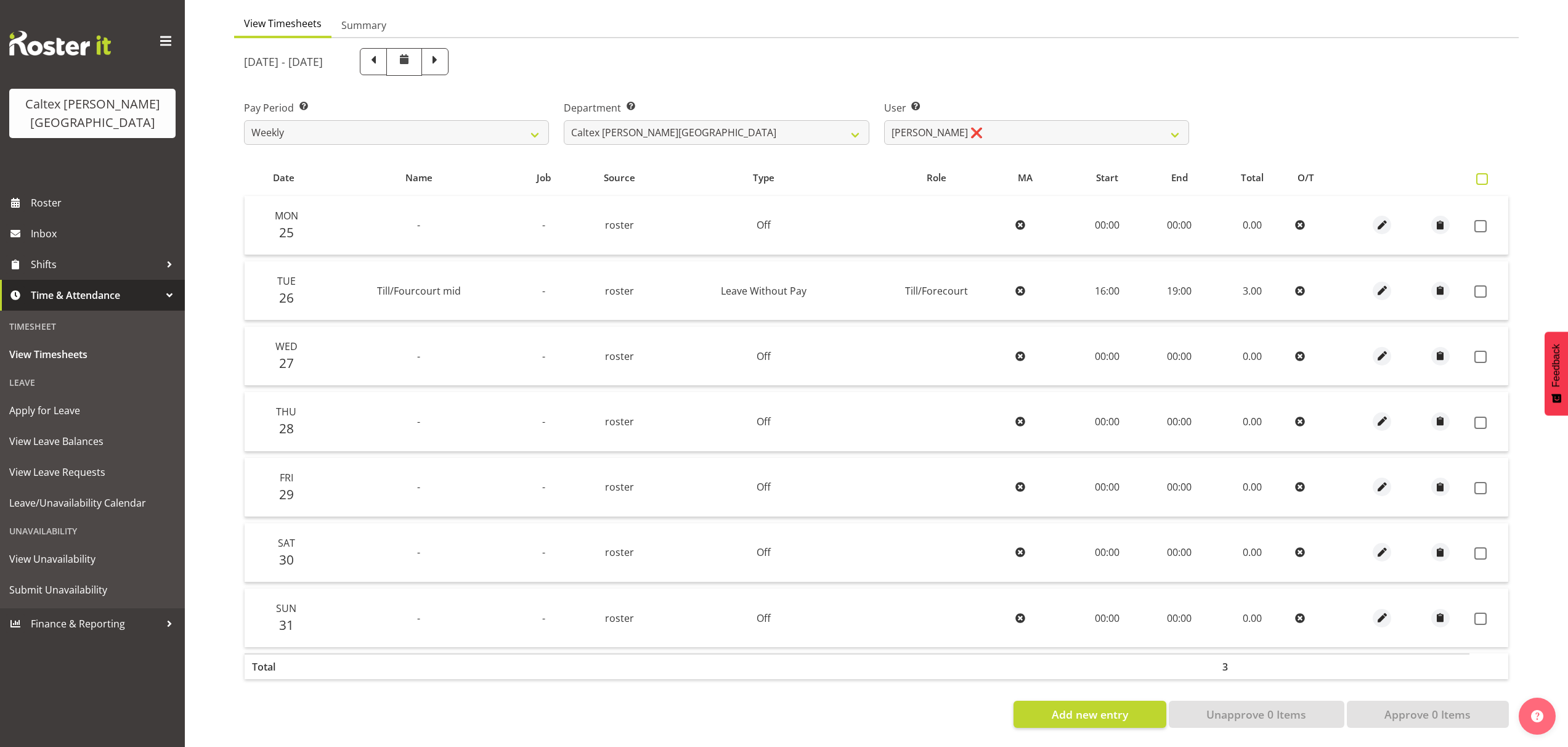
click at [1480, 173] on span at bounding box center [1482, 179] width 11 height 11
click at [1480, 175] on input "checkbox" at bounding box center [1480, 179] width 8 height 8
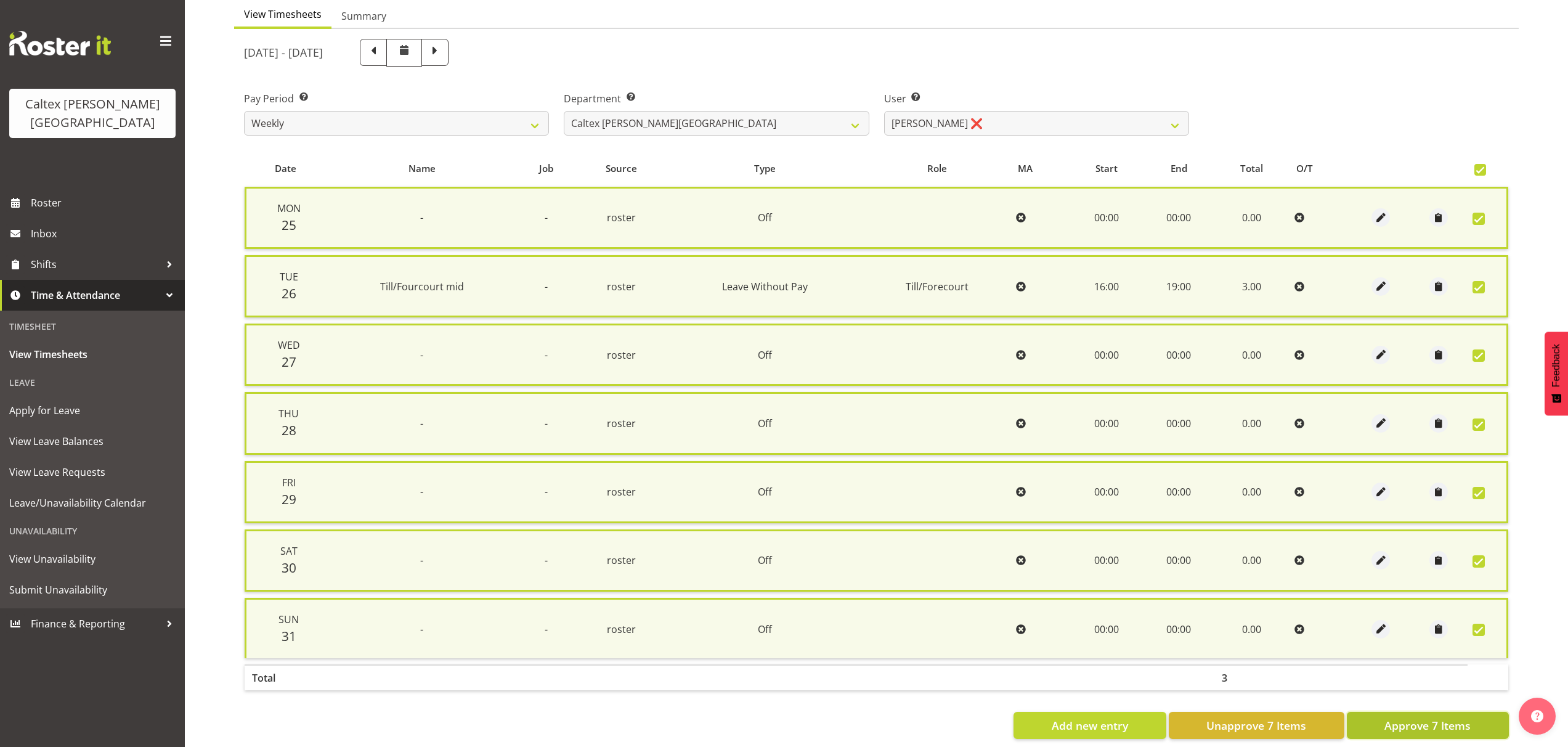
click at [1438, 720] on span "Approve 7 Items" at bounding box center [1428, 725] width 87 height 16
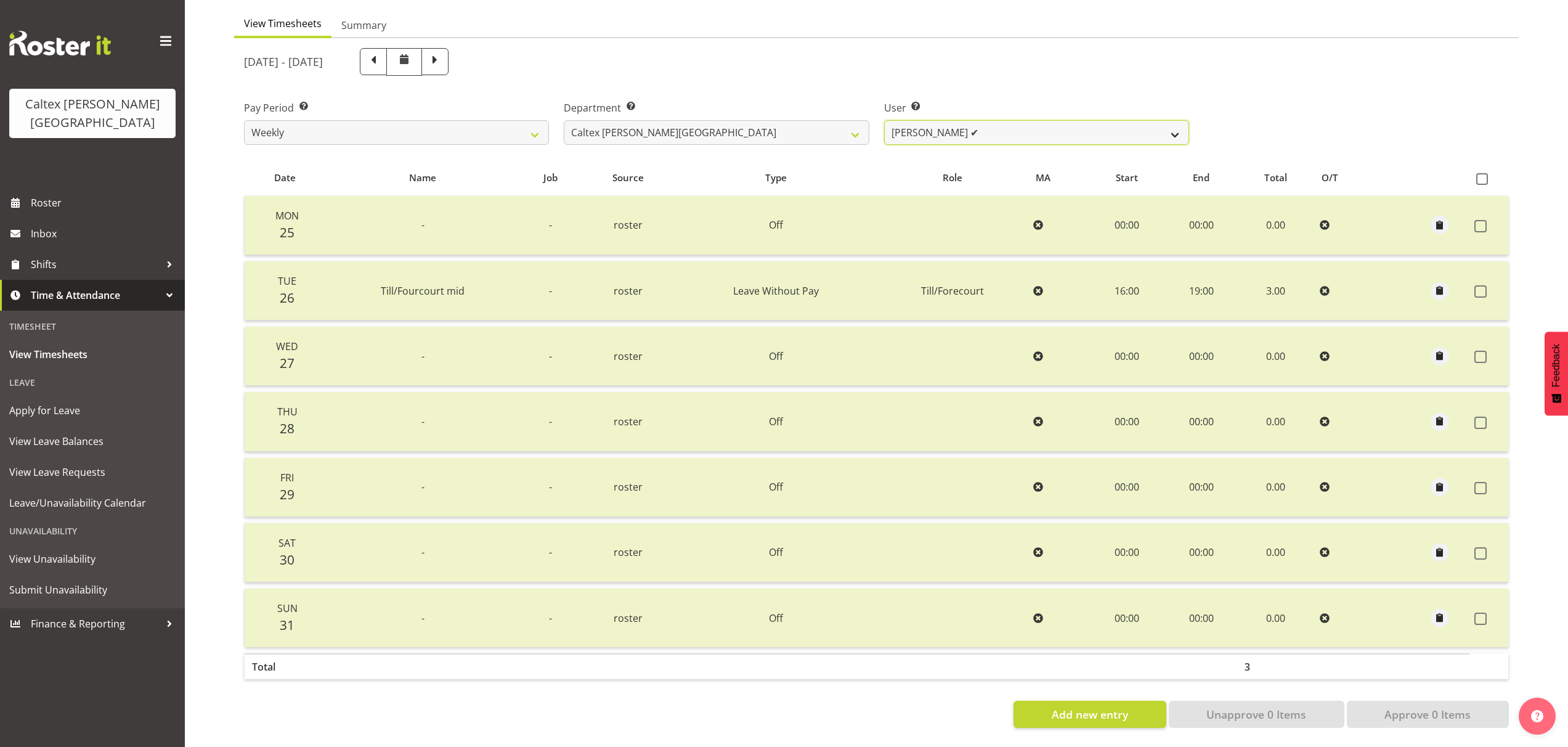
click at [1181, 121] on select "[PERSON_NAME] ✔ [PERSON_NAME] ✔ [PERSON_NAME] ✔ [PERSON_NAME], [PERSON_NAME] ✔ …" at bounding box center [1036, 132] width 305 height 25
click at [884, 120] on select "[PERSON_NAME] ✔ [PERSON_NAME] ✔ [PERSON_NAME] ✔ [PERSON_NAME], [PERSON_NAME] ✔ …" at bounding box center [1036, 132] width 305 height 25
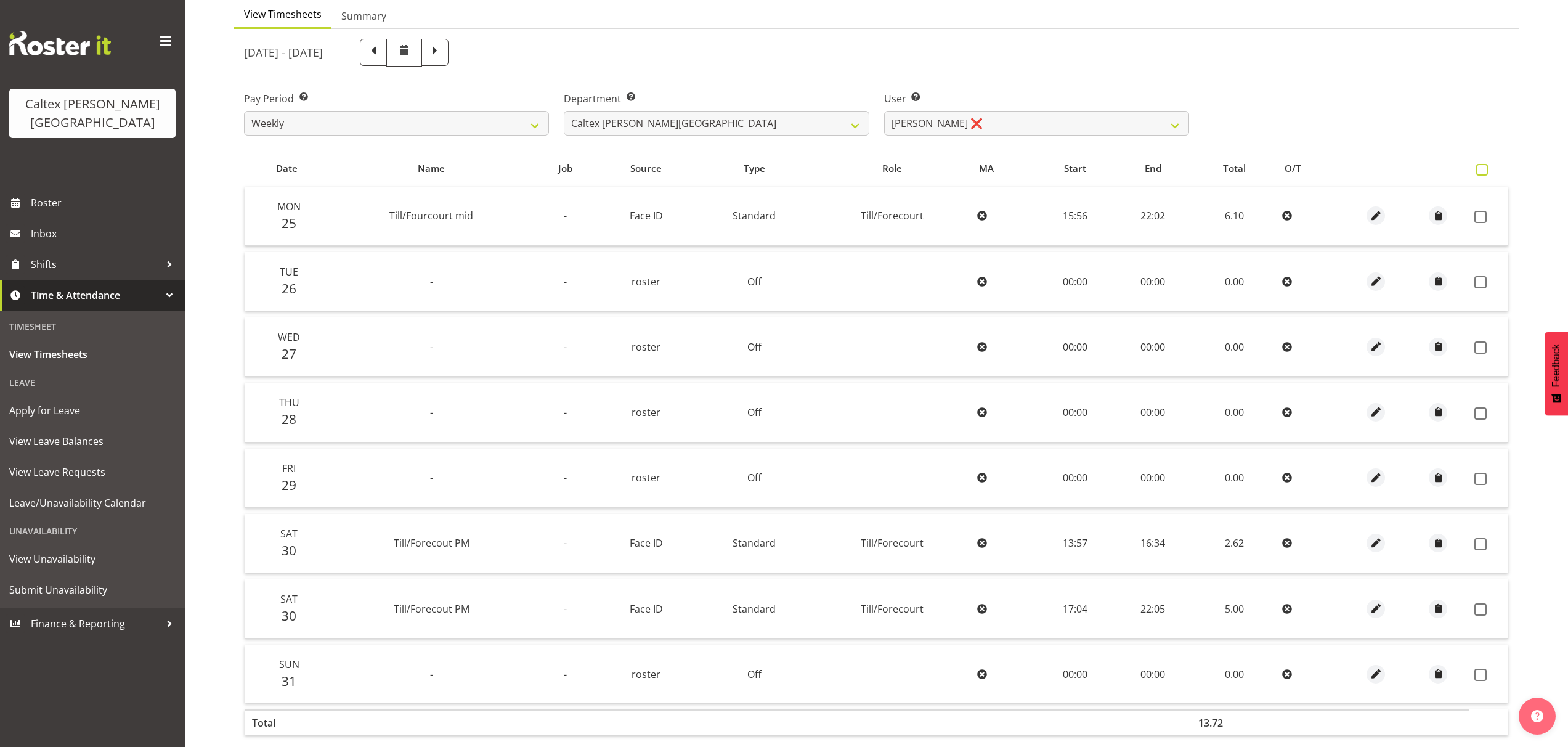
click at [1482, 167] on span at bounding box center [1482, 170] width 11 height 11
click at [1482, 167] on input "checkbox" at bounding box center [1480, 170] width 8 height 8
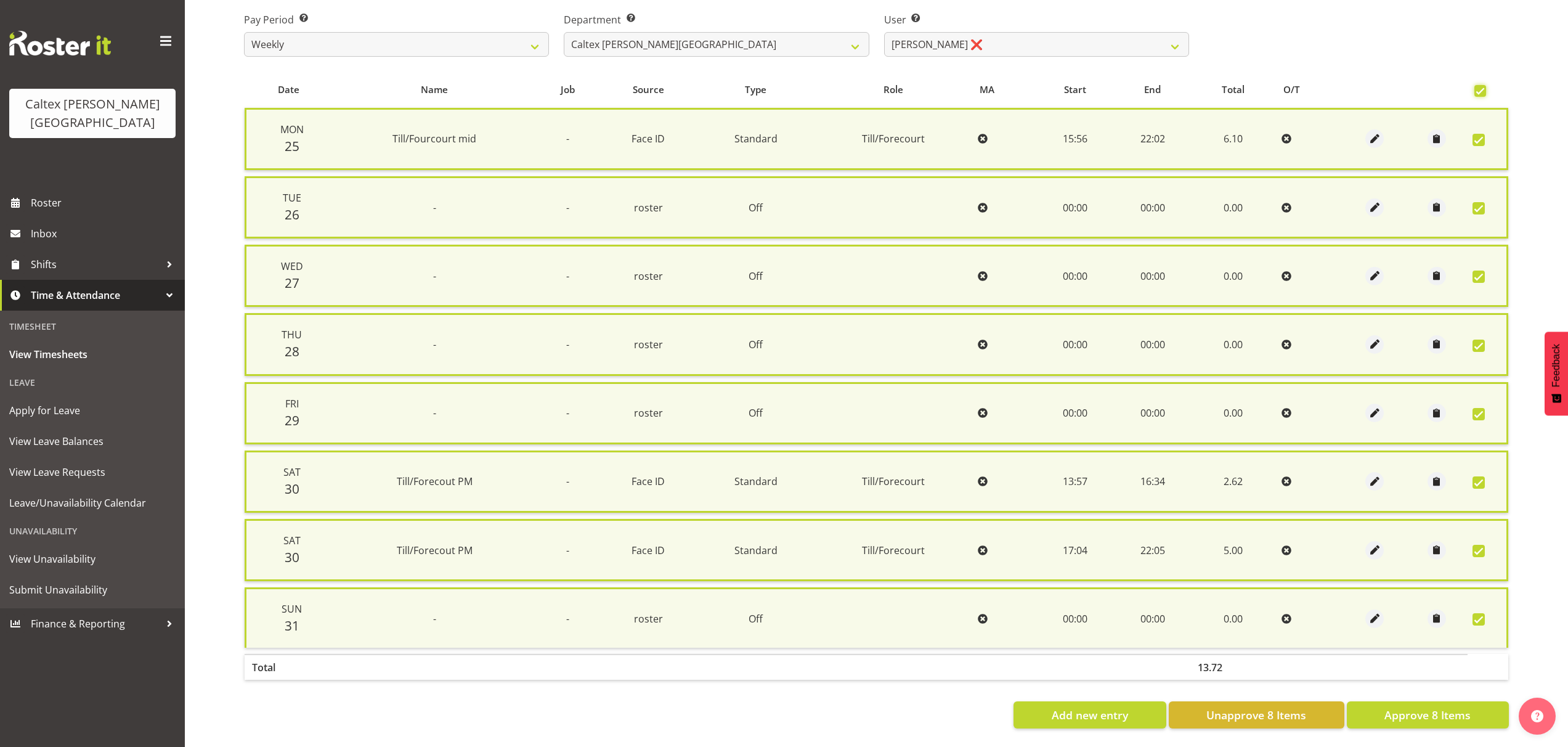
scroll to position [213, 0]
click at [1443, 706] on span "Approve 8 Items" at bounding box center [1428, 714] width 87 height 16
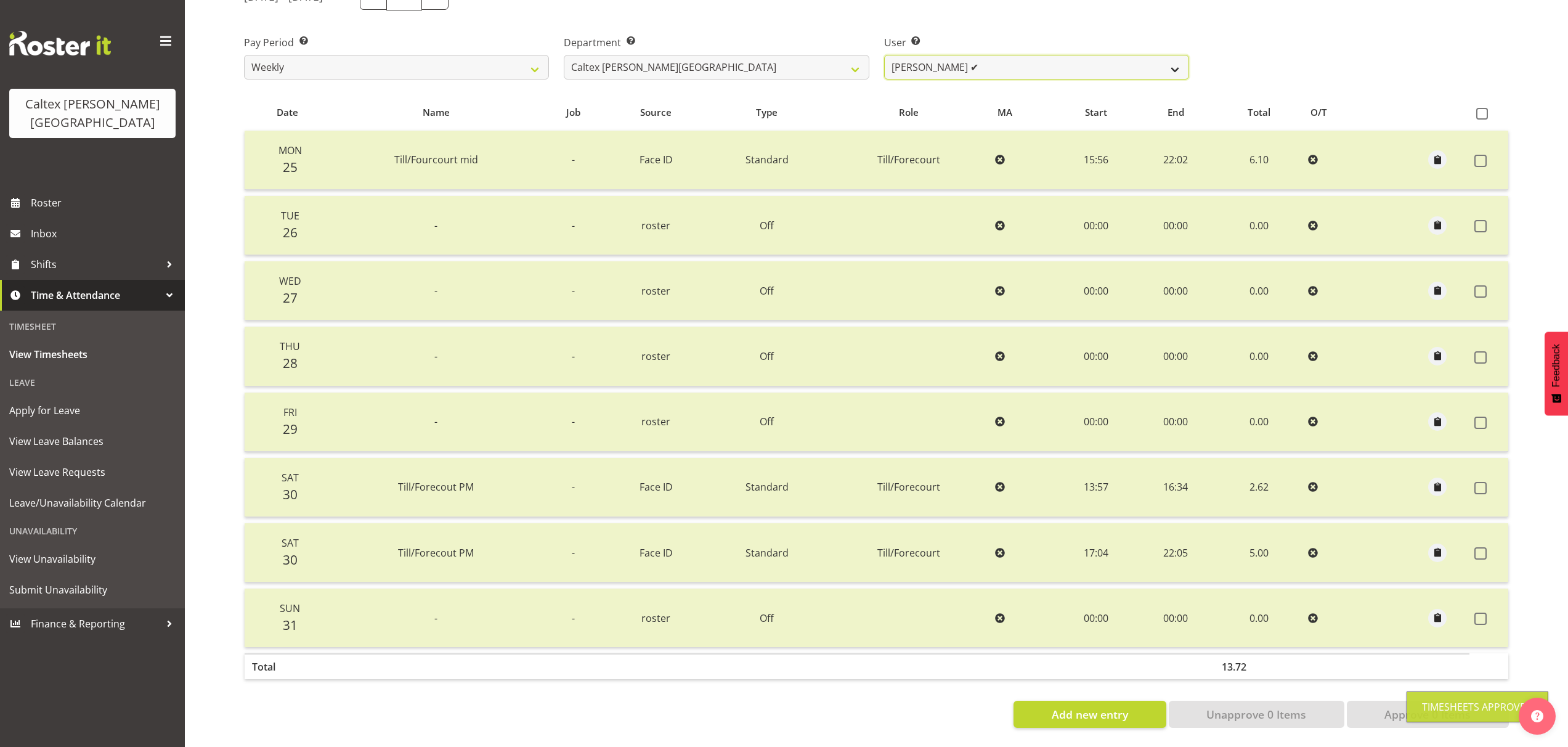
click at [1180, 60] on select "[PERSON_NAME] ✔ [PERSON_NAME] ✔ [PERSON_NAME] ✔ [PERSON_NAME], [PERSON_NAME] ✔ …" at bounding box center [1036, 67] width 305 height 25
click at [884, 55] on select "[PERSON_NAME] ✔ [PERSON_NAME] ✔ [PERSON_NAME] ✔ [PERSON_NAME], [PERSON_NAME] ✔ …" at bounding box center [1036, 67] width 305 height 25
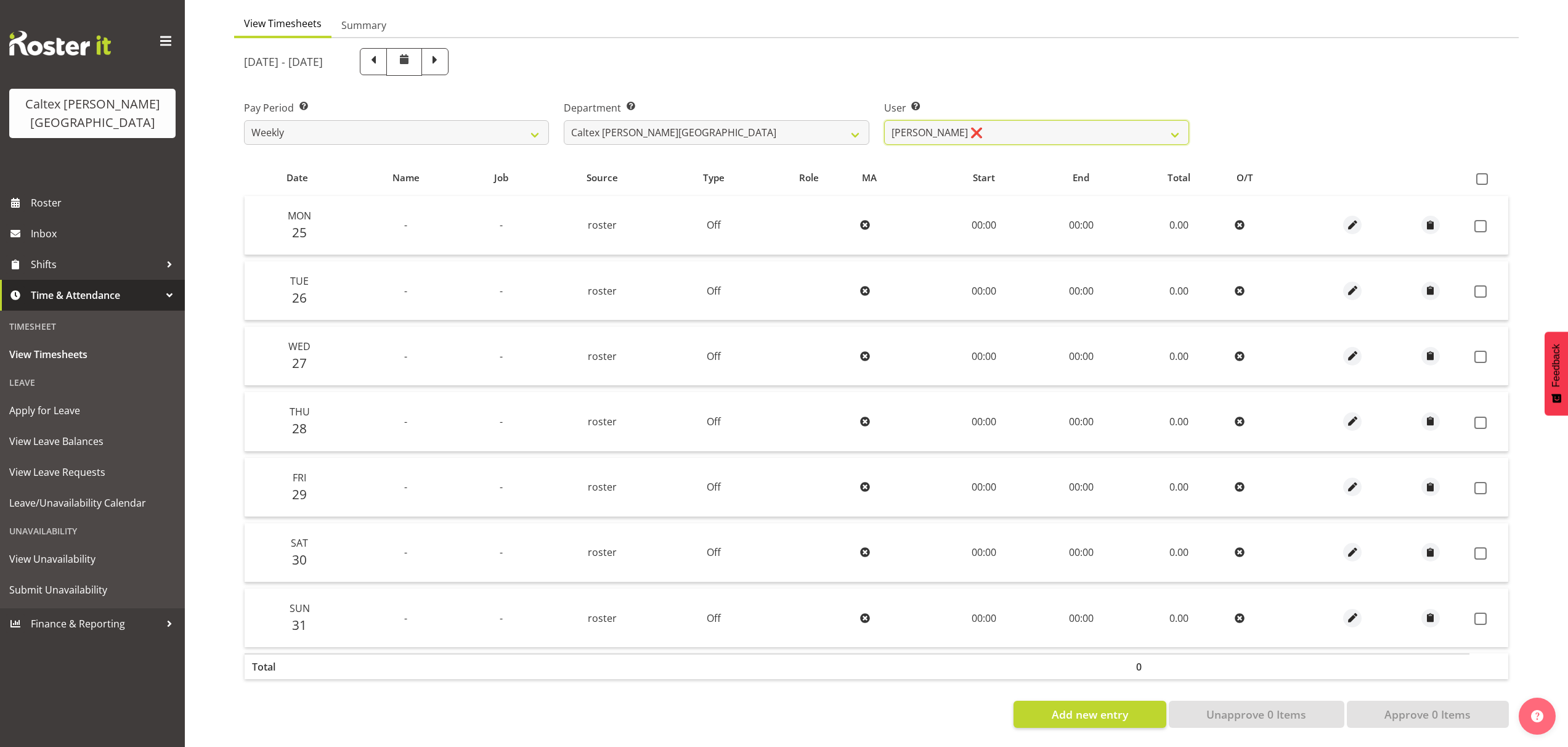
scroll to position [124, 0]
click at [1486, 173] on span at bounding box center [1482, 179] width 11 height 11
click at [1484, 175] on input "checkbox" at bounding box center [1480, 179] width 8 height 8
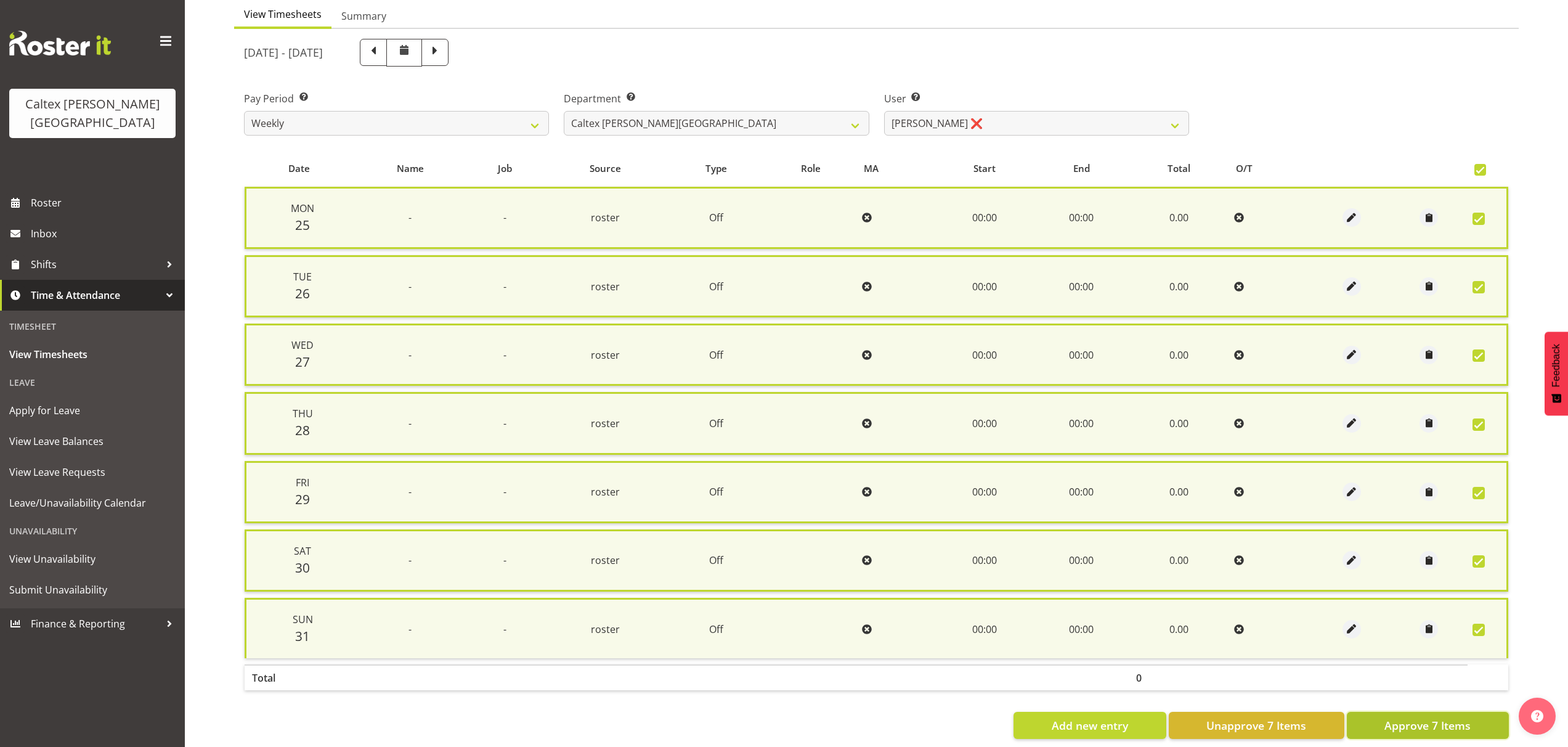
click at [1438, 722] on span "Approve 7 Items" at bounding box center [1428, 725] width 87 height 16
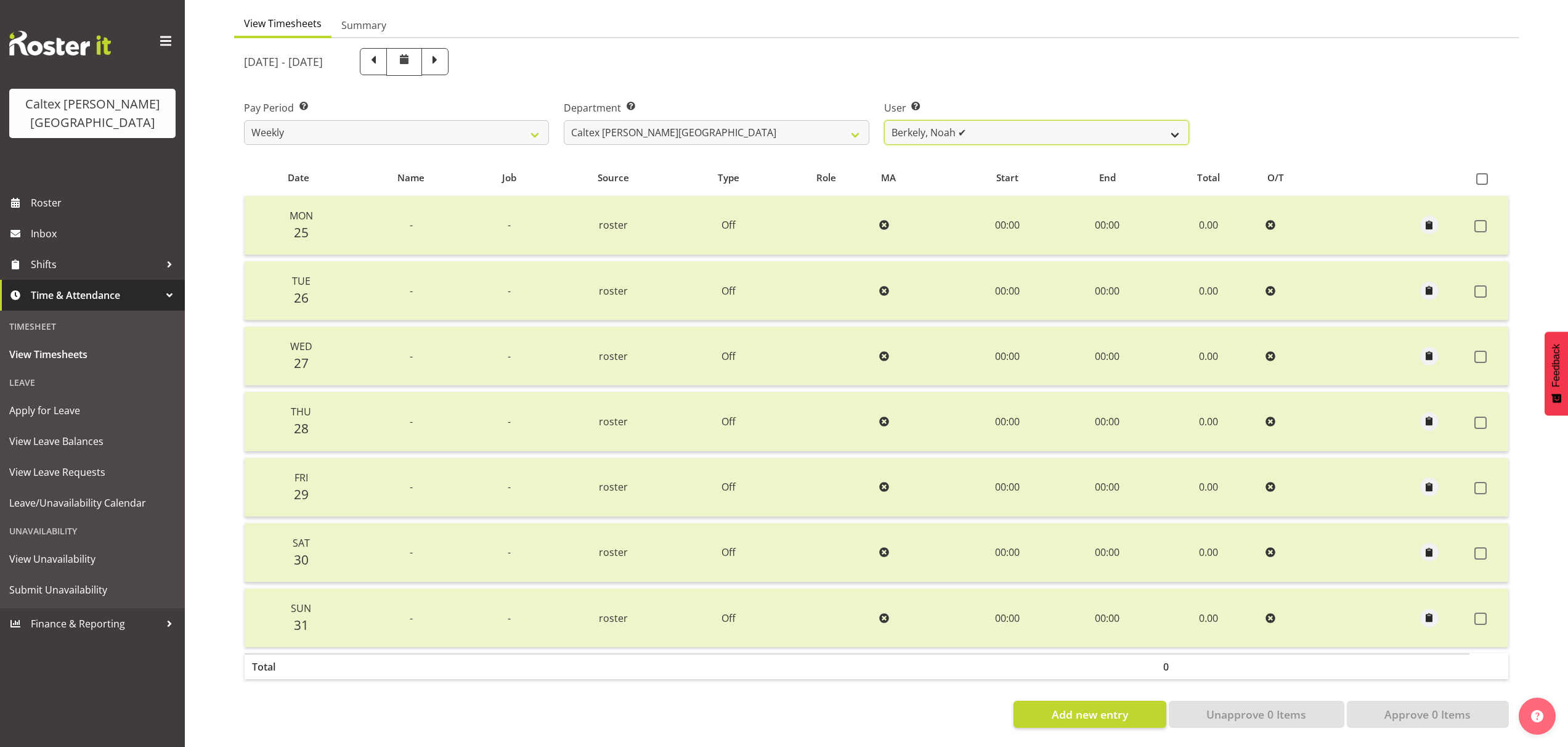
click at [1180, 123] on select "[PERSON_NAME] ✔ [PERSON_NAME] ✔ [PERSON_NAME] ✔ [PERSON_NAME], [PERSON_NAME] ✔ …" at bounding box center [1036, 132] width 305 height 25
click at [884, 120] on select "[PERSON_NAME] ✔ [PERSON_NAME] ✔ [PERSON_NAME] ✔ [PERSON_NAME], [PERSON_NAME] ✔ …" at bounding box center [1036, 132] width 305 height 25
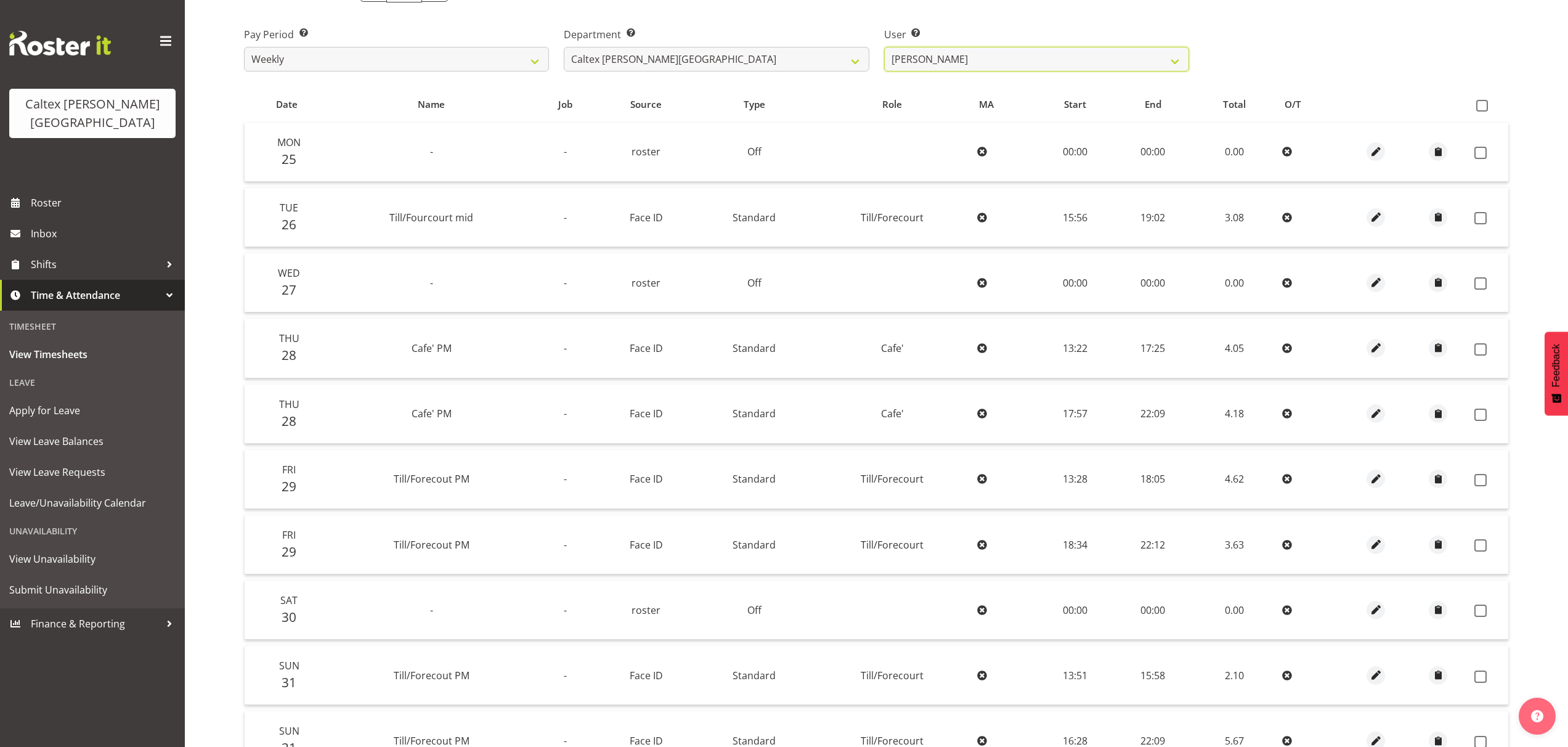
scroll to position [180, 0]
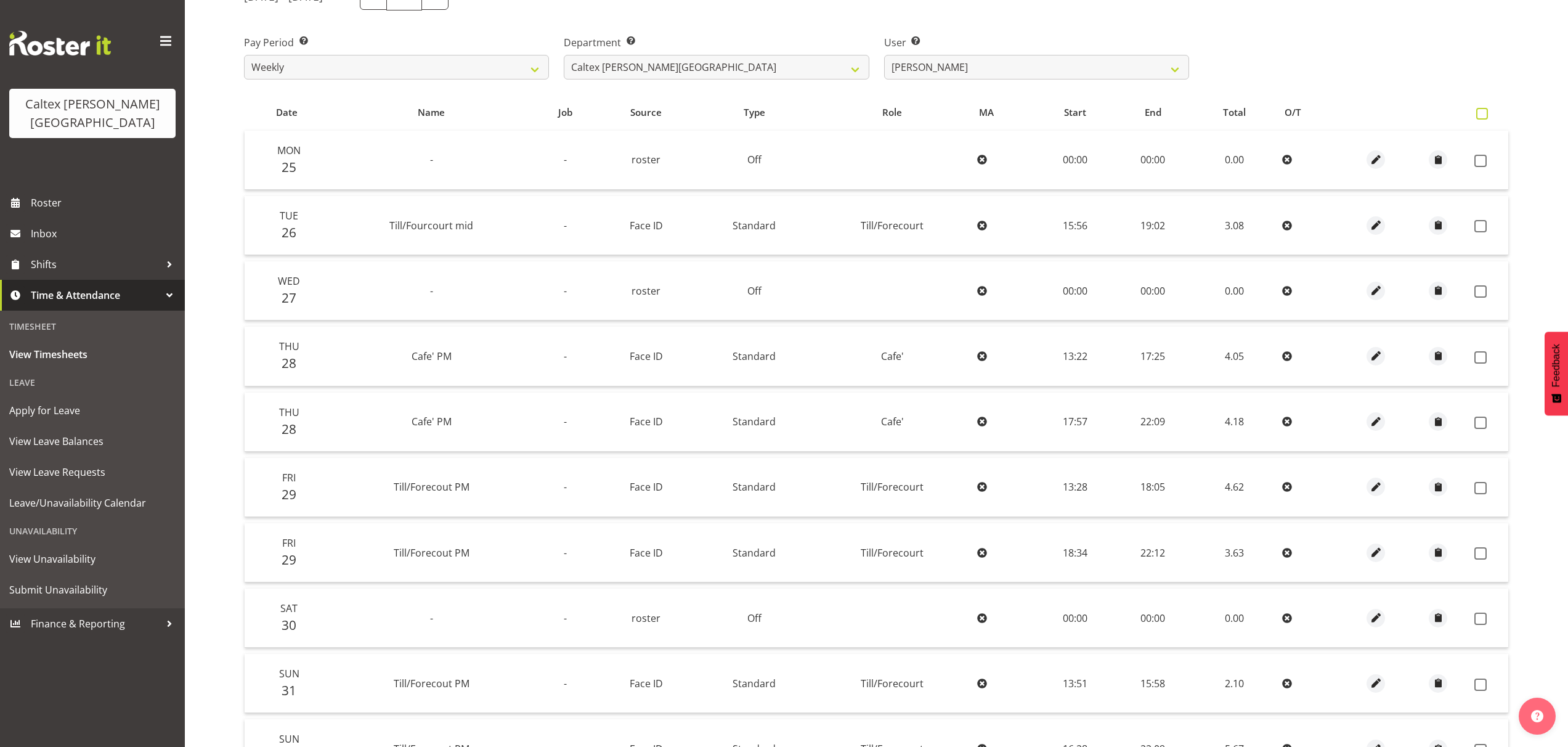
click at [1483, 109] on span at bounding box center [1482, 114] width 11 height 11
click at [1483, 109] on input "checkbox" at bounding box center [1480, 113] width 8 height 8
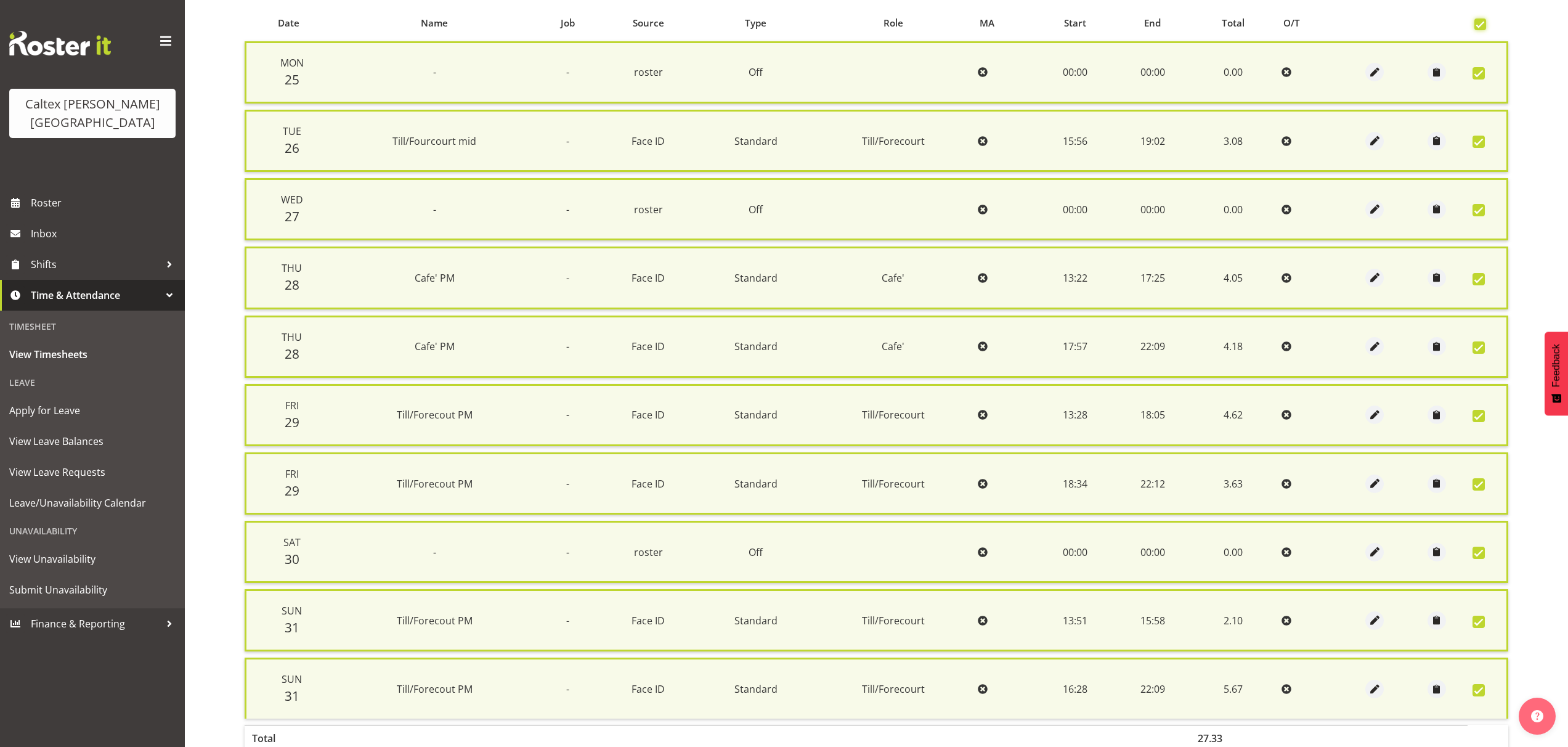
scroll to position [350, 0]
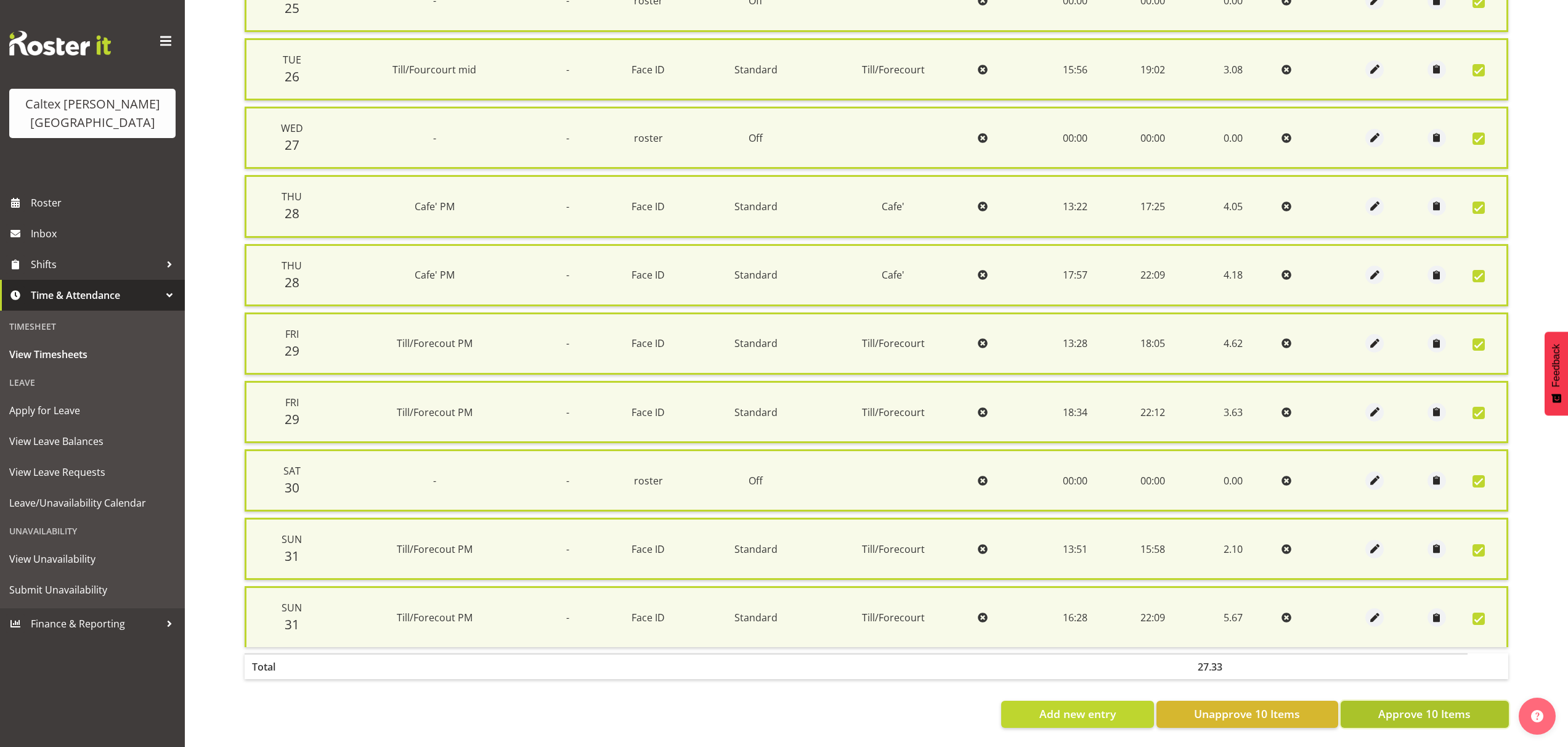
click at [1445, 706] on span "Approve 10 Items" at bounding box center [1424, 713] width 92 height 16
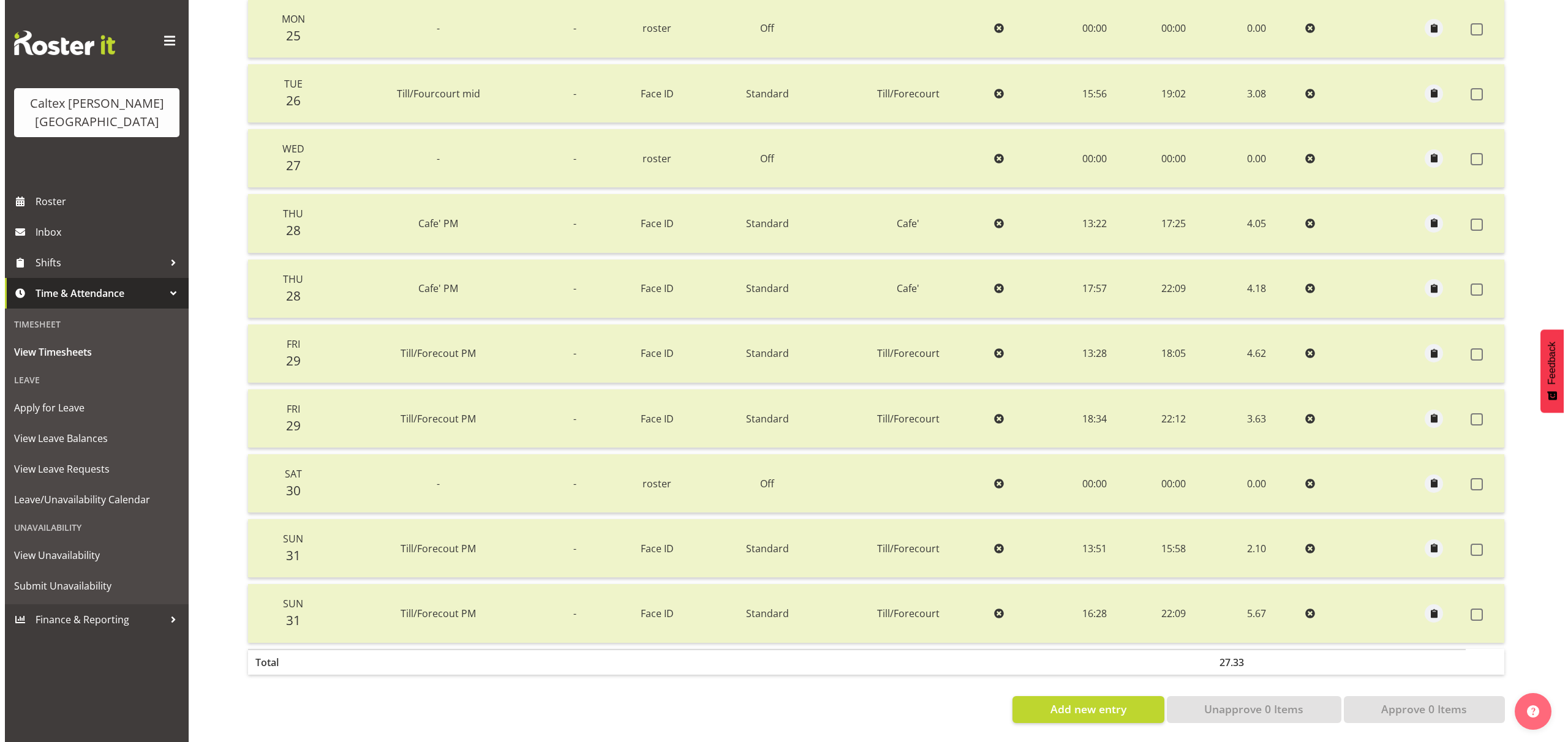
scroll to position [0, 0]
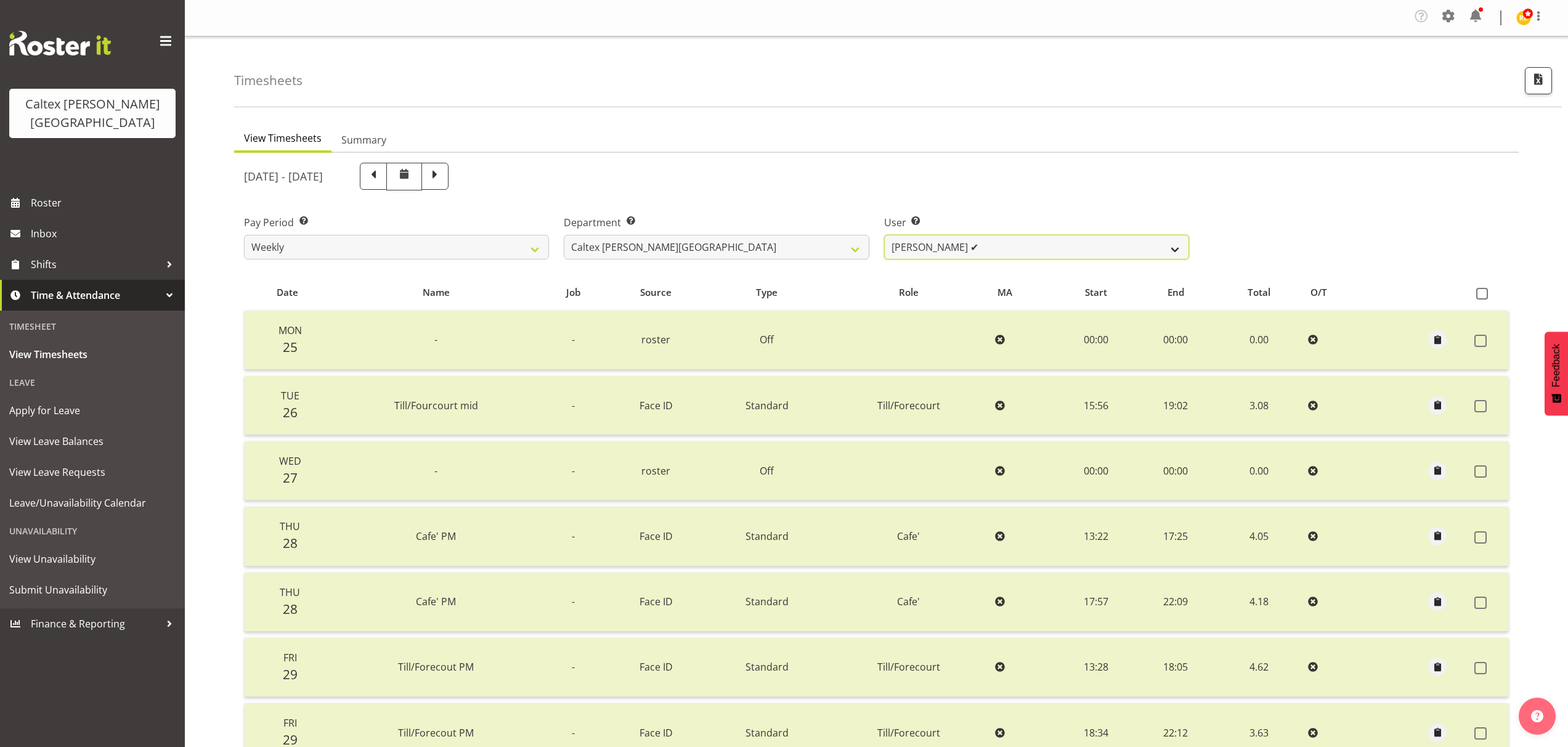
click at [1164, 246] on select "[PERSON_NAME] ✔ [PERSON_NAME] ✔ [PERSON_NAME] ✔ [PERSON_NAME], [PERSON_NAME] ✔ …" at bounding box center [1036, 247] width 305 height 25
click at [1536, 75] on span "button" at bounding box center [1538, 78] width 16 height 16
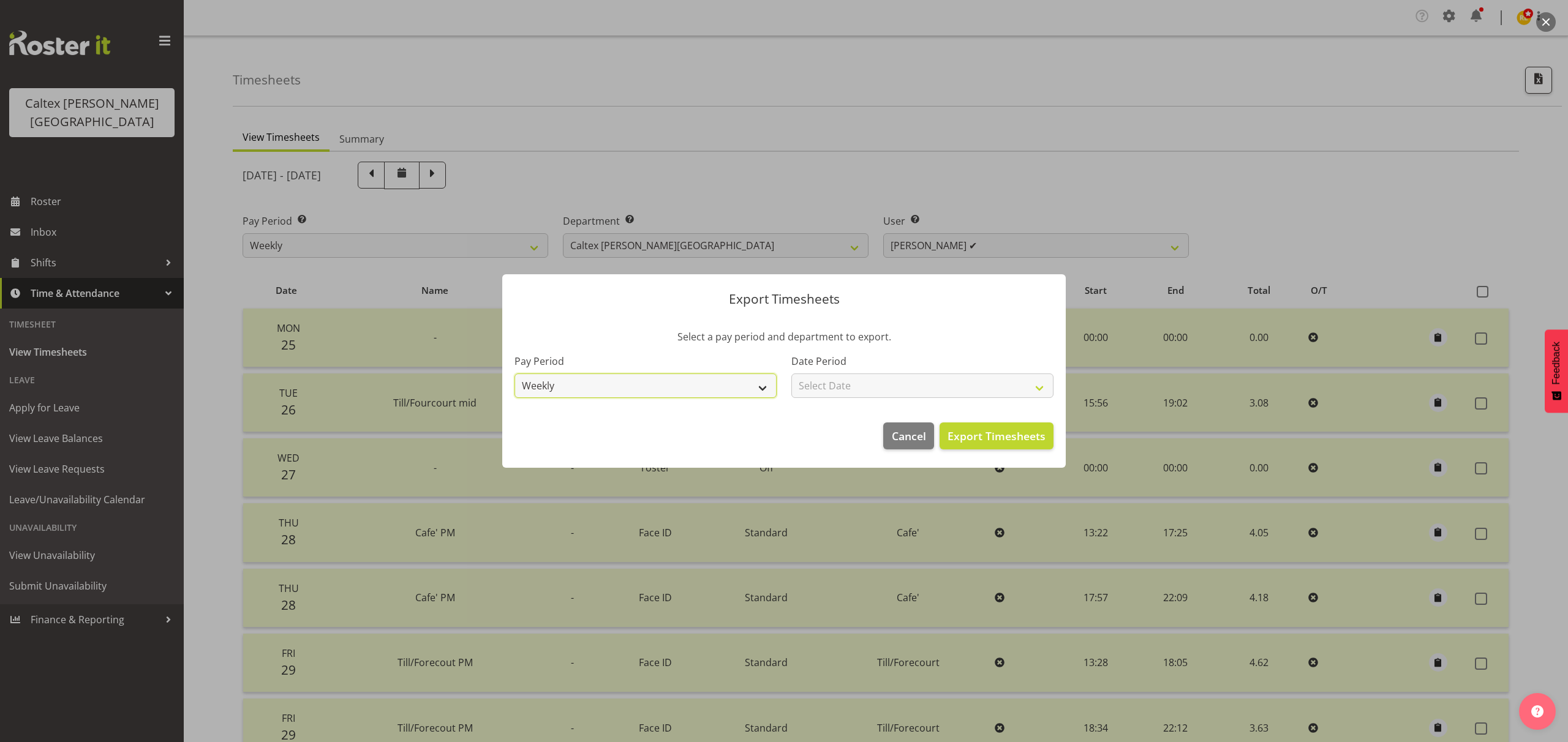
click at [666, 391] on select "Weekly" at bounding box center [646, 386] width 262 height 25
click at [515, 374] on select "Weekly" at bounding box center [646, 386] width 262 height 25
click at [856, 391] on select "Select Date Week starting [DATE] Week starting [DATE] Week starting [DATE] Week…" at bounding box center [922, 386] width 262 height 25
click at [791, 374] on select "Select Date Week starting [DATE] Week starting [DATE] Week starting [DATE] Week…" at bounding box center [922, 386] width 262 height 25
click at [999, 437] on span "Export Timesheets" at bounding box center [996, 435] width 98 height 16
